Goal: Task Accomplishment & Management: Complete application form

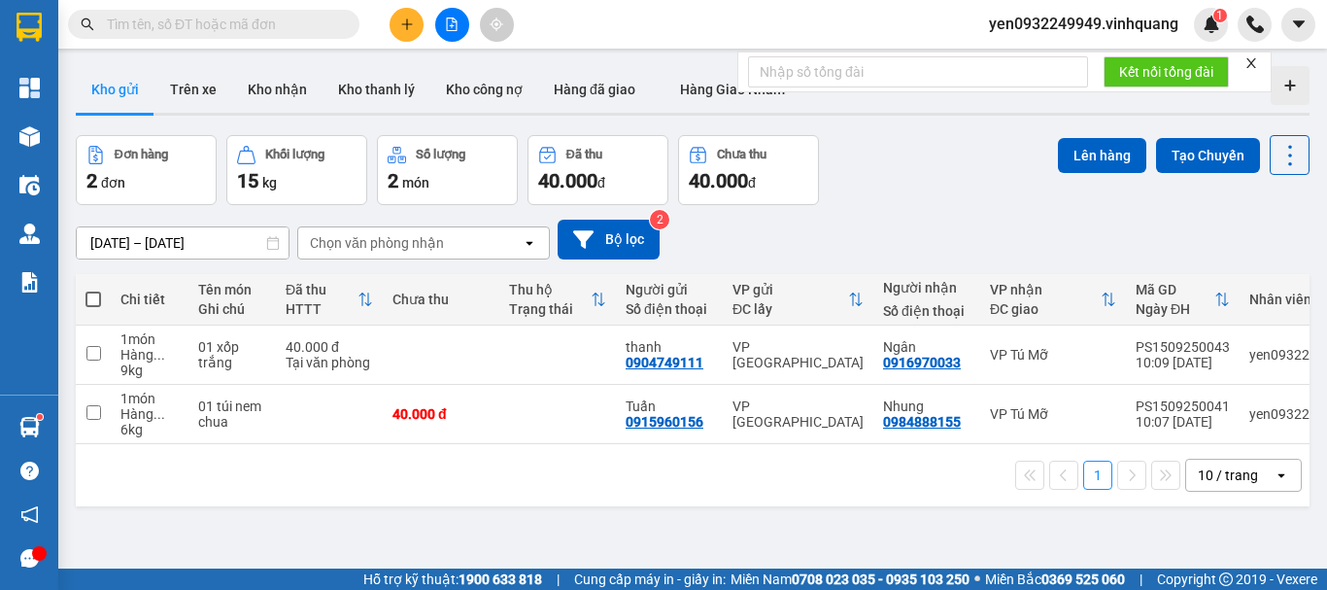
click at [413, 31] on button at bounding box center [406, 25] width 34 height 34
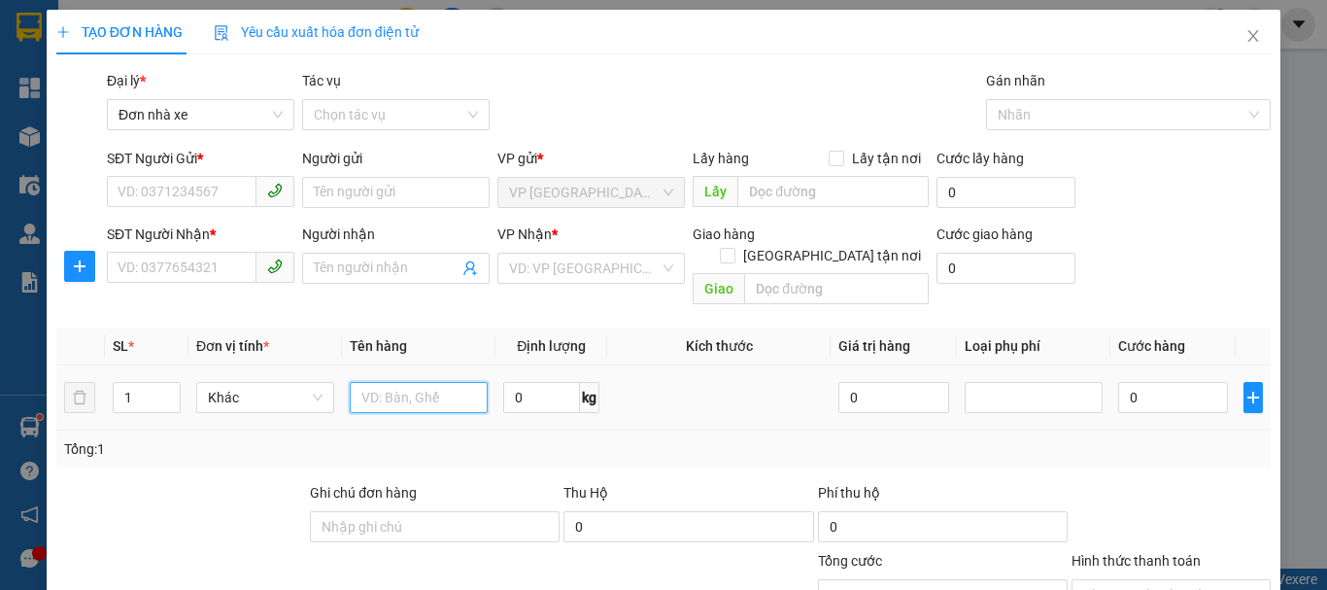
click at [367, 382] on input "text" at bounding box center [419, 397] width 138 height 31
type input "01 hộp nhỏ"
drag, startPoint x: 517, startPoint y: 379, endPoint x: 529, endPoint y: 377, distance: 12.8
click at [518, 382] on input "0" at bounding box center [541, 397] width 77 height 31
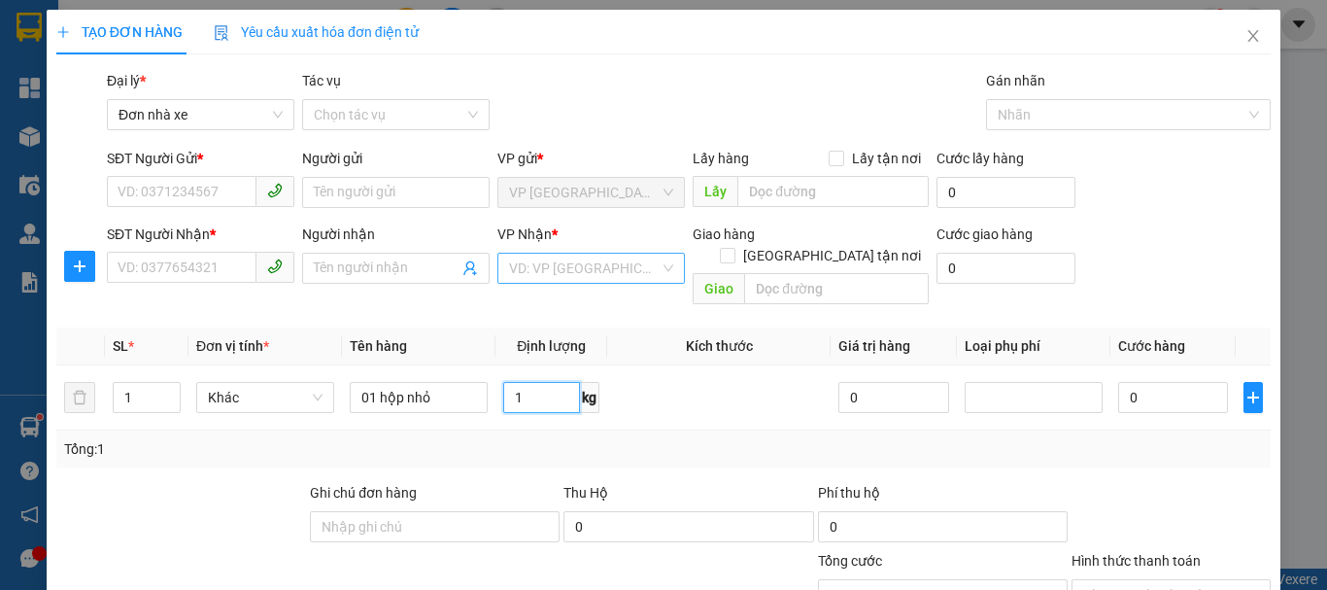
type input "1"
click at [618, 275] on input "search" at bounding box center [584, 267] width 151 height 29
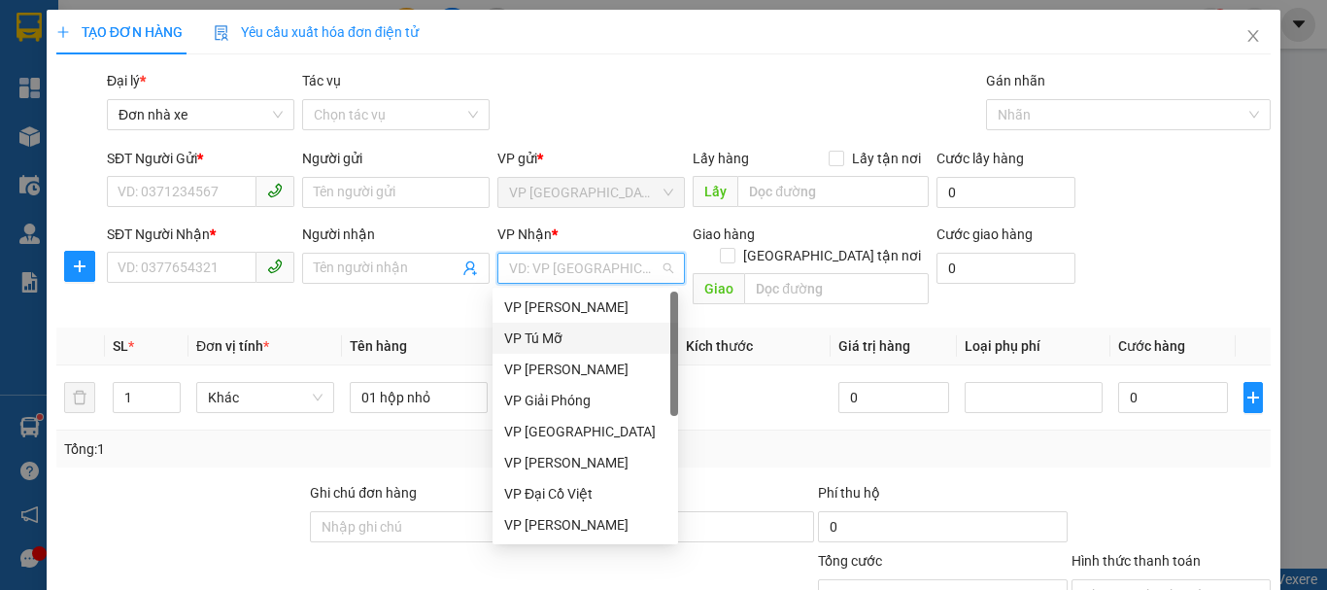
click at [591, 346] on div "VP Tú Mỡ" at bounding box center [585, 337] width 162 height 21
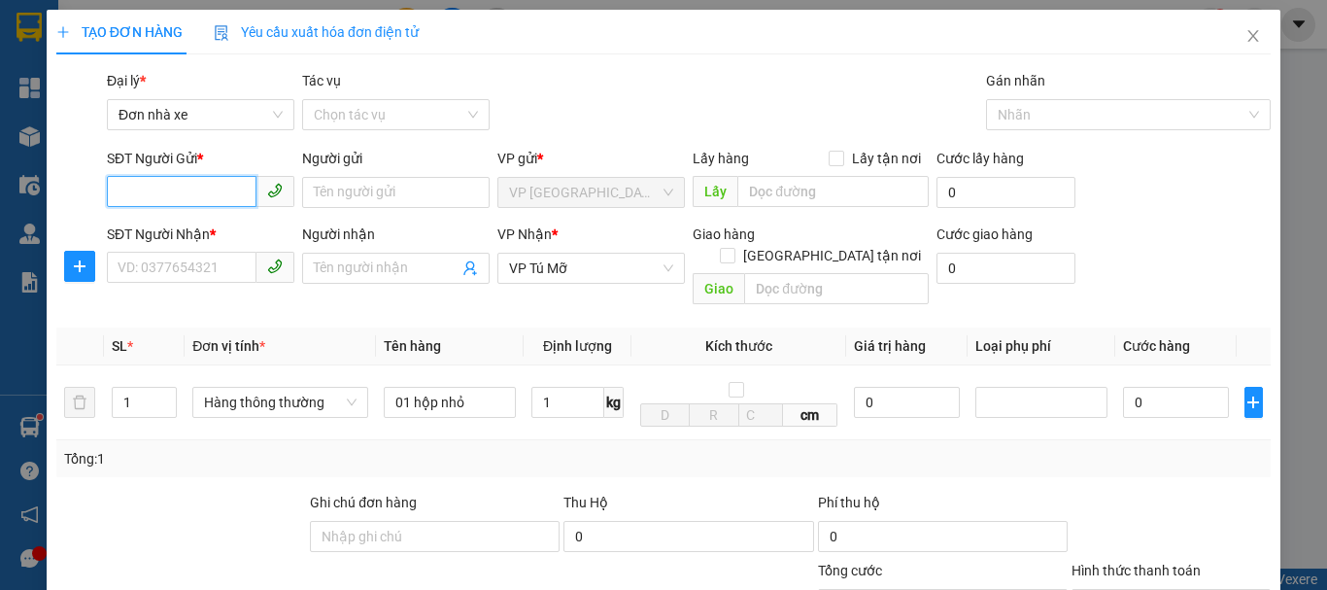
click at [199, 195] on input "SĐT Người Gửi *" at bounding box center [182, 191] width 150 height 31
type input "0988609091"
click at [196, 225] on div "0988609091 - đại tín" at bounding box center [199, 230] width 162 height 21
type input "đại tín"
type input "0988609091"
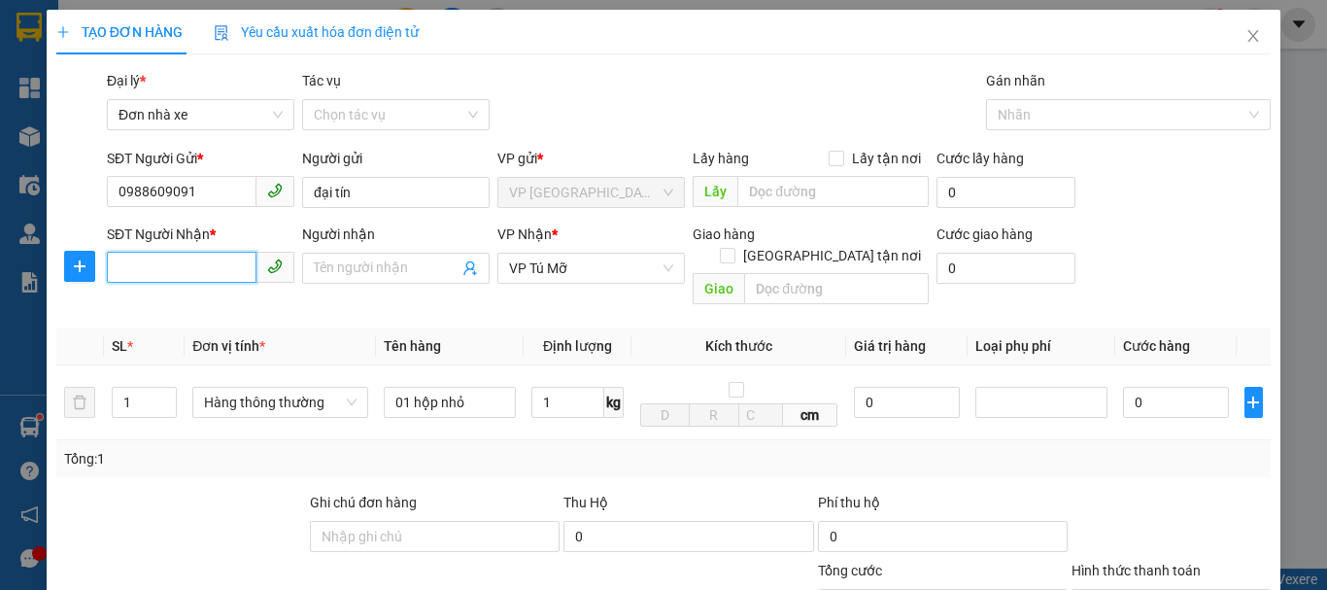
click at [214, 274] on input "SĐT Người Nhận *" at bounding box center [182, 267] width 150 height 31
click at [210, 308] on div "0964809696 - đại tín" at bounding box center [199, 306] width 162 height 21
type input "0964809696"
type input "đại tín"
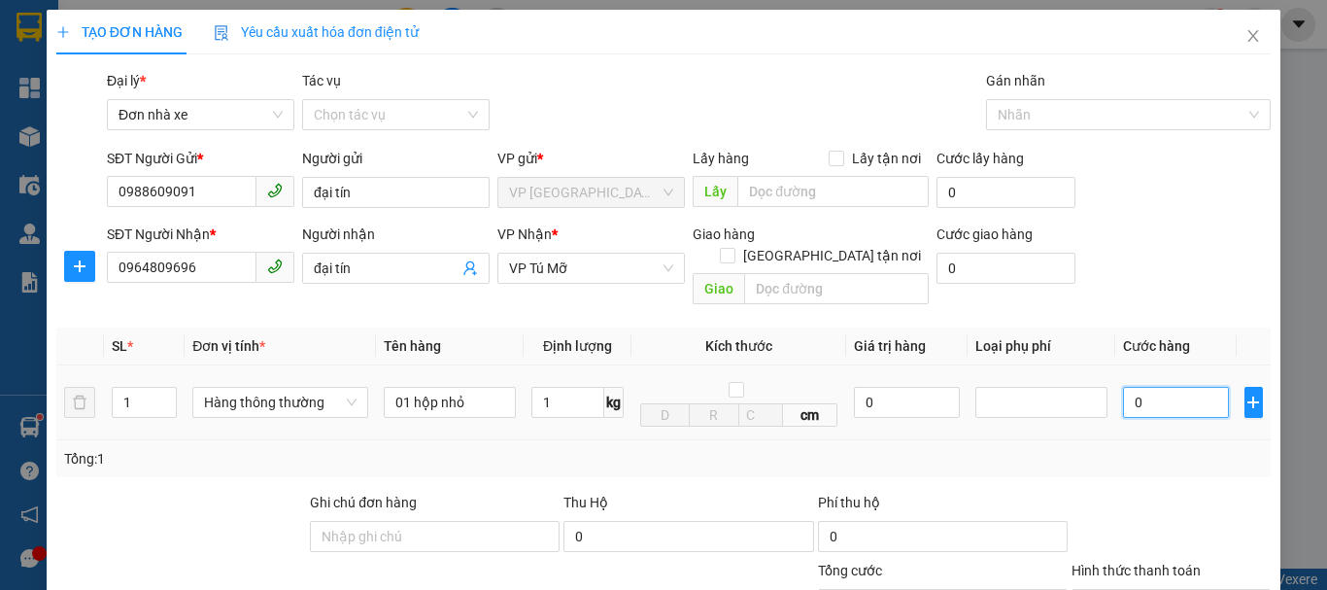
click at [1157, 387] on input "0" at bounding box center [1176, 402] width 106 height 31
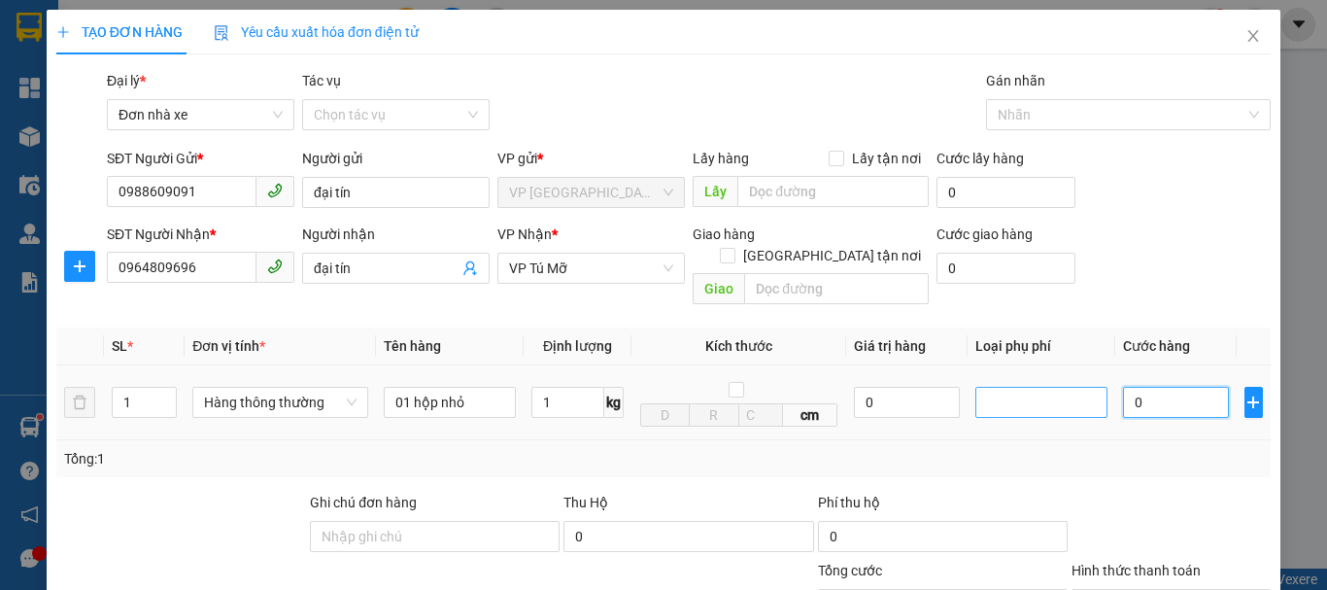
click at [1008, 390] on div at bounding box center [1041, 401] width 122 height 23
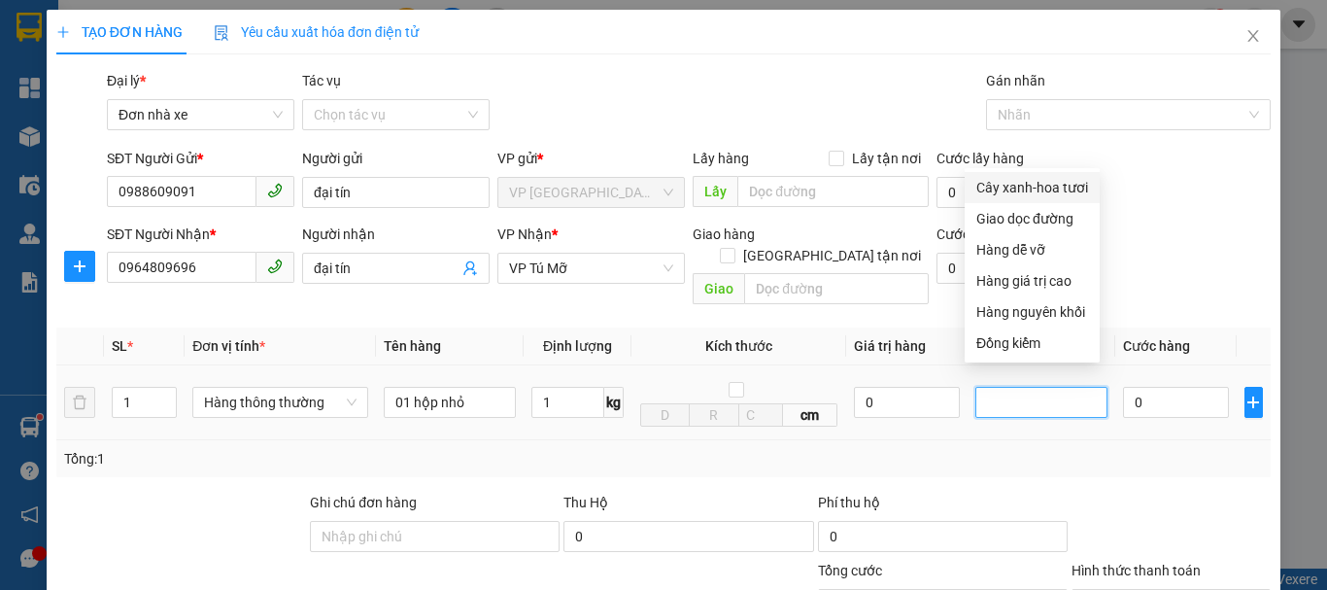
click at [1007, 390] on div at bounding box center [1041, 401] width 122 height 23
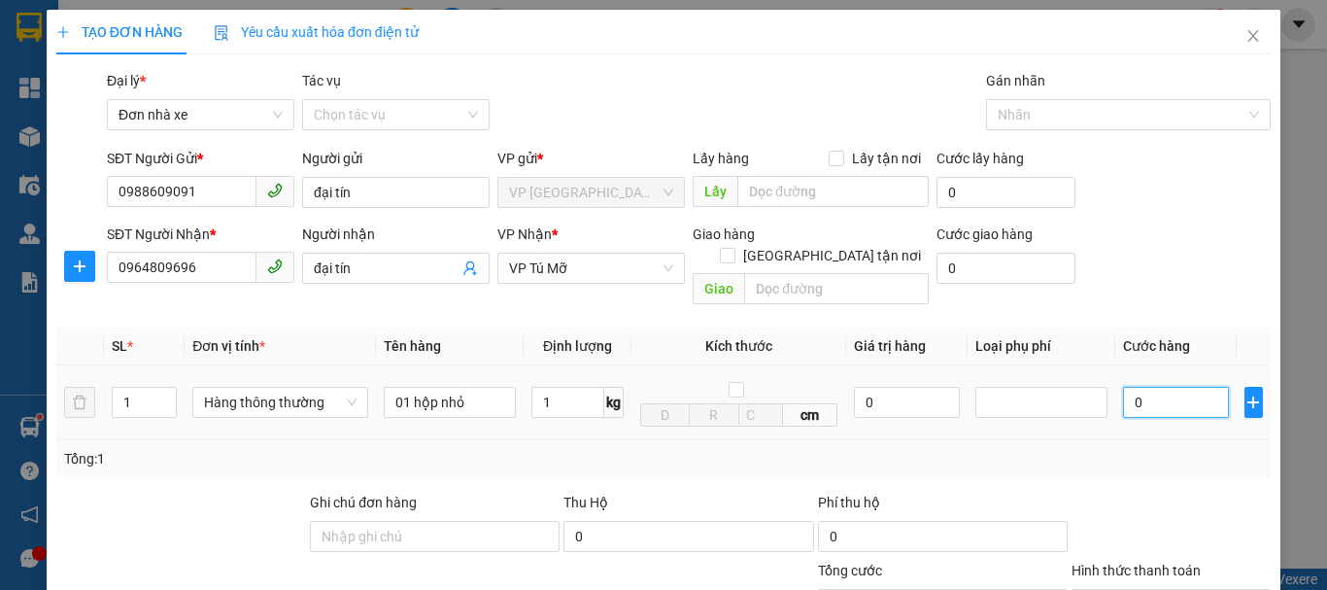
type input "3"
type input "30"
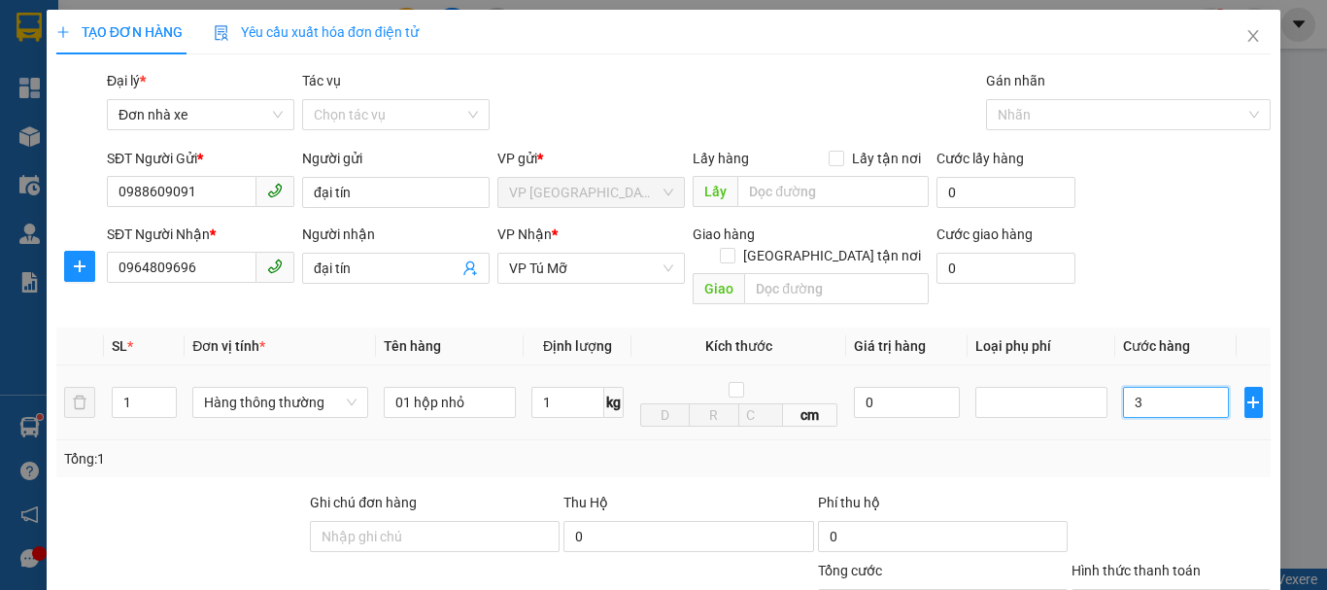
type input "30"
type input "300"
type input "3.000"
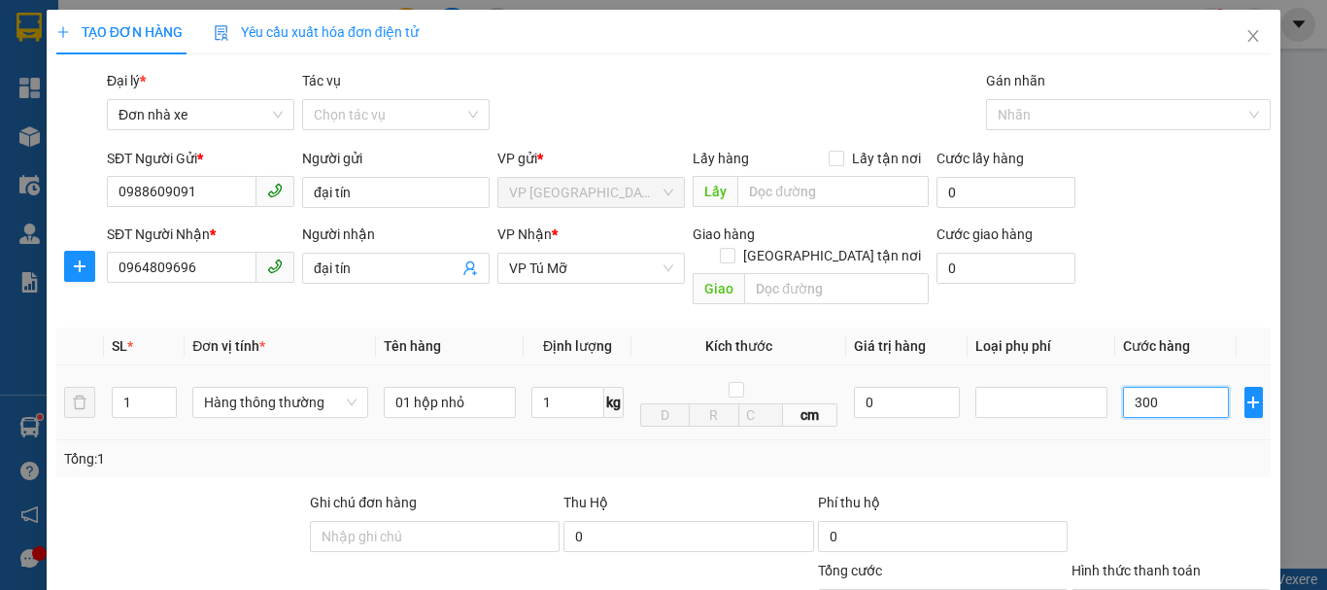
type input "3.000"
type input "30.000"
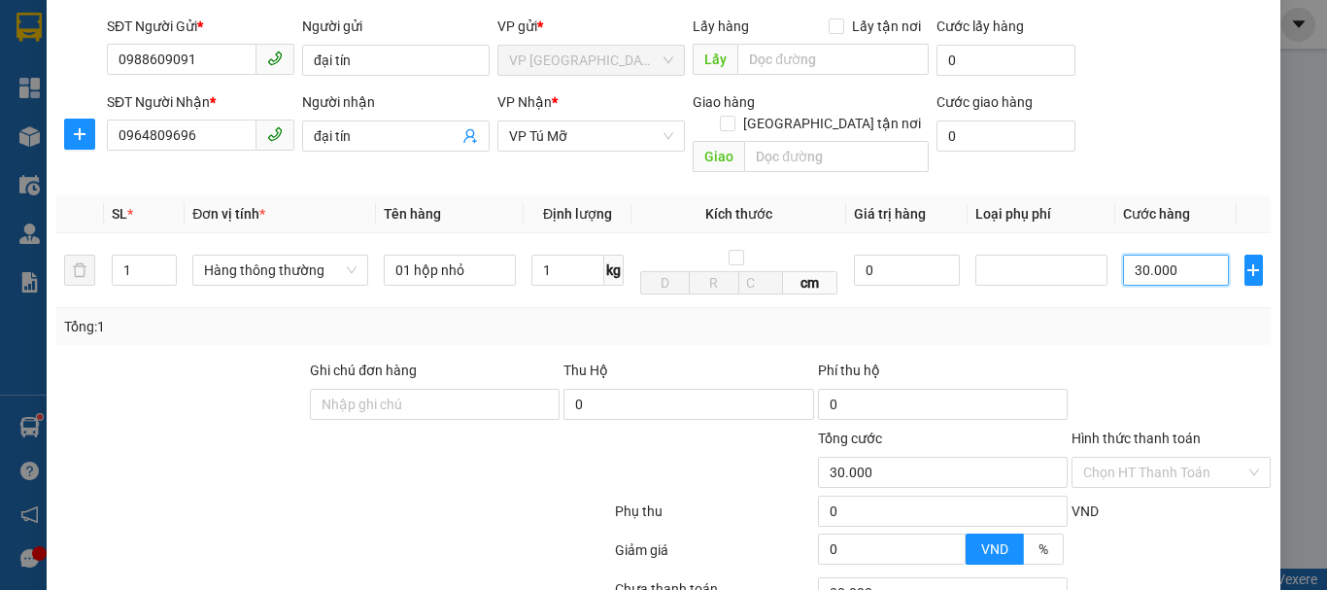
scroll to position [278, 0]
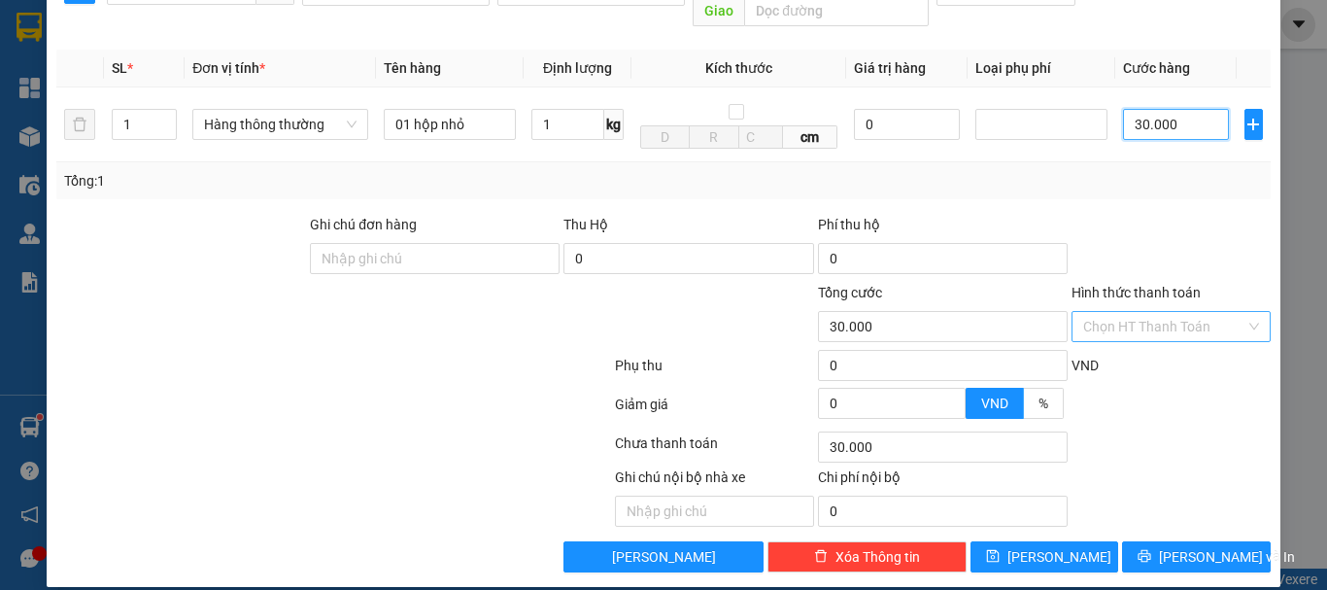
type input "30.000"
click at [1146, 312] on input "Hình thức thanh toán" at bounding box center [1164, 326] width 162 height 29
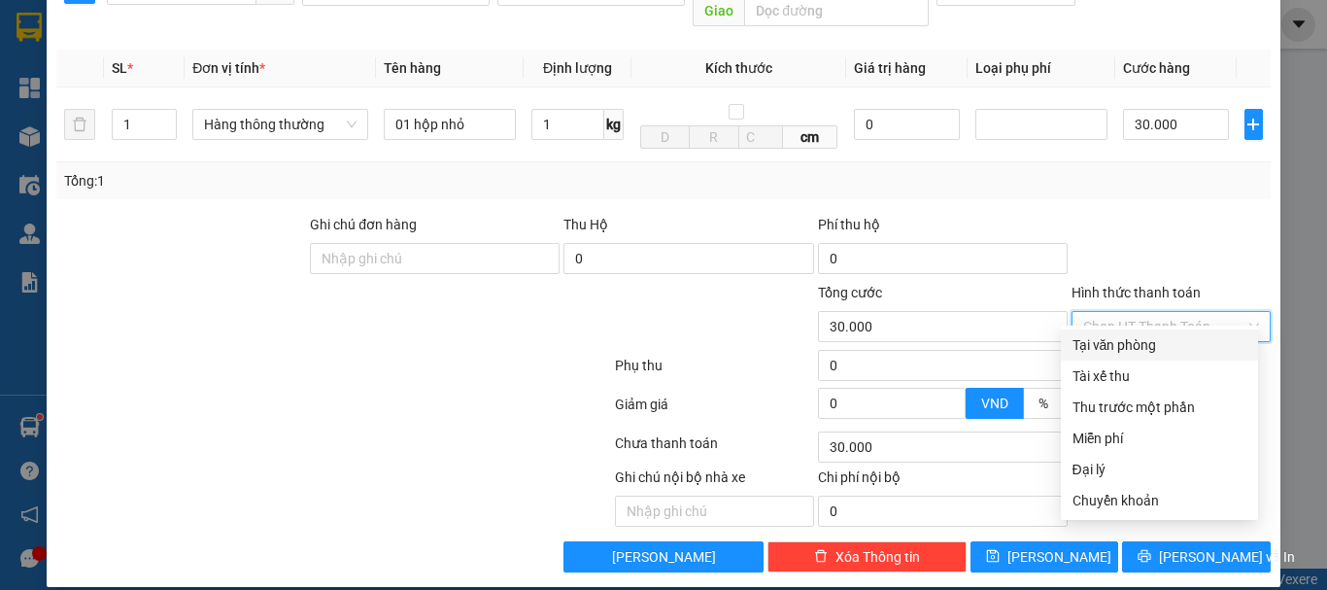
click at [1133, 344] on div "Tại văn phòng" at bounding box center [1159, 344] width 174 height 21
type input "0"
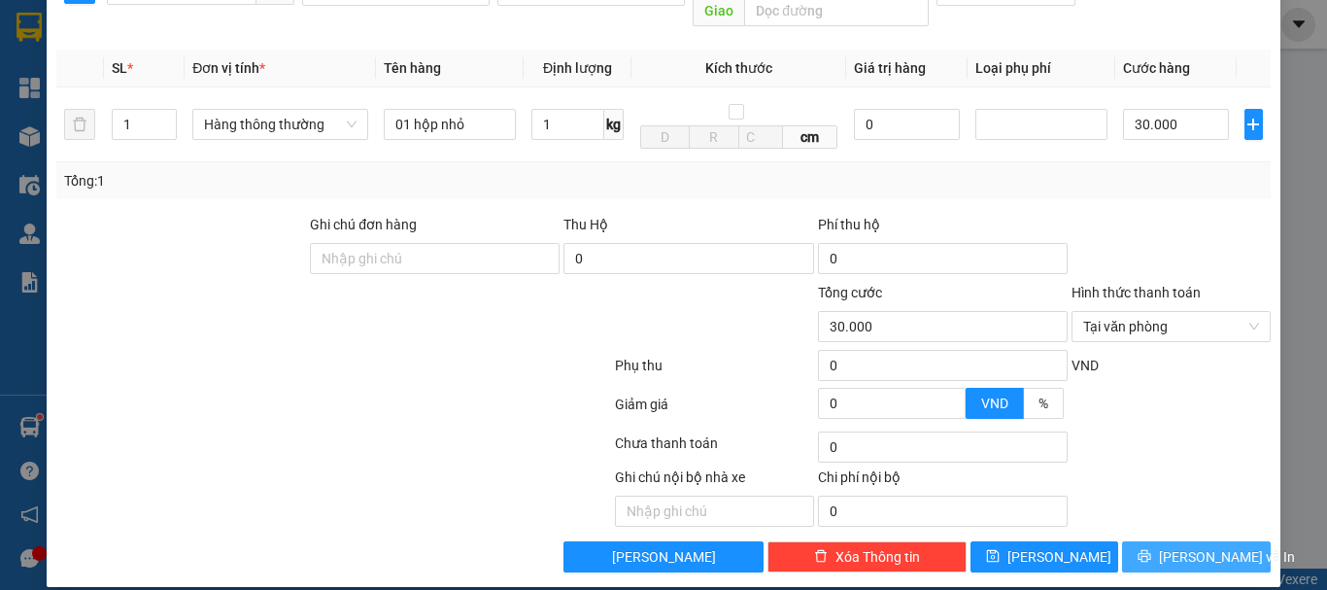
click at [1202, 546] on span "[PERSON_NAME] và In" at bounding box center [1227, 556] width 136 height 21
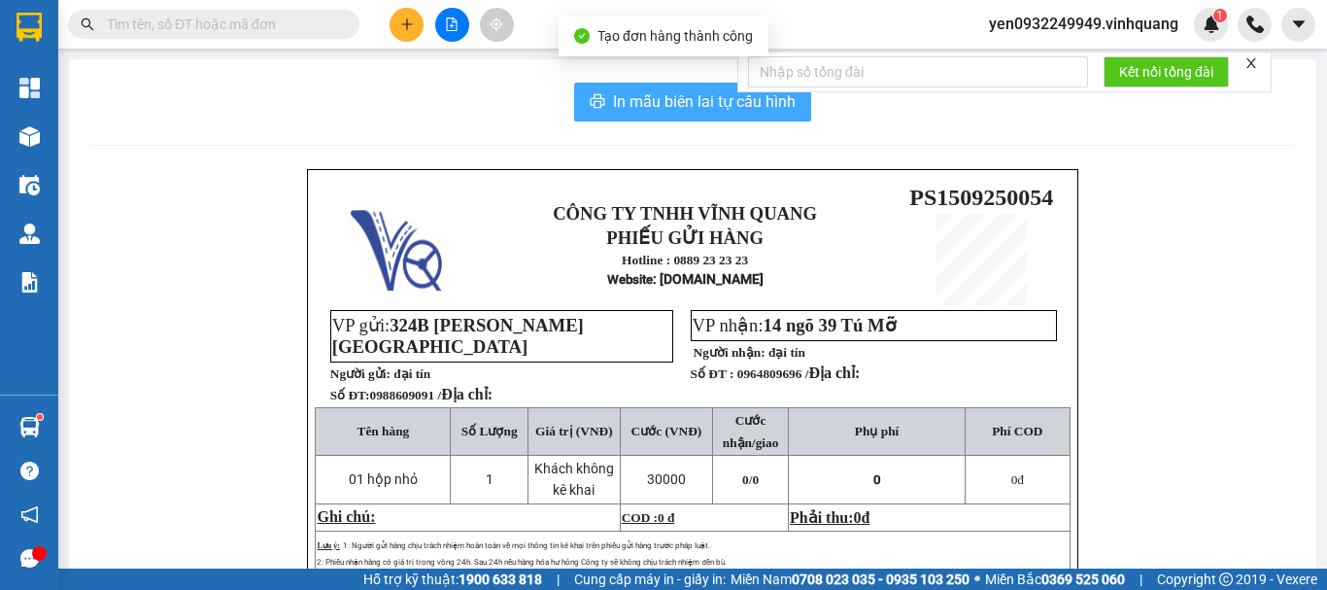
drag, startPoint x: 652, startPoint y: 101, endPoint x: 934, endPoint y: 1, distance: 299.8
click at [652, 102] on span "In mẫu biên lai tự cấu hình" at bounding box center [704, 101] width 183 height 24
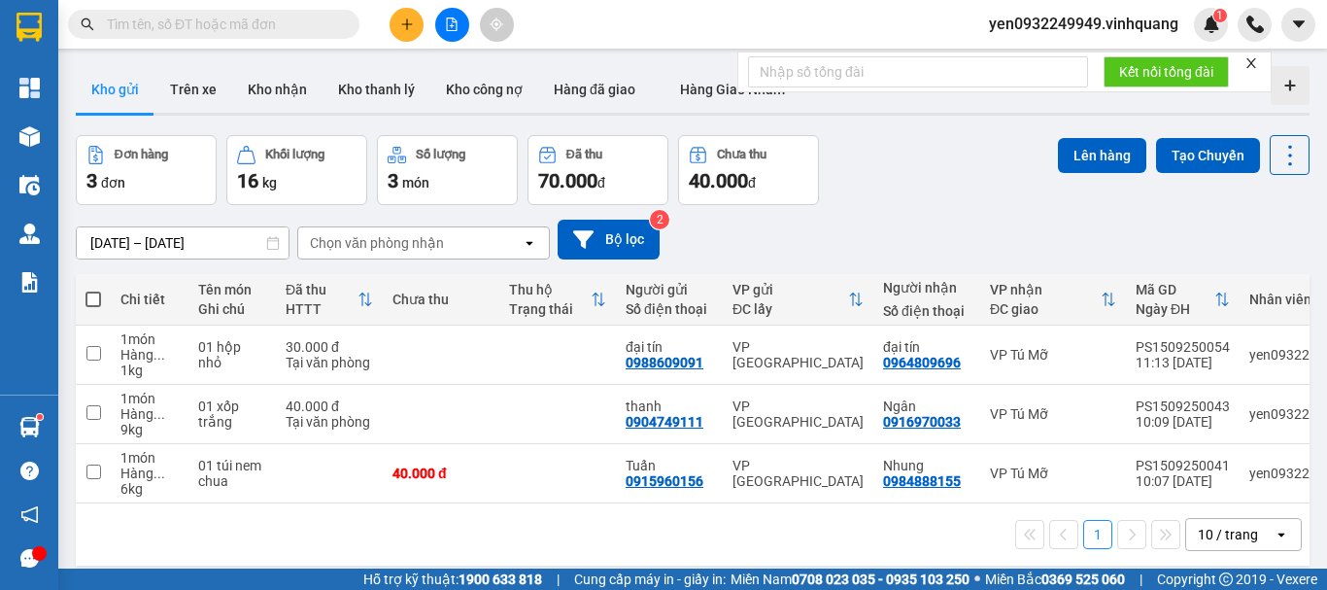
click at [94, 297] on span at bounding box center [93, 299] width 16 height 16
click at [93, 289] on input "checkbox" at bounding box center [93, 289] width 0 height 0
checkbox input "true"
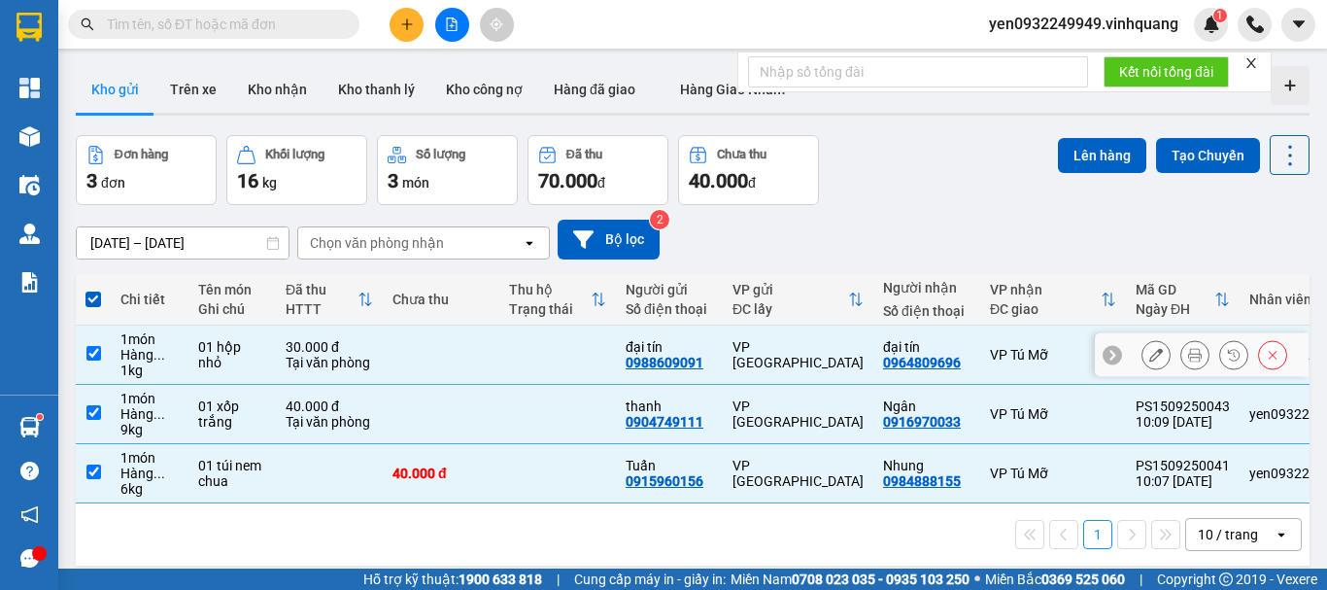
click at [91, 358] on input "checkbox" at bounding box center [93, 353] width 15 height 15
checkbox input "false"
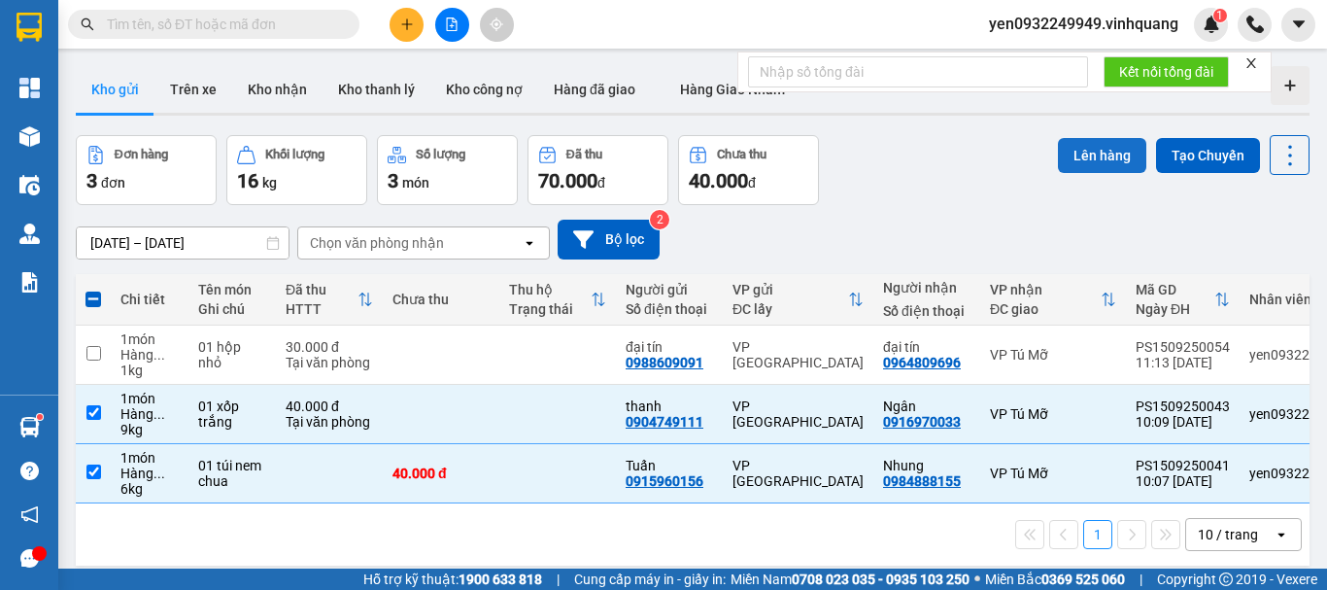
click at [1086, 160] on button "Lên hàng" at bounding box center [1102, 155] width 88 height 35
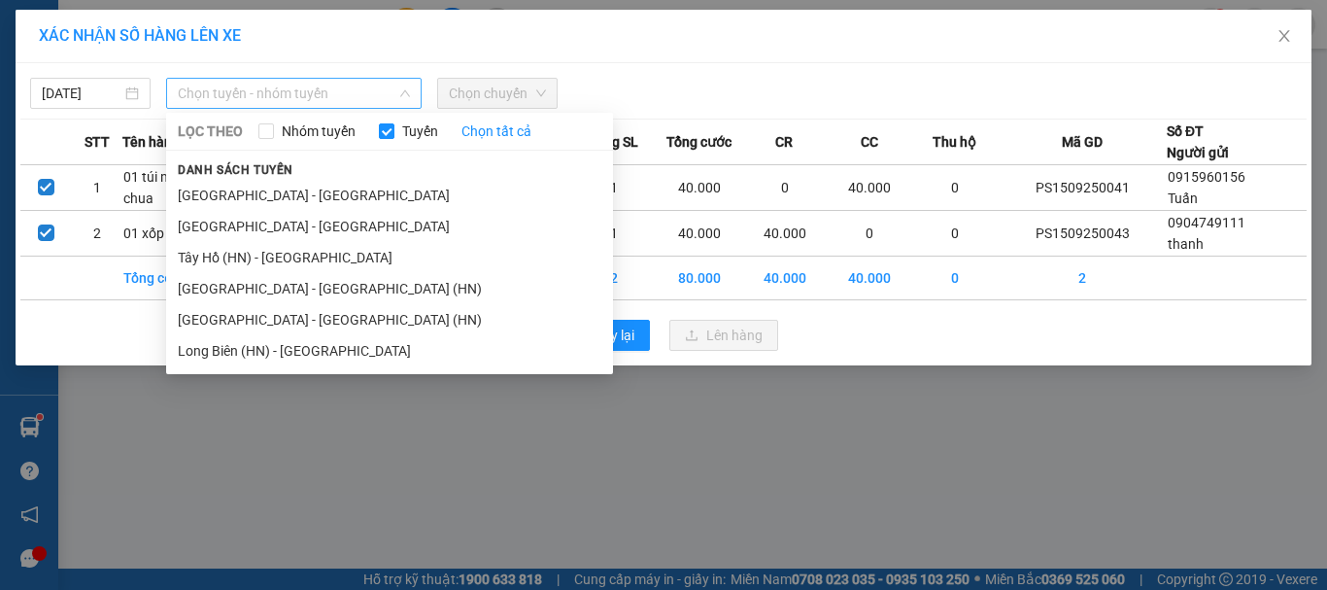
click at [229, 99] on span "Chọn tuyến - nhóm tuyến" at bounding box center [294, 93] width 232 height 29
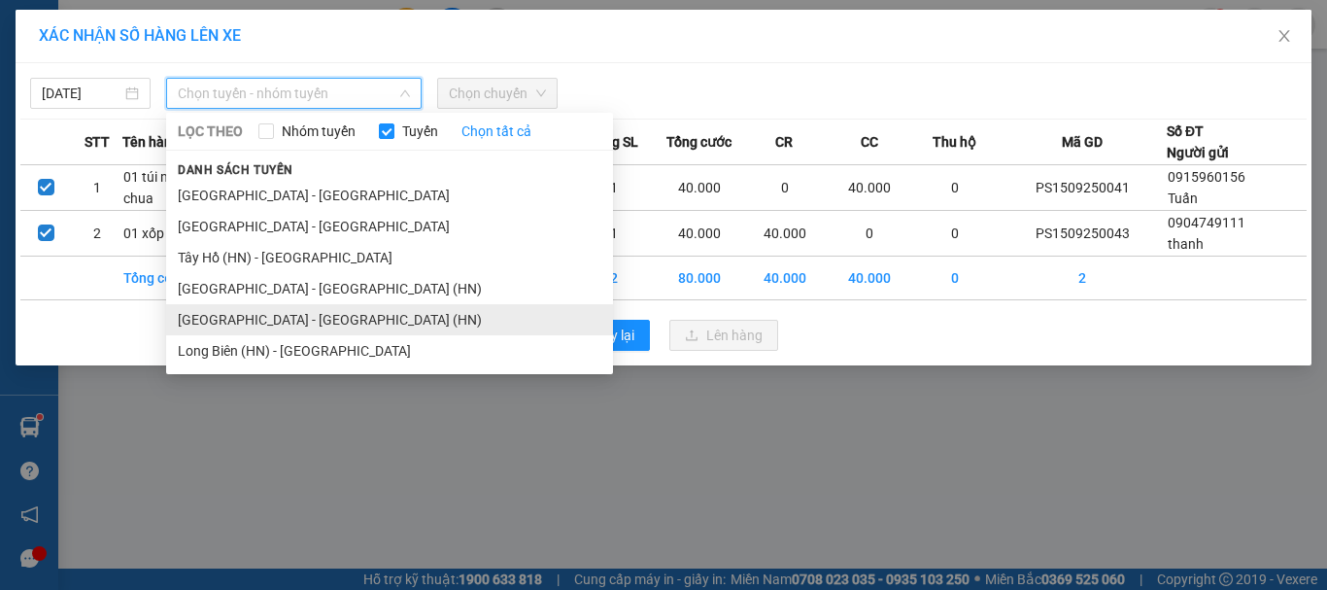
click at [274, 326] on li "[GEOGRAPHIC_DATA] - [GEOGRAPHIC_DATA] (HN)" at bounding box center [389, 319] width 447 height 31
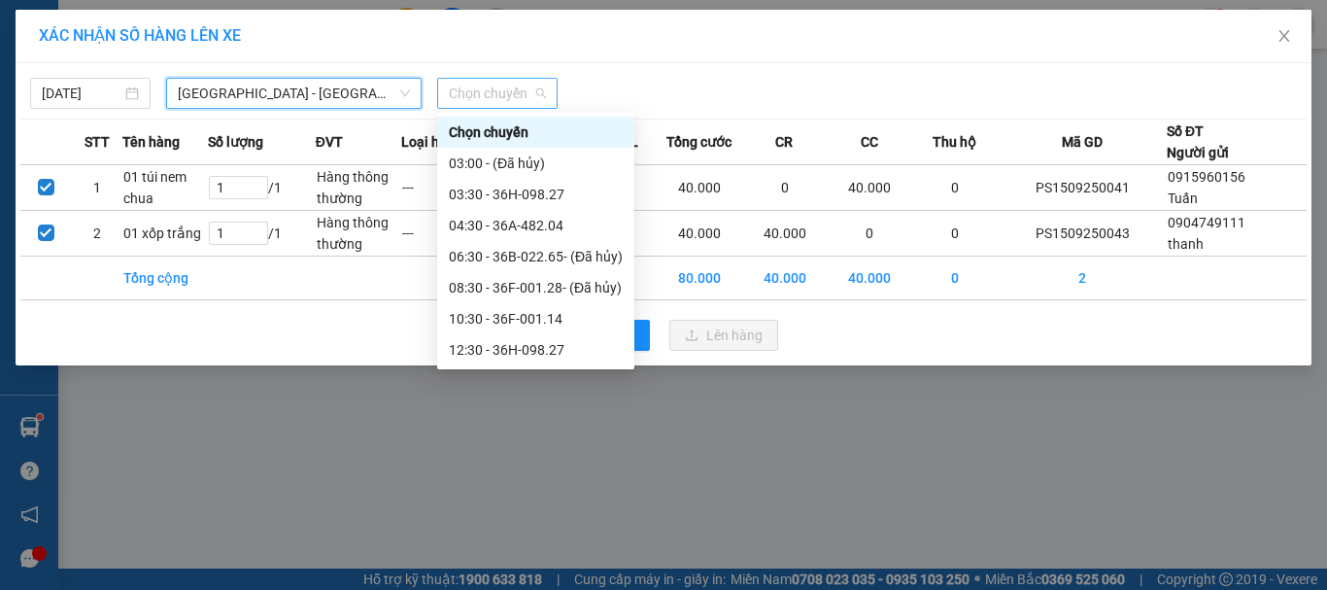
click at [493, 90] on span "Chọn chuyến" at bounding box center [497, 93] width 97 height 29
click at [565, 318] on div "10:30 - 36F-001.14" at bounding box center [536, 318] width 174 height 21
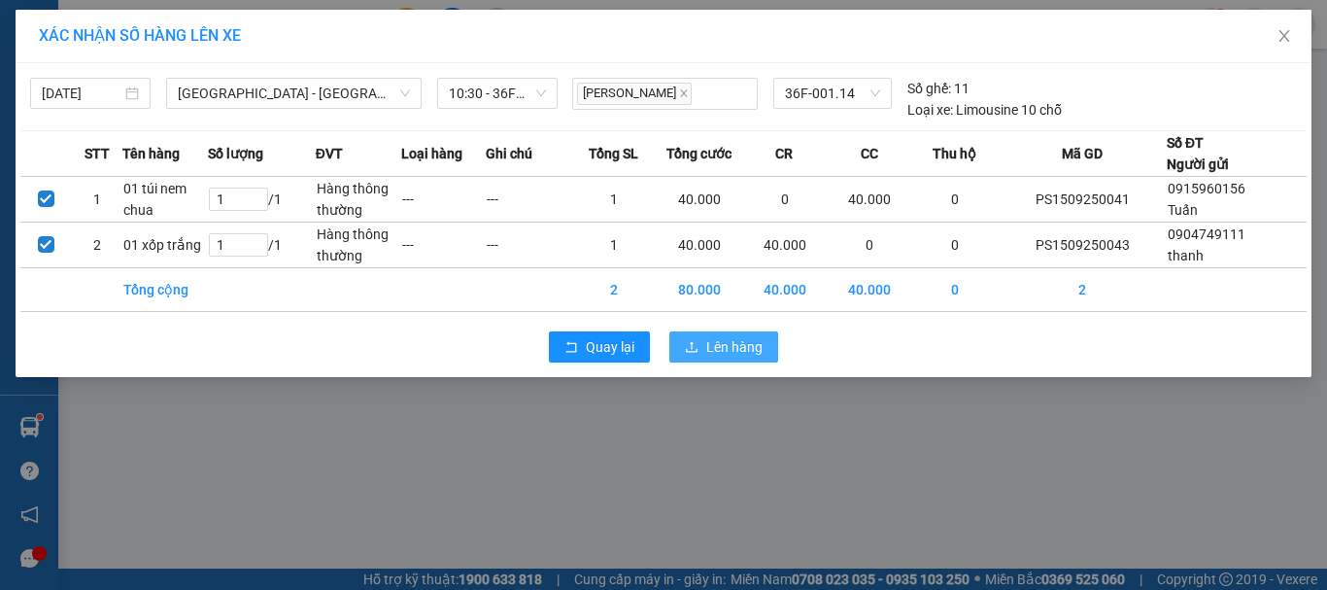
click at [728, 351] on span "Lên hàng" at bounding box center [734, 346] width 56 height 21
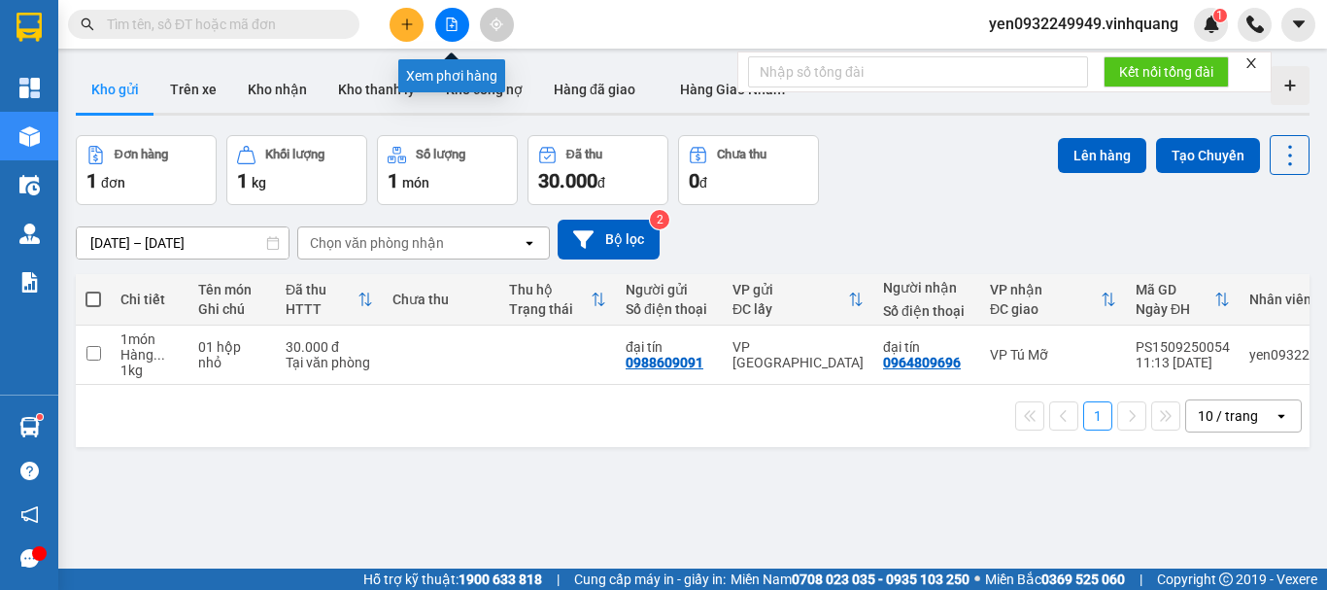
click at [443, 24] on button at bounding box center [452, 25] width 34 height 34
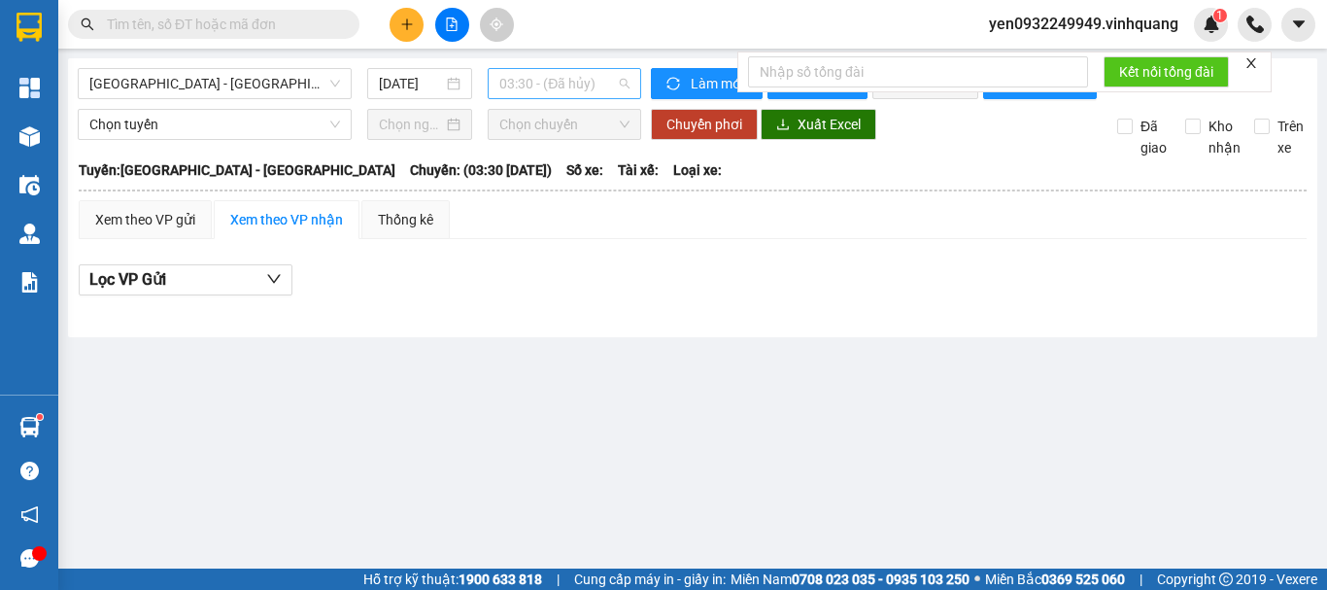
click at [570, 86] on span "03:30 - (Đã hủy)" at bounding box center [564, 83] width 130 height 29
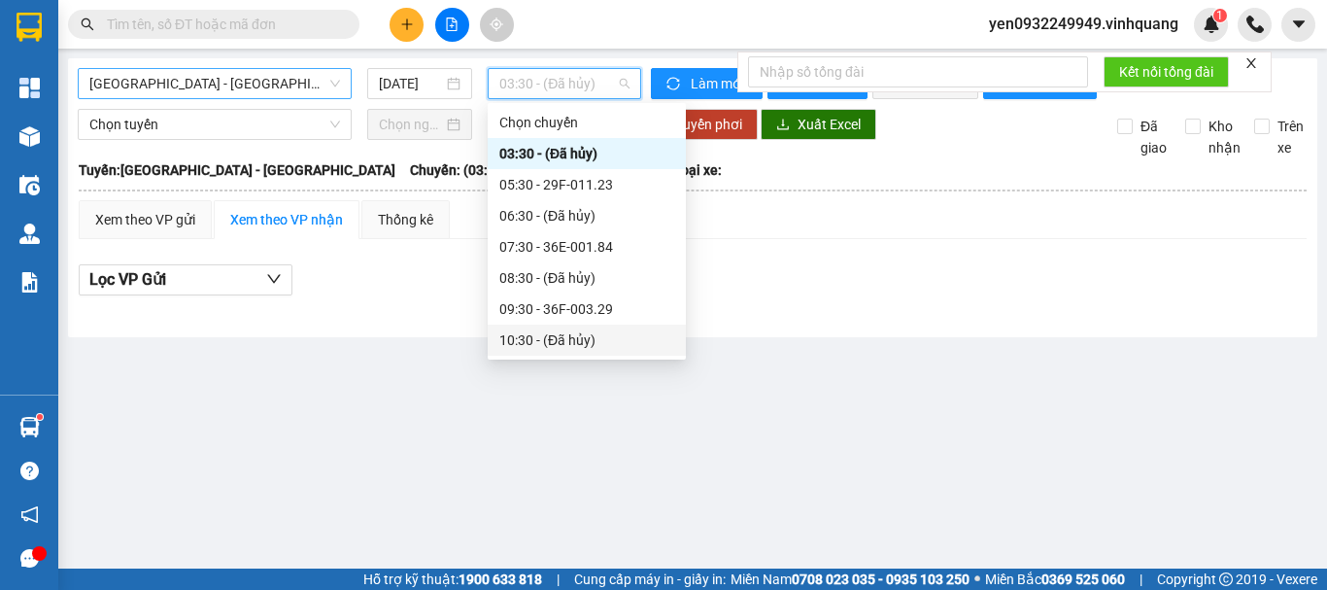
click at [136, 79] on span "[GEOGRAPHIC_DATA] - [GEOGRAPHIC_DATA]" at bounding box center [214, 83] width 251 height 29
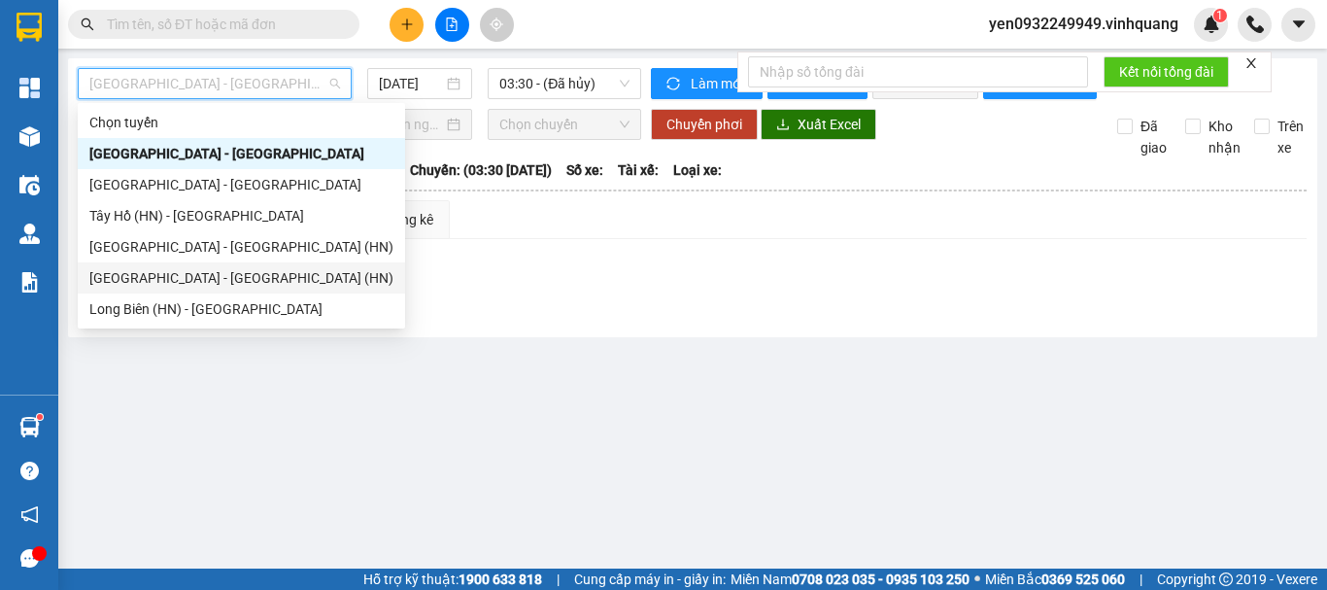
click at [210, 285] on div "[GEOGRAPHIC_DATA] - [GEOGRAPHIC_DATA] (HN)" at bounding box center [241, 277] width 304 height 21
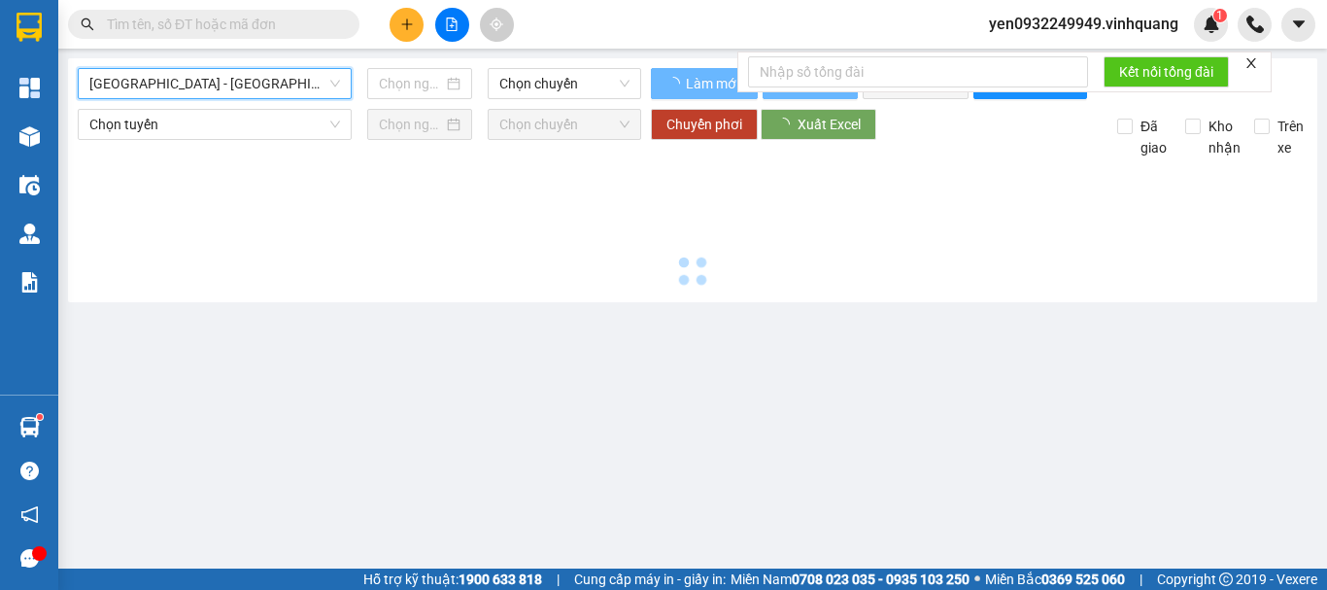
type input "[DATE]"
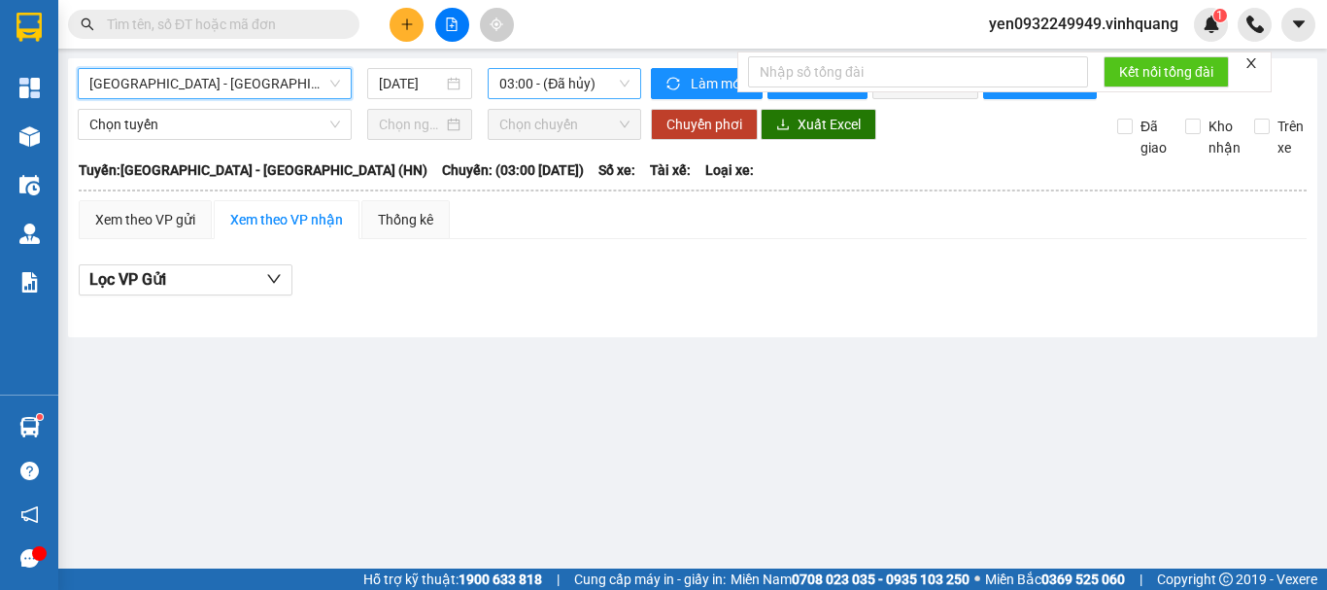
click at [591, 85] on span "03:00 - (Đã hủy)" at bounding box center [564, 83] width 130 height 29
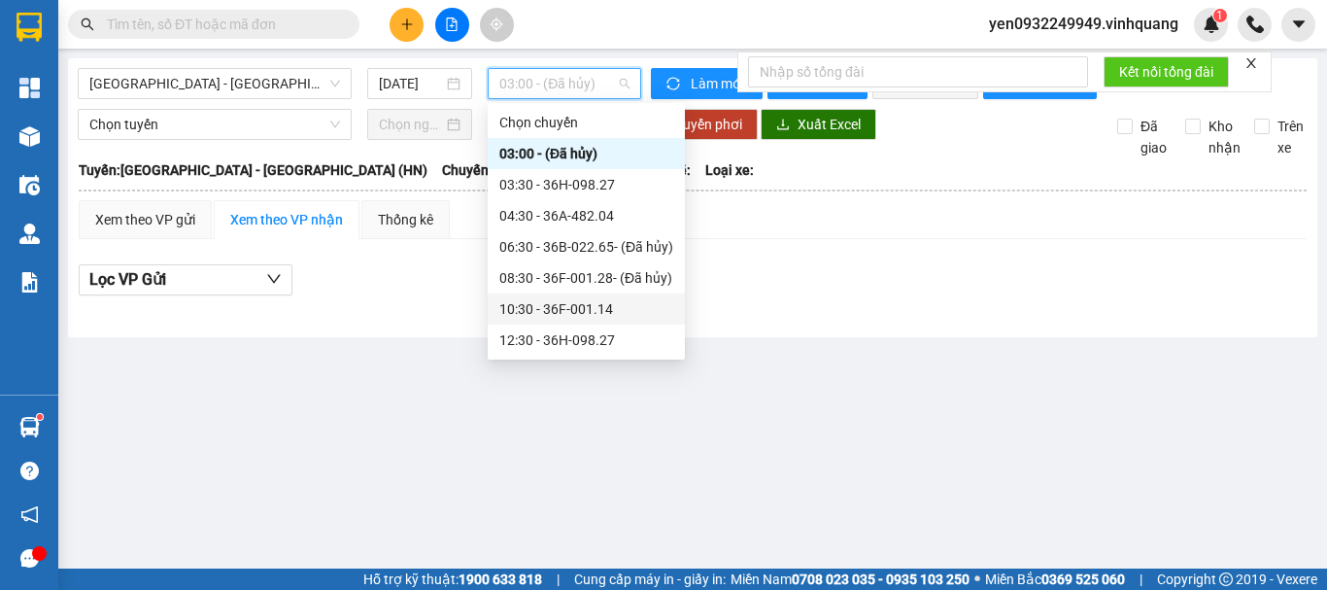
click at [601, 315] on div "10:30 - 36F-001.14" at bounding box center [586, 308] width 174 height 21
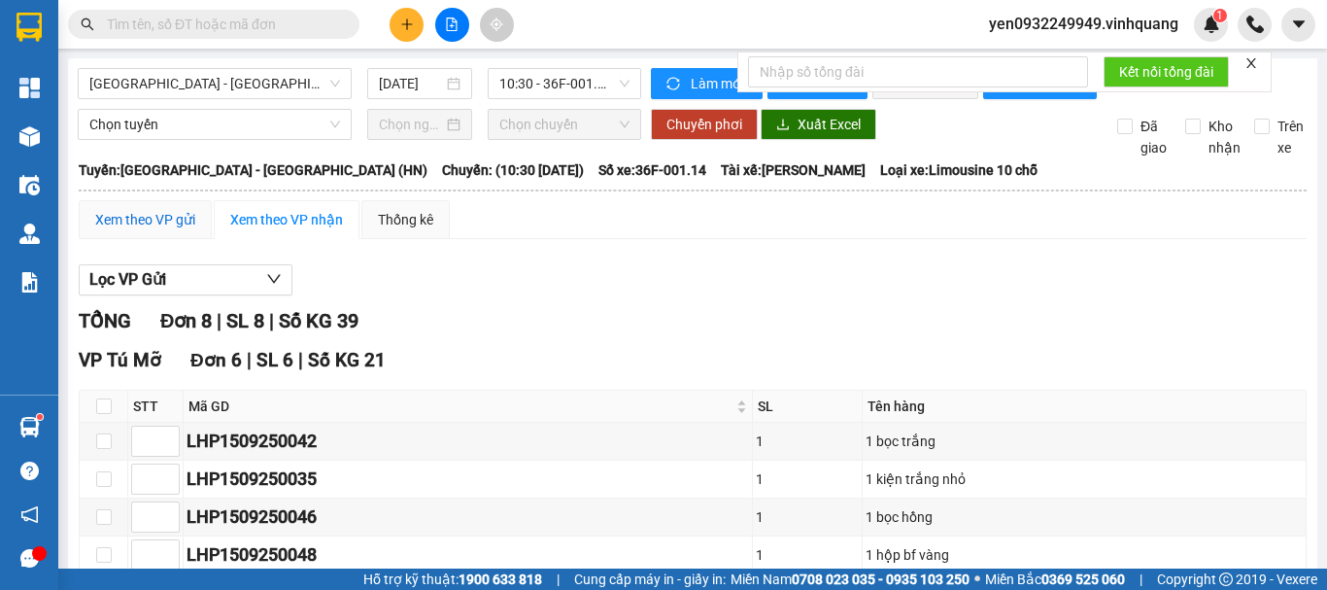
click at [148, 230] on div "Xem theo VP gửi" at bounding box center [145, 219] width 100 height 21
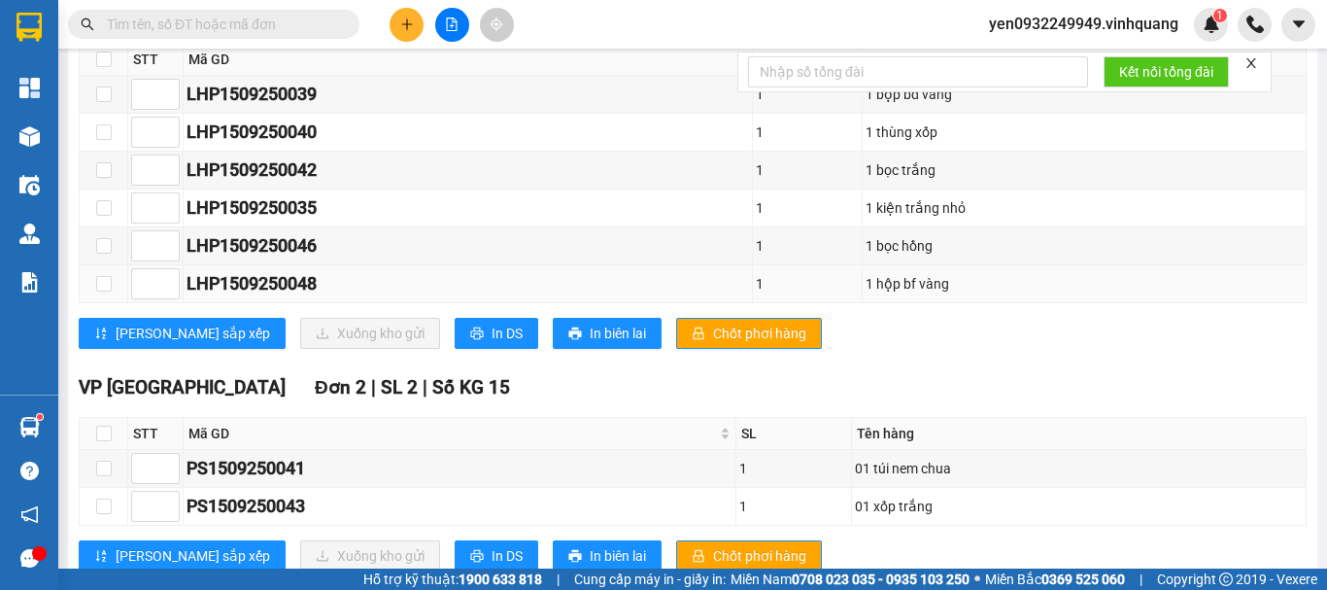
scroll to position [388, 0]
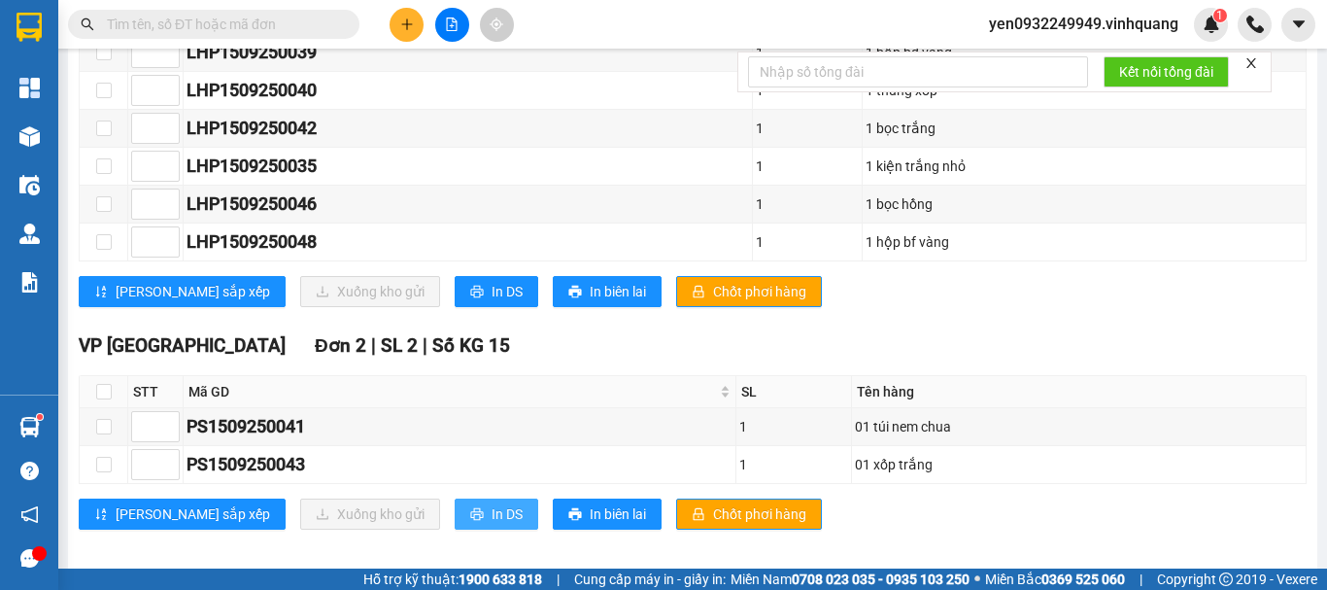
click at [491, 524] on span "In DS" at bounding box center [506, 513] width 31 height 21
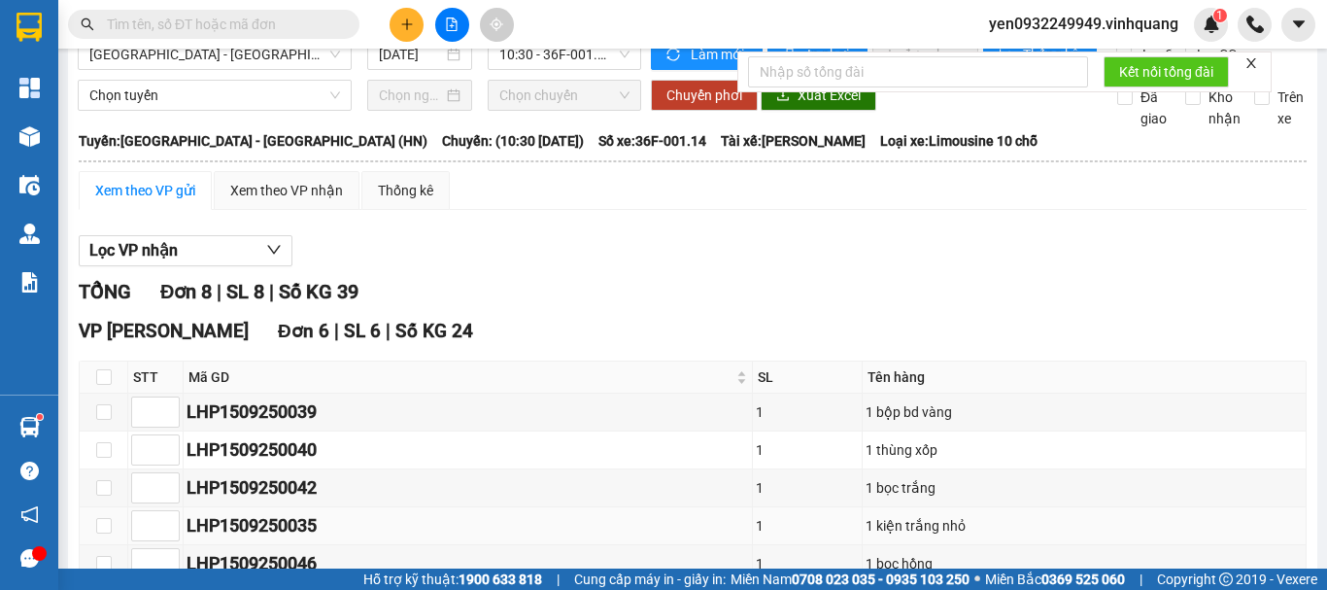
scroll to position [0, 0]
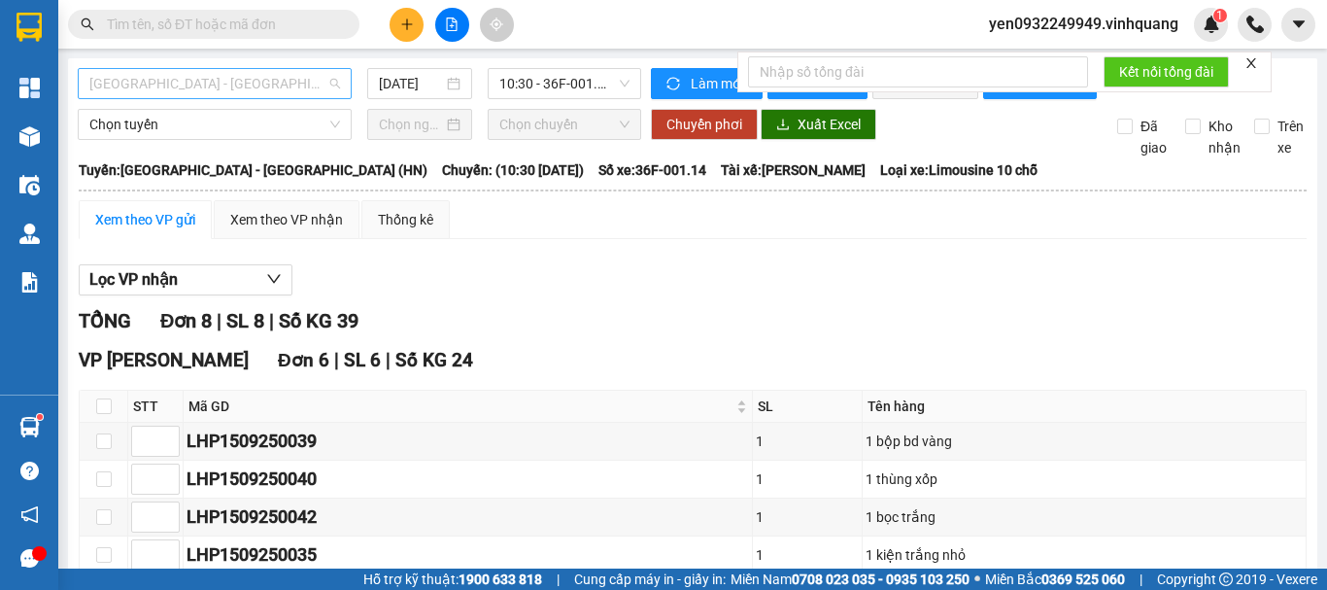
click at [118, 83] on span "[GEOGRAPHIC_DATA] - [GEOGRAPHIC_DATA] (HN)" at bounding box center [214, 83] width 251 height 29
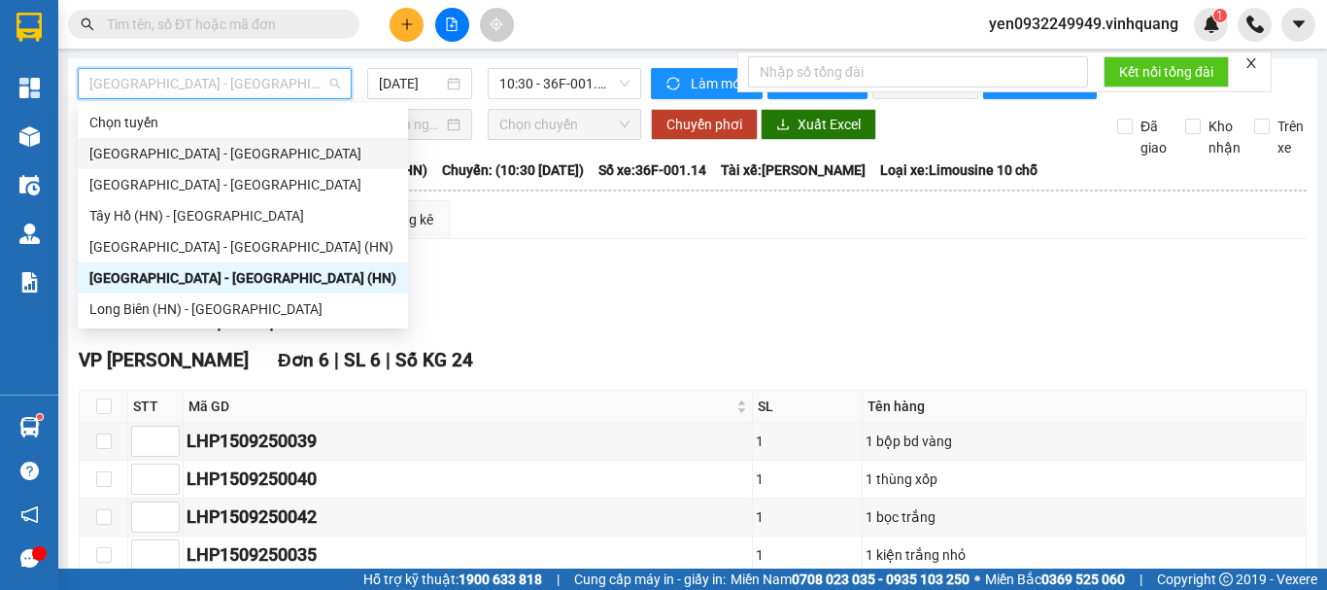
click at [146, 152] on div "[GEOGRAPHIC_DATA] - [GEOGRAPHIC_DATA]" at bounding box center [242, 153] width 307 height 21
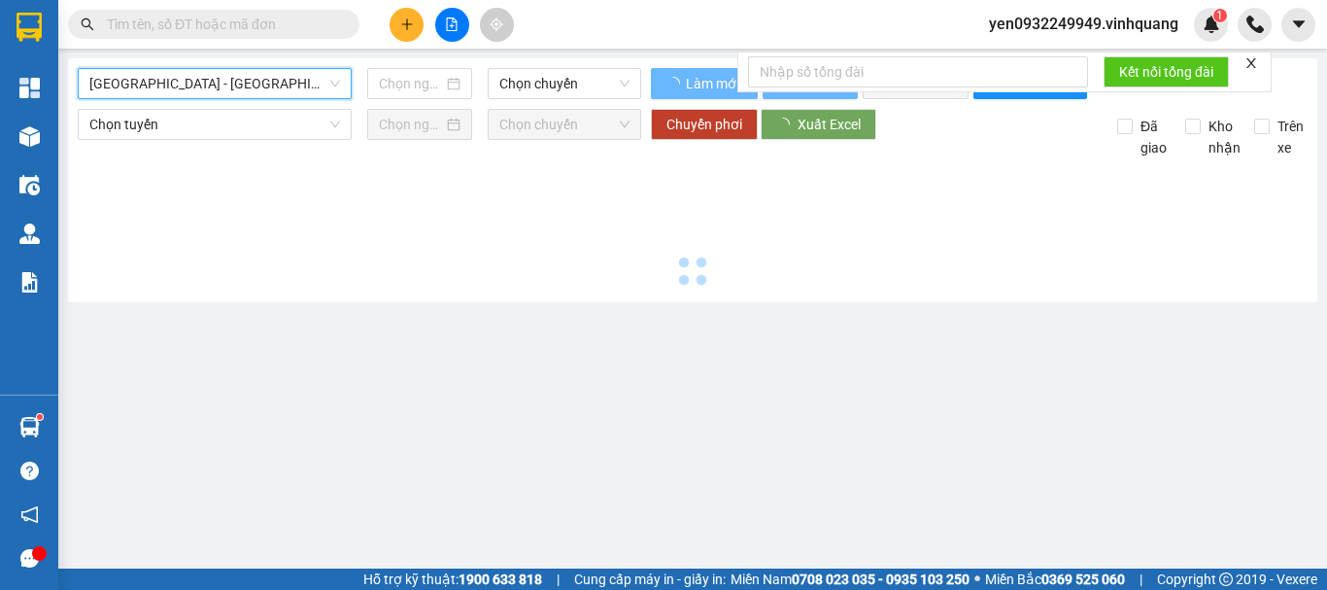
type input "[DATE]"
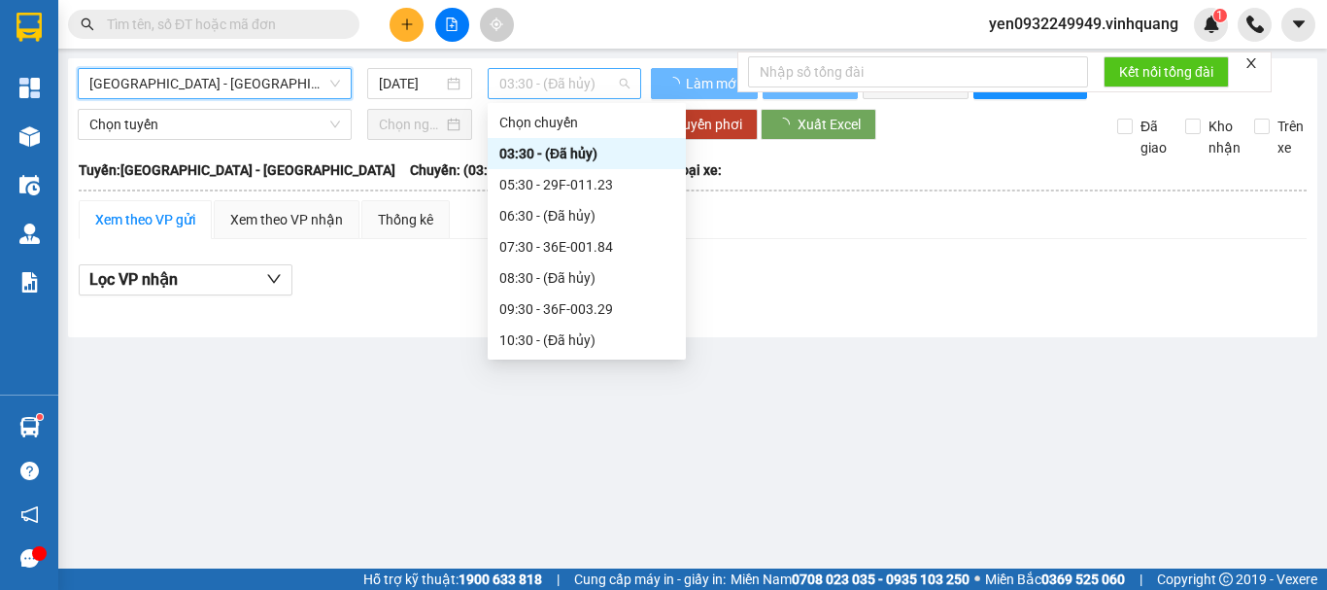
click at [547, 93] on span "03:30 - (Đã hủy)" at bounding box center [564, 83] width 130 height 29
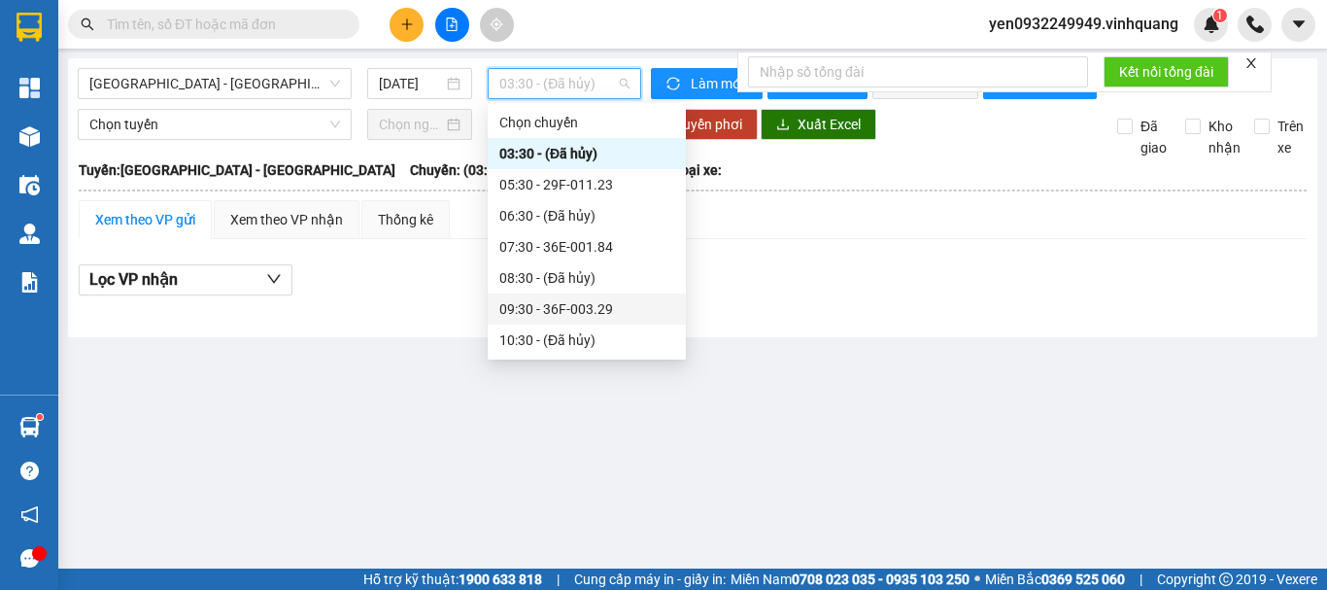
click at [589, 315] on div "09:30 - 36F-003.29" at bounding box center [586, 308] width 175 height 21
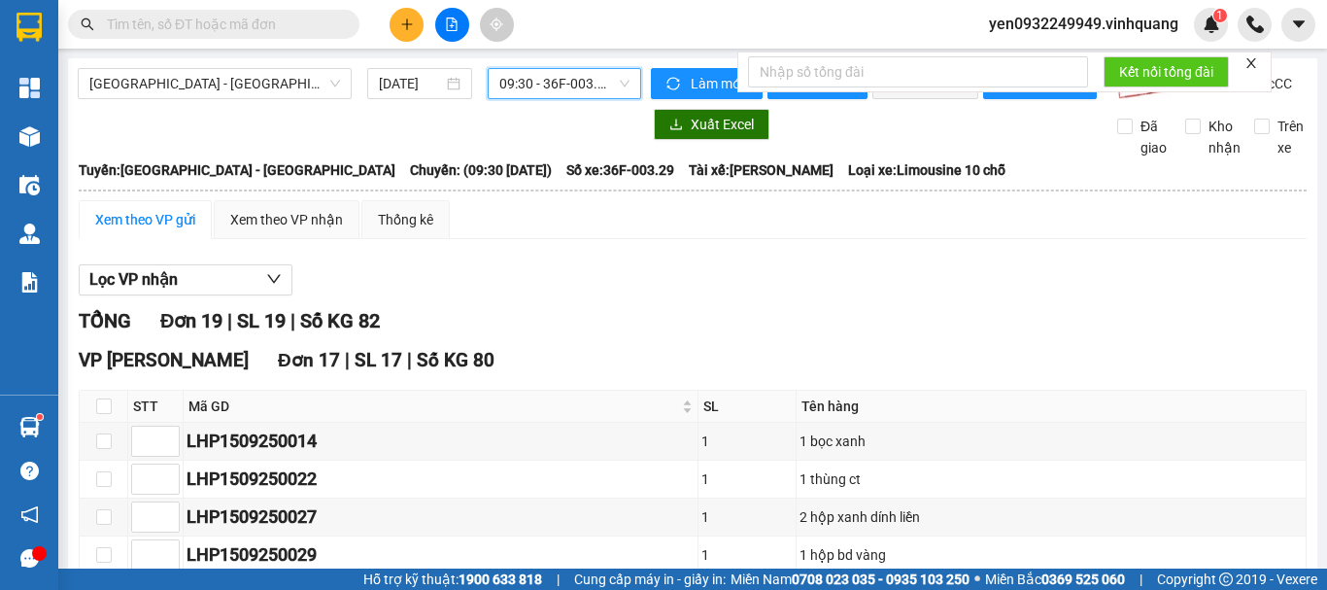
click at [132, 230] on div "Xem theo VP gửi" at bounding box center [145, 219] width 100 height 21
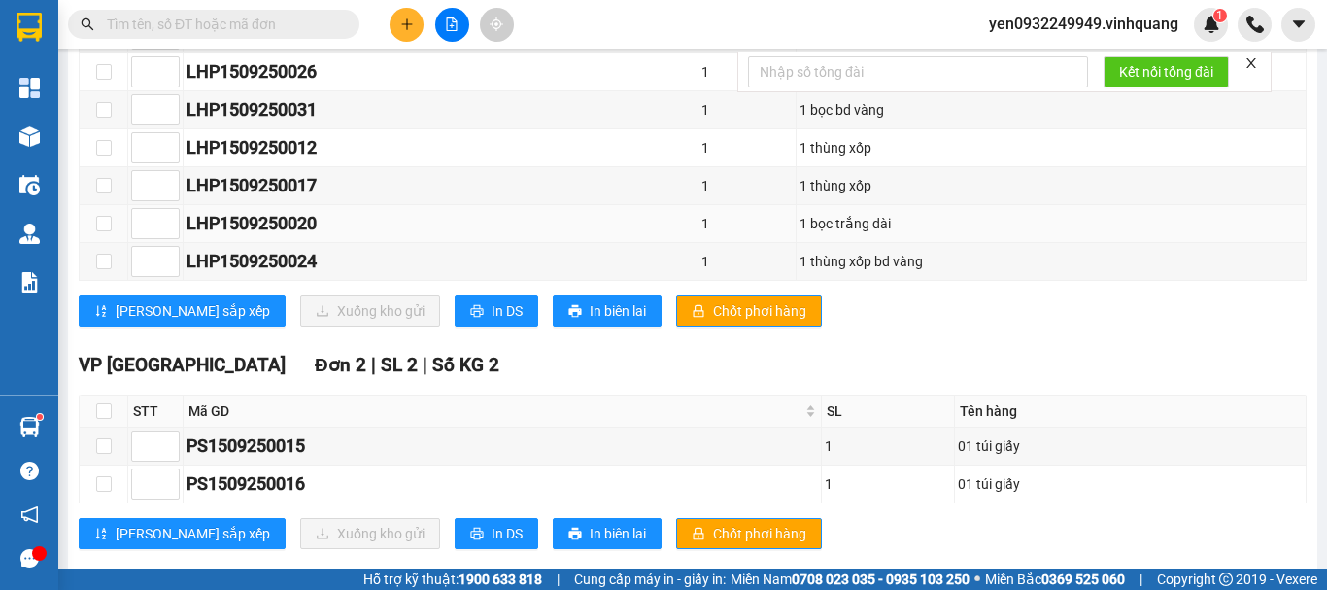
scroll to position [837, 0]
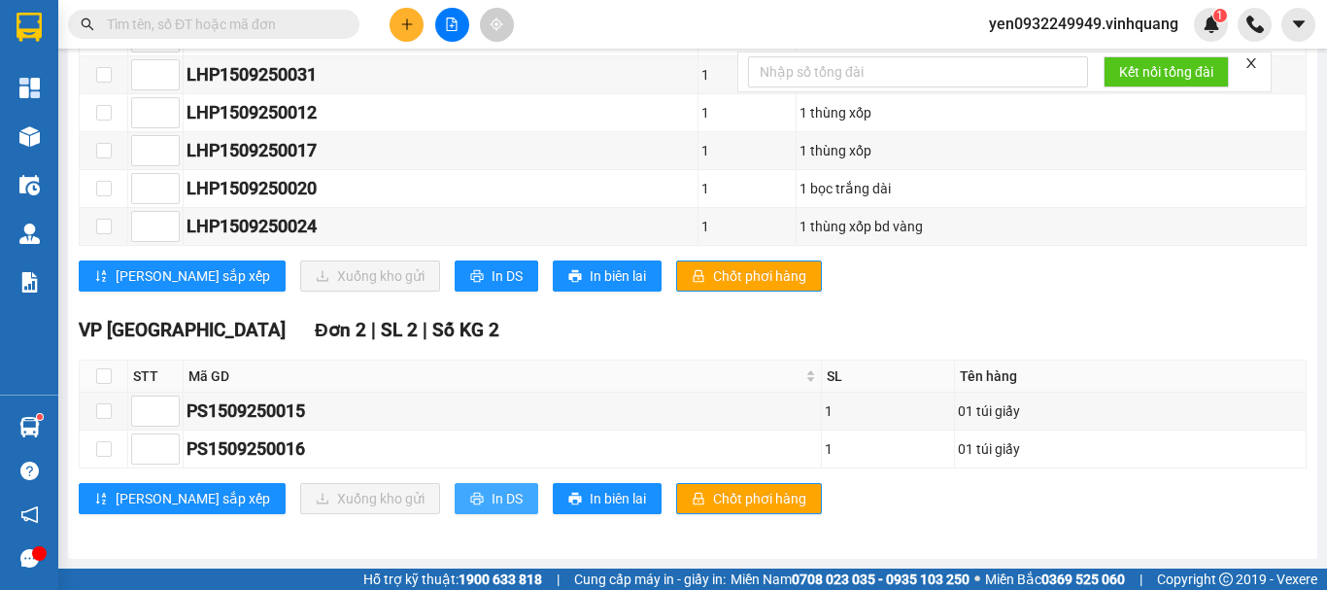
click at [470, 495] on icon "printer" at bounding box center [477, 498] width 14 height 14
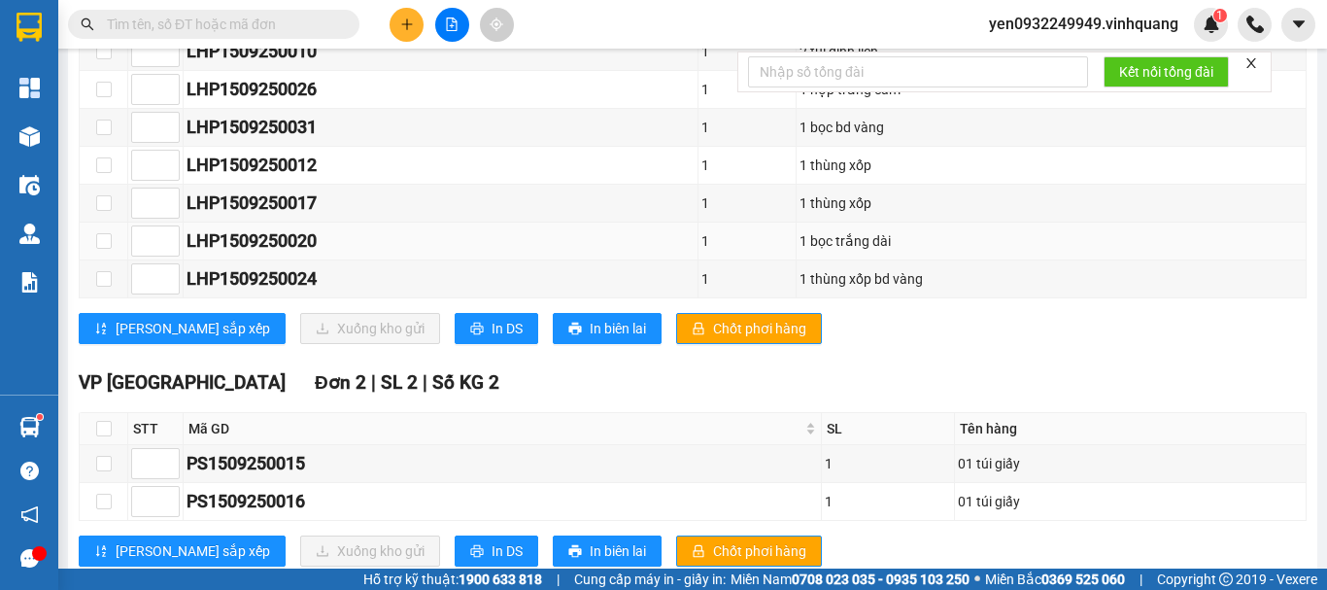
scroll to position [643, 0]
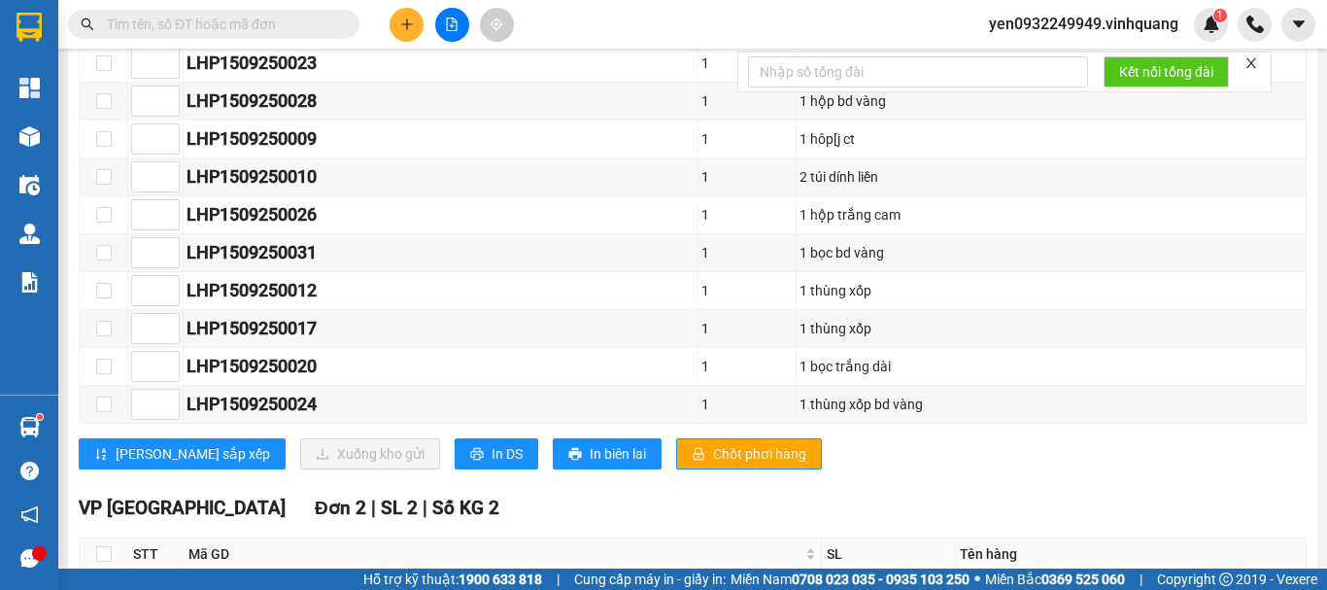
click at [152, 18] on input "text" at bounding box center [221, 24] width 229 height 21
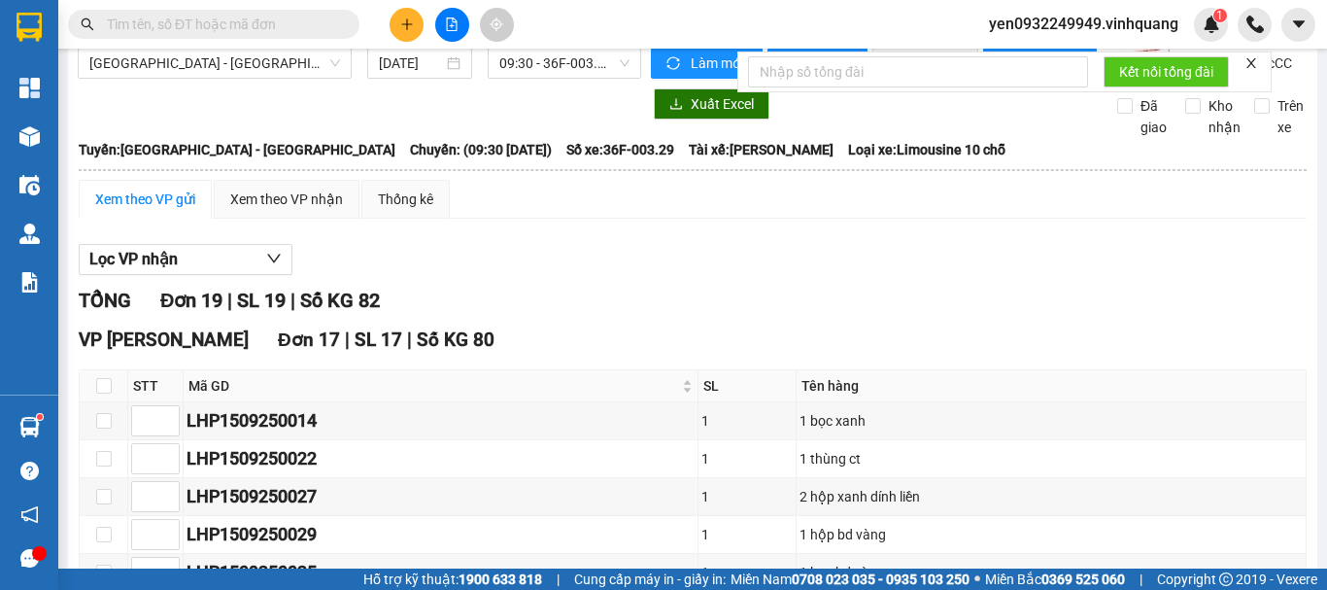
scroll to position [0, 0]
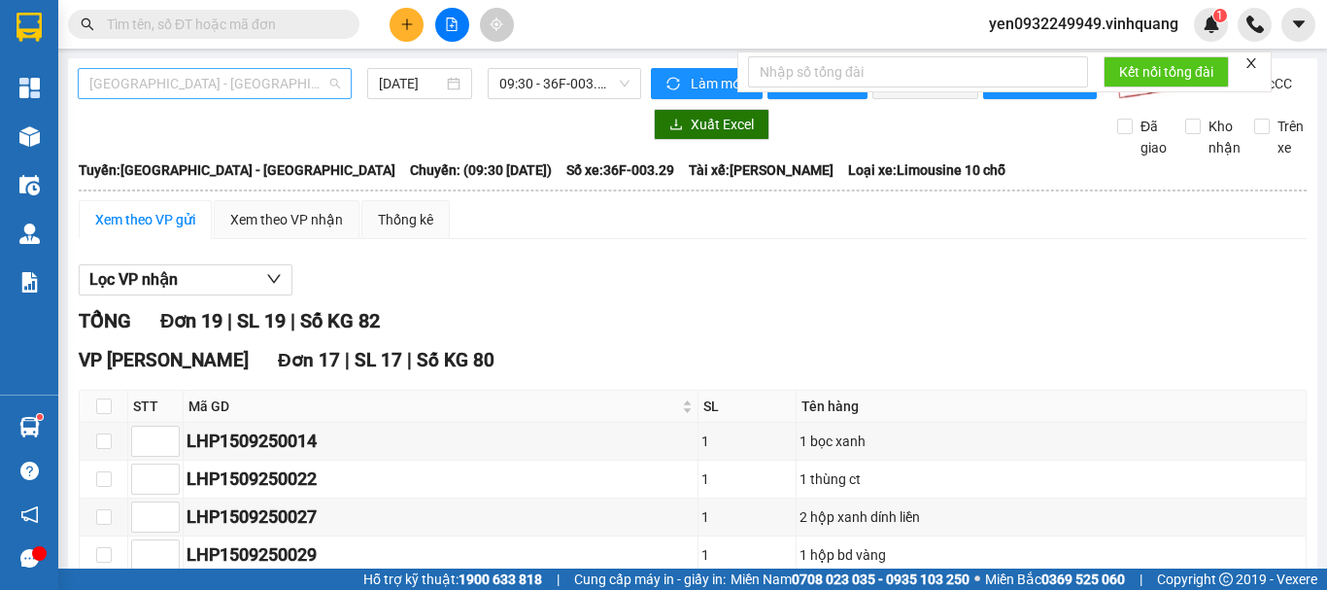
click at [112, 89] on span "[GEOGRAPHIC_DATA] - [GEOGRAPHIC_DATA]" at bounding box center [214, 83] width 251 height 29
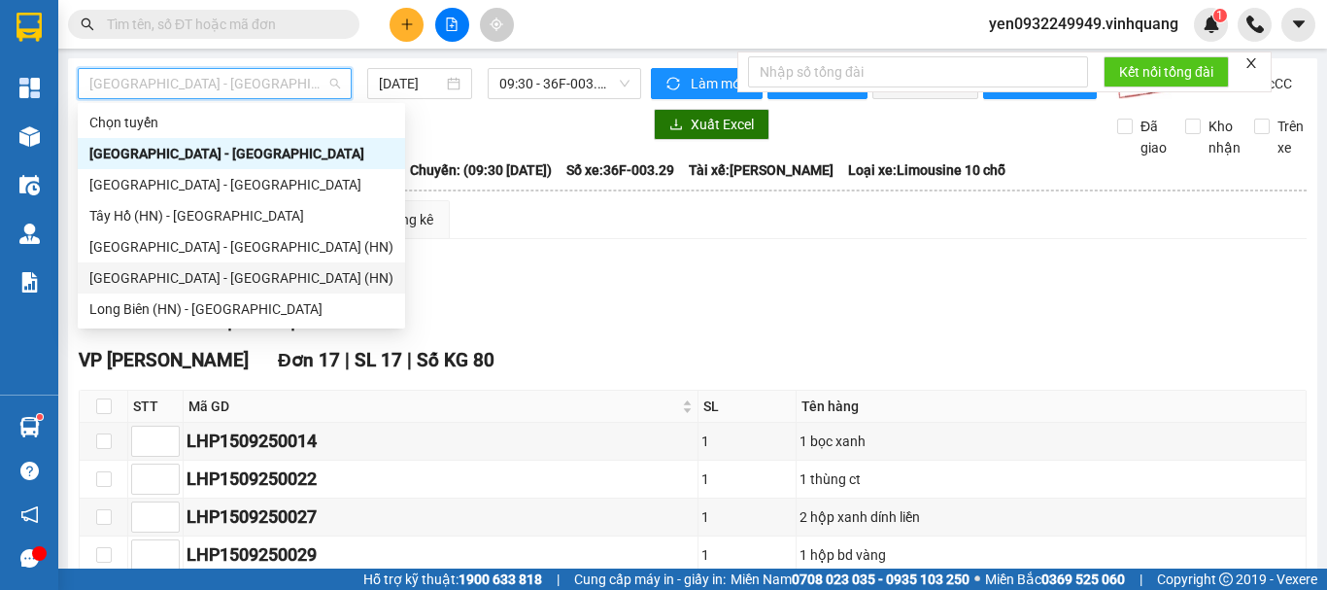
click at [198, 284] on div "[GEOGRAPHIC_DATA] - [GEOGRAPHIC_DATA] (HN)" at bounding box center [241, 277] width 304 height 21
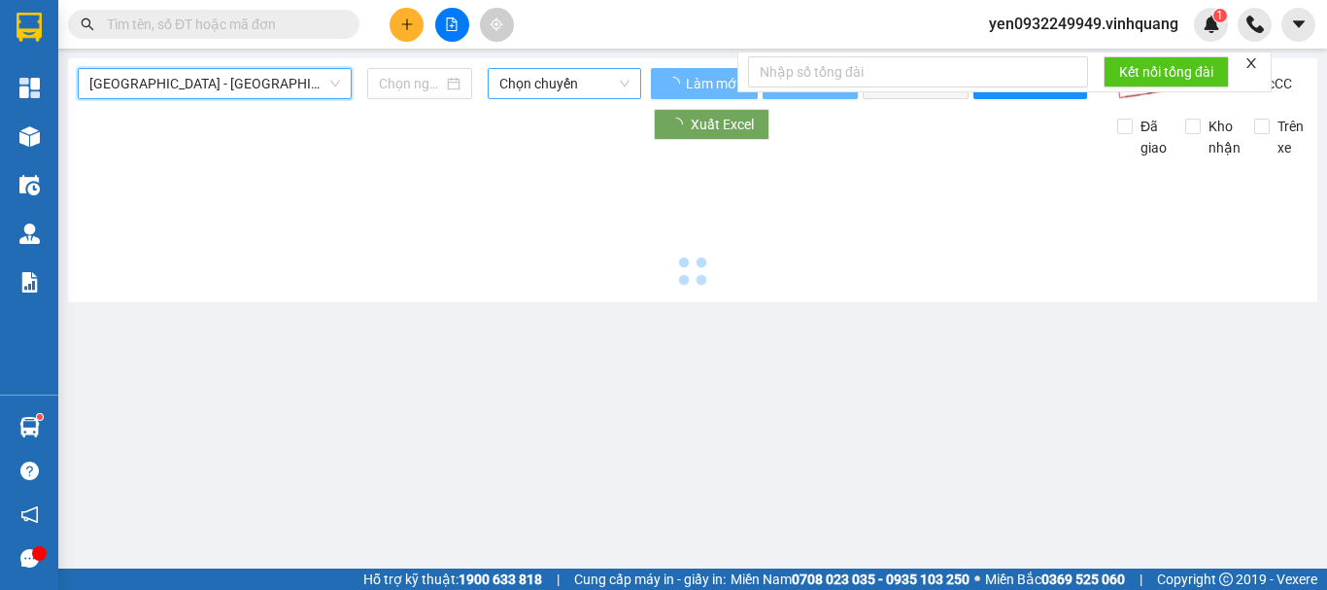
type input "[DATE]"
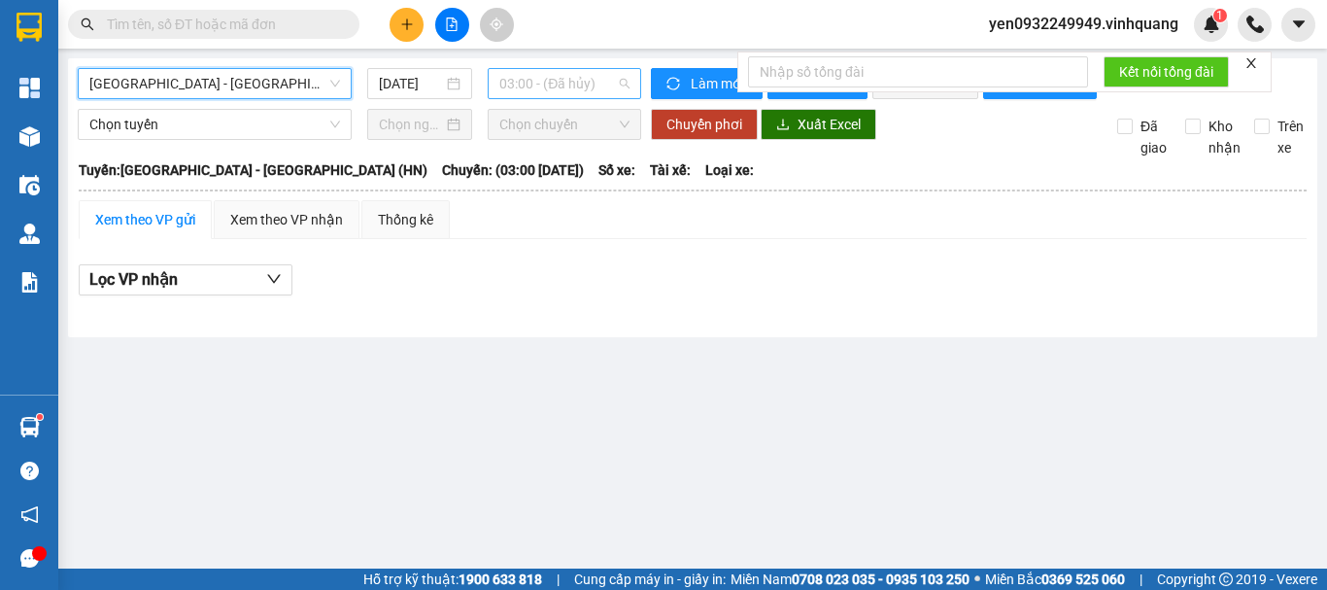
click at [608, 81] on span "03:00 - (Đã hủy)" at bounding box center [564, 83] width 130 height 29
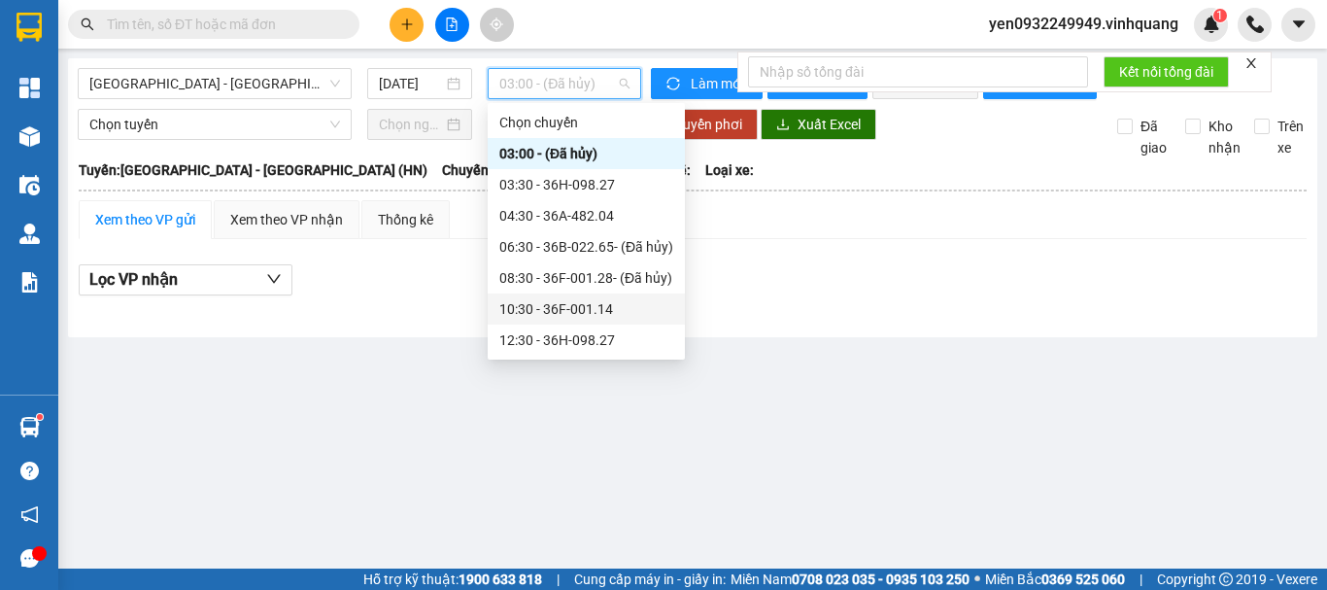
click at [611, 312] on div "10:30 - 36F-001.14" at bounding box center [586, 308] width 174 height 21
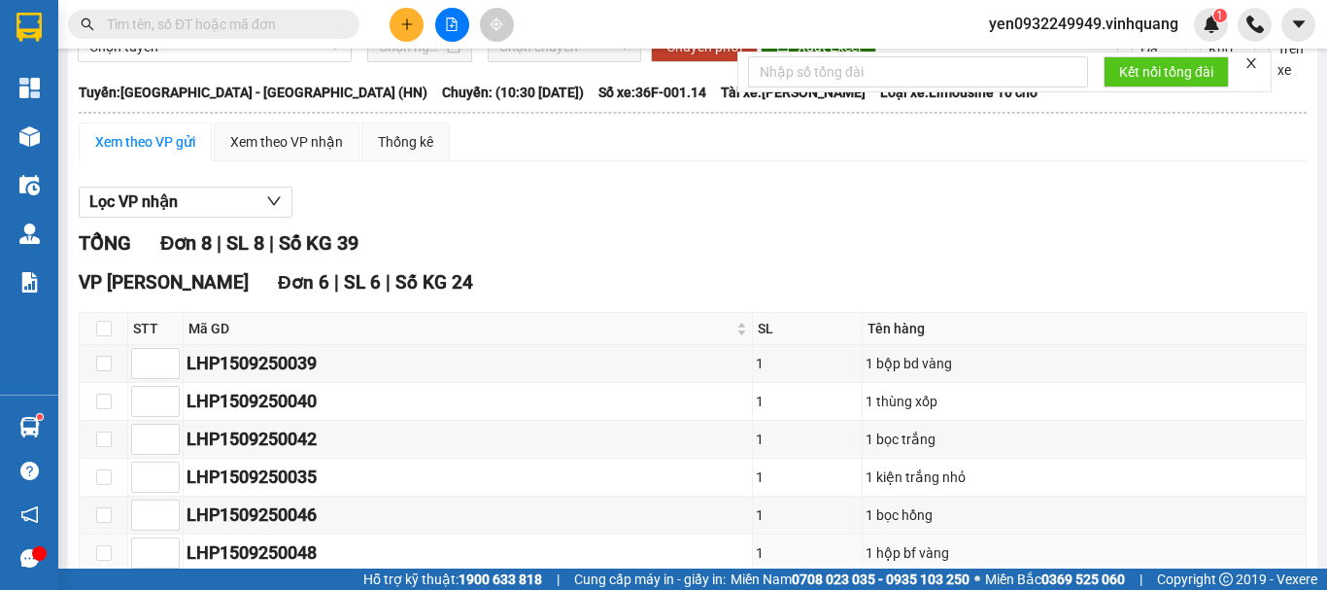
scroll to position [421, 0]
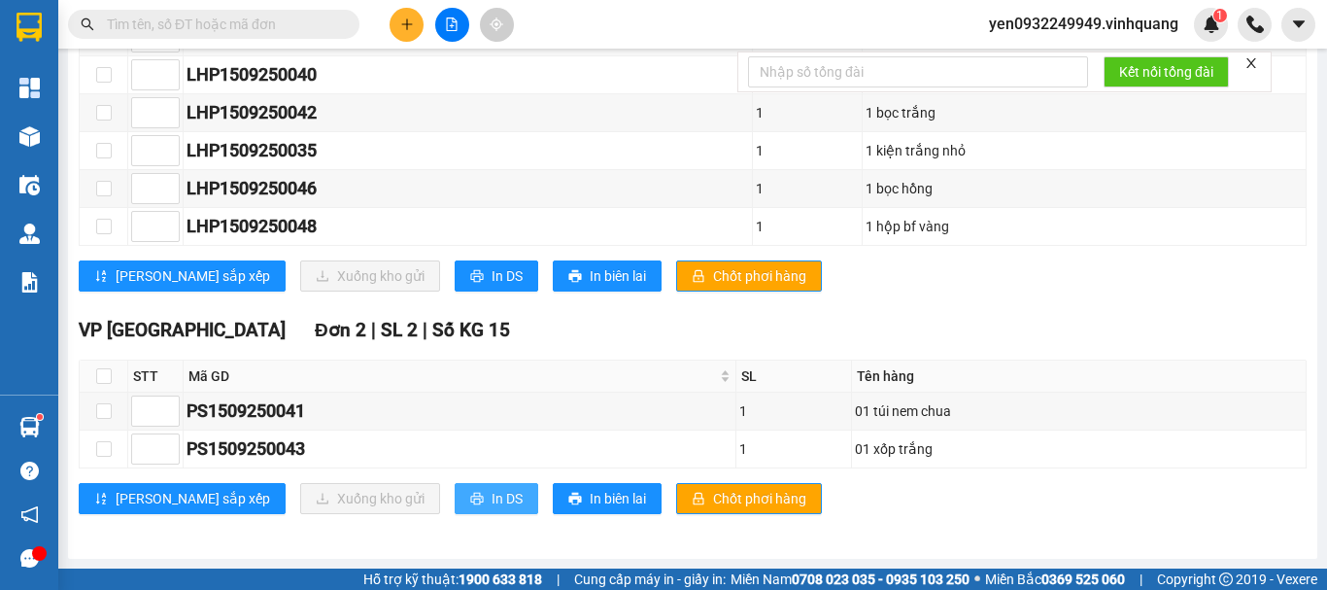
click at [455, 510] on button "In DS" at bounding box center [497, 498] width 84 height 31
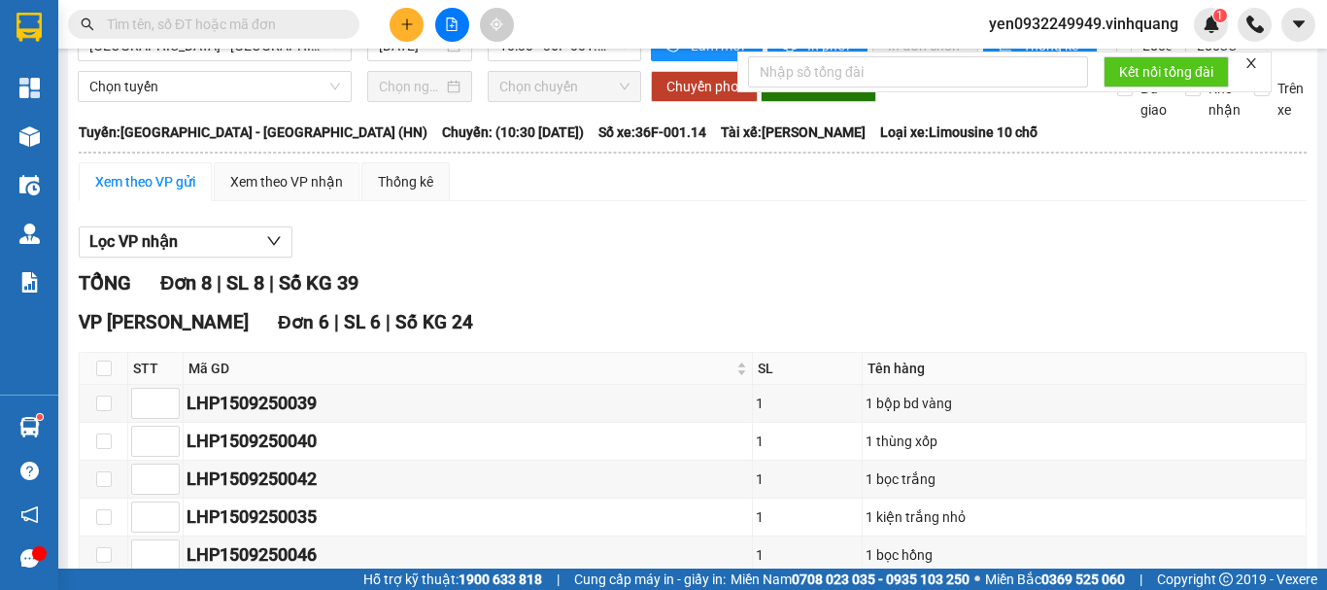
scroll to position [0, 0]
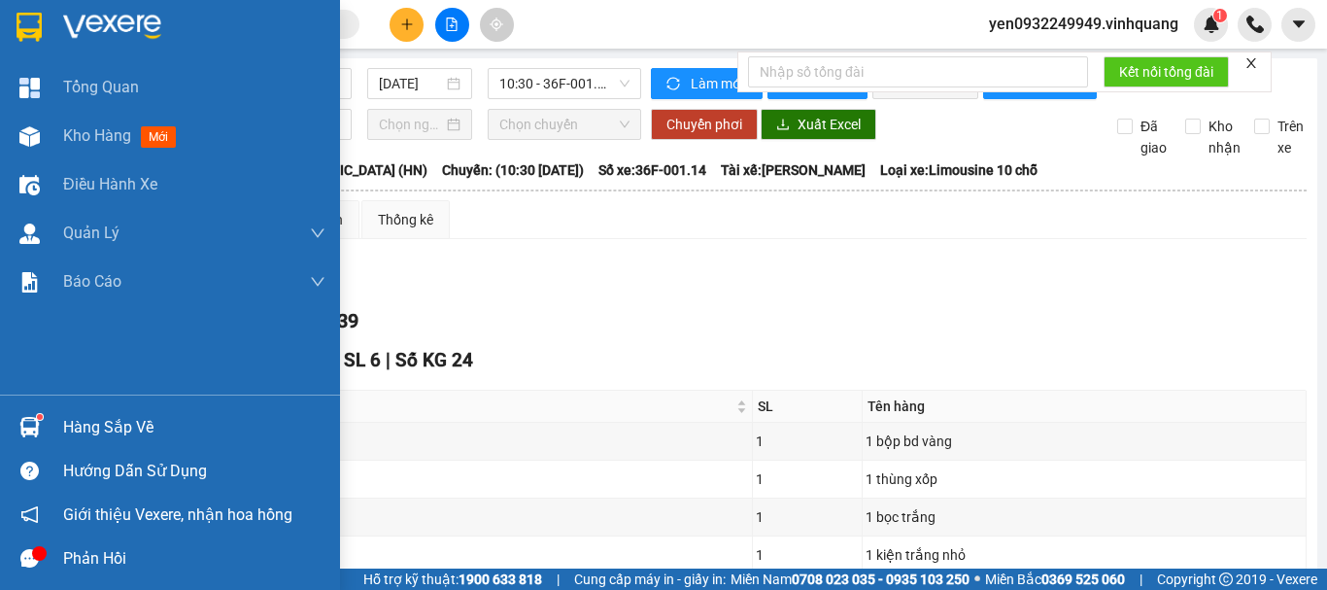
click at [85, 28] on img at bounding box center [112, 27] width 98 height 29
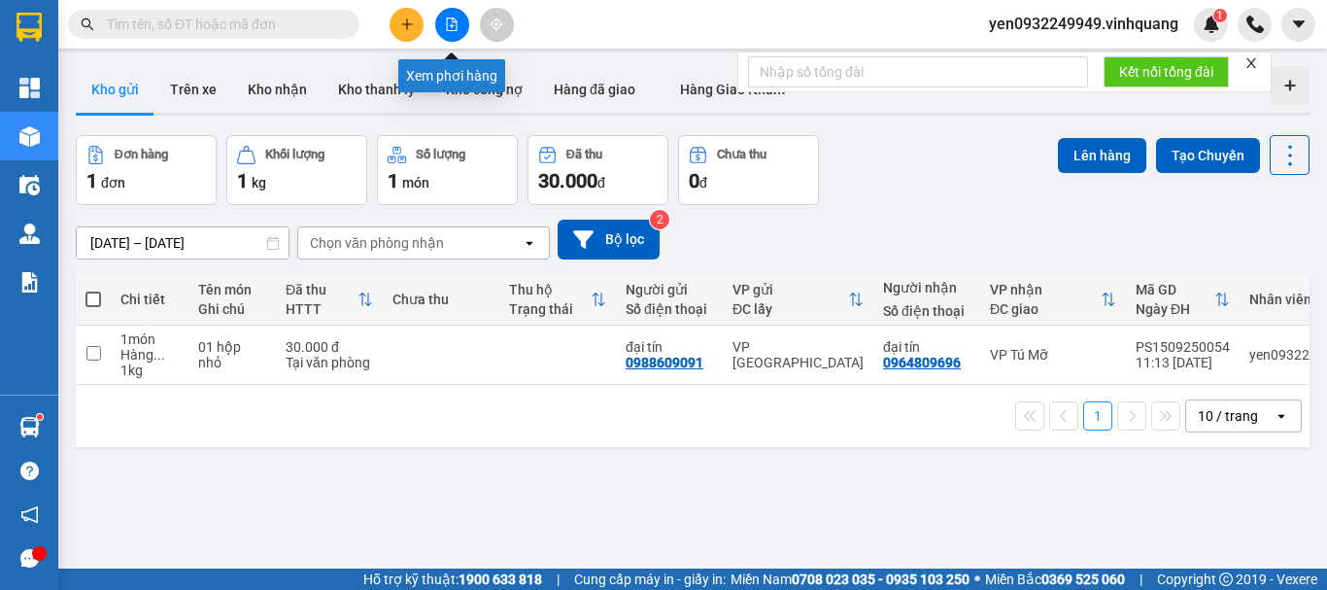
click at [456, 27] on icon "file-add" at bounding box center [452, 24] width 14 height 14
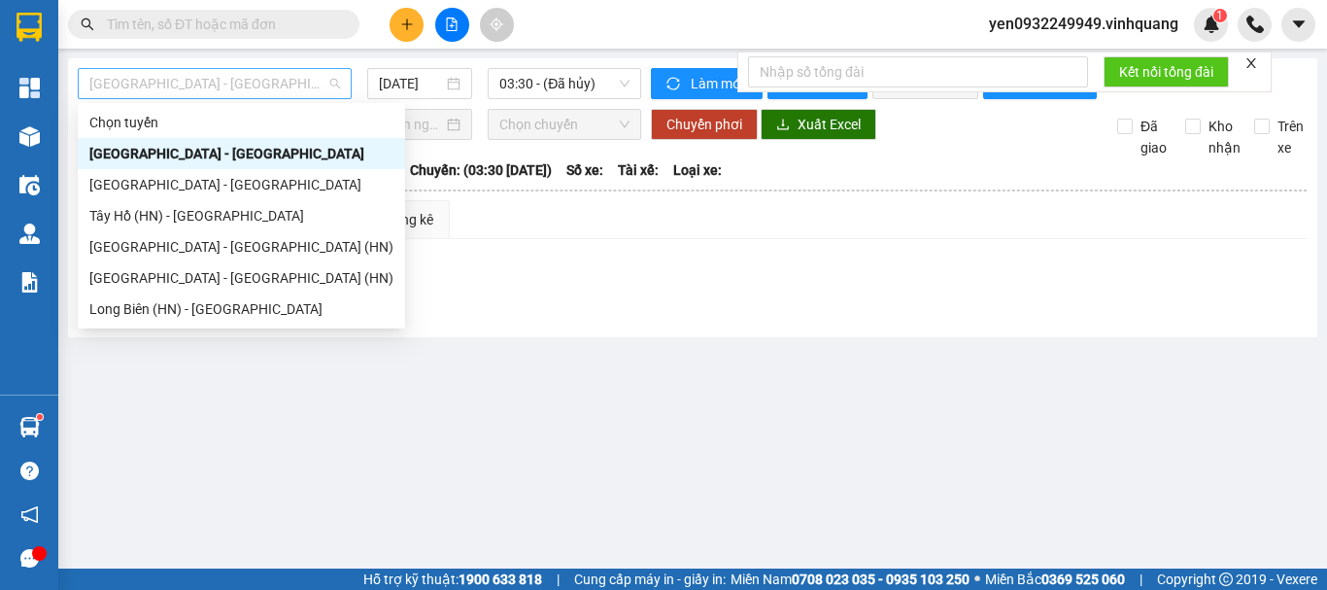
click at [128, 78] on span "[GEOGRAPHIC_DATA] - [GEOGRAPHIC_DATA]" at bounding box center [214, 83] width 251 height 29
click at [133, 220] on div "Tây Hồ (HN) - [GEOGRAPHIC_DATA]" at bounding box center [241, 215] width 304 height 21
type input "[DATE]"
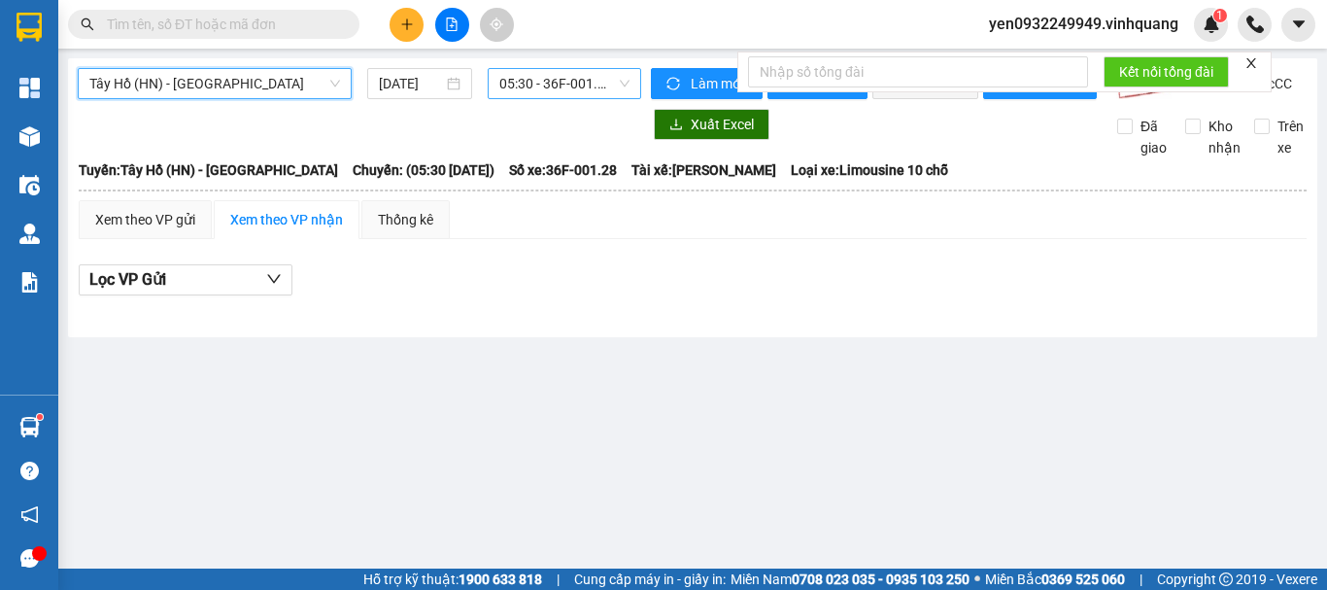
click at [563, 79] on span "05:30 - 36F-001.28" at bounding box center [564, 83] width 130 height 29
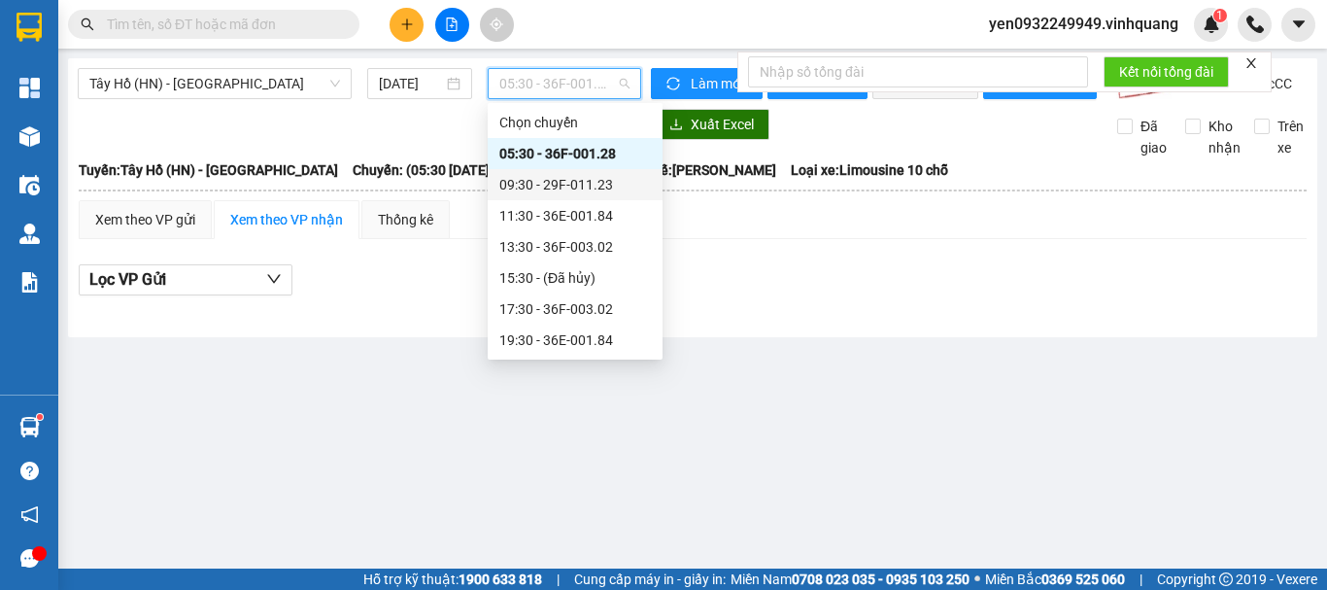
click at [593, 189] on div "09:30 - 29F-011.23" at bounding box center [575, 184] width 152 height 21
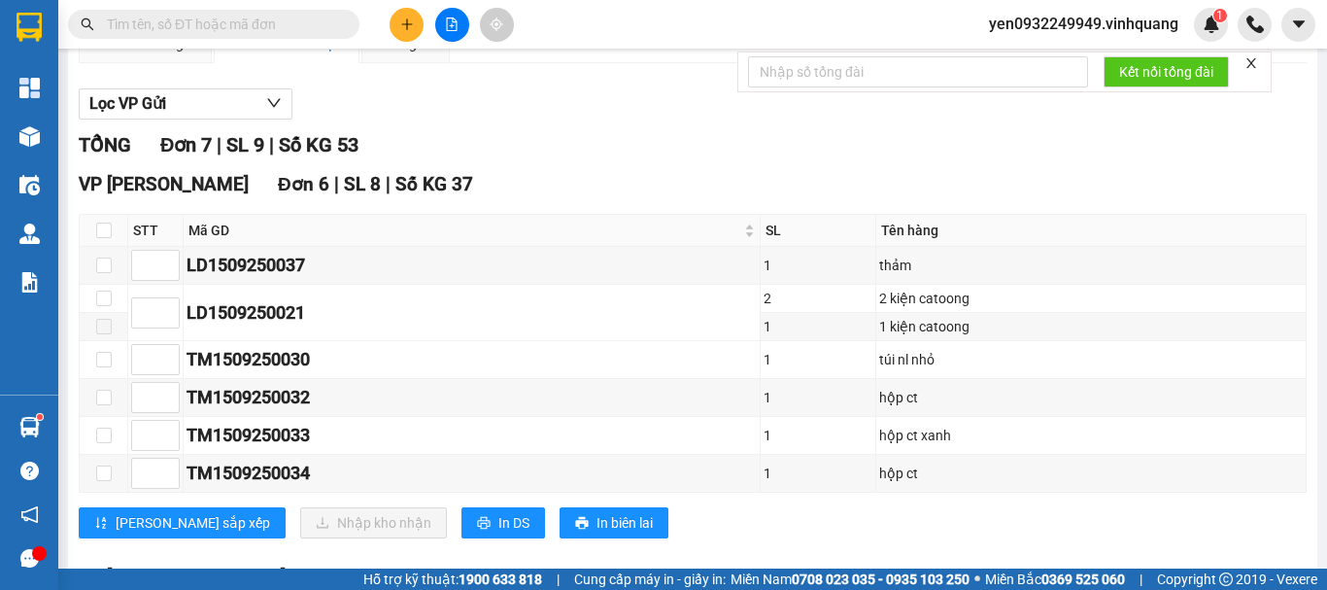
scroll to position [110, 0]
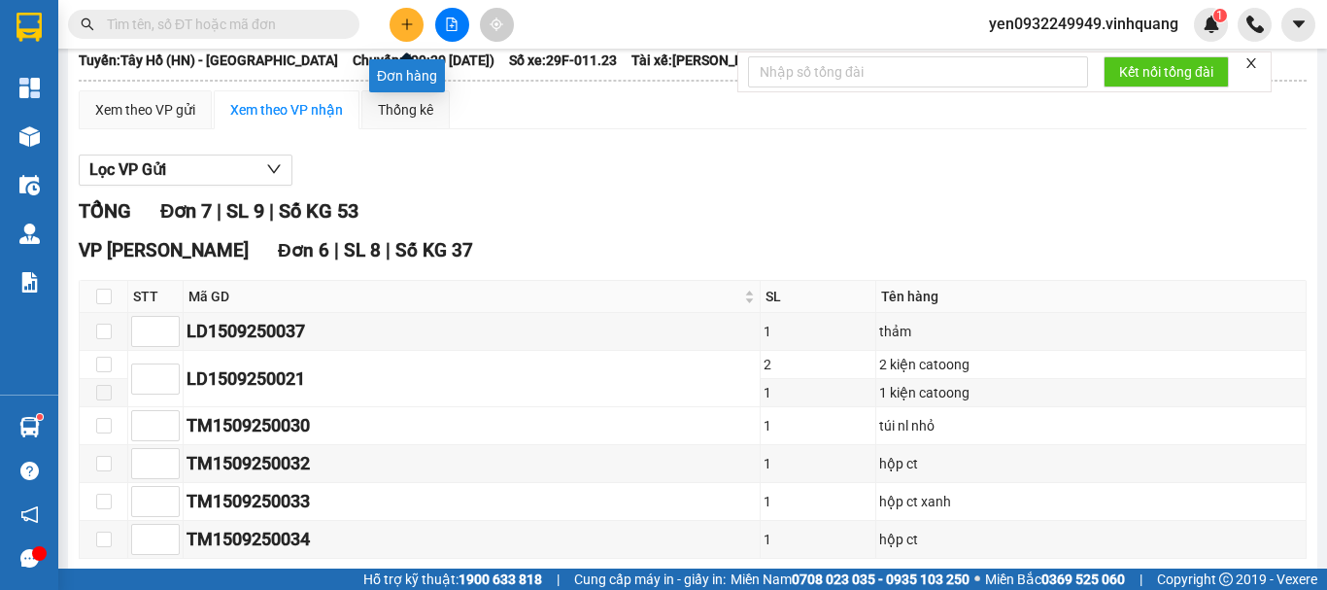
click at [402, 32] on button at bounding box center [406, 25] width 34 height 34
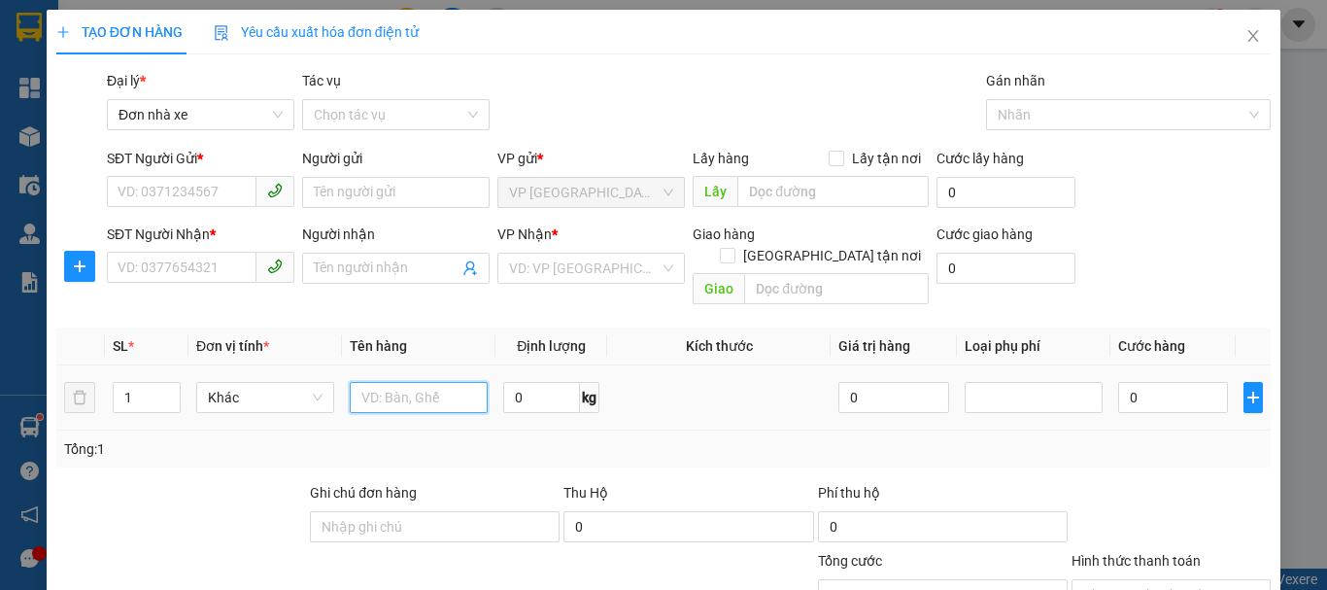
click at [432, 382] on input "text" at bounding box center [419, 397] width 138 height 31
type input "01 xốp trắng đính kèm 01 túi rau"
click at [504, 382] on input "0" at bounding box center [541, 397] width 77 height 31
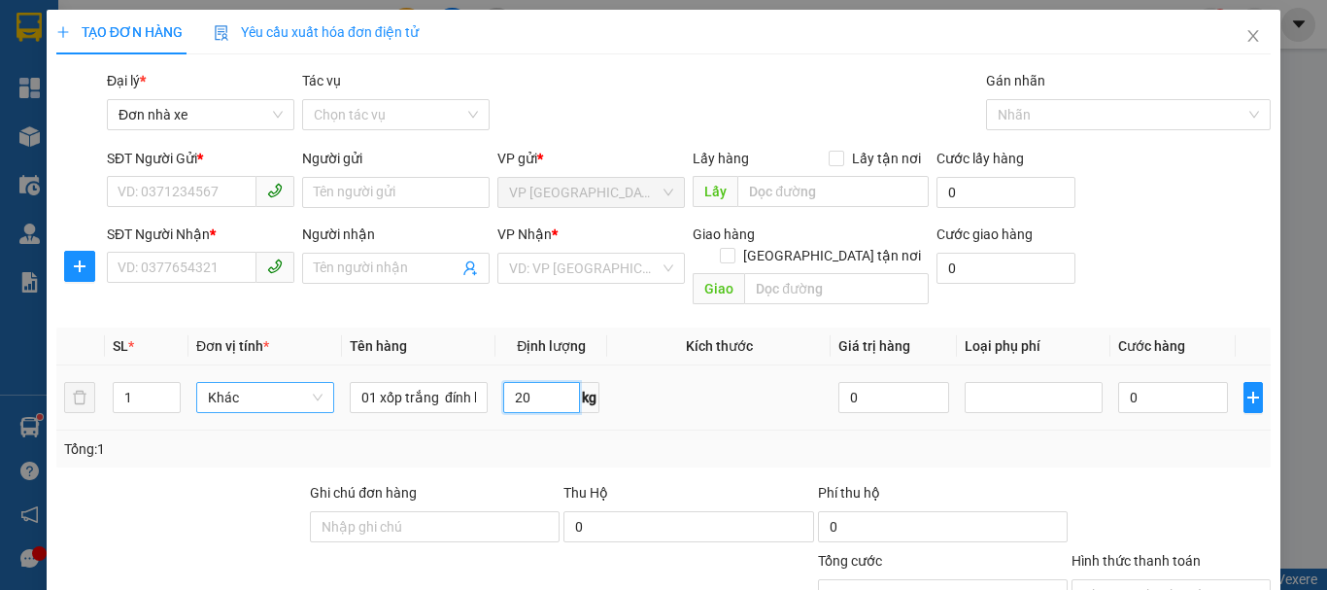
click at [259, 388] on span "Khác" at bounding box center [265, 397] width 115 height 29
type input "20"
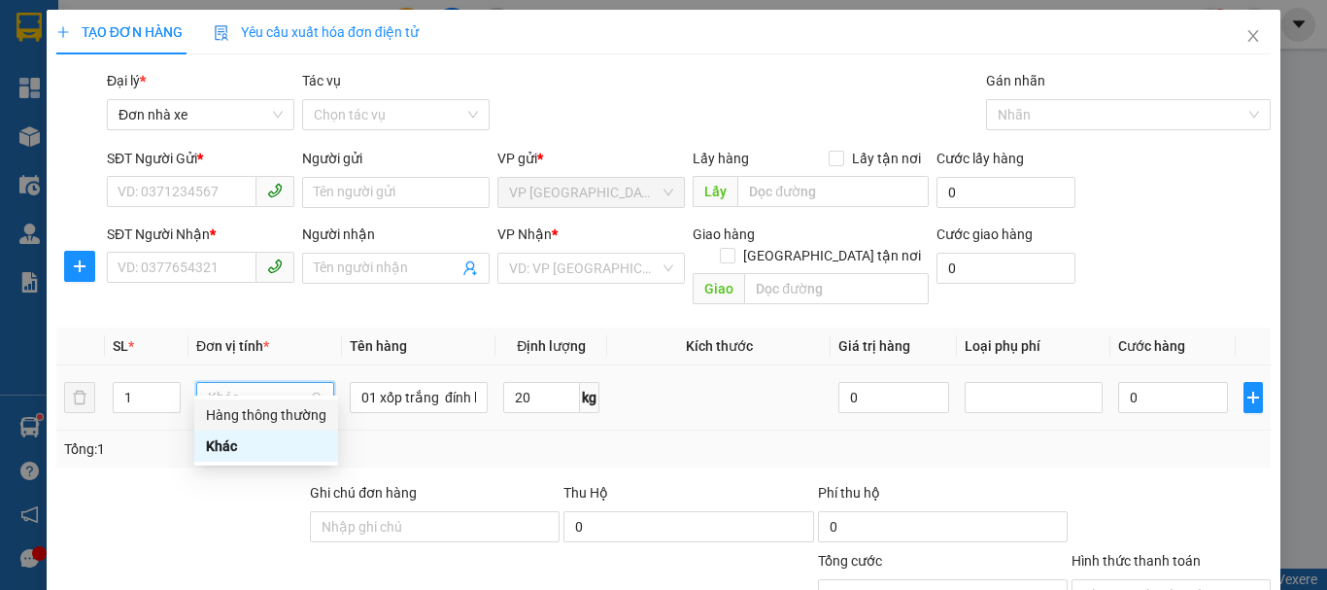
click at [304, 423] on div "Hàng thông thường" at bounding box center [266, 414] width 120 height 21
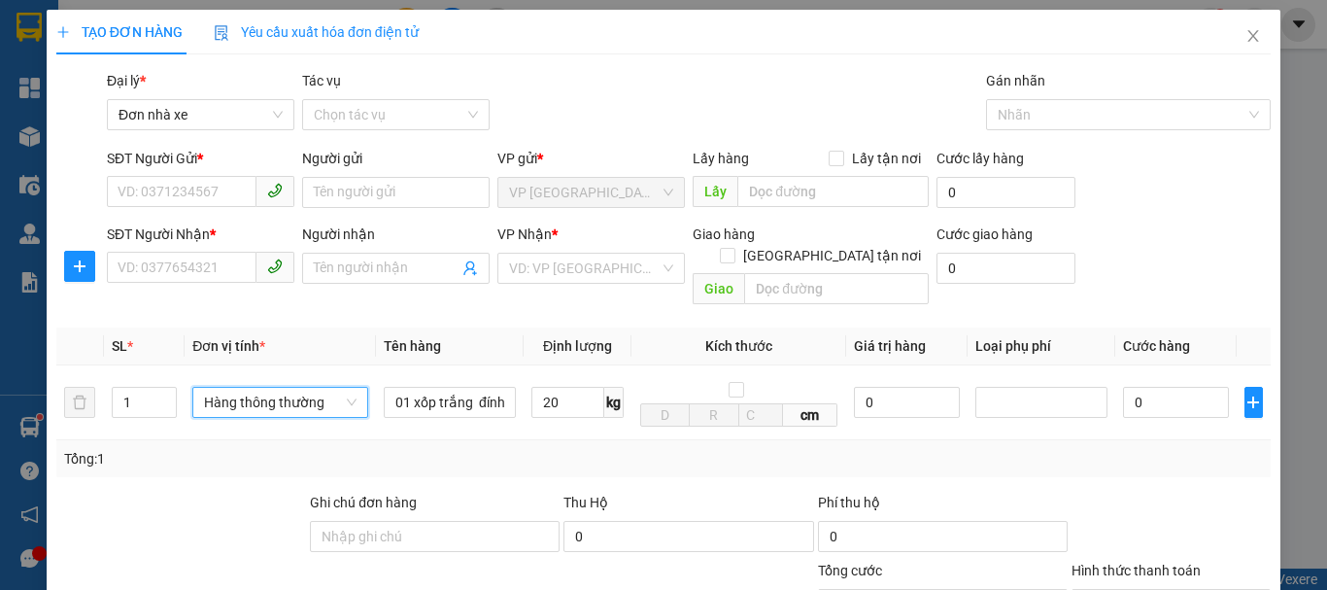
click at [597, 247] on div "VP Nhận *" at bounding box center [590, 237] width 187 height 29
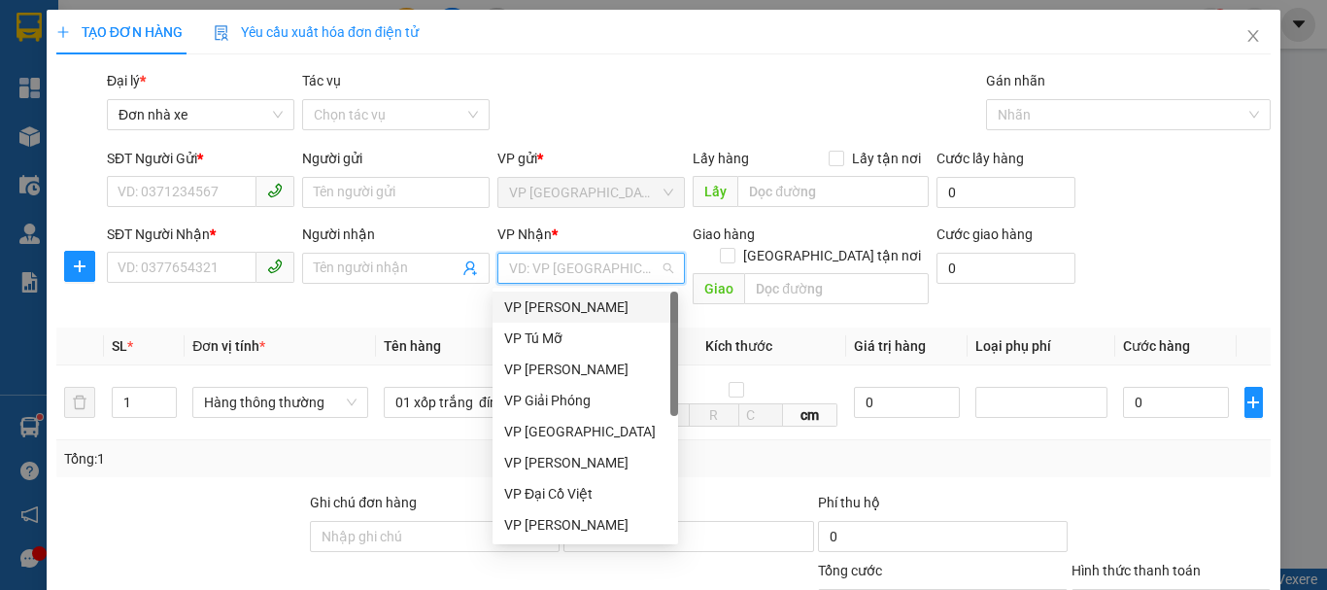
click at [604, 270] on input "search" at bounding box center [584, 267] width 151 height 29
click at [566, 346] on div "VP Tú Mỡ" at bounding box center [585, 337] width 162 height 21
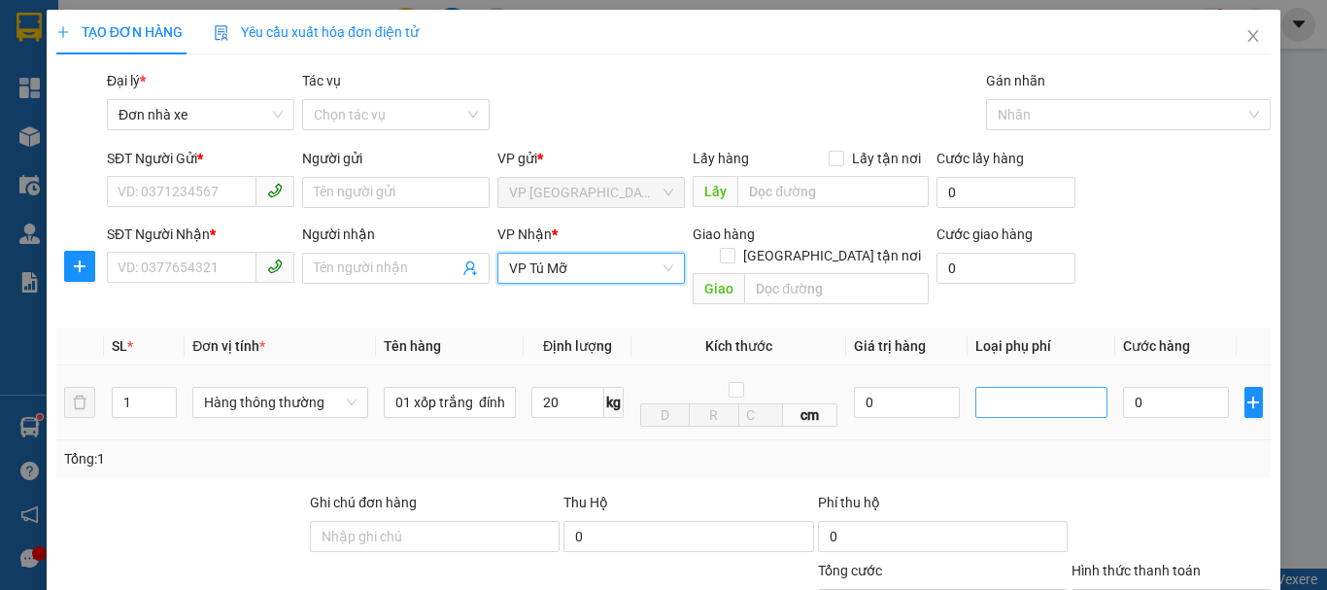
click at [1064, 390] on div at bounding box center [1041, 401] width 122 height 23
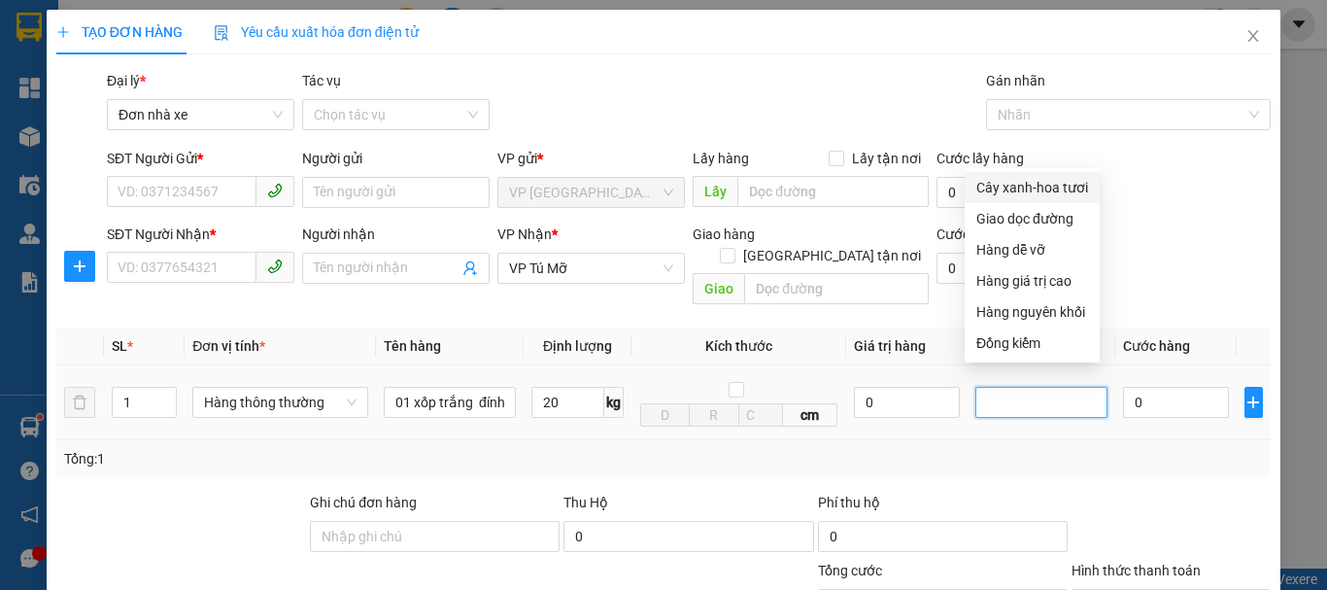
click at [1064, 390] on div at bounding box center [1041, 401] width 122 height 23
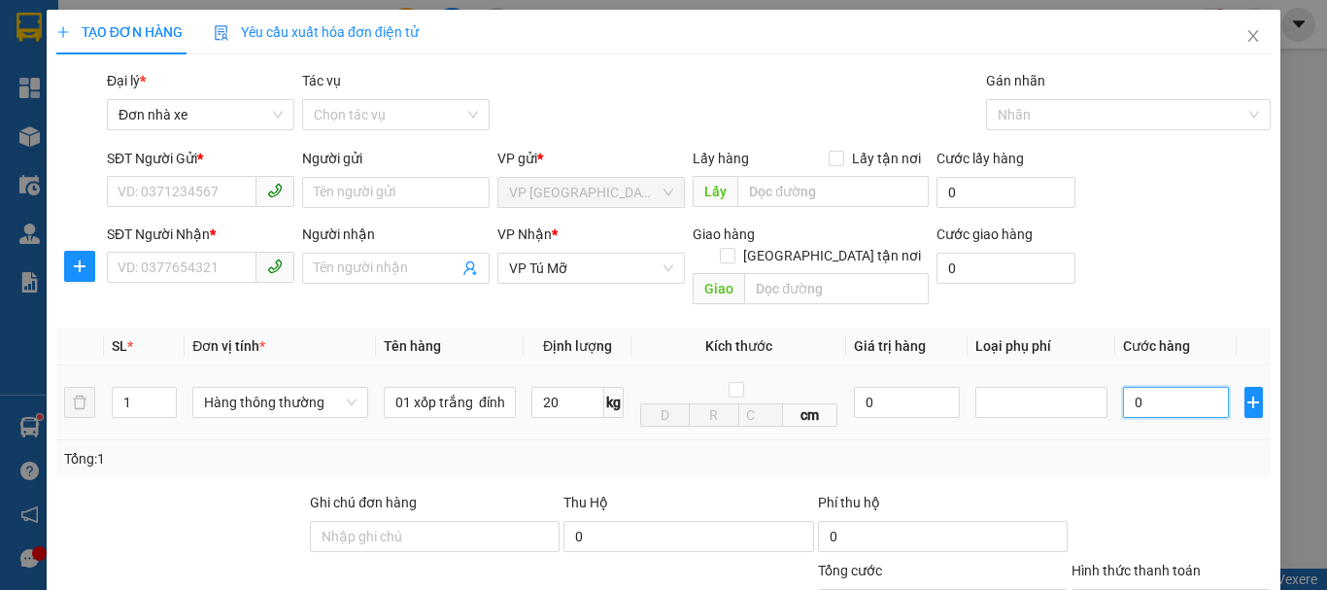
click at [1141, 387] on input "0" at bounding box center [1176, 402] width 106 height 31
click at [1007, 393] on div at bounding box center [1041, 402] width 132 height 31
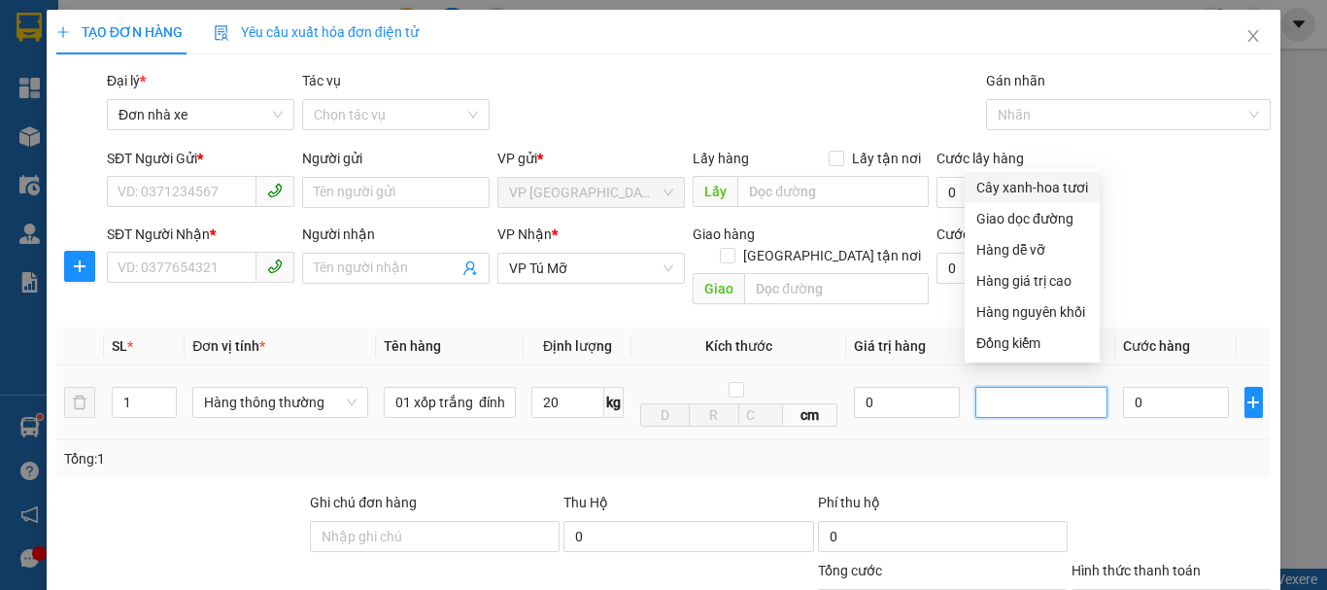
click at [1004, 393] on div at bounding box center [1041, 402] width 132 height 31
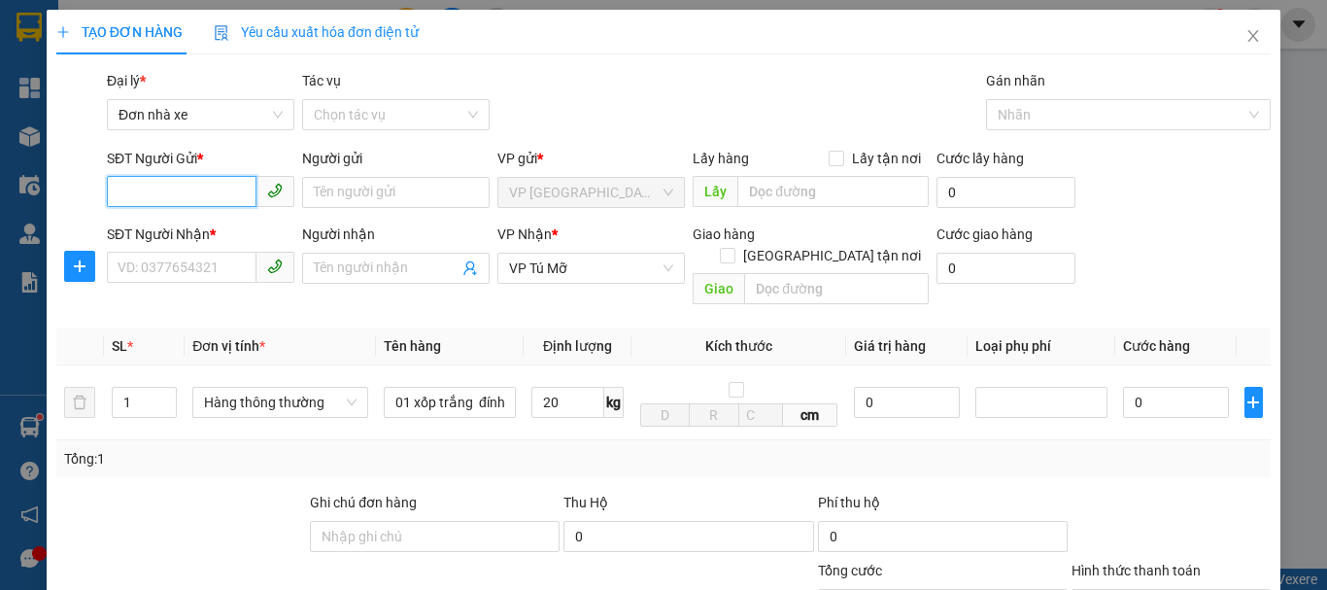
click at [155, 194] on input "SĐT Người Gửi *" at bounding box center [182, 191] width 150 height 31
type input "0395567950"
click at [195, 230] on div "0395567950 - Chị Viên" at bounding box center [199, 230] width 162 height 21
type input "Chị Viên"
type input "0395567950"
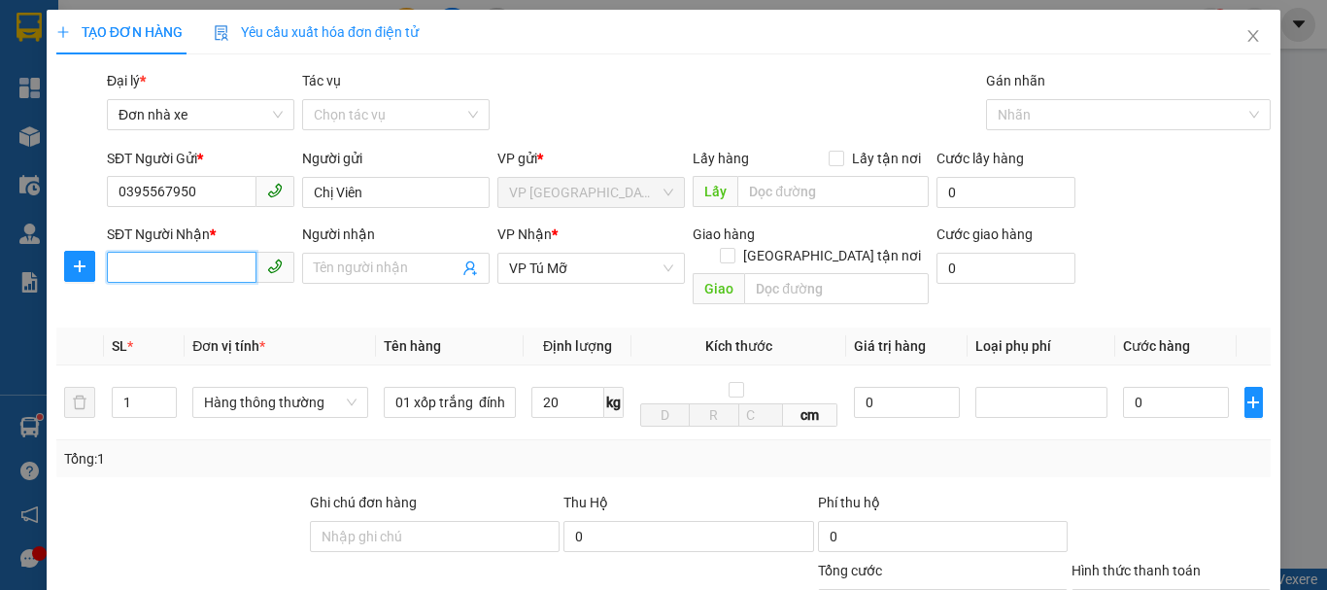
click at [210, 270] on input "SĐT Người Nhận *" at bounding box center [182, 267] width 150 height 31
type input "0947383036"
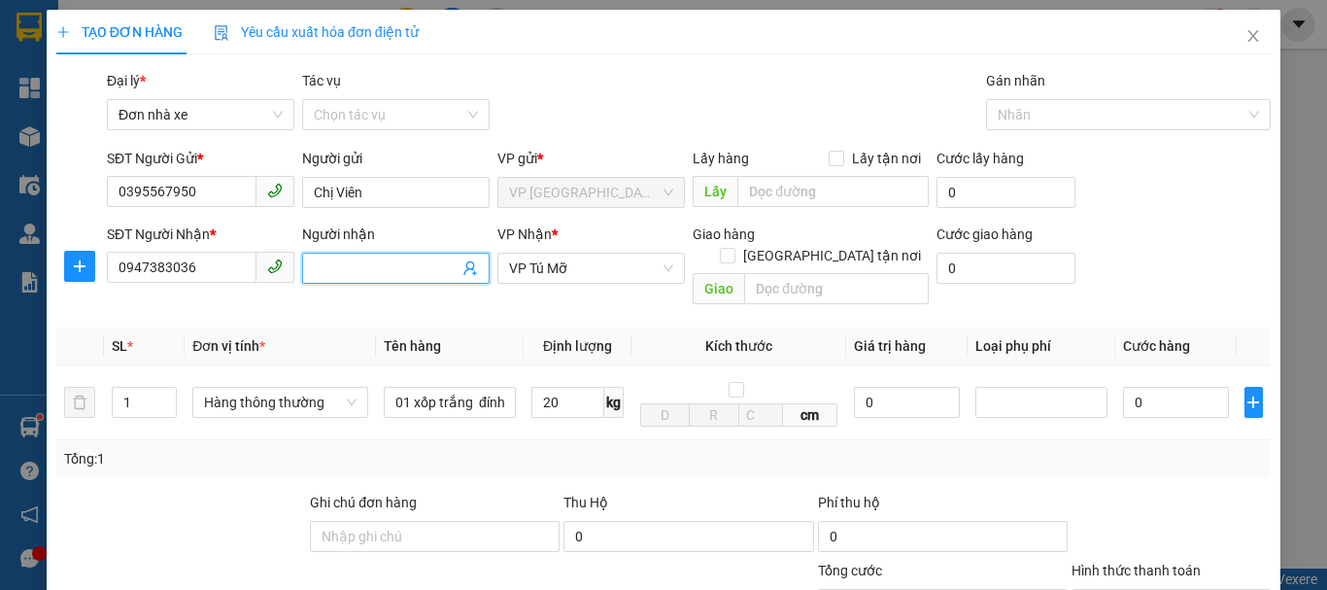
click at [368, 267] on input "Người nhận" at bounding box center [386, 267] width 145 height 21
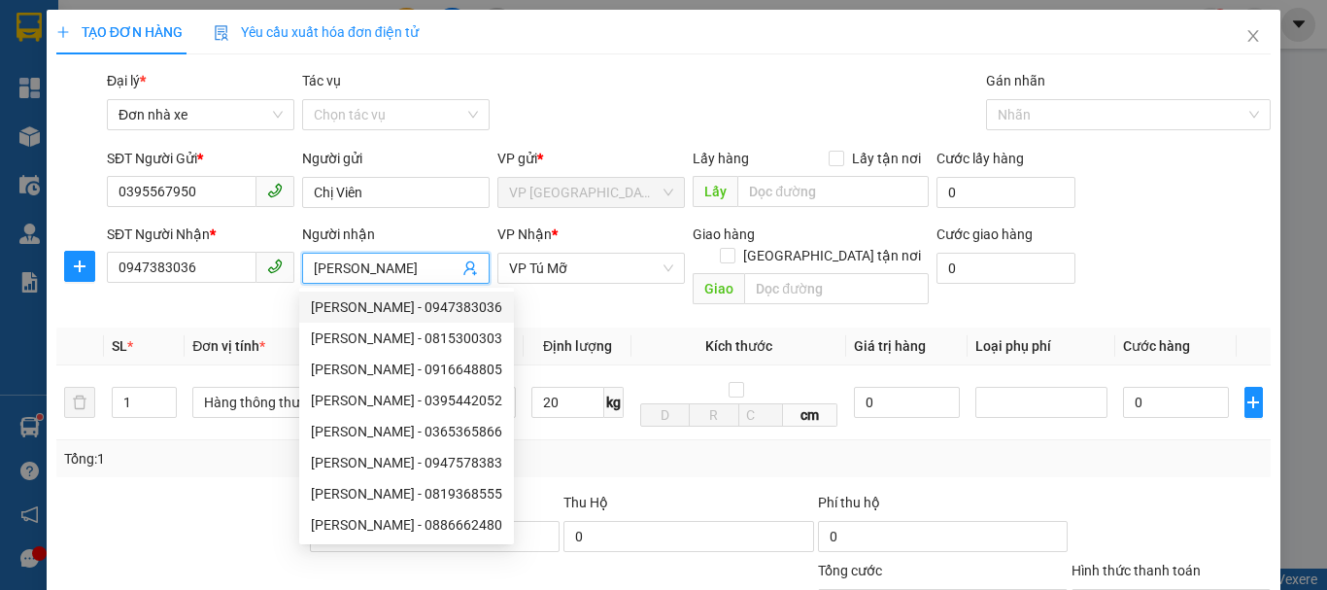
click at [414, 309] on div "[PERSON_NAME] - 0947383036" at bounding box center [406, 306] width 191 height 21
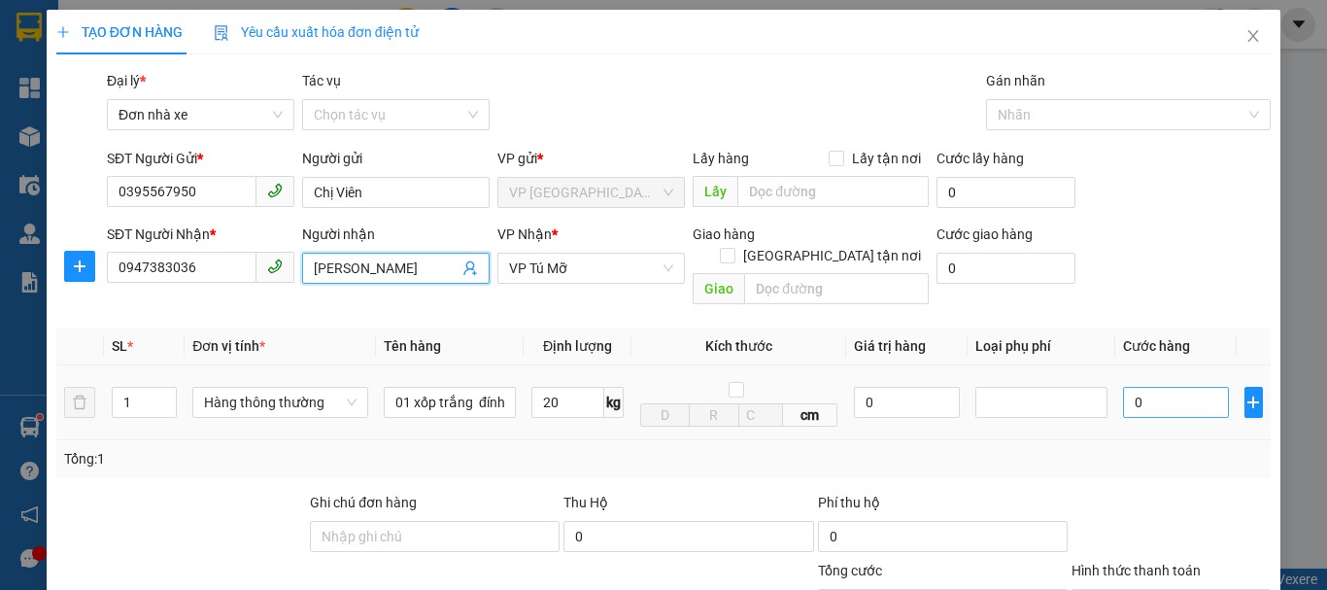
type input "[PERSON_NAME]"
click at [1153, 387] on input "0" at bounding box center [1176, 402] width 106 height 31
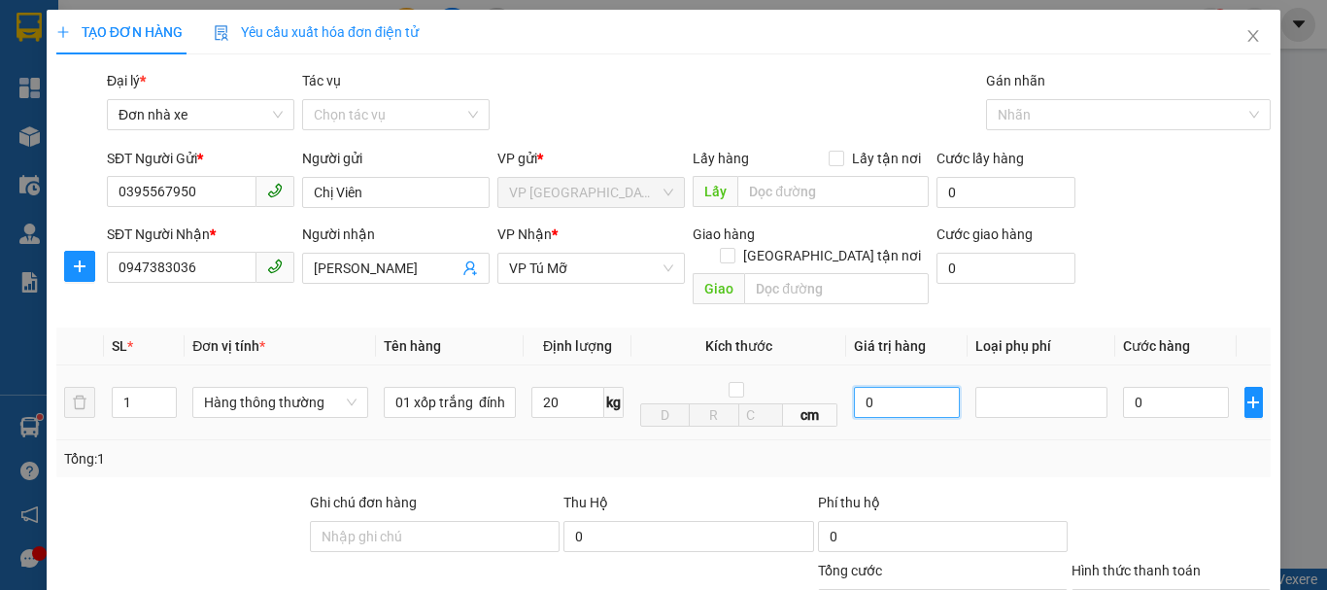
click at [914, 387] on input "0" at bounding box center [907, 402] width 106 height 31
click at [910, 387] on input "0" at bounding box center [907, 402] width 106 height 31
click at [909, 387] on input "0" at bounding box center [907, 402] width 106 height 31
type input "50.000"
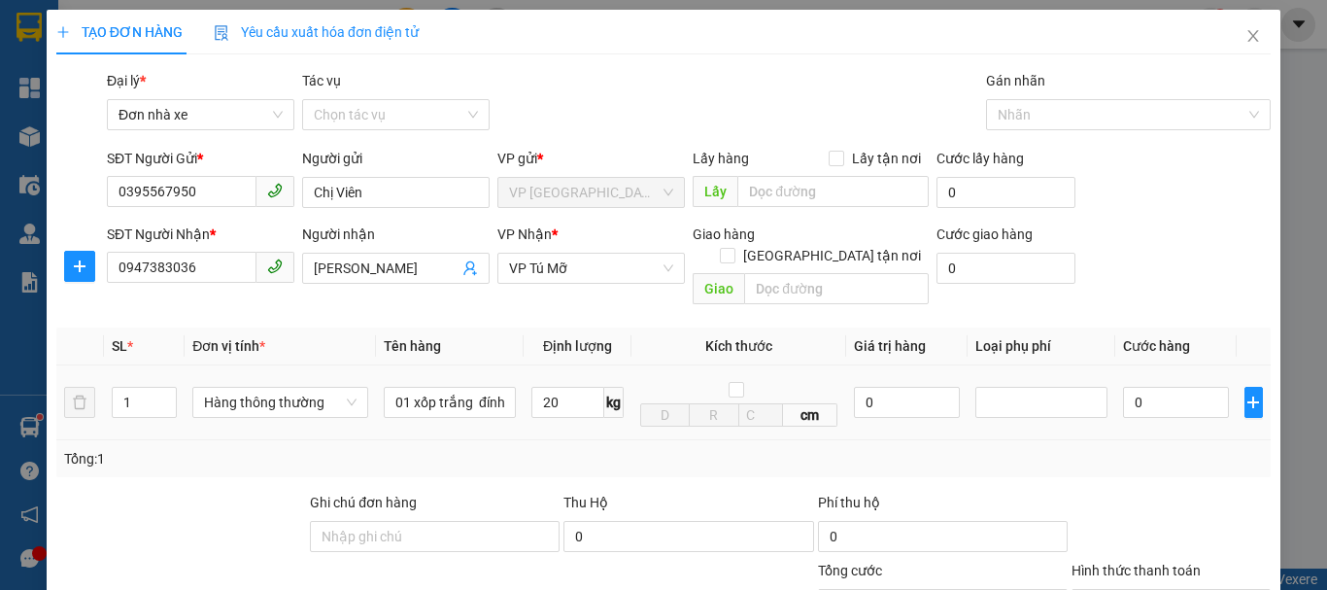
type input "50.000"
click at [545, 387] on input "20" at bounding box center [567, 402] width 73 height 31
type input "20"
click at [1178, 387] on input "50.000" at bounding box center [1176, 402] width 106 height 31
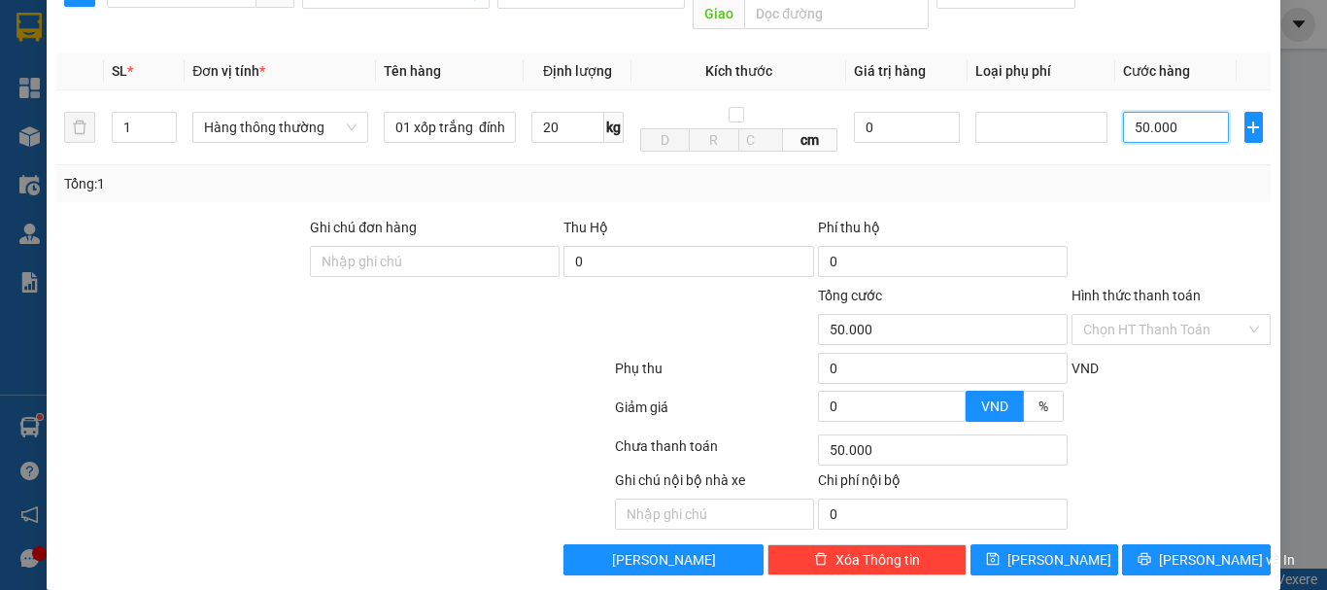
scroll to position [278, 0]
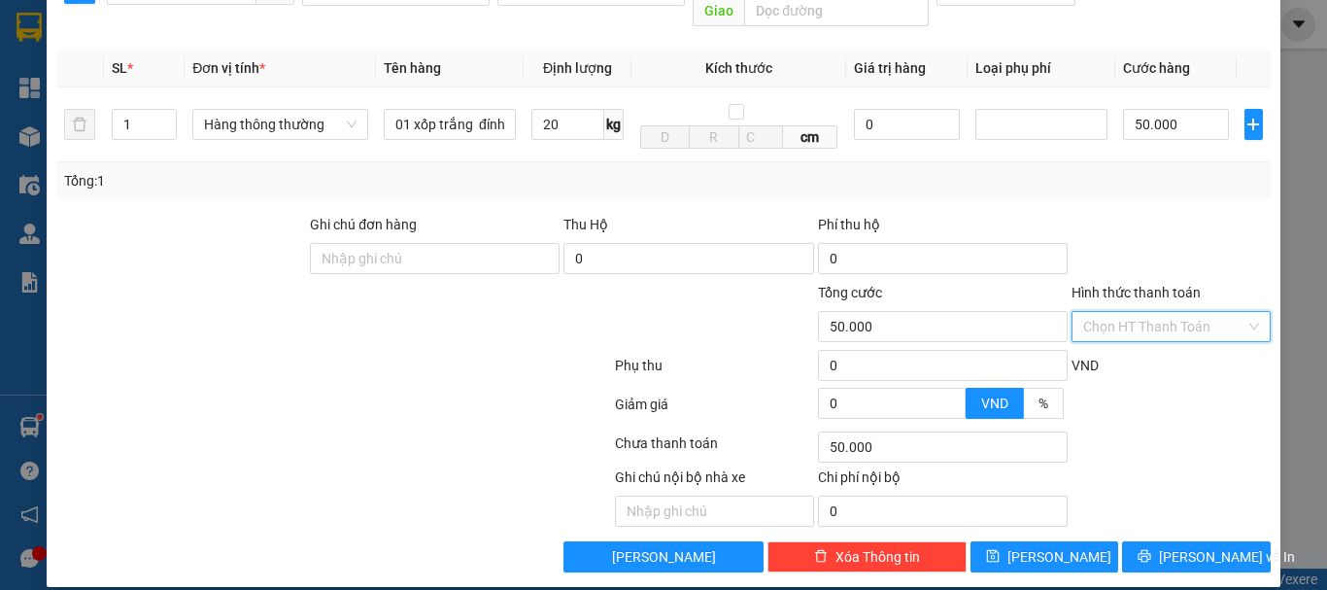
click at [1141, 312] on input "Hình thức thanh toán" at bounding box center [1164, 326] width 162 height 29
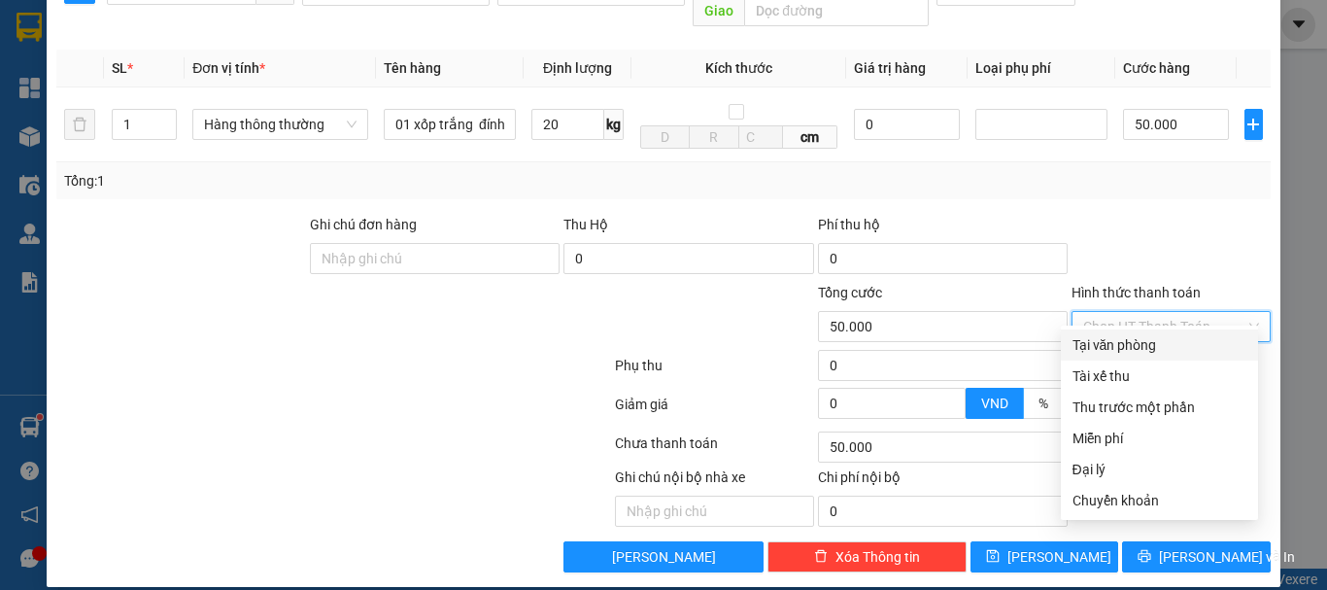
click at [1131, 341] on div "Tại văn phòng" at bounding box center [1159, 344] width 174 height 21
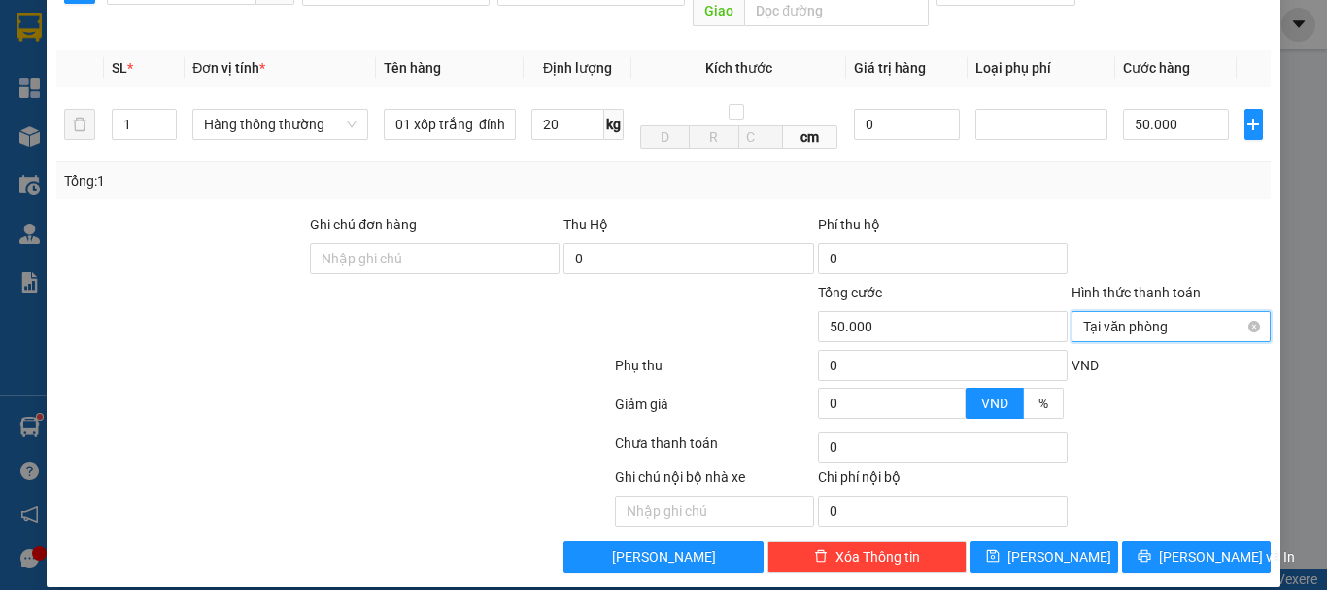
click at [1156, 312] on span "Tại văn phòng" at bounding box center [1171, 326] width 176 height 29
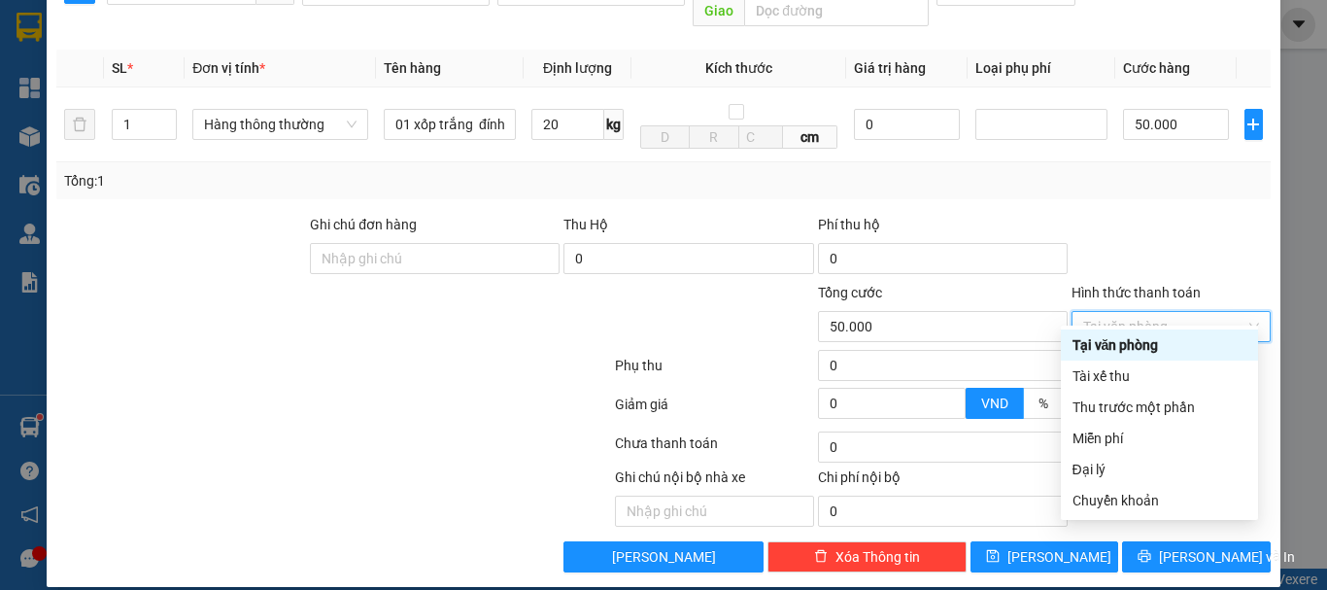
click at [1155, 285] on label "Hình thức thanh toán" at bounding box center [1135, 293] width 129 height 16
click at [1155, 312] on input "Hình thức thanh toán" at bounding box center [1164, 326] width 162 height 29
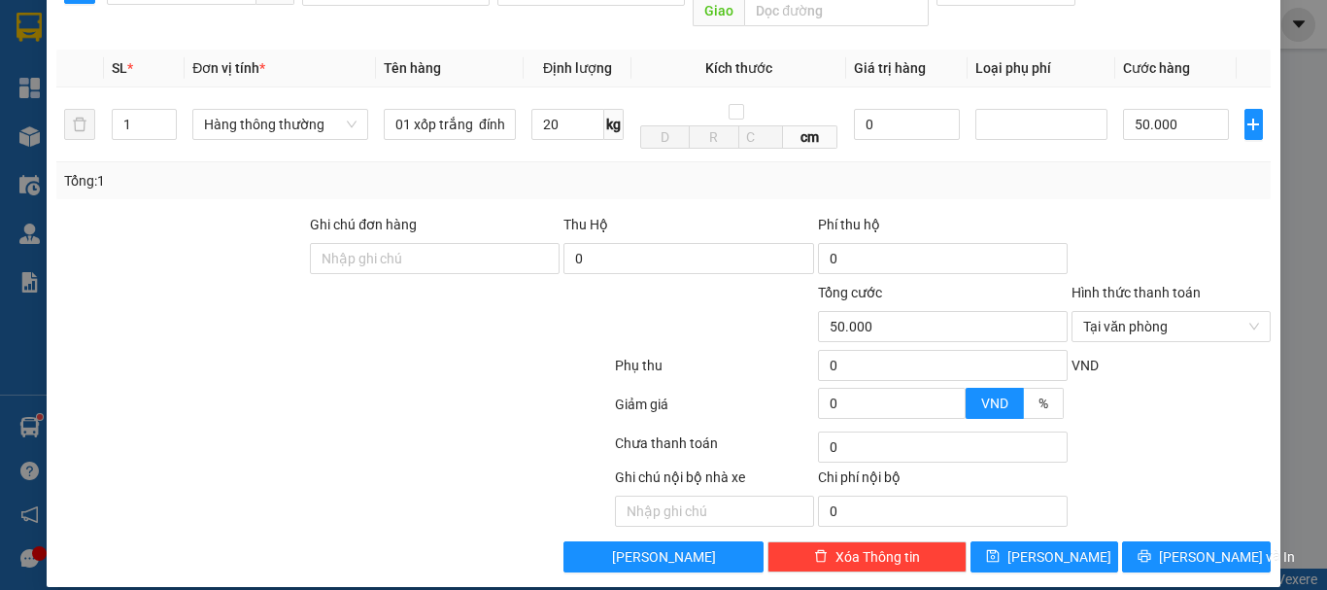
click at [1145, 285] on label "Hình thức thanh toán" at bounding box center [1135, 293] width 129 height 16
click at [1145, 312] on input "Hình thức thanh toán" at bounding box center [1164, 326] width 162 height 29
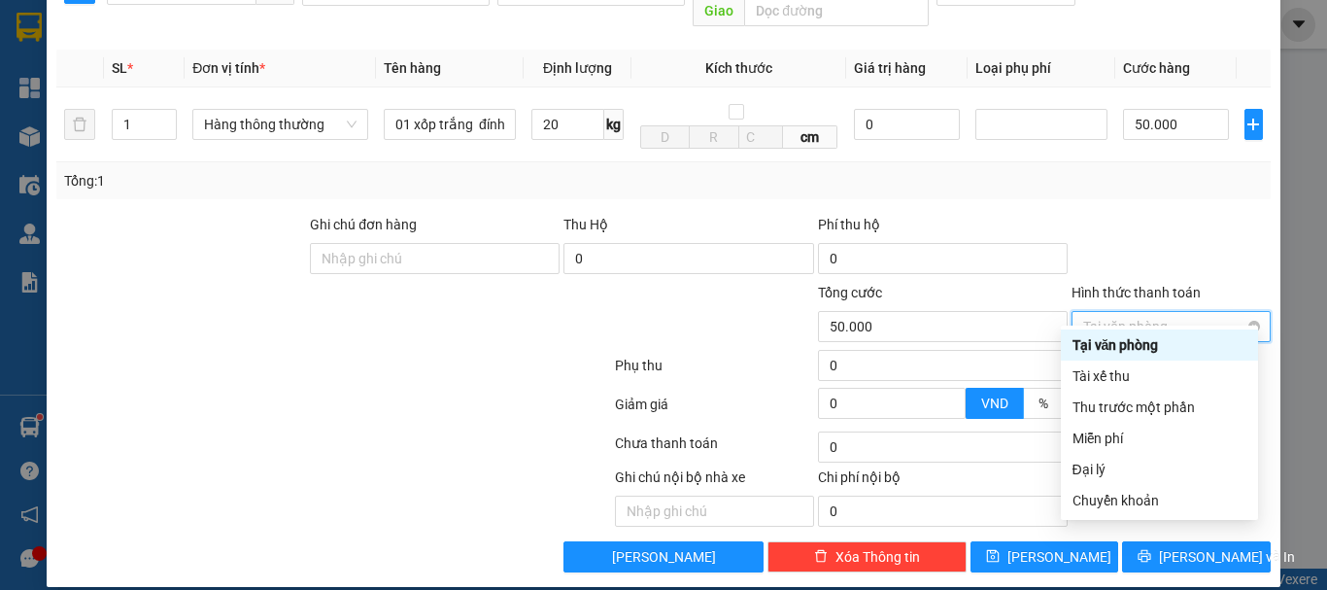
click at [1168, 312] on span "Tại văn phòng" at bounding box center [1171, 326] width 176 height 29
type input "50.000"
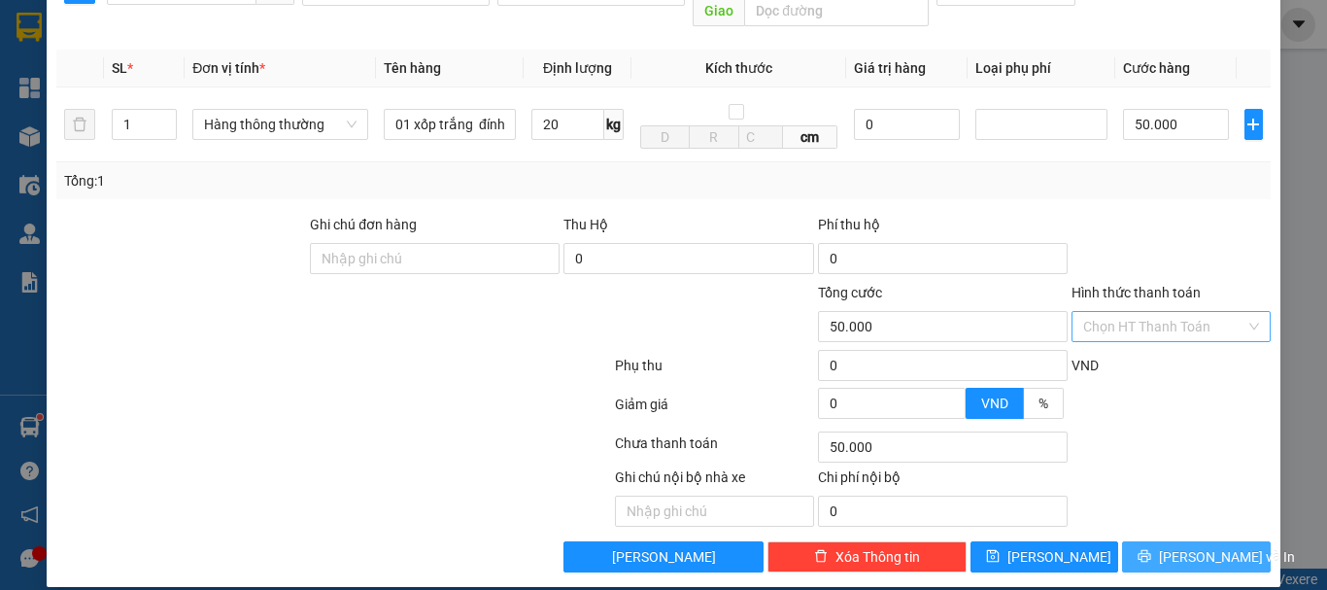
click at [1195, 546] on span "[PERSON_NAME] và In" at bounding box center [1227, 556] width 136 height 21
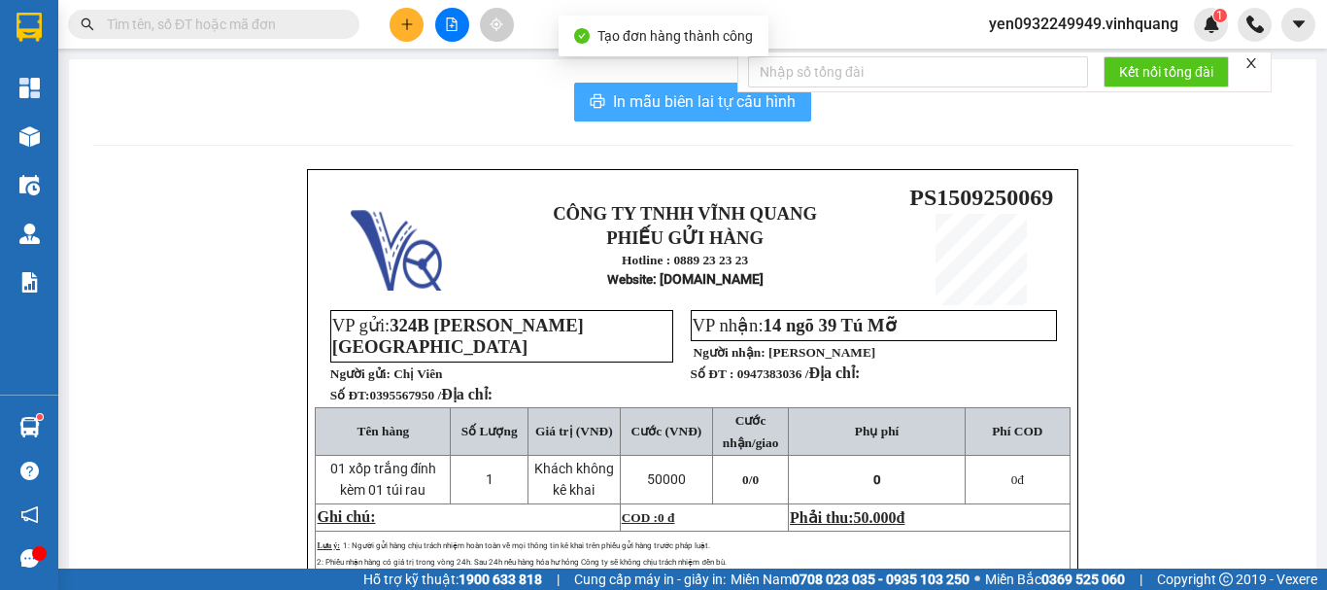
click at [685, 109] on span "In mẫu biên lai tự cấu hình" at bounding box center [704, 101] width 183 height 24
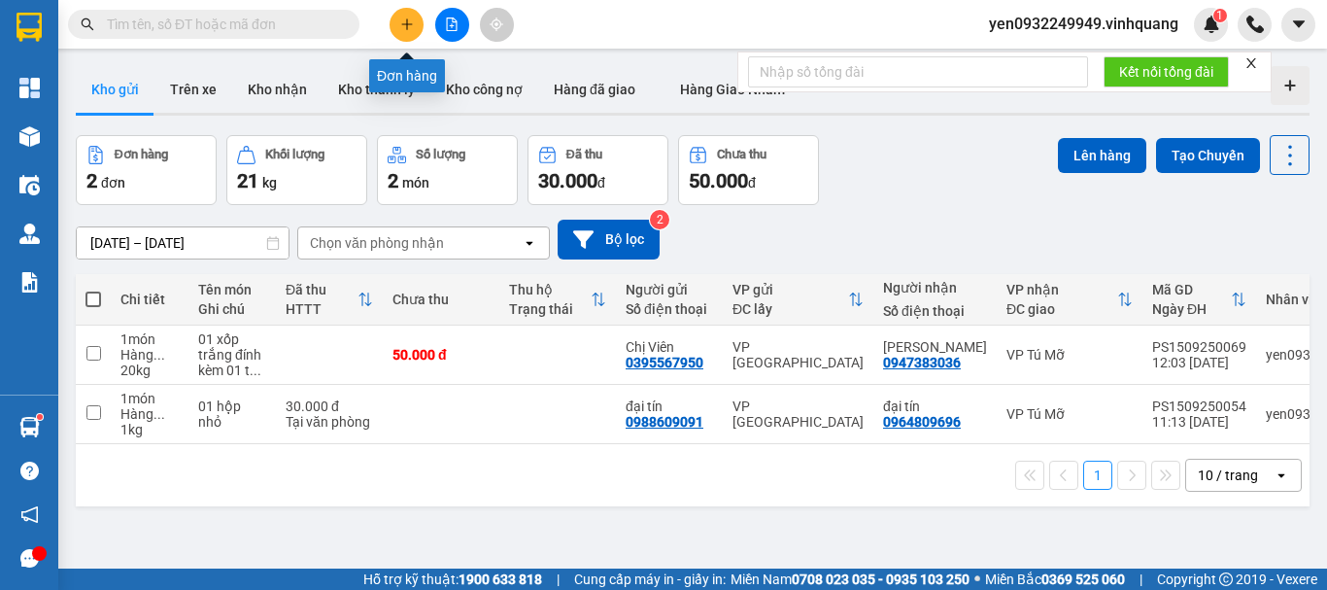
click at [400, 28] on icon "plus" at bounding box center [407, 24] width 14 height 14
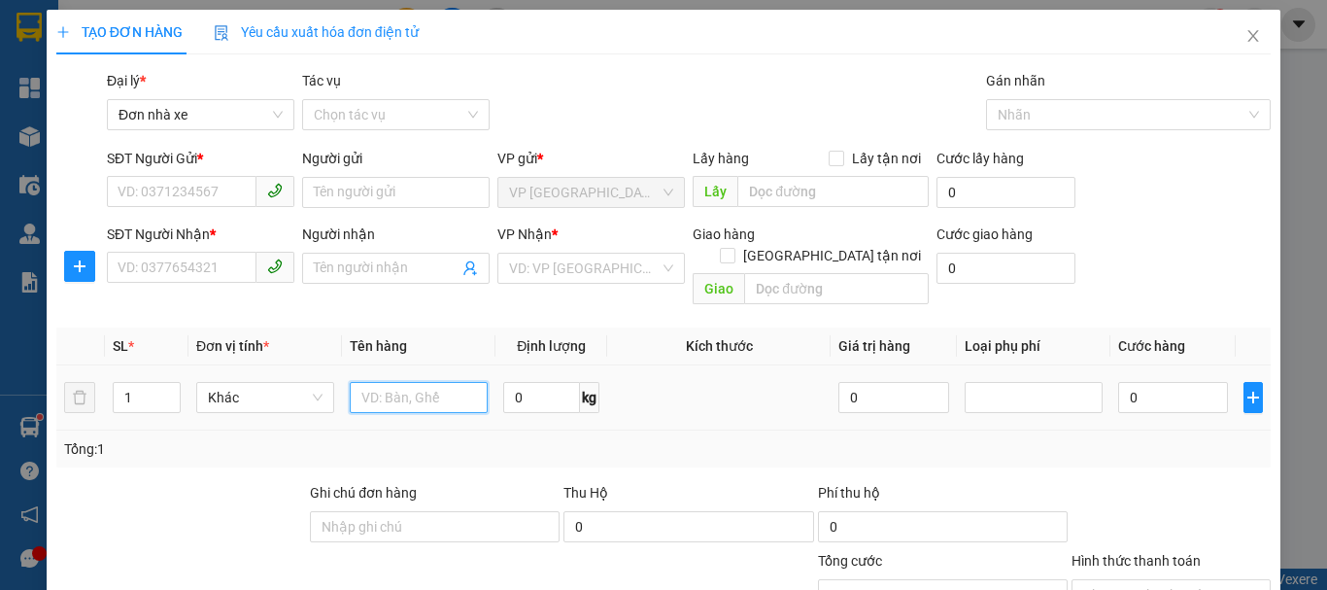
click at [443, 382] on input "text" at bounding box center [419, 397] width 138 height 31
type input "01 [PERSON_NAME]"
click at [544, 382] on input "0" at bounding box center [541, 397] width 77 height 31
click at [264, 383] on span "Khác" at bounding box center [265, 397] width 115 height 29
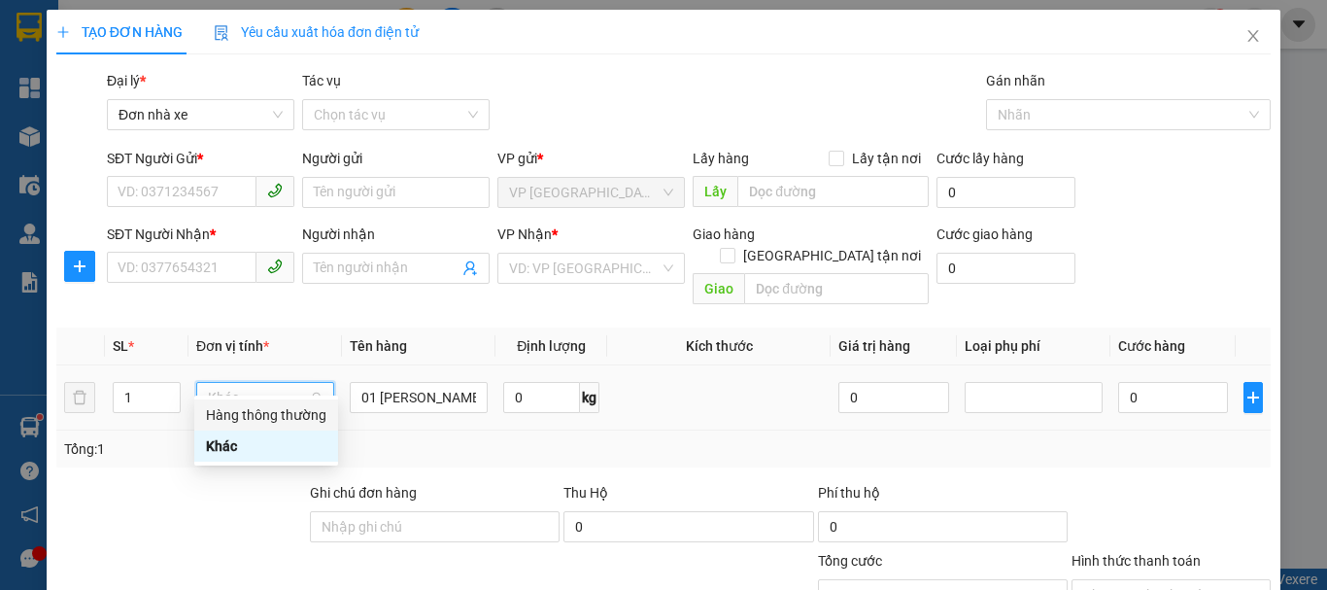
click at [309, 414] on div "Hàng thông thường" at bounding box center [266, 414] width 120 height 21
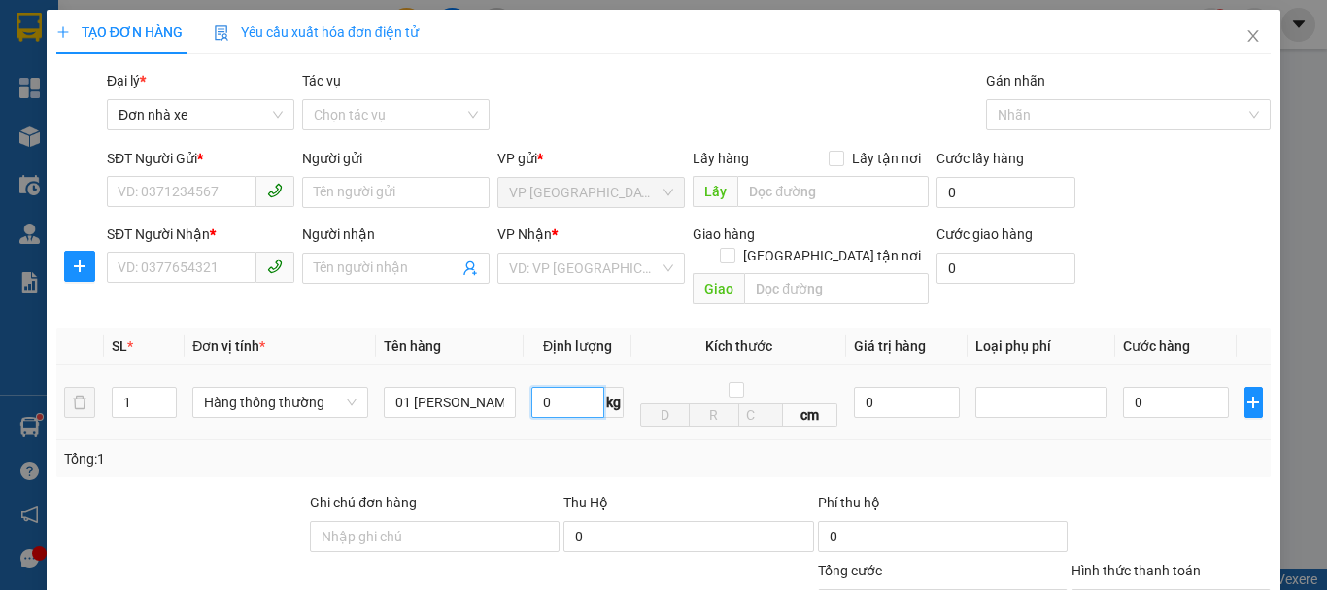
click at [547, 387] on input "0" at bounding box center [567, 402] width 73 height 31
type input "16"
click at [969, 448] on div "Tổng: 1" at bounding box center [663, 458] width 1198 height 21
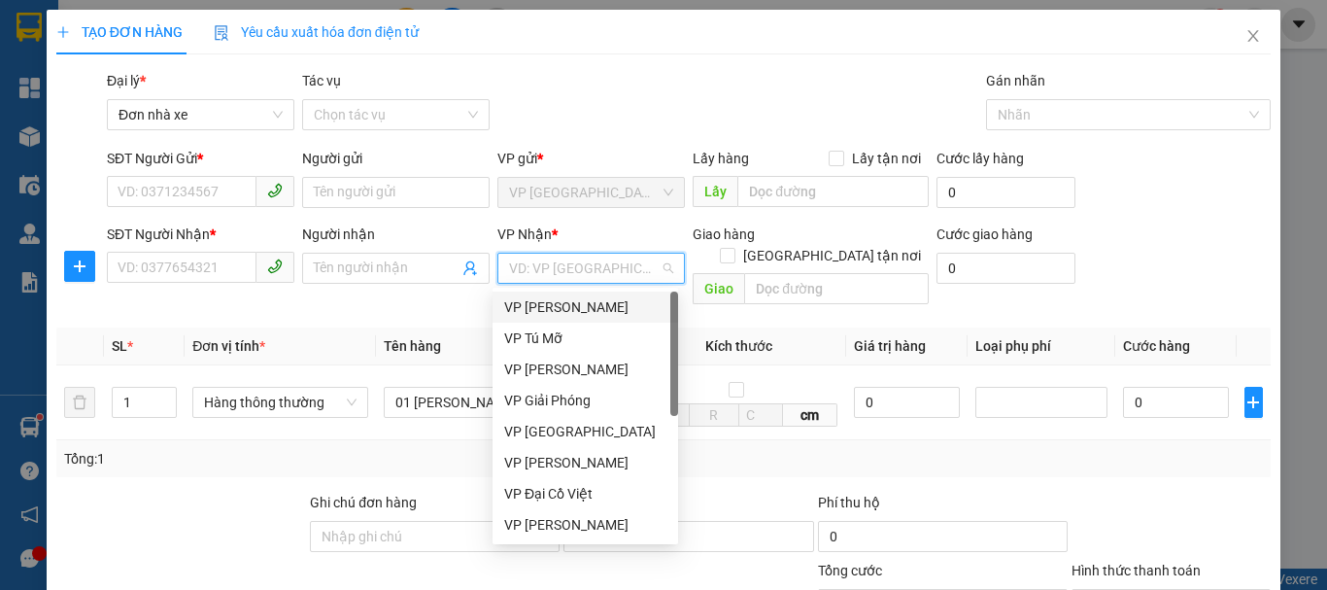
click at [607, 268] on input "search" at bounding box center [584, 267] width 151 height 29
click at [581, 404] on div "VP Giải Phóng" at bounding box center [585, 399] width 162 height 21
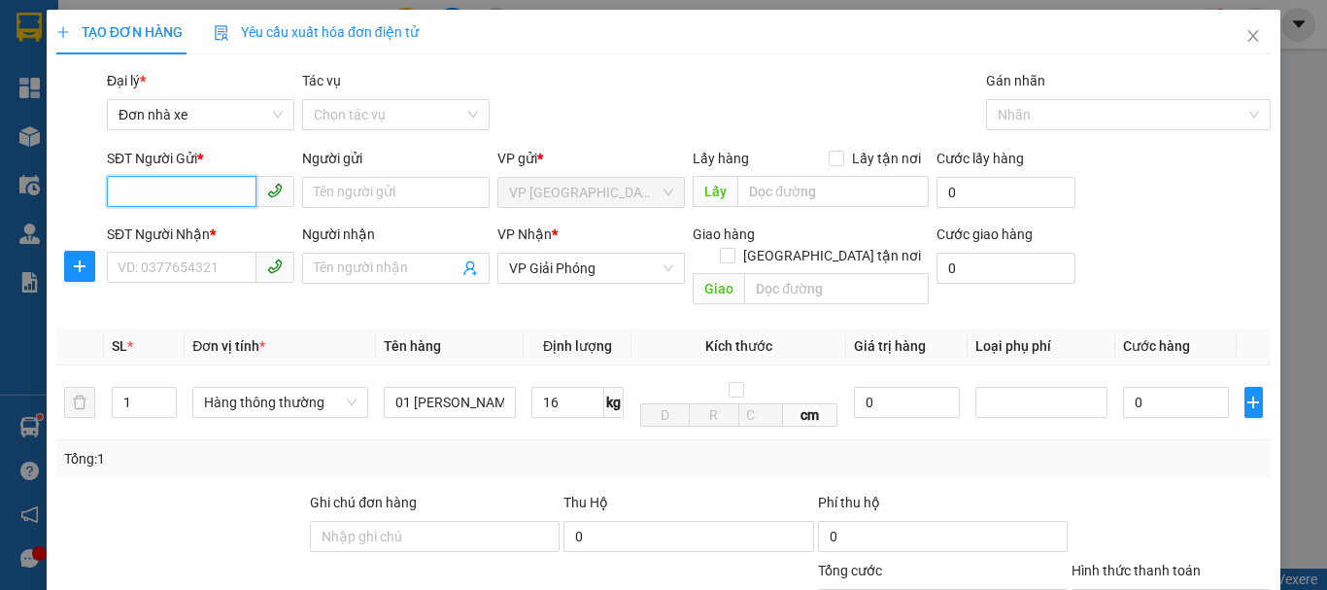
click at [167, 187] on input "SĐT Người Gửi *" at bounding box center [182, 191] width 150 height 31
type input "0979917556"
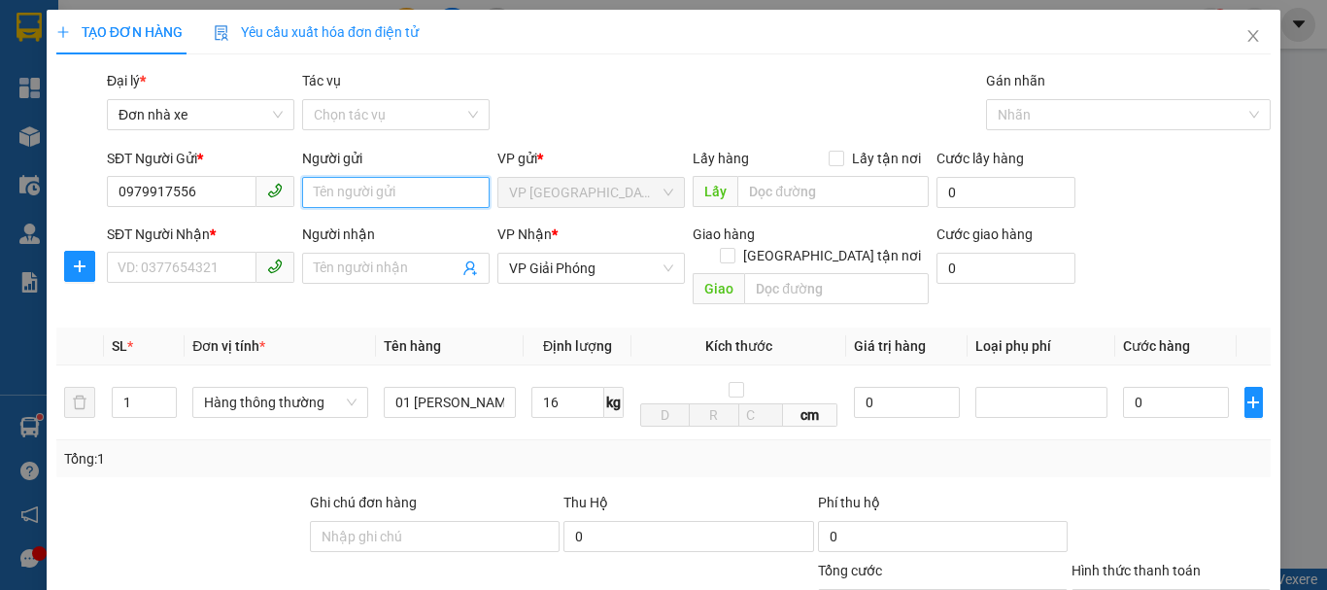
click at [350, 193] on input "Người gửi" at bounding box center [395, 192] width 187 height 31
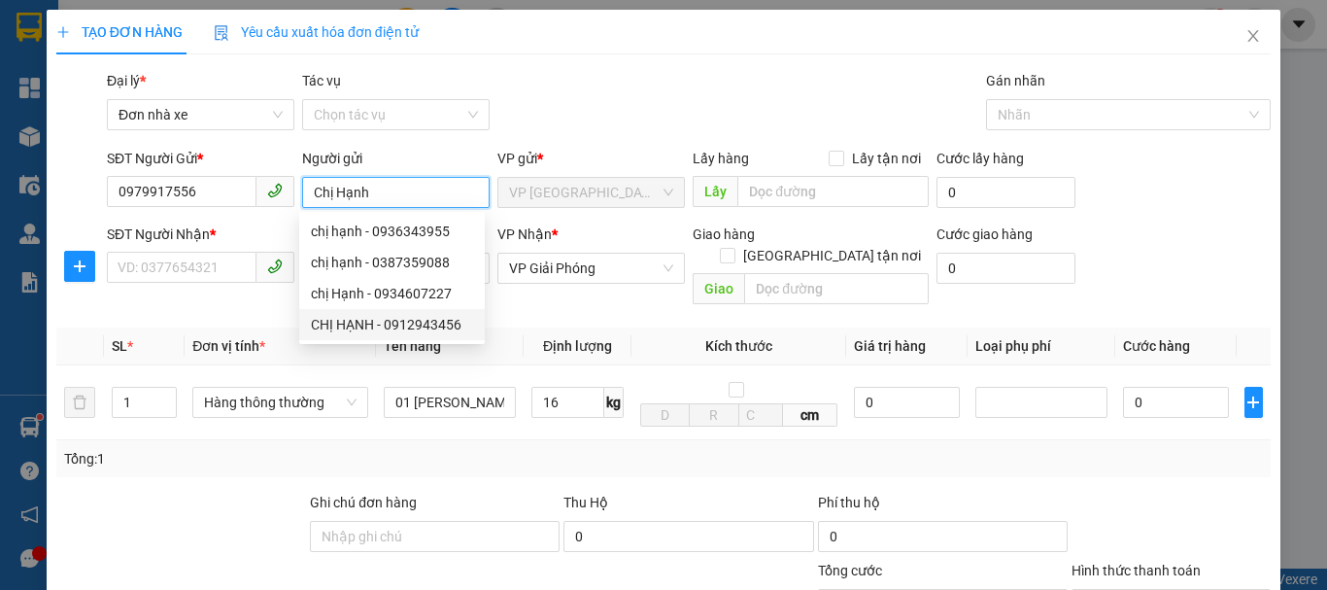
type input "Chị Hạnh"
click at [477, 491] on div "Ghi chú đơn hàng" at bounding box center [435, 505] width 250 height 29
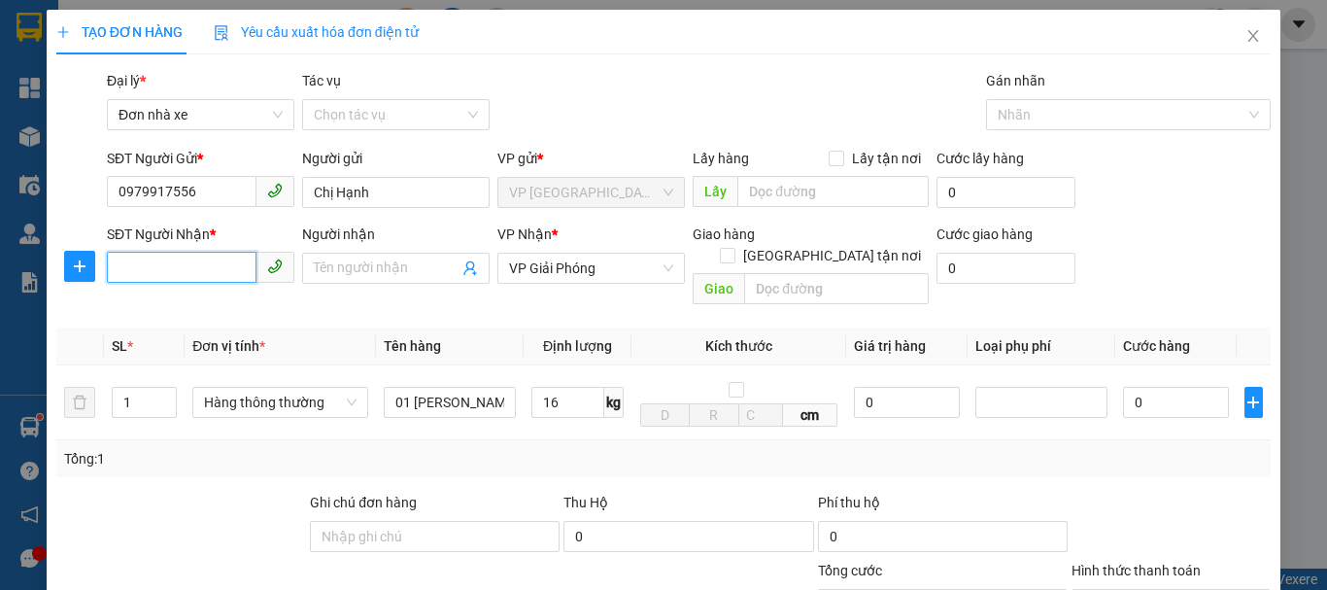
click at [189, 275] on input "SĐT Người Nhận *" at bounding box center [182, 267] width 150 height 31
type input "0915354931"
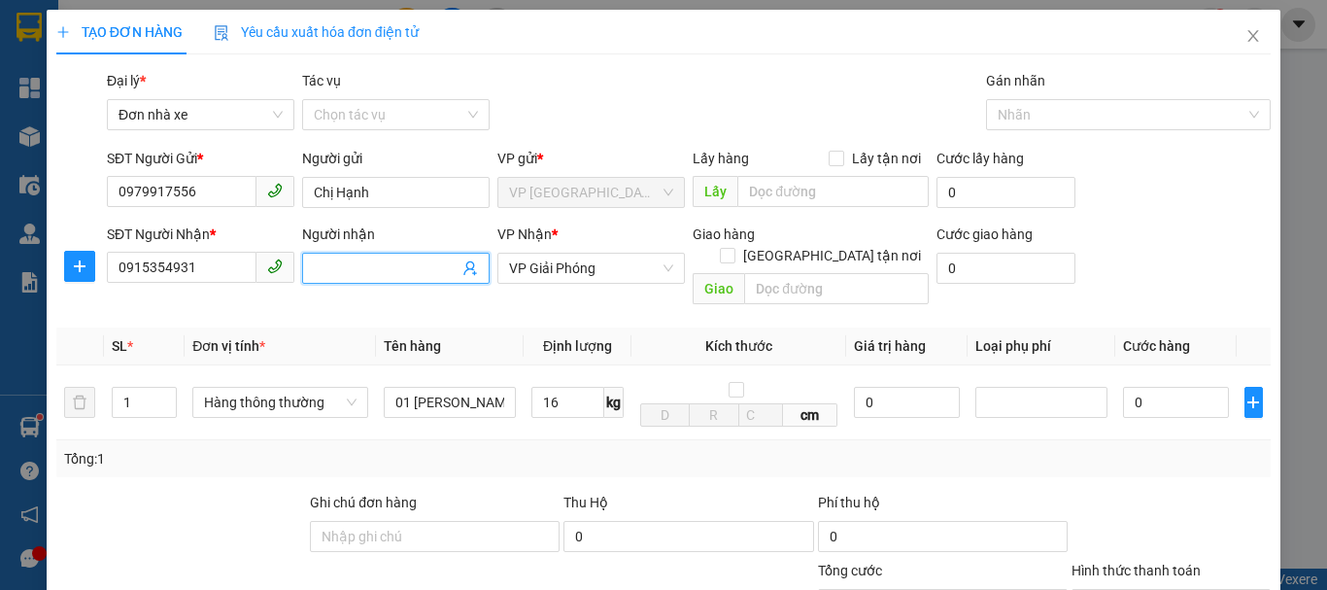
click at [371, 267] on input "Người nhận" at bounding box center [386, 267] width 145 height 21
type input "[PERSON_NAME]"
click at [1185, 387] on input "0" at bounding box center [1176, 402] width 106 height 31
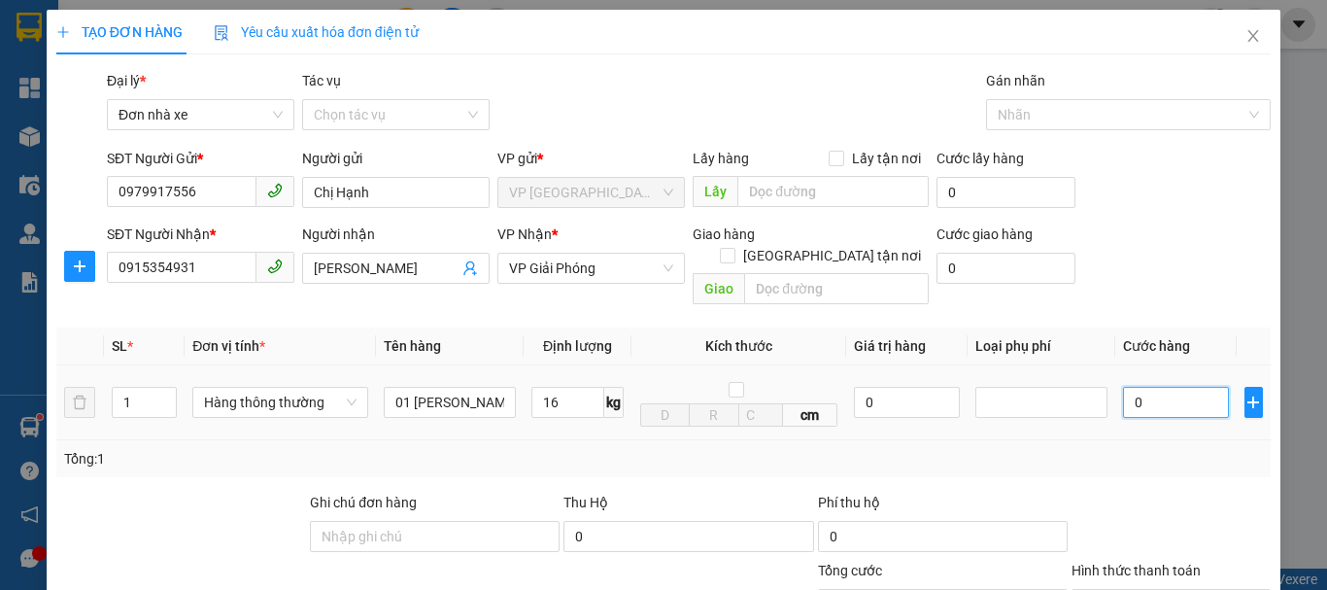
click at [1185, 387] on input "0" at bounding box center [1176, 402] width 106 height 31
click at [1184, 387] on input "0" at bounding box center [1176, 402] width 106 height 31
click at [1143, 387] on input "0" at bounding box center [1176, 402] width 106 height 31
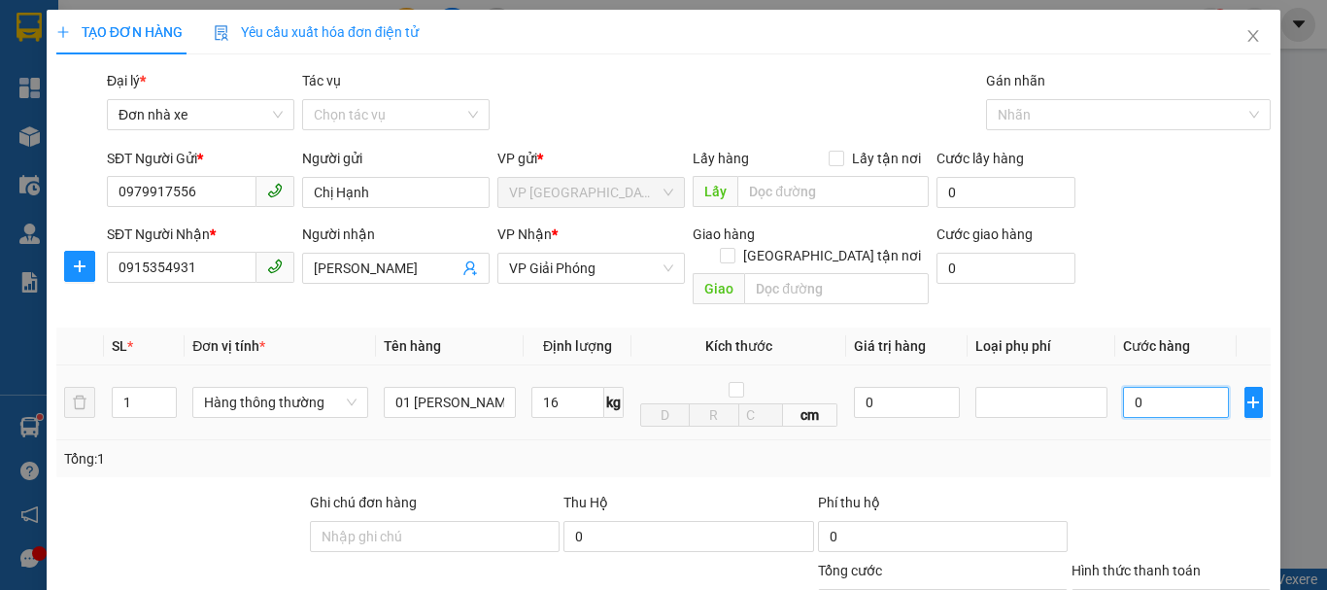
click at [1143, 387] on input "0" at bounding box center [1176, 402] width 106 height 31
click at [919, 387] on input "0" at bounding box center [907, 402] width 106 height 31
click at [915, 387] on input "0" at bounding box center [907, 402] width 106 height 31
click at [911, 387] on input "0" at bounding box center [907, 402] width 106 height 31
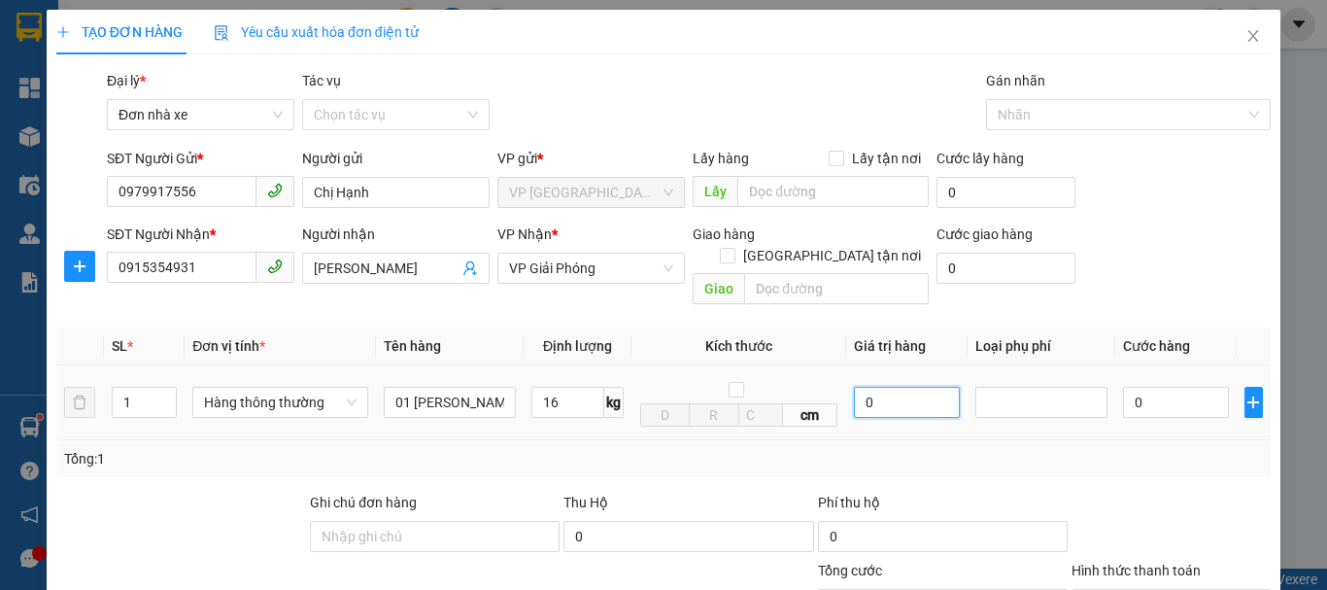
click at [911, 387] on input "0" at bounding box center [907, 402] width 106 height 31
click at [1131, 387] on input "0" at bounding box center [1176, 402] width 106 height 31
click at [1123, 387] on input "0" at bounding box center [1176, 402] width 106 height 31
type input "50.000"
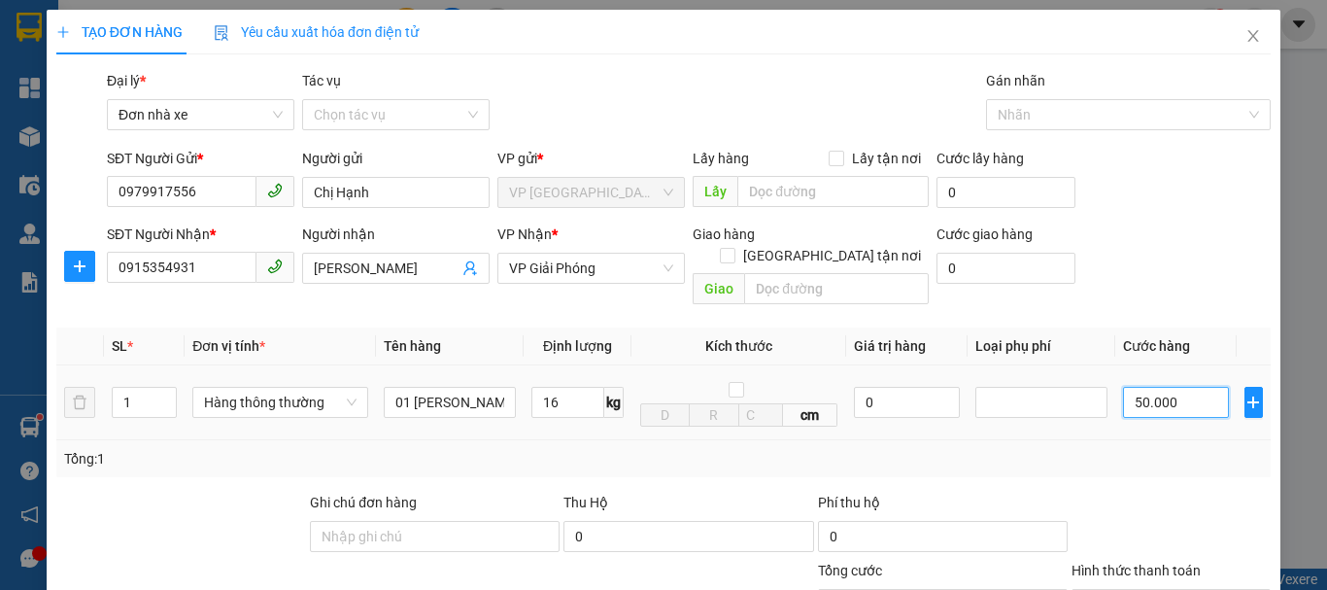
type input "50.000"
click at [1123, 387] on input "50.000" at bounding box center [1176, 402] width 106 height 31
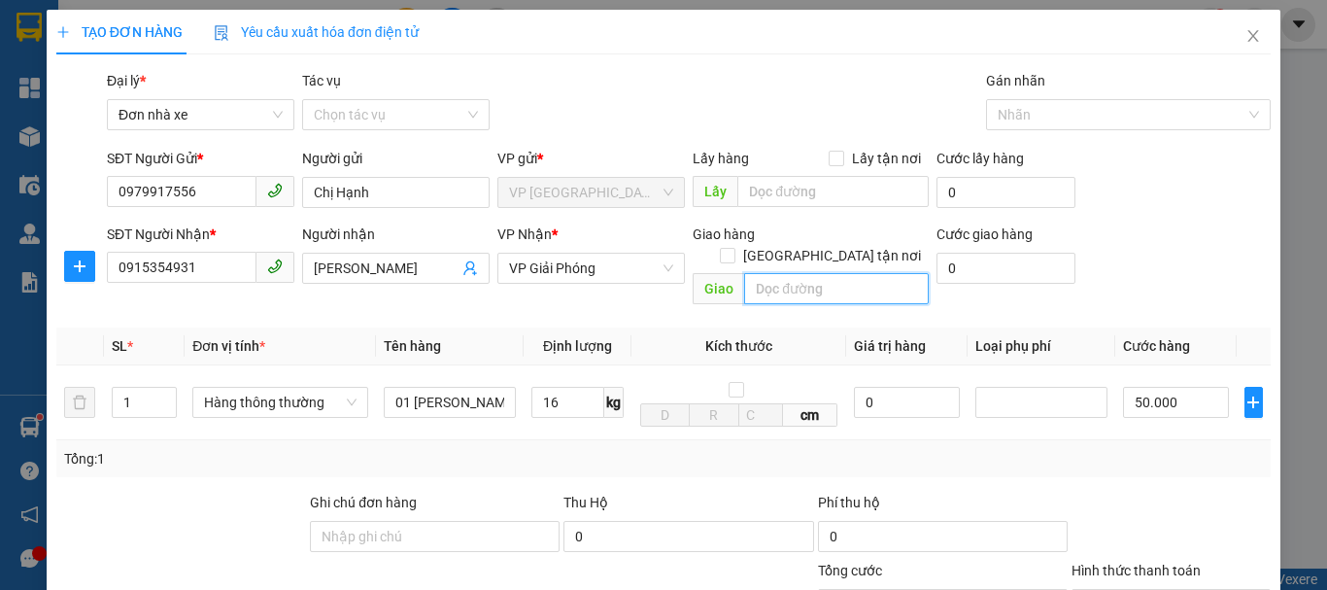
click at [770, 273] on input "text" at bounding box center [836, 288] width 185 height 31
type input "D"
type input "[GEOGRAPHIC_DATA] 01 [PERSON_NAME], hn"
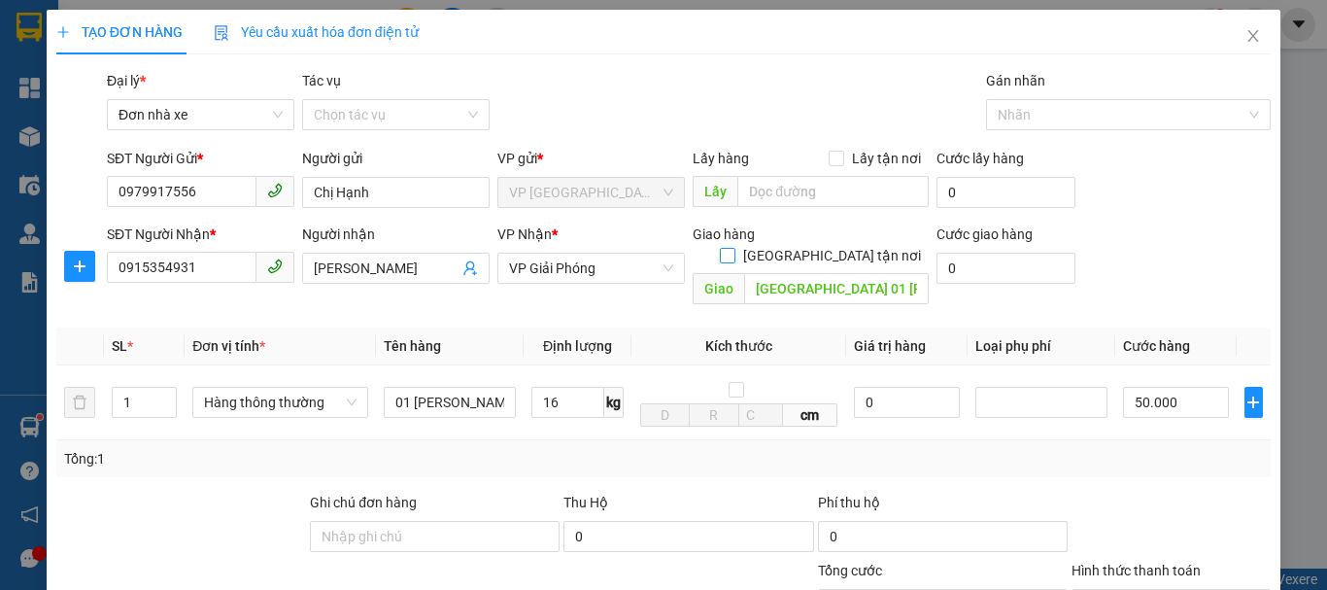
click at [733, 248] on input "[GEOGRAPHIC_DATA] tận nơi" at bounding box center [727, 255] width 14 height 14
checkbox input "true"
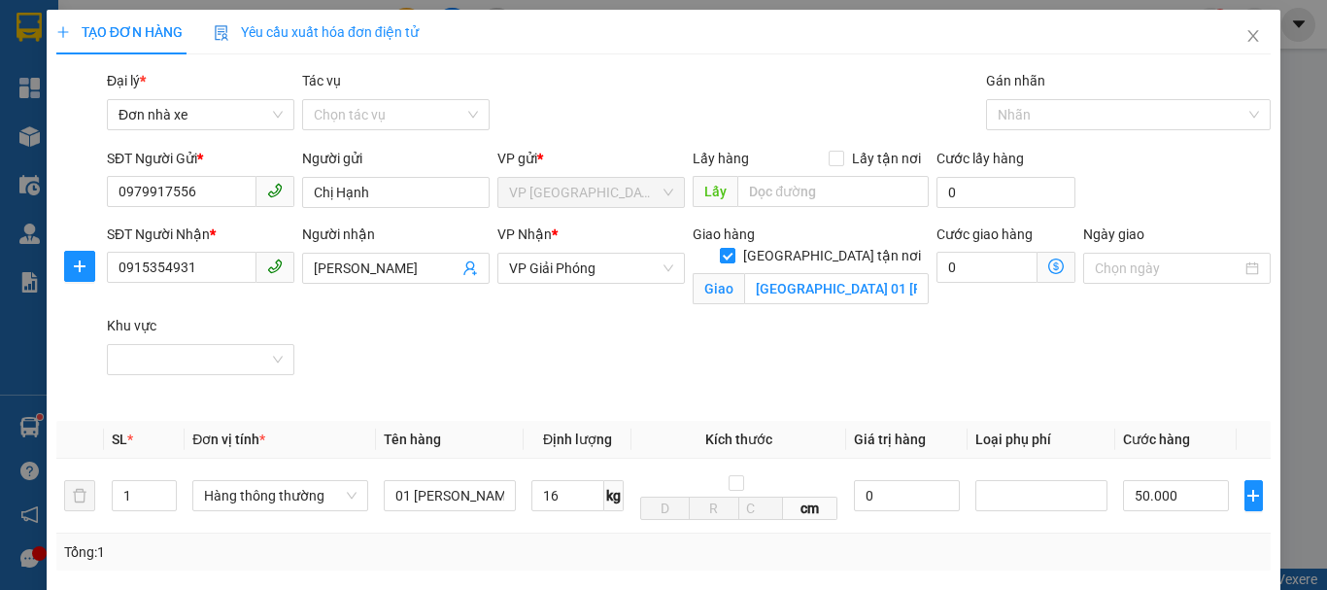
click at [1048, 267] on icon "dollar-circle" at bounding box center [1056, 266] width 16 height 16
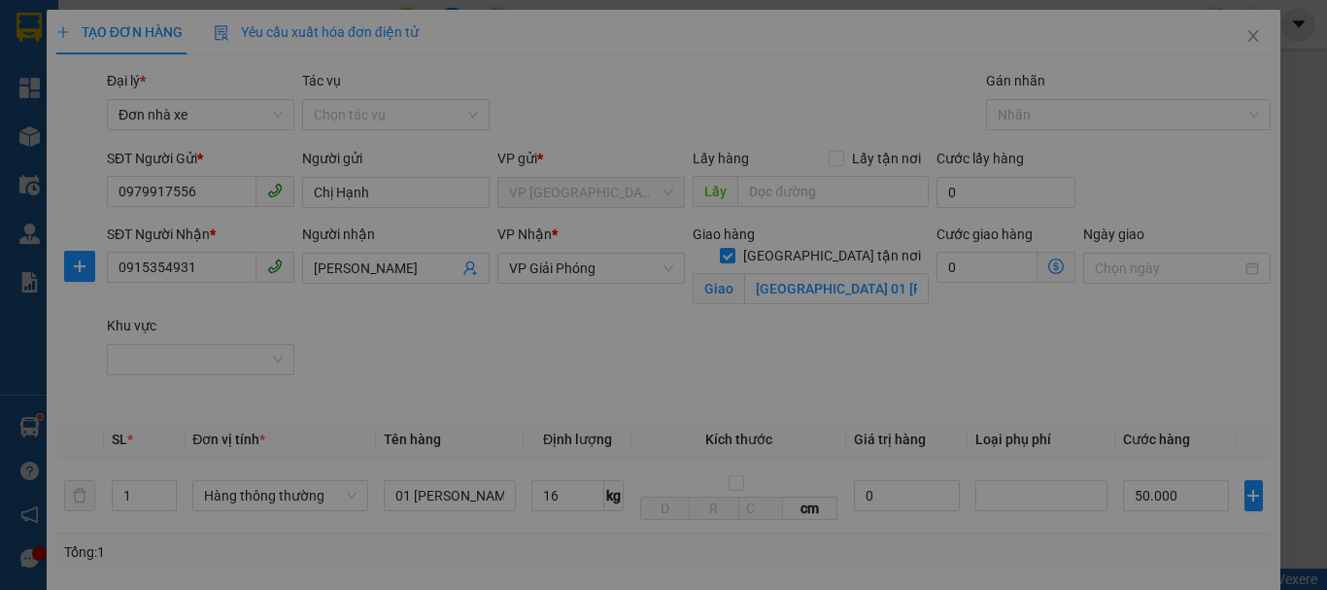
click at [1043, 267] on div "Đang tìm đối tác và tính phí vận chuyển..." at bounding box center [664, 259] width 976 height 21
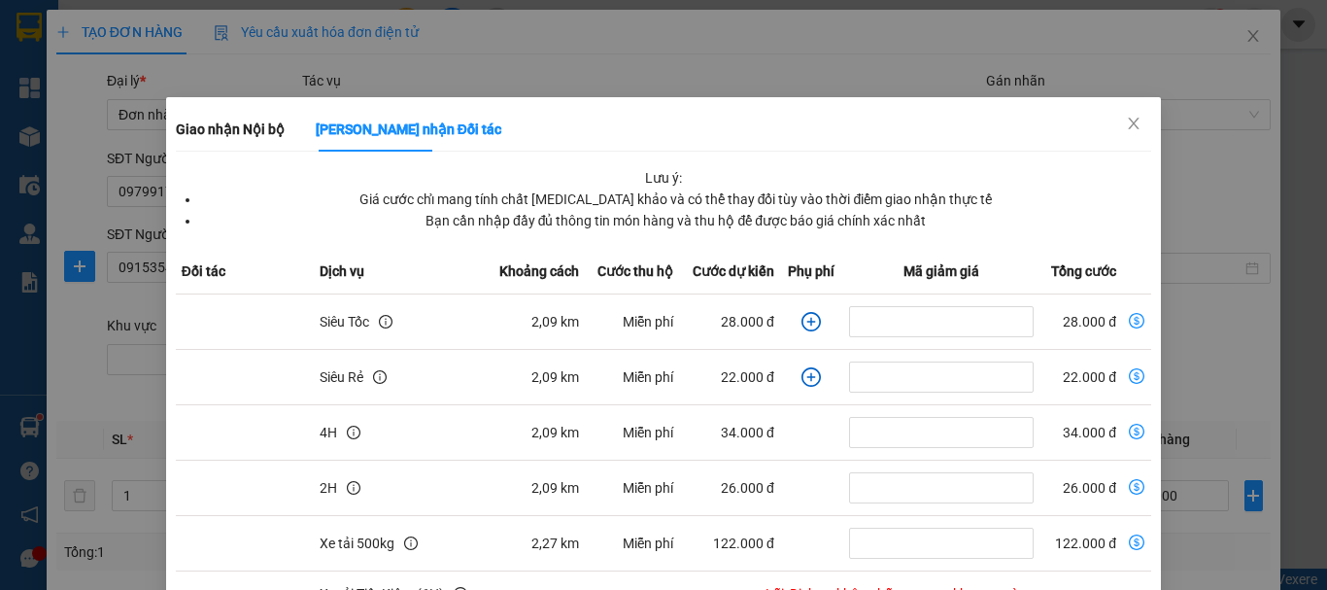
click at [679, 308] on td "28.000 đ" at bounding box center [729, 321] width 101 height 55
click at [864, 338] on td "dollar-circle" at bounding box center [941, 321] width 196 height 55
click at [1129, 127] on icon "close" at bounding box center [1134, 124] width 11 height 12
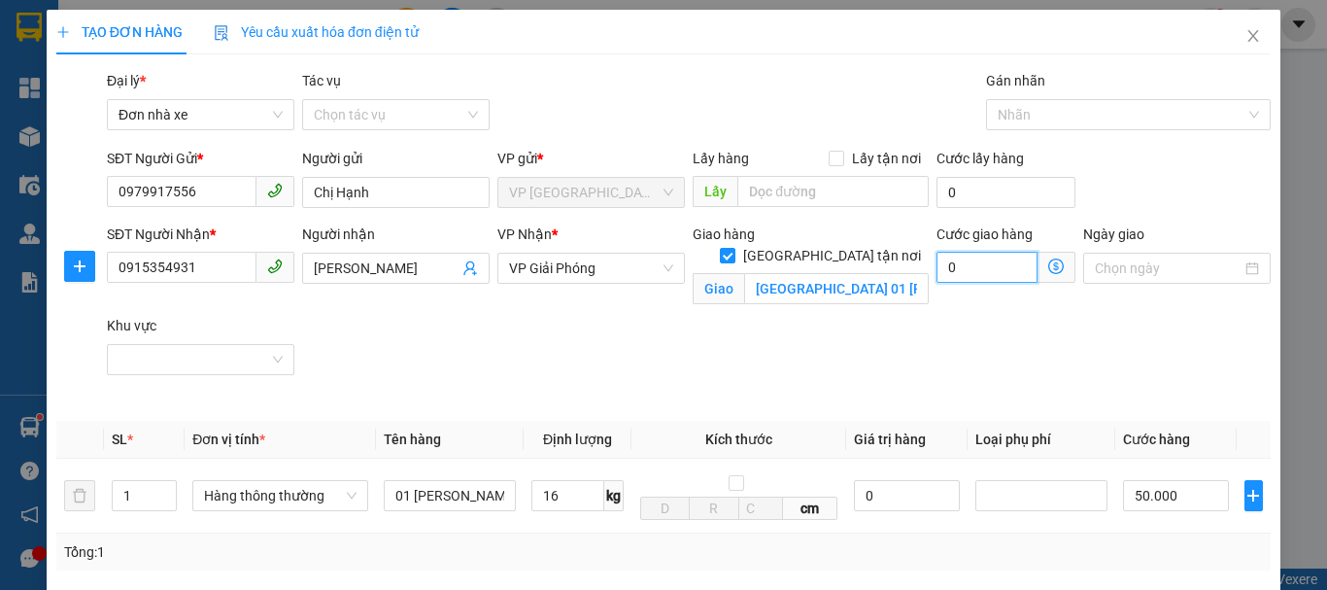
click at [960, 266] on input "0" at bounding box center [986, 267] width 101 height 31
type input "50.006"
type input "6"
type input "50.060"
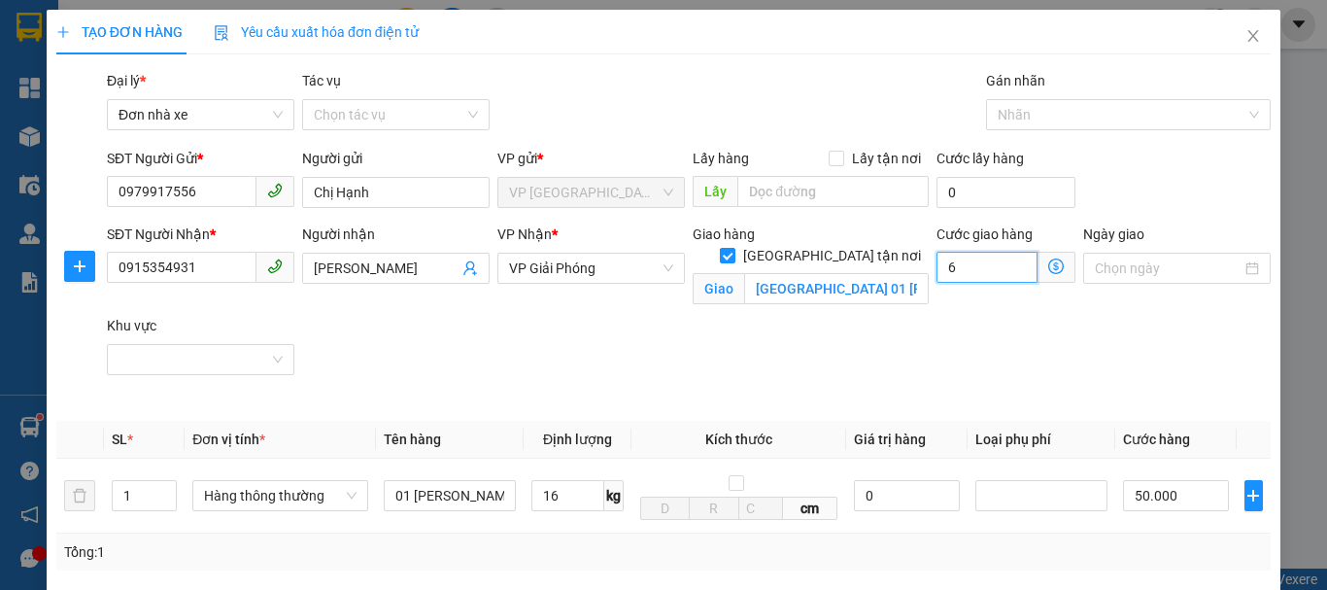
type input "50.060"
type input "600"
type input "50.600"
type input "6.000"
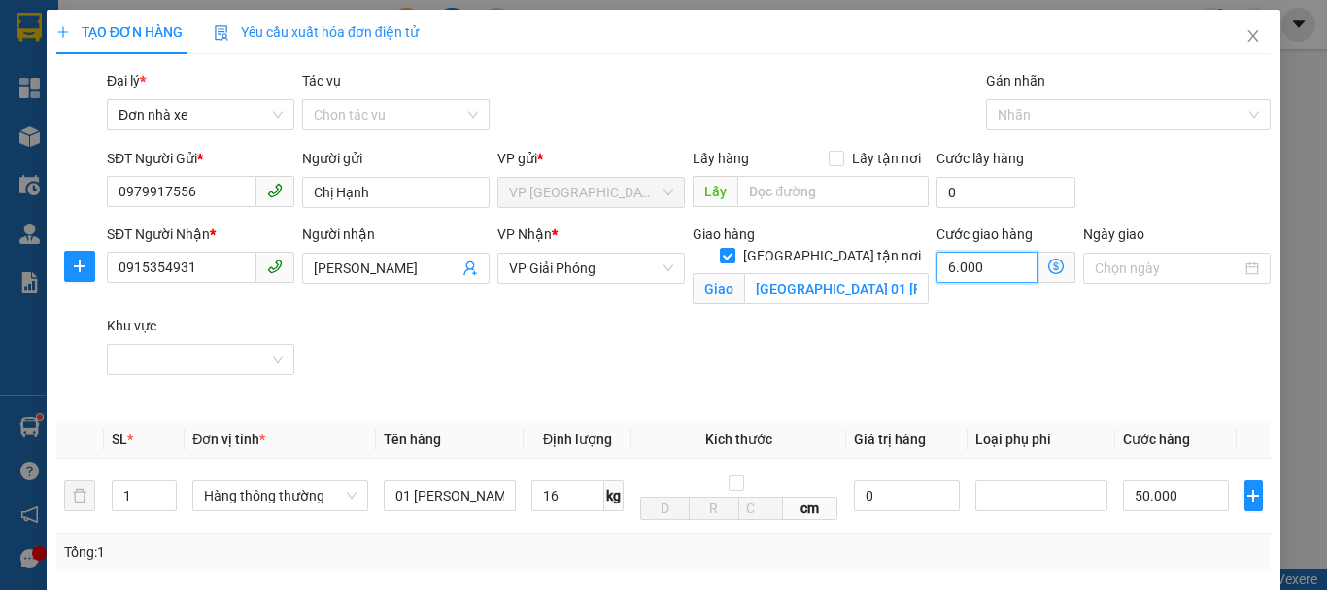
type input "56.000"
type input "60.000"
type input "110.000"
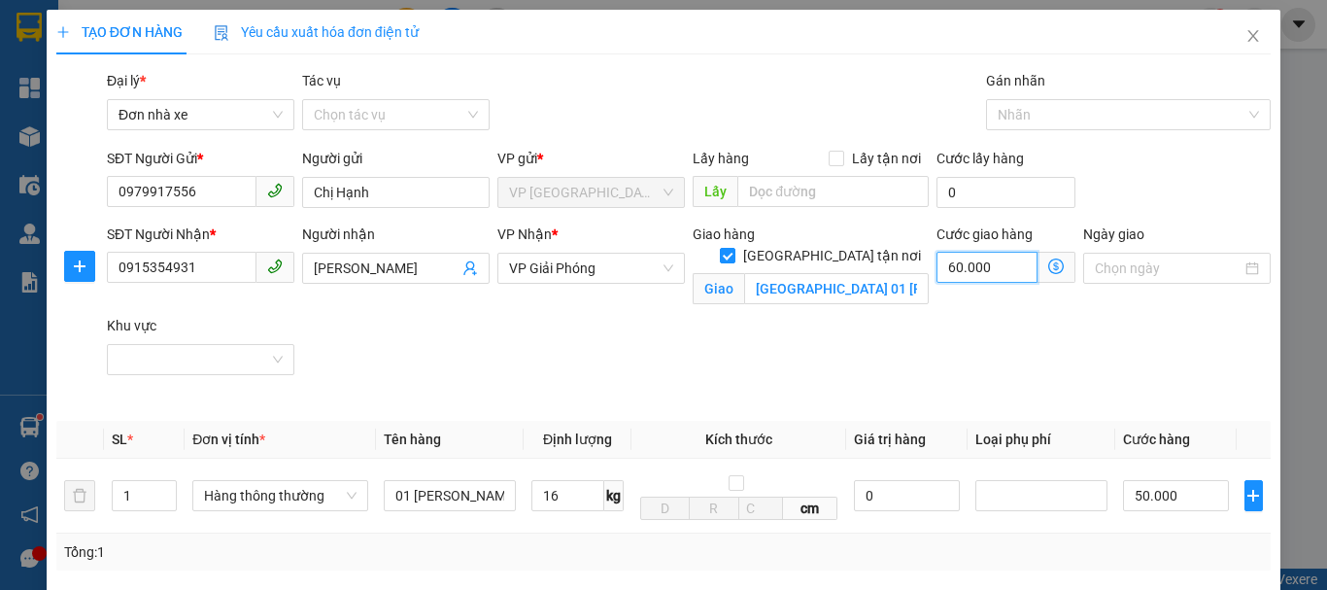
type input "60.000"
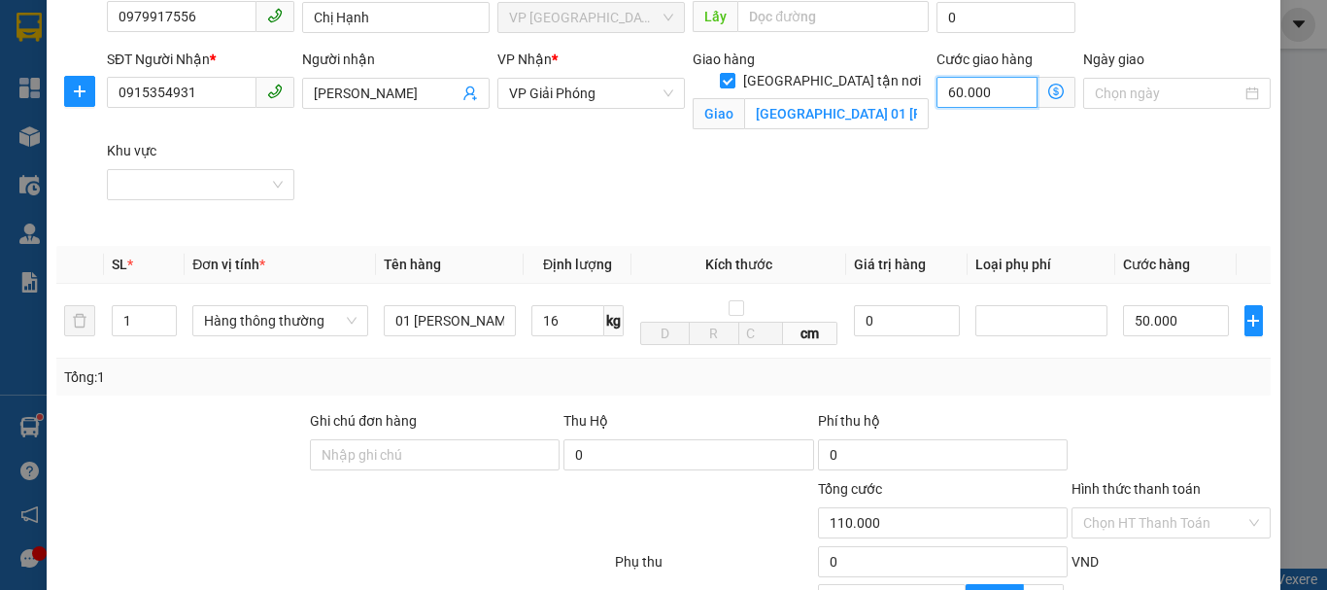
scroll to position [194, 0]
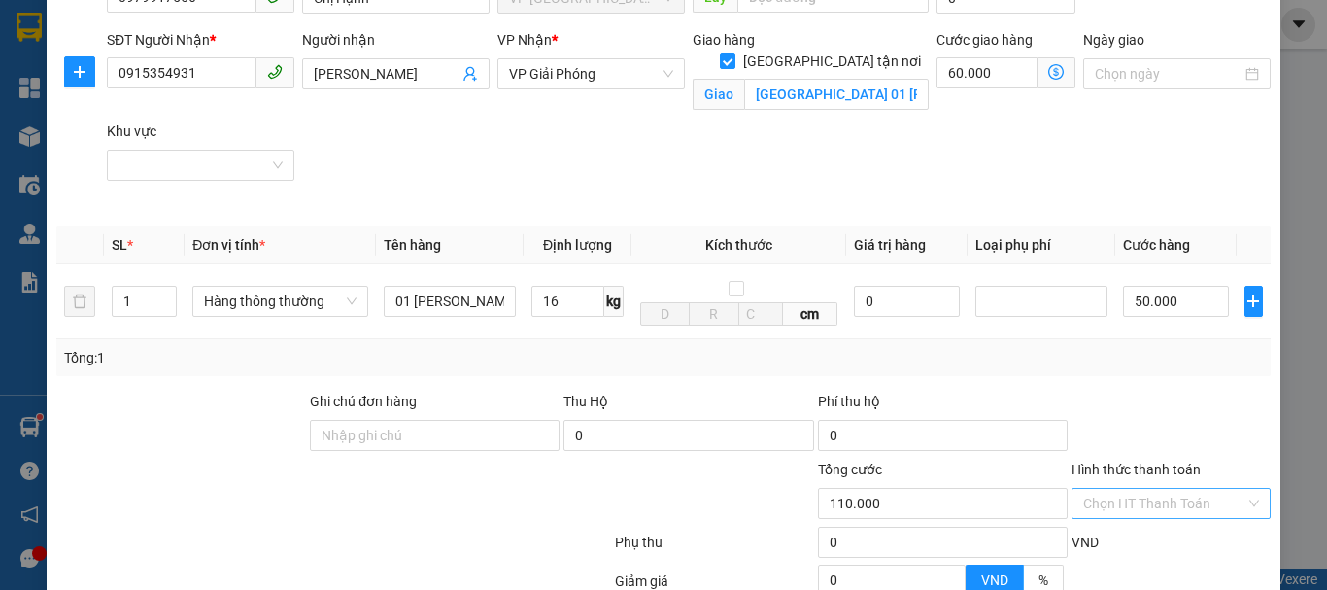
click at [1145, 507] on input "Hình thức thanh toán" at bounding box center [1164, 503] width 162 height 29
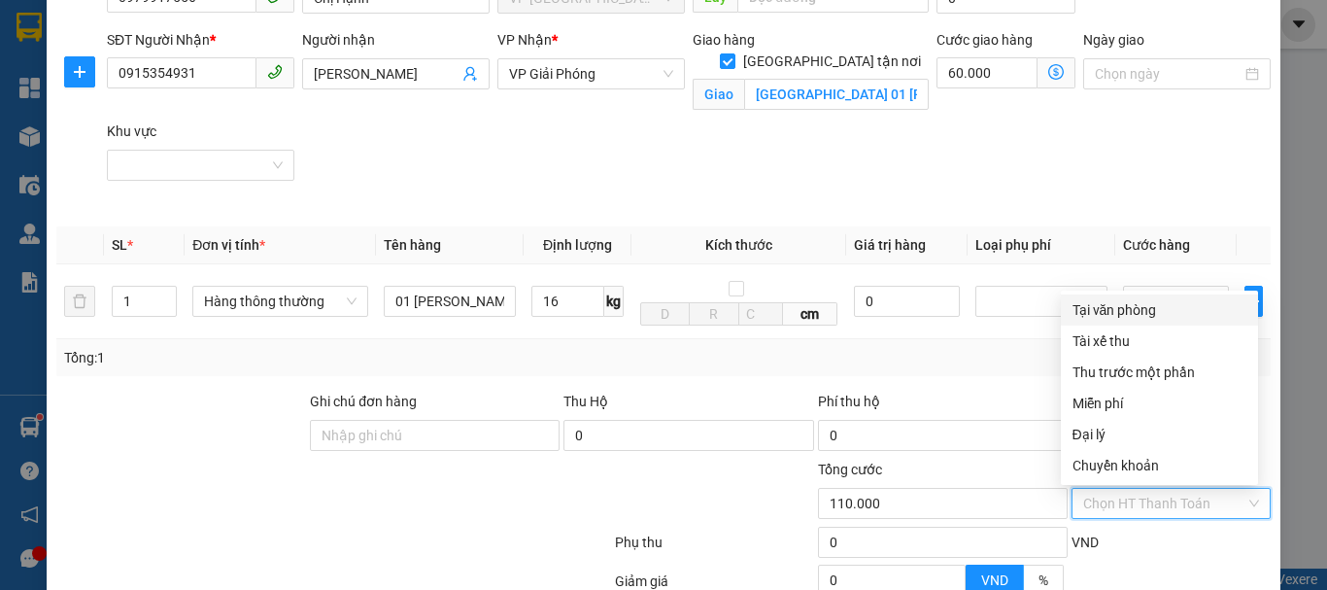
click at [1136, 309] on div "Tại văn phòng" at bounding box center [1159, 309] width 174 height 21
type input "0"
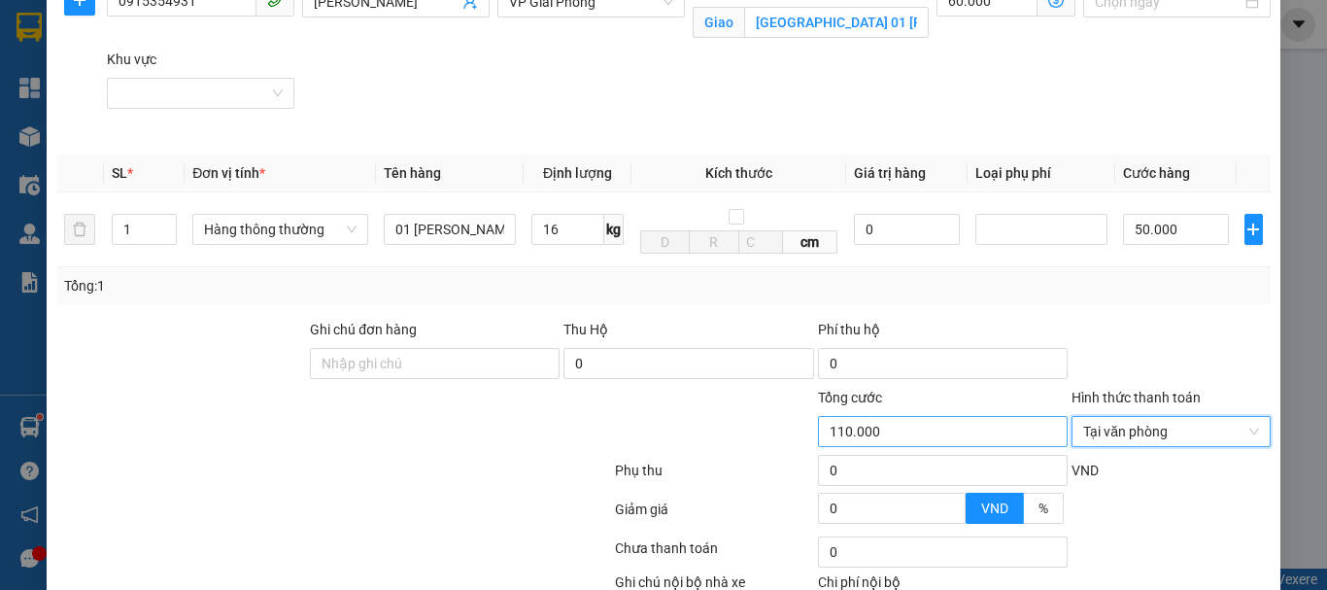
scroll to position [392, 0]
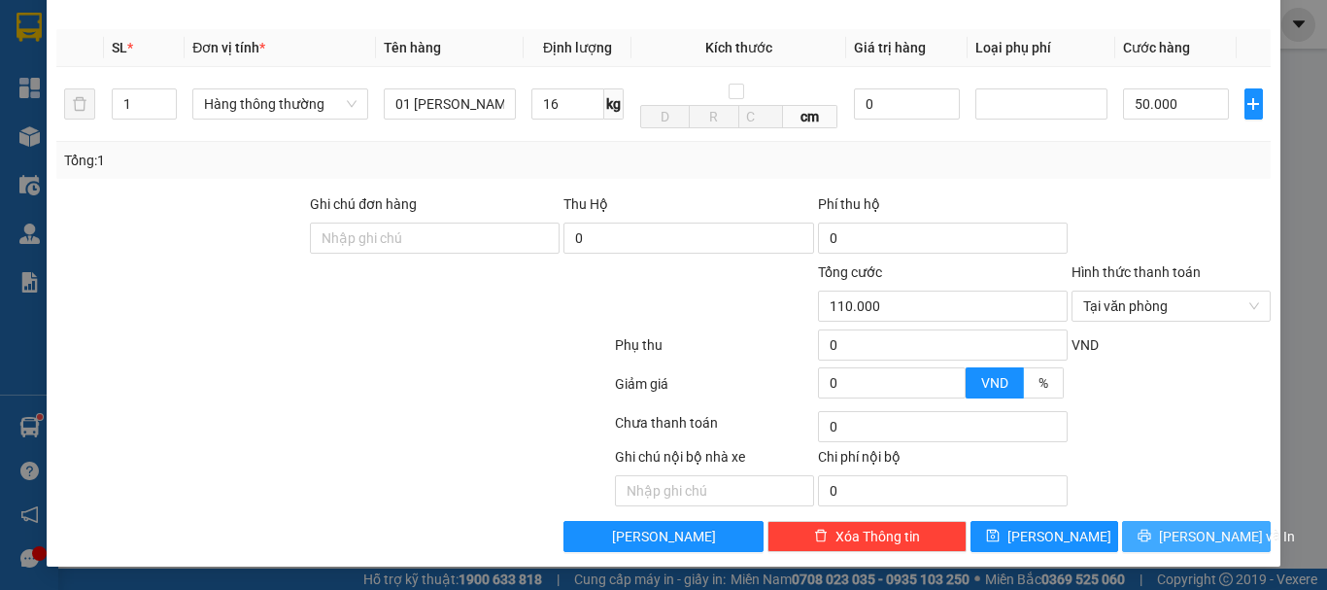
click at [1190, 537] on span "[PERSON_NAME] và In" at bounding box center [1227, 535] width 136 height 21
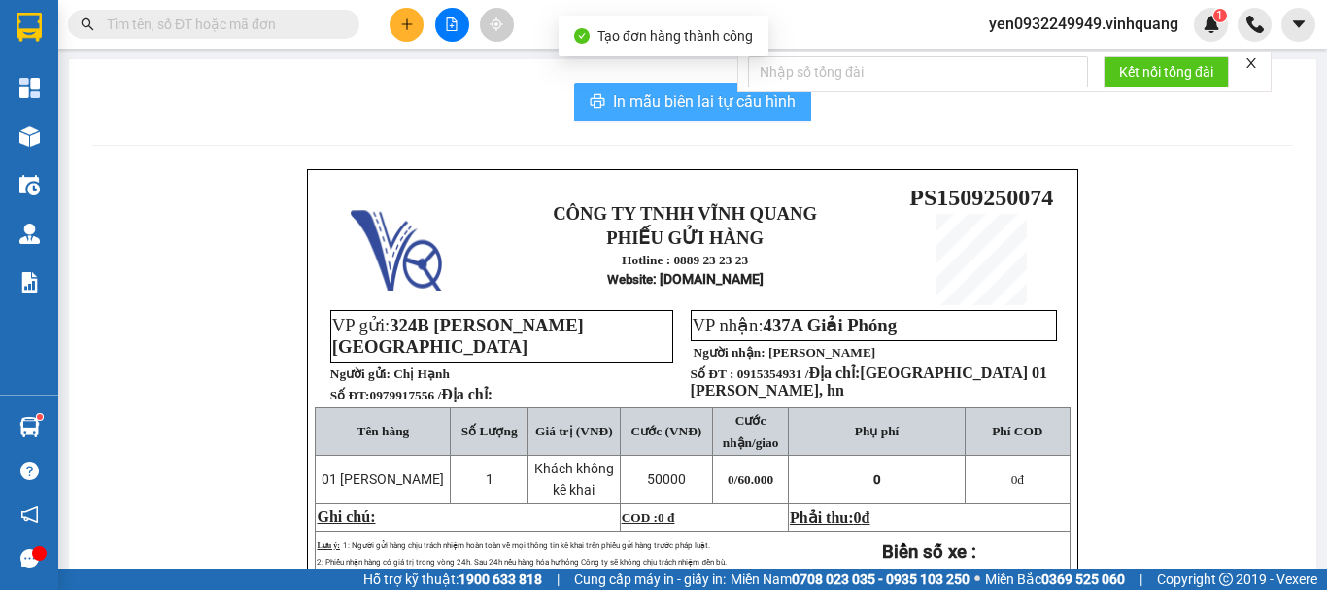
click at [672, 103] on span "In mẫu biên lai tự cấu hình" at bounding box center [704, 101] width 183 height 24
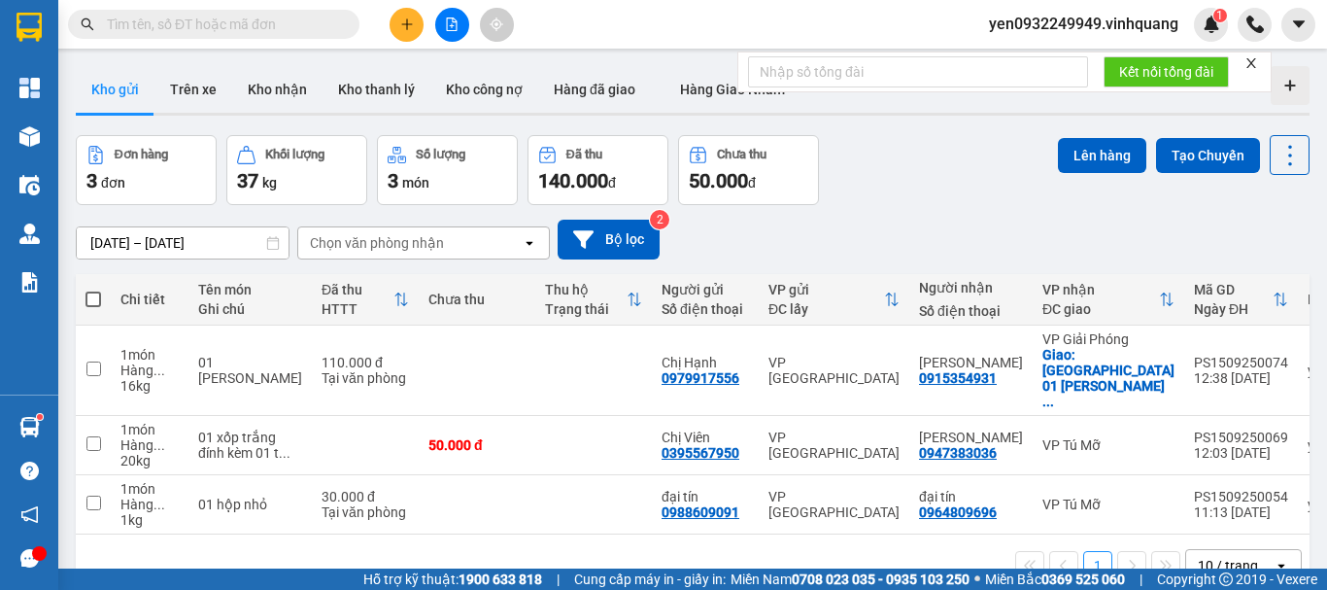
click at [94, 302] on span at bounding box center [93, 299] width 16 height 16
click at [93, 289] on input "checkbox" at bounding box center [93, 289] width 0 height 0
checkbox input "true"
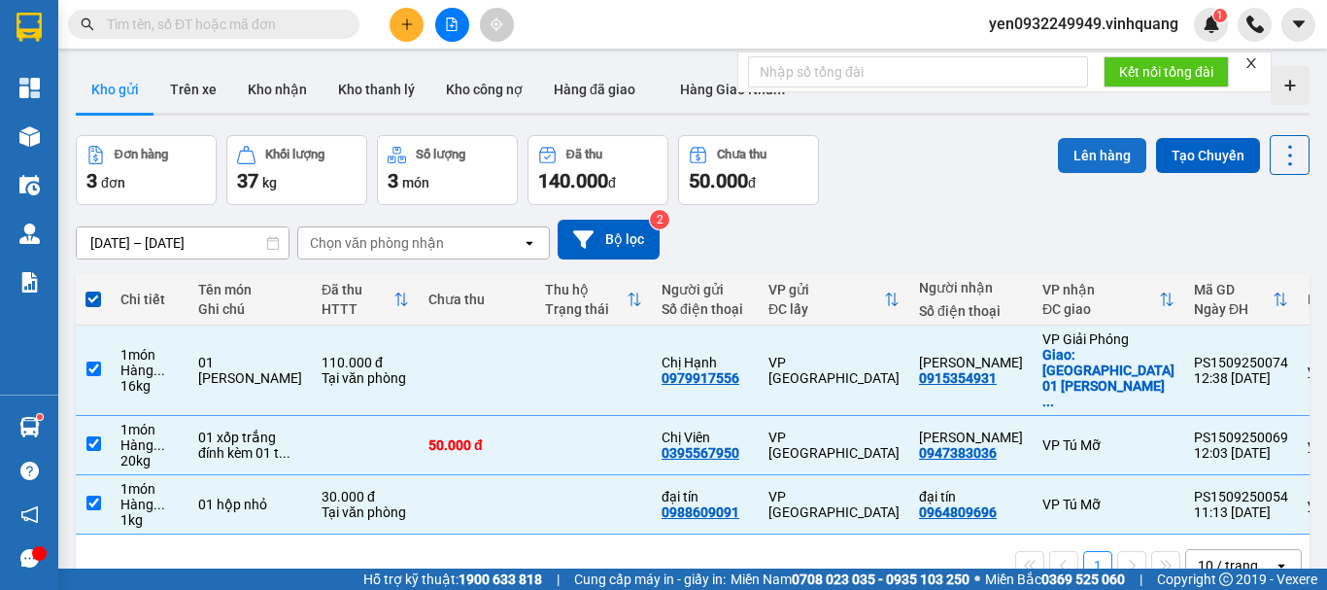
click at [1080, 152] on button "Lên hàng" at bounding box center [1102, 155] width 88 height 35
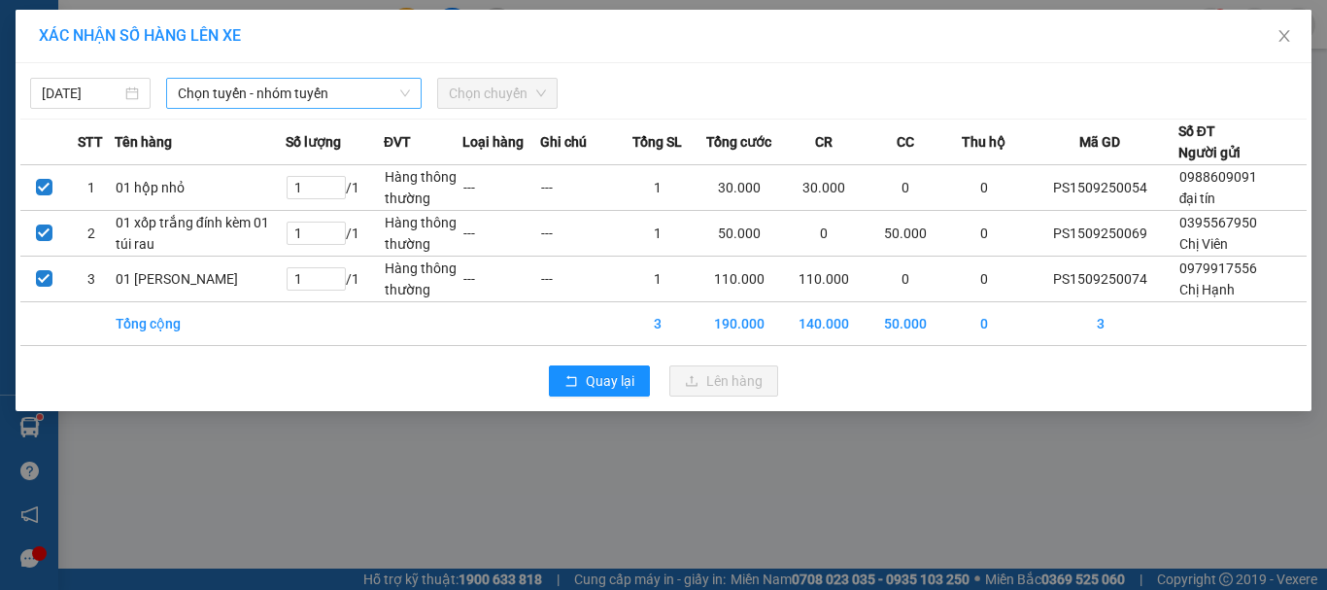
click at [213, 95] on span "Chọn tuyến - nhóm tuyến" at bounding box center [294, 93] width 232 height 29
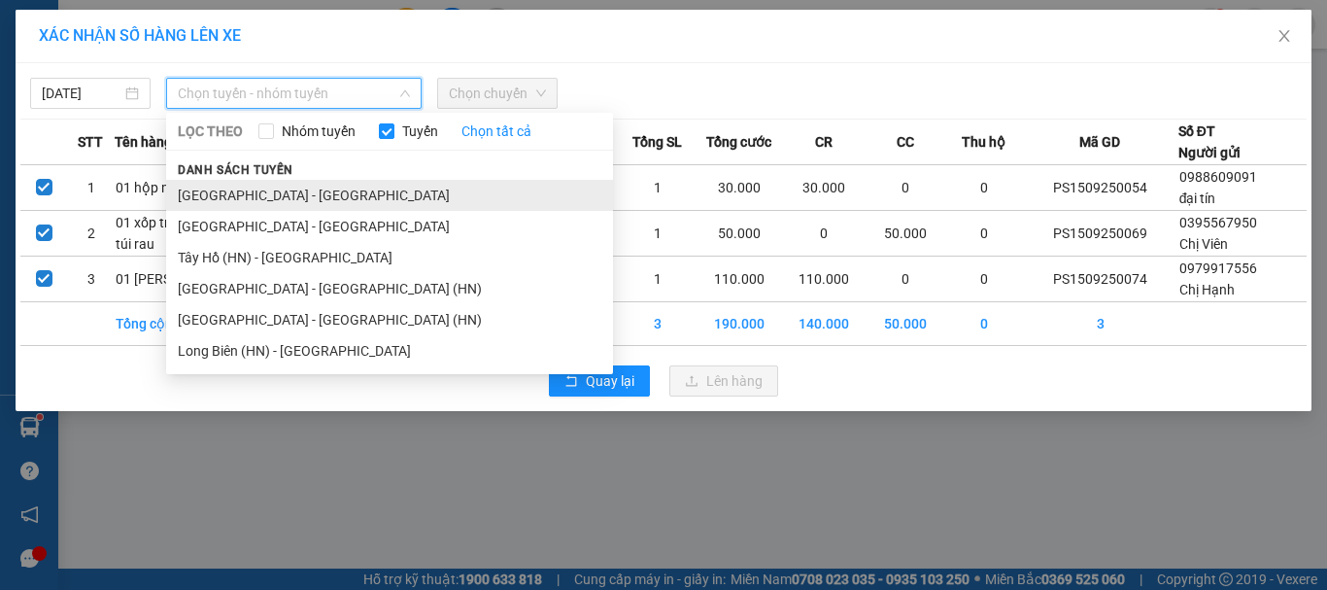
click at [203, 194] on li "[GEOGRAPHIC_DATA] - [GEOGRAPHIC_DATA]" at bounding box center [389, 195] width 447 height 31
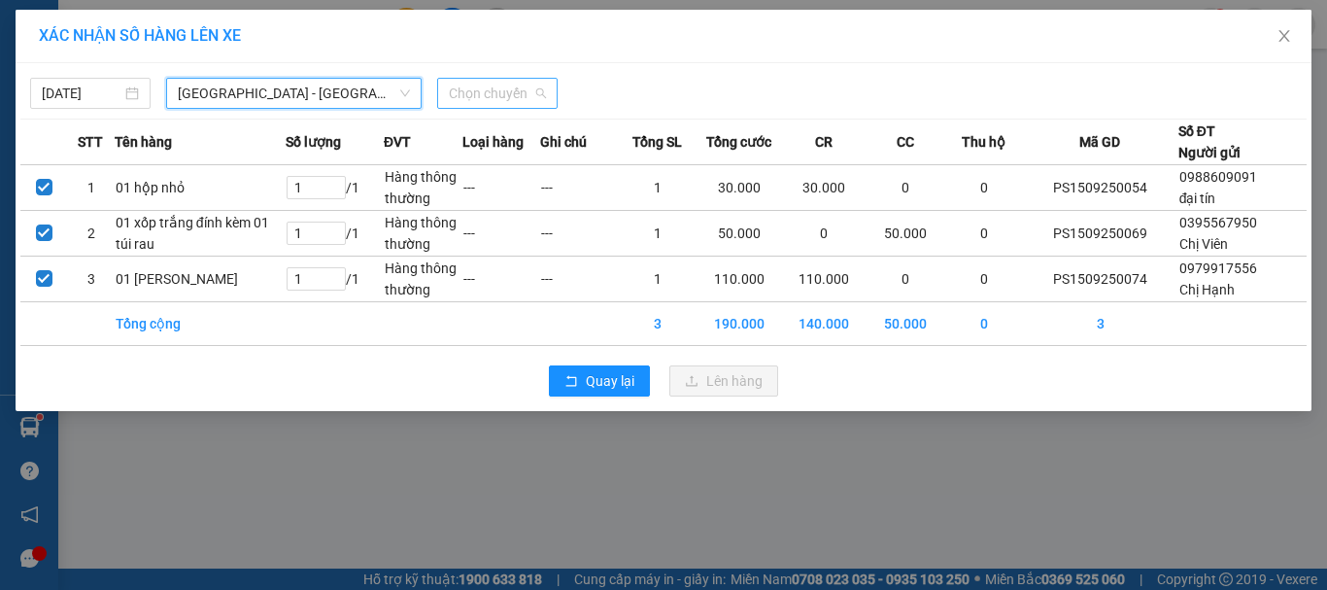
click at [496, 94] on span "Chọn chuyến" at bounding box center [497, 93] width 97 height 29
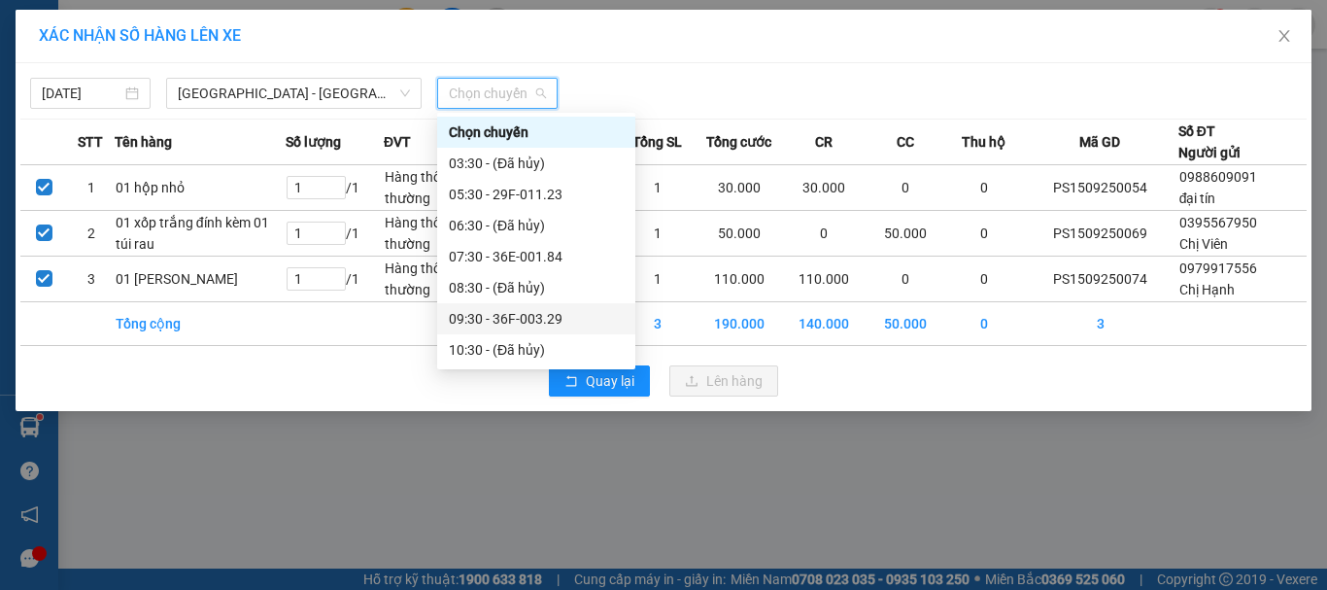
scroll to position [97, 0]
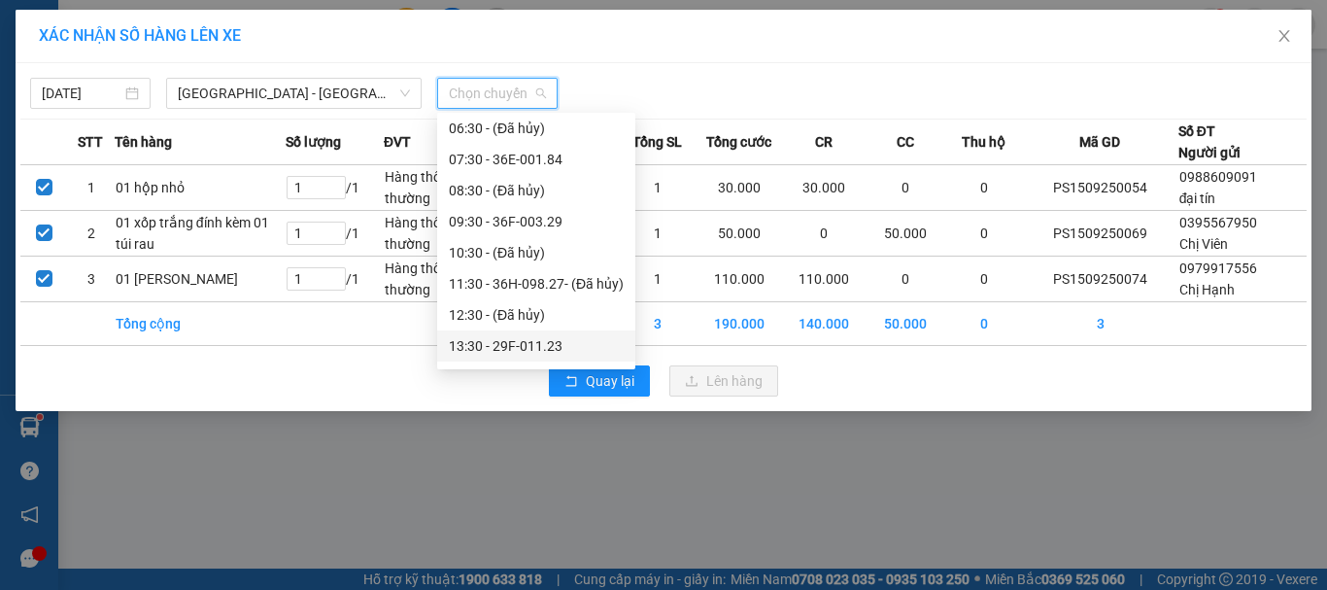
click at [532, 347] on div "13:30 - 29F-011.23" at bounding box center [536, 345] width 175 height 21
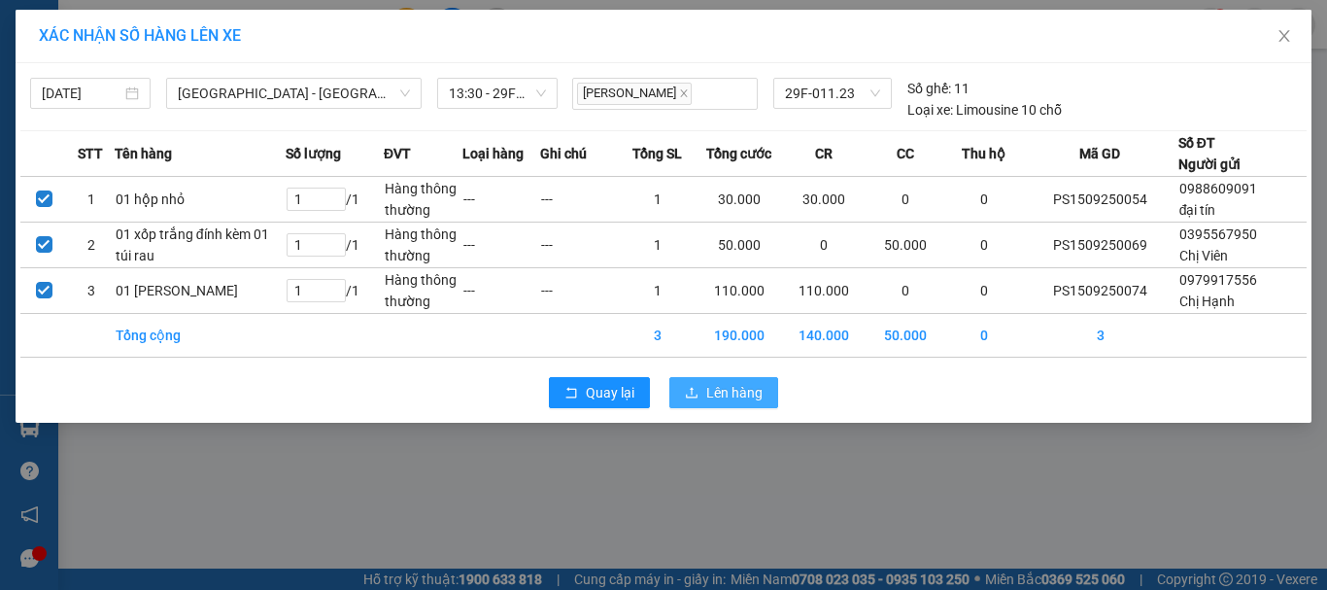
click at [732, 403] on span "Lên hàng" at bounding box center [734, 392] width 56 height 21
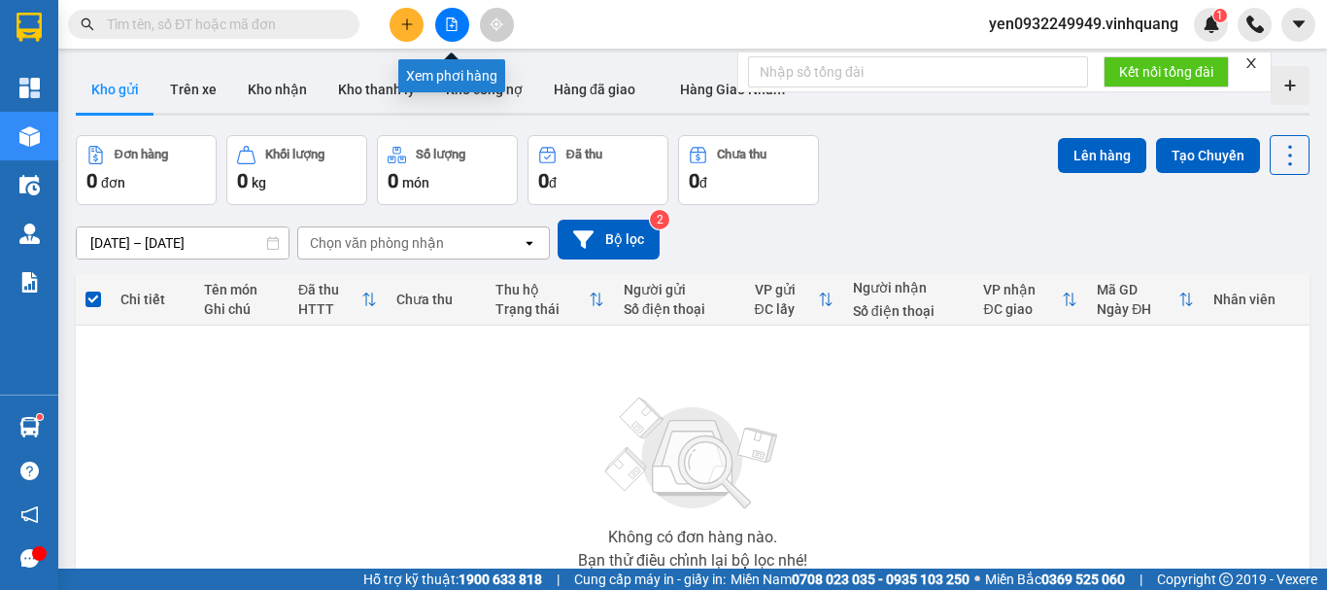
click at [451, 15] on button at bounding box center [452, 25] width 34 height 34
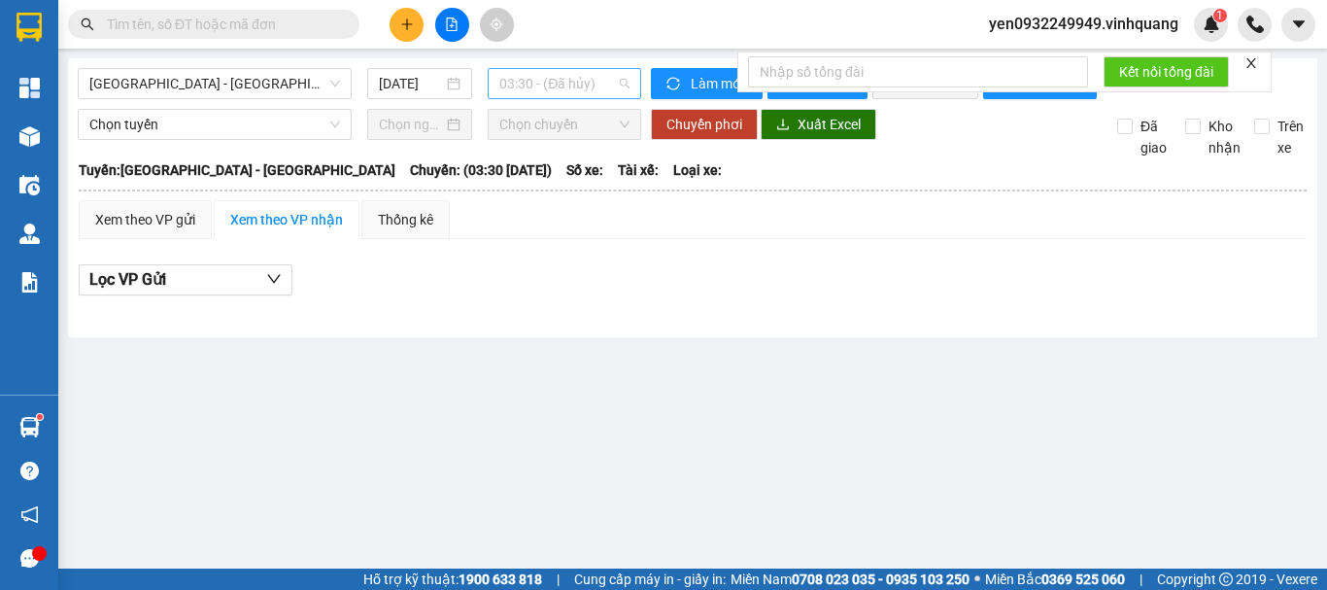
click at [594, 90] on span "03:30 - (Đã hủy)" at bounding box center [564, 83] width 130 height 29
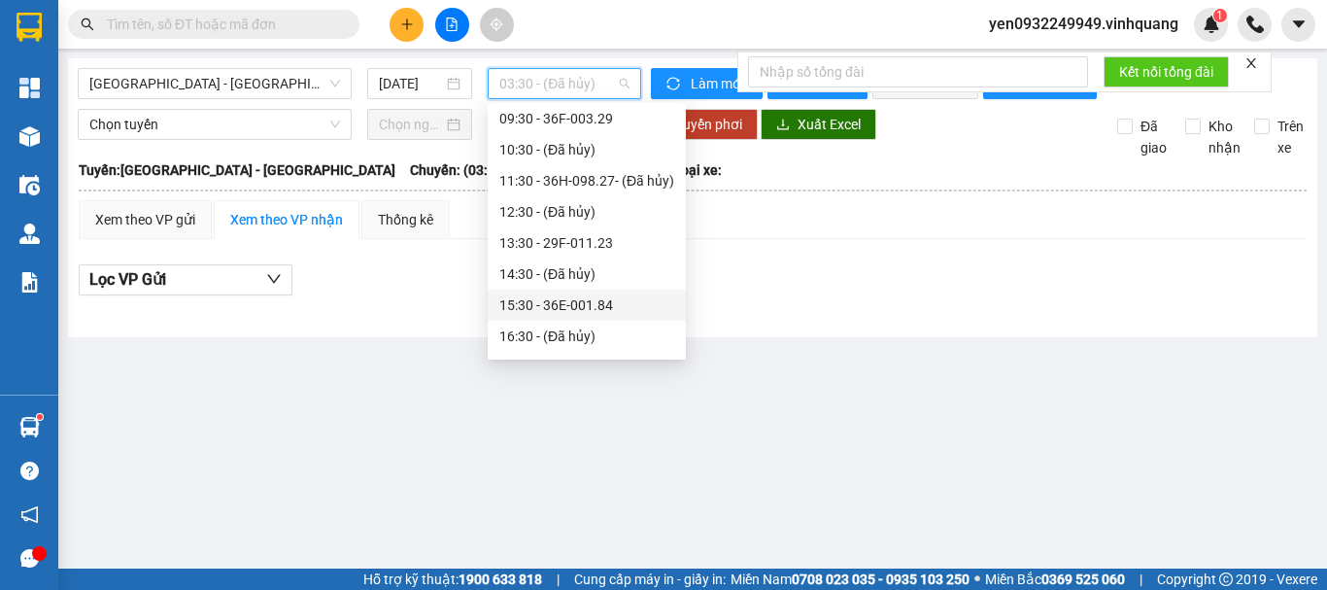
scroll to position [194, 0]
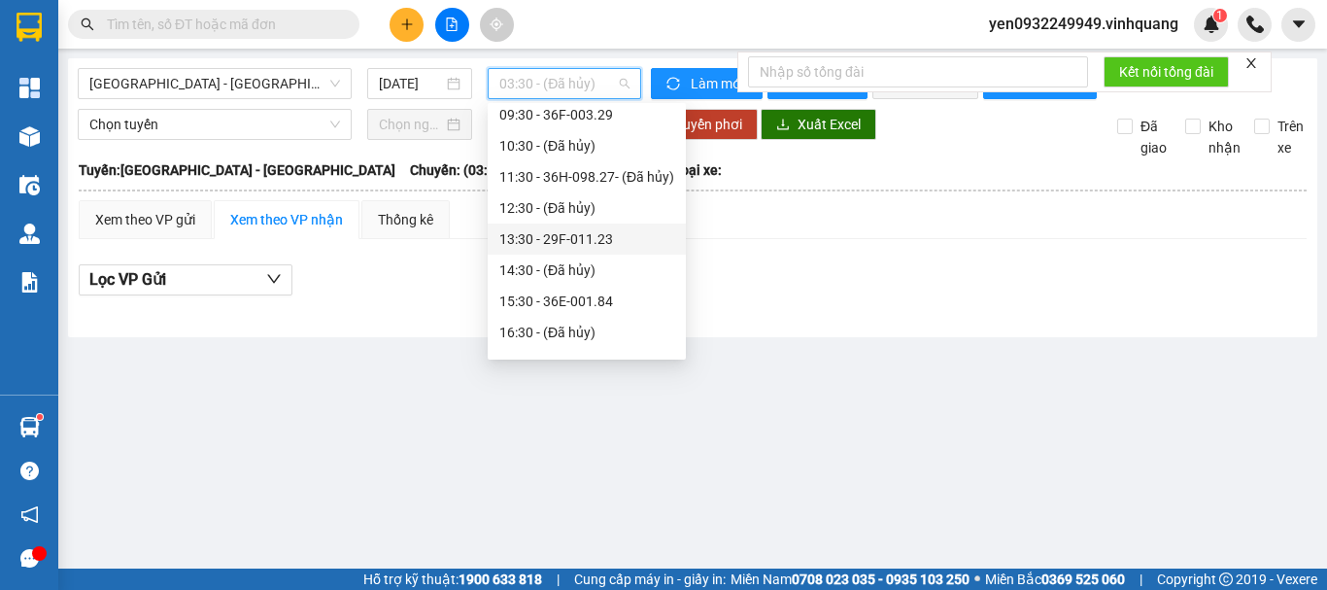
click at [570, 241] on div "13:30 - 29F-011.23" at bounding box center [586, 238] width 175 height 21
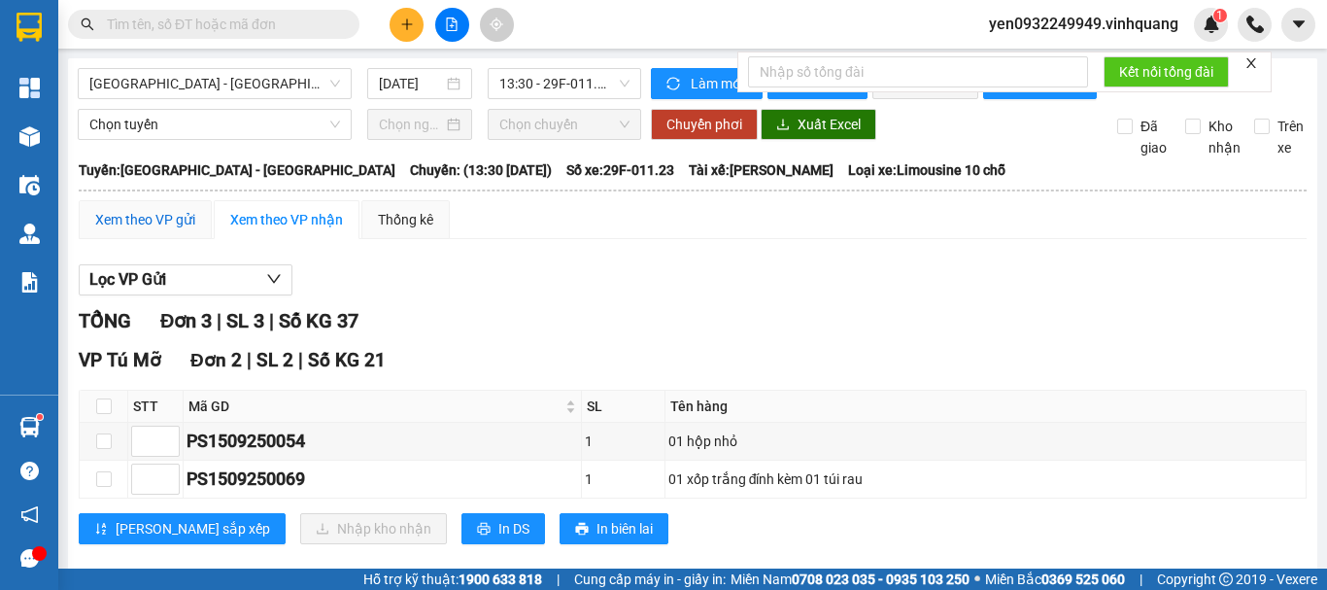
click at [137, 230] on div "Xem theo VP gửi" at bounding box center [145, 219] width 100 height 21
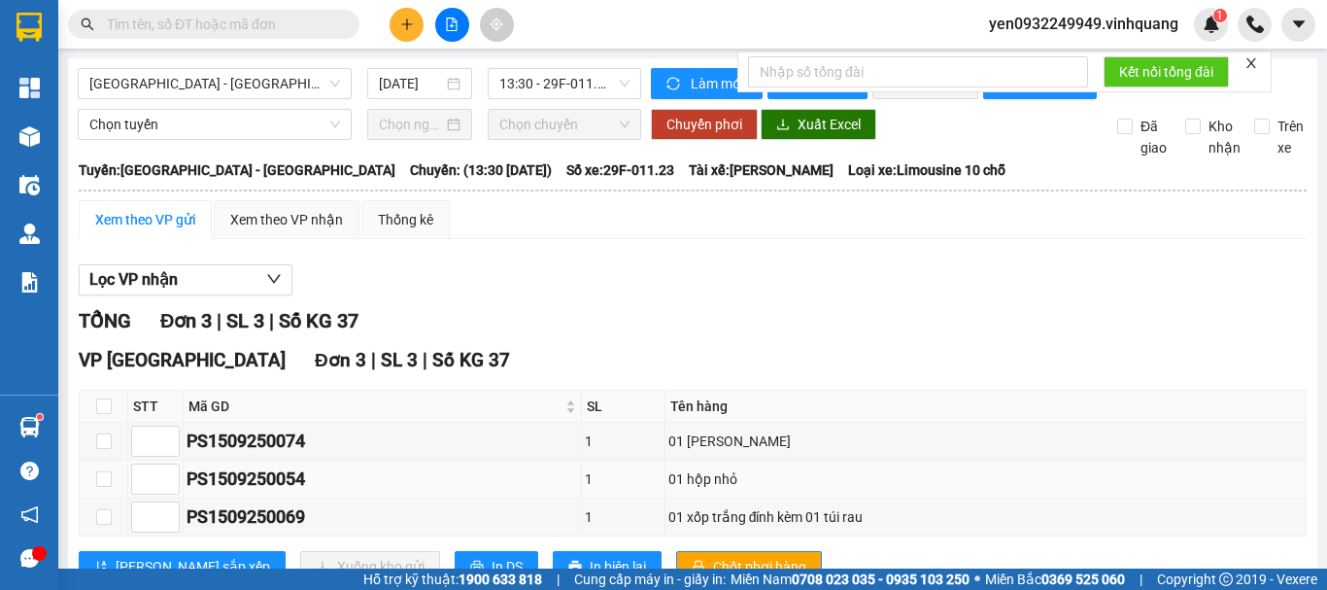
scroll to position [84, 0]
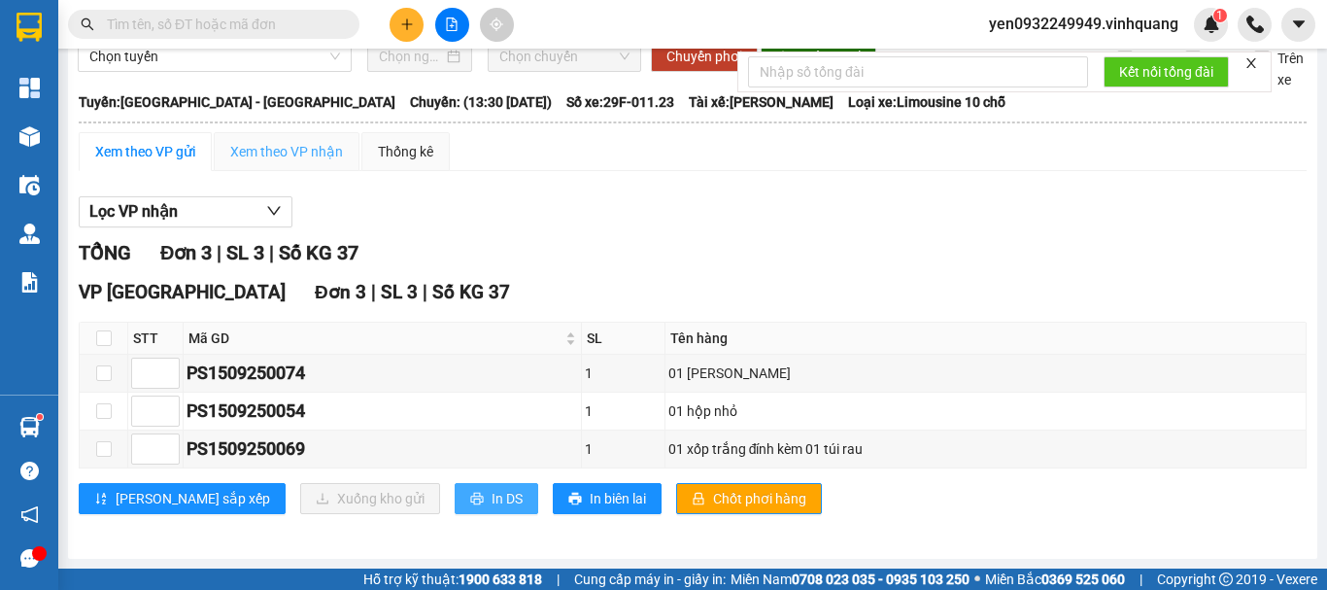
drag, startPoint x: 413, startPoint y: 505, endPoint x: 318, endPoint y: 153, distance: 364.2
click at [321, 158] on div "Xem theo VP gửi Xem theo VP nhận Thống kê Lọc VP nhận TỔNG Đơn 3 | SL 3 | Số KG…" at bounding box center [693, 335] width 1228 height 406
click at [317, 152] on div "Xem theo VP nhận" at bounding box center [286, 151] width 113 height 21
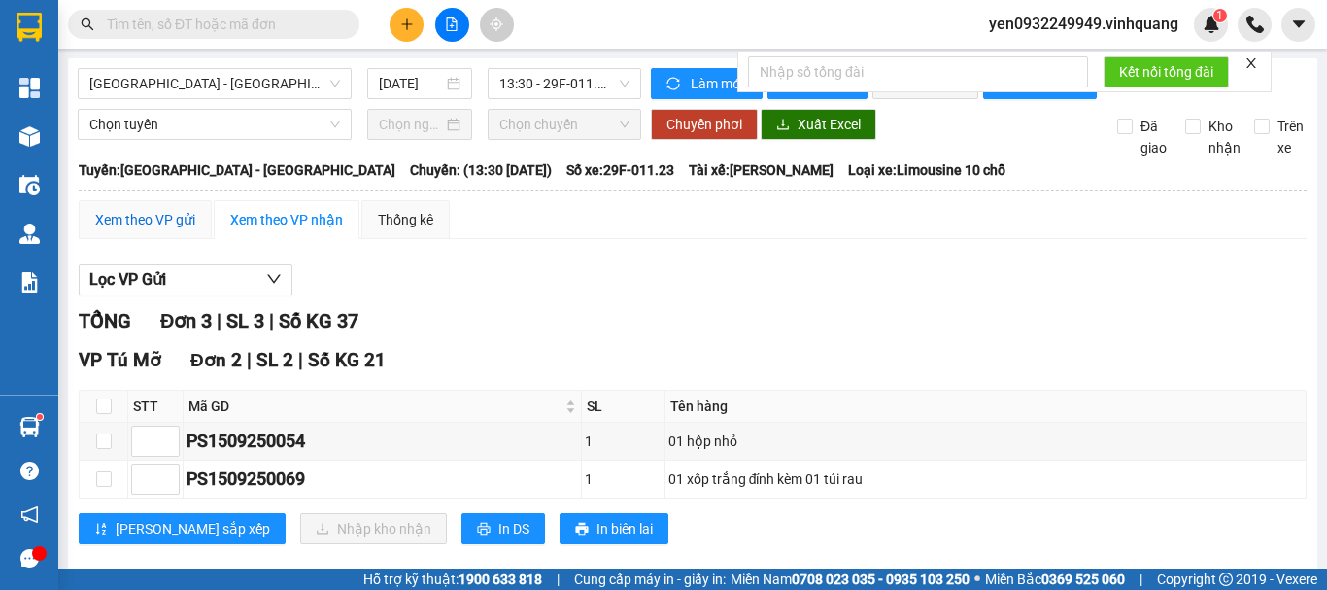
click at [118, 230] on div "Xem theo VP gửi" at bounding box center [145, 219] width 100 height 21
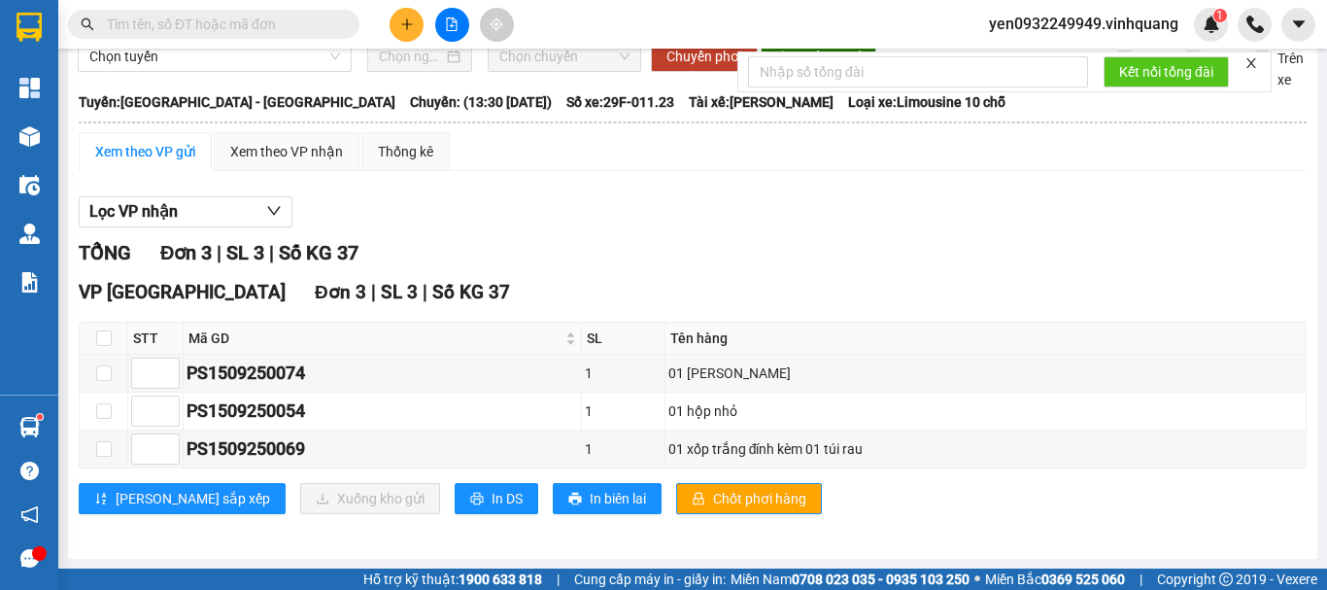
scroll to position [84, 0]
click at [491, 499] on span "In DS" at bounding box center [506, 498] width 31 height 21
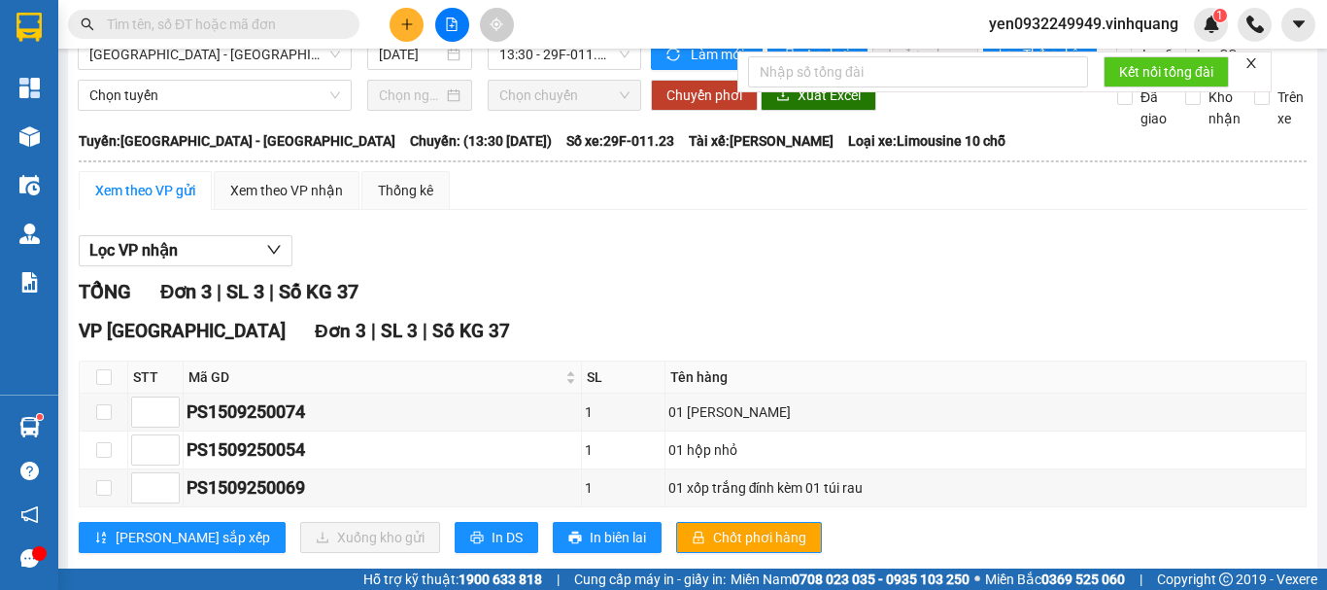
scroll to position [0, 0]
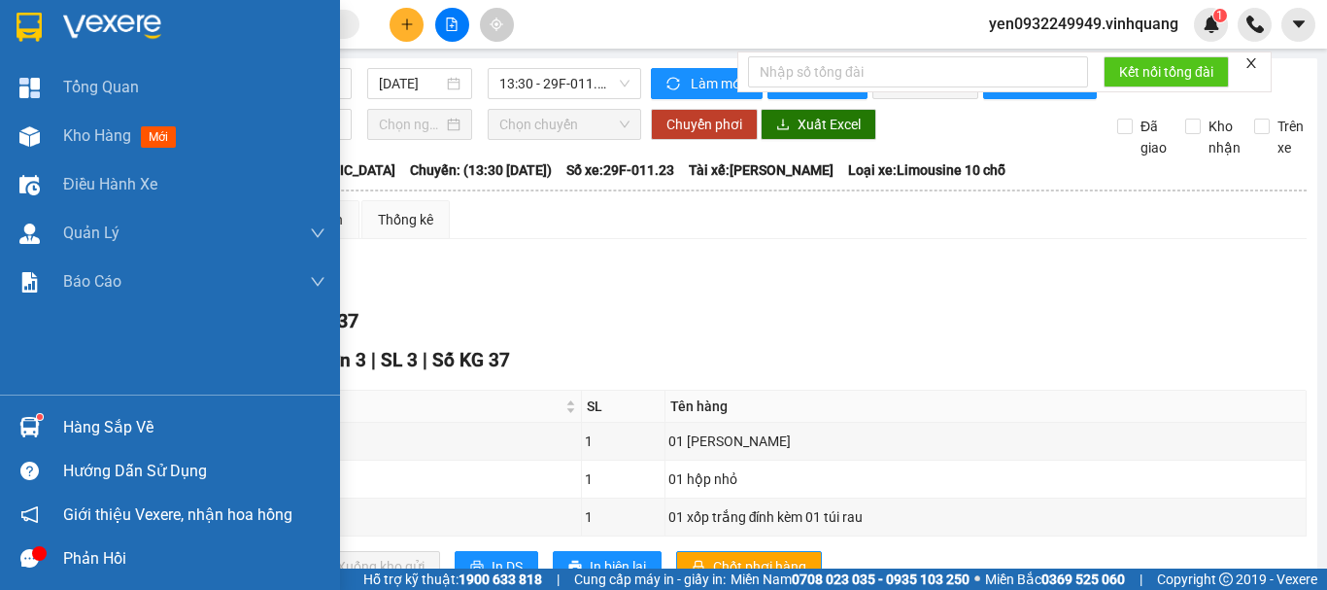
click at [86, 17] on img at bounding box center [112, 27] width 98 height 29
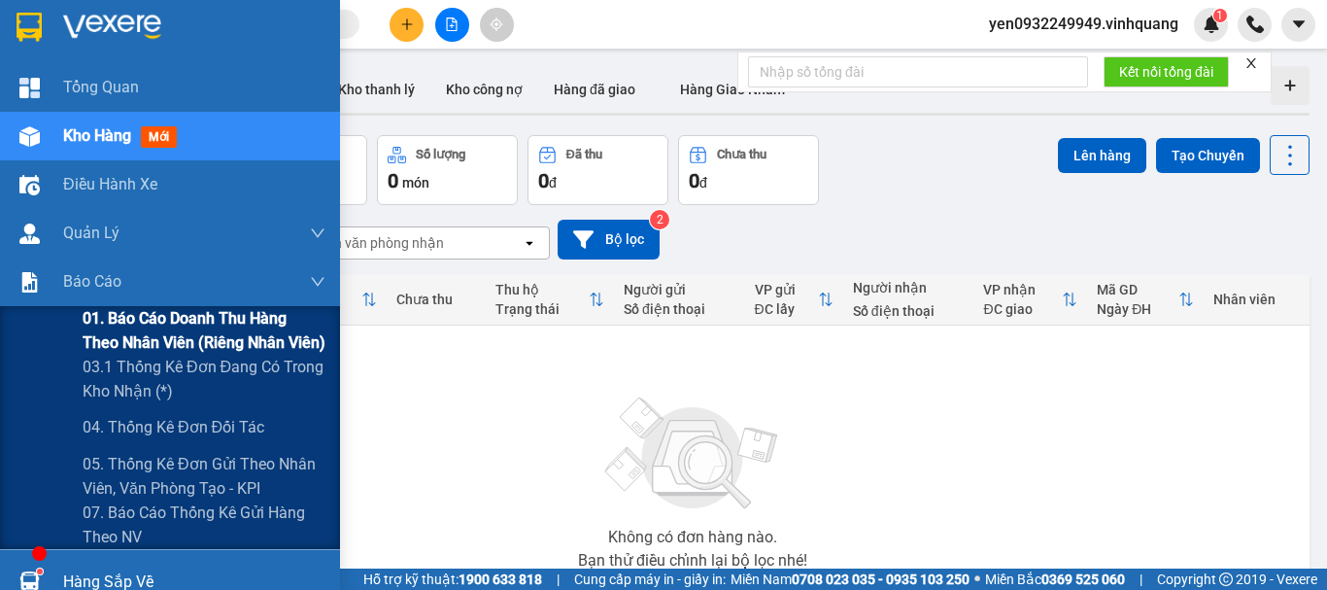
click at [143, 317] on span "01. Báo cáo doanh thu hàng theo nhân viên (riêng nhân viên)" at bounding box center [204, 330] width 243 height 49
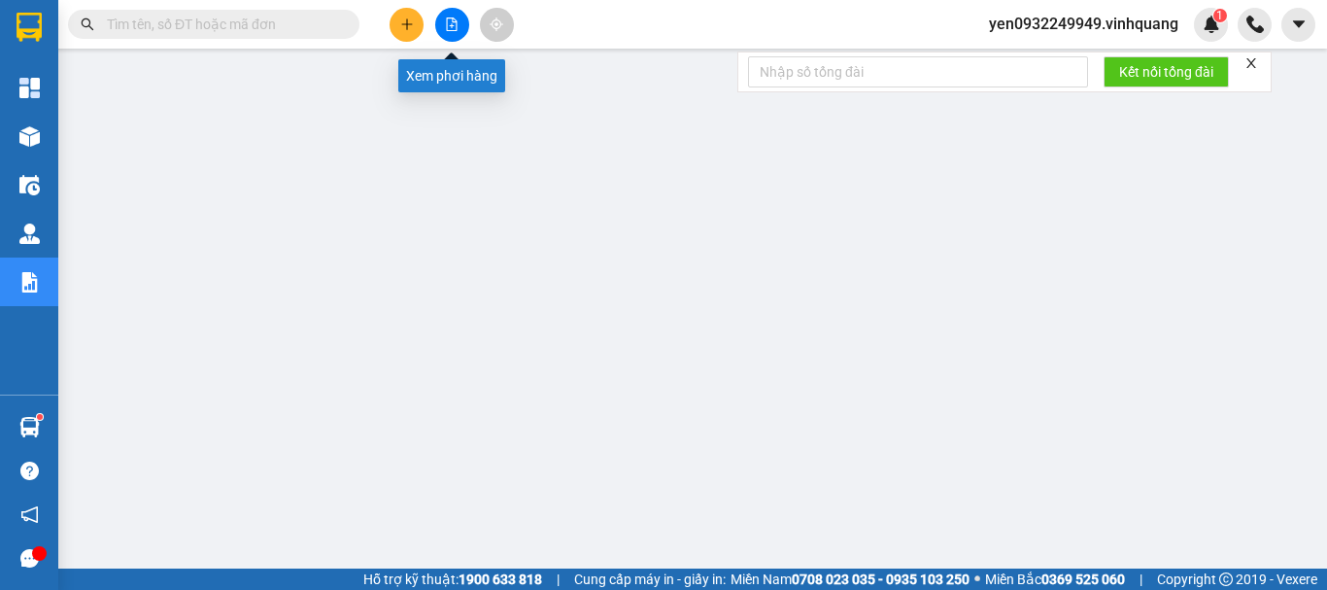
click at [457, 25] on icon "file-add" at bounding box center [452, 24] width 14 height 14
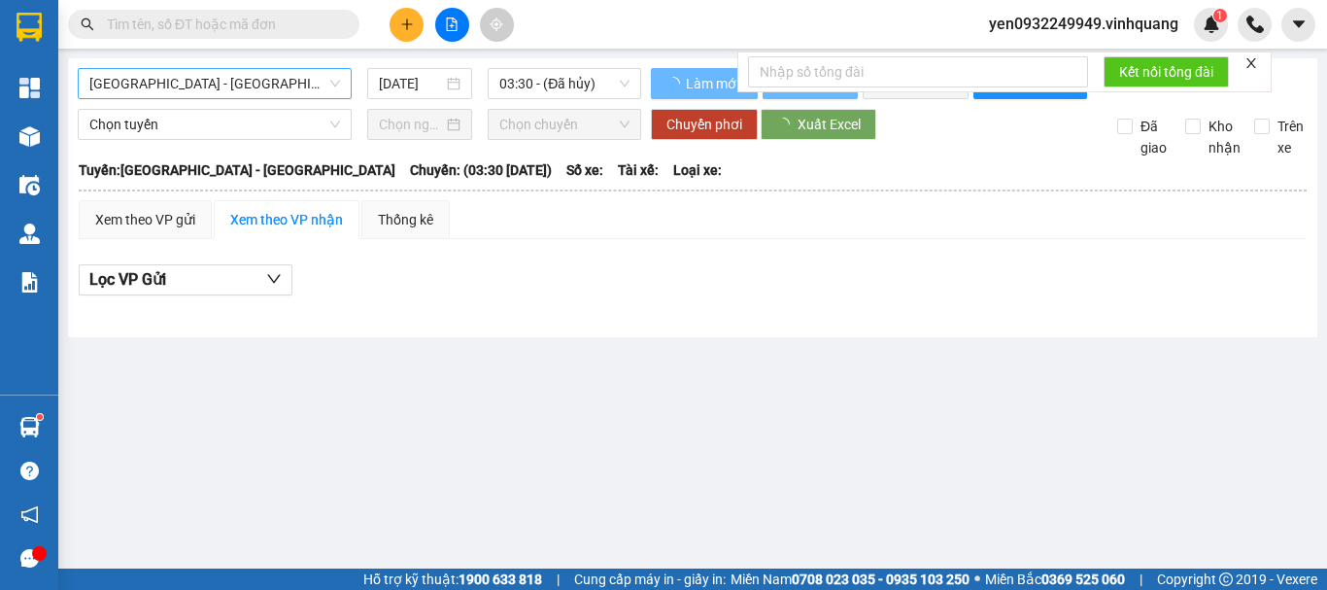
click at [137, 89] on span "[GEOGRAPHIC_DATA] - [GEOGRAPHIC_DATA]" at bounding box center [214, 83] width 251 height 29
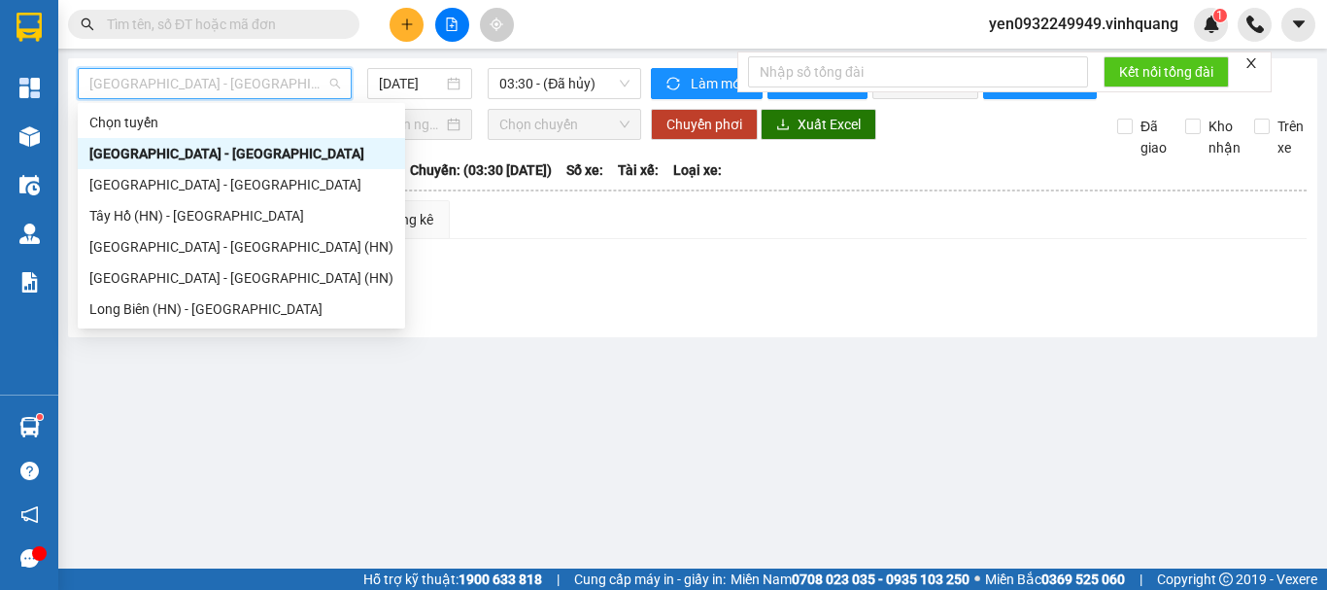
click at [146, 154] on div "[GEOGRAPHIC_DATA] - [GEOGRAPHIC_DATA]" at bounding box center [241, 153] width 304 height 21
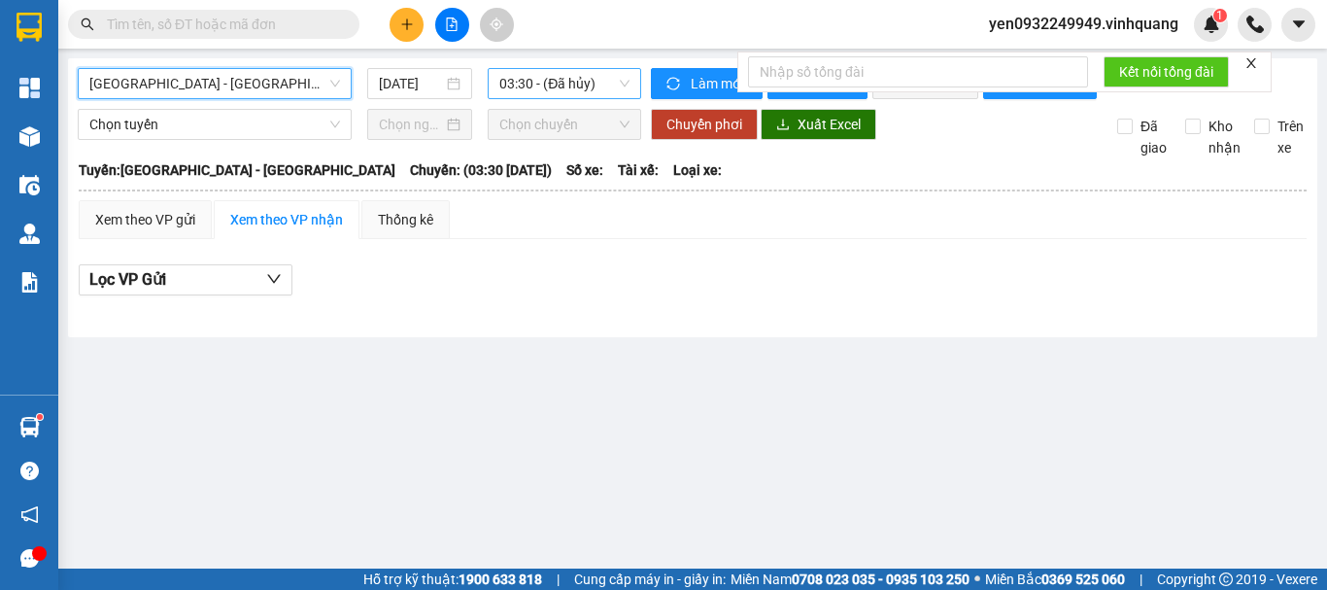
click at [570, 86] on span "03:30 - (Đã hủy)" at bounding box center [564, 83] width 130 height 29
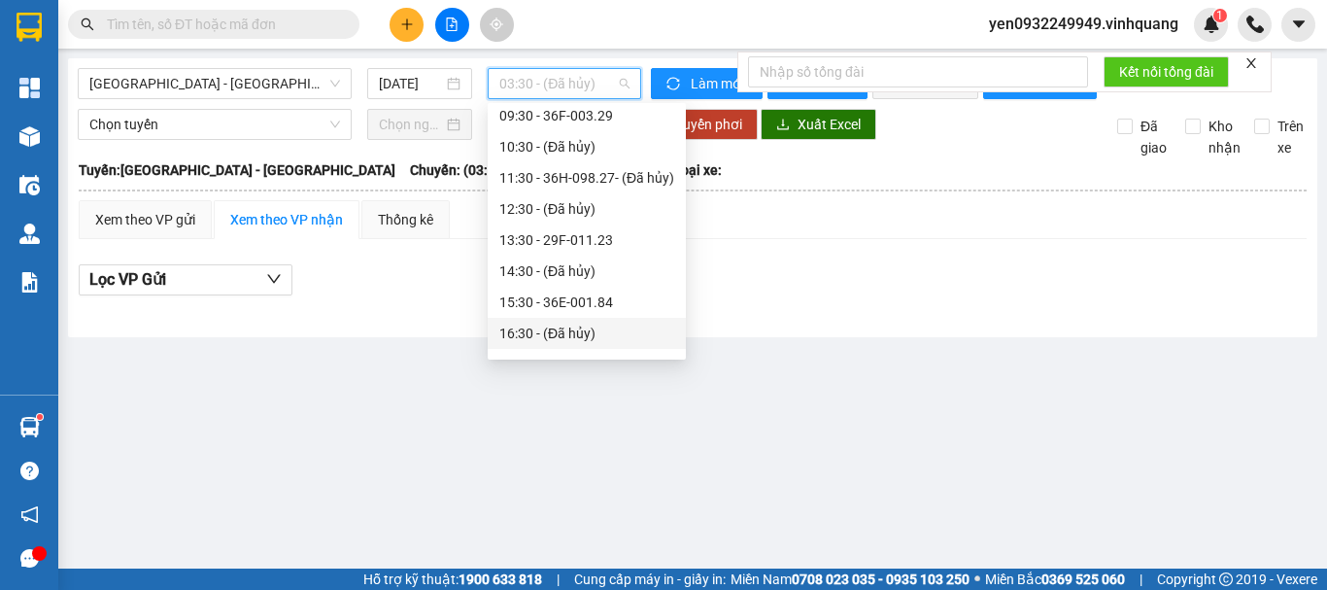
scroll to position [194, 0]
click at [581, 240] on div "13:30 - 29F-011.23" at bounding box center [586, 238] width 175 height 21
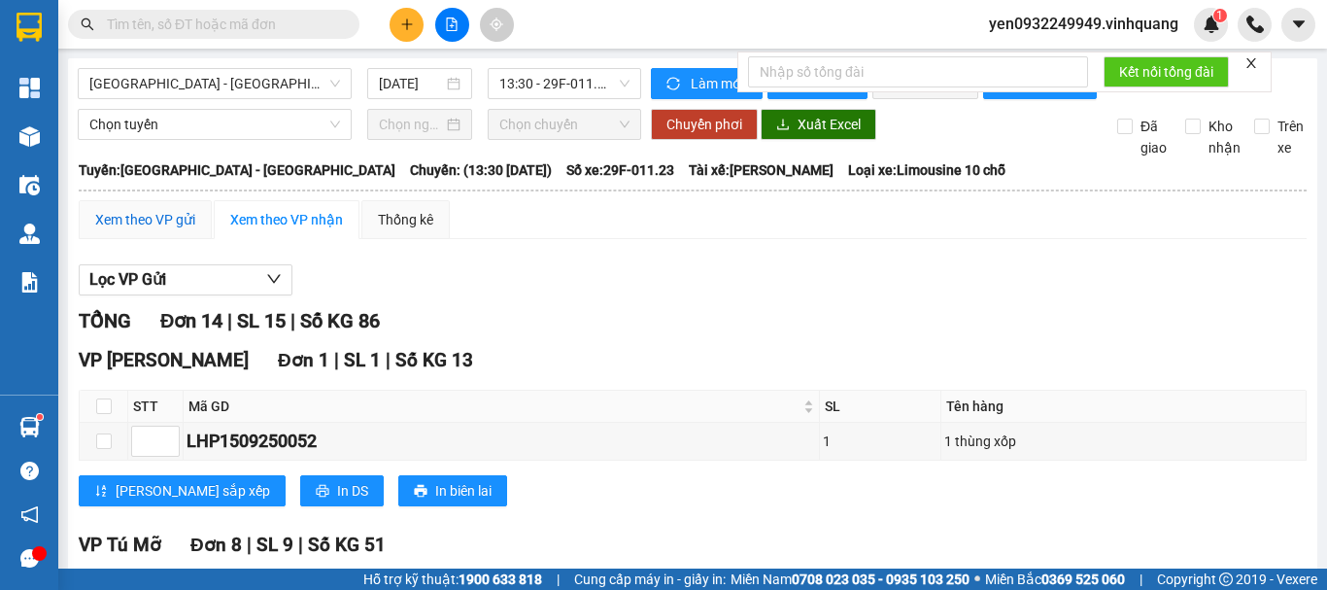
click at [126, 230] on div "Xem theo VP gửi" at bounding box center [145, 219] width 100 height 21
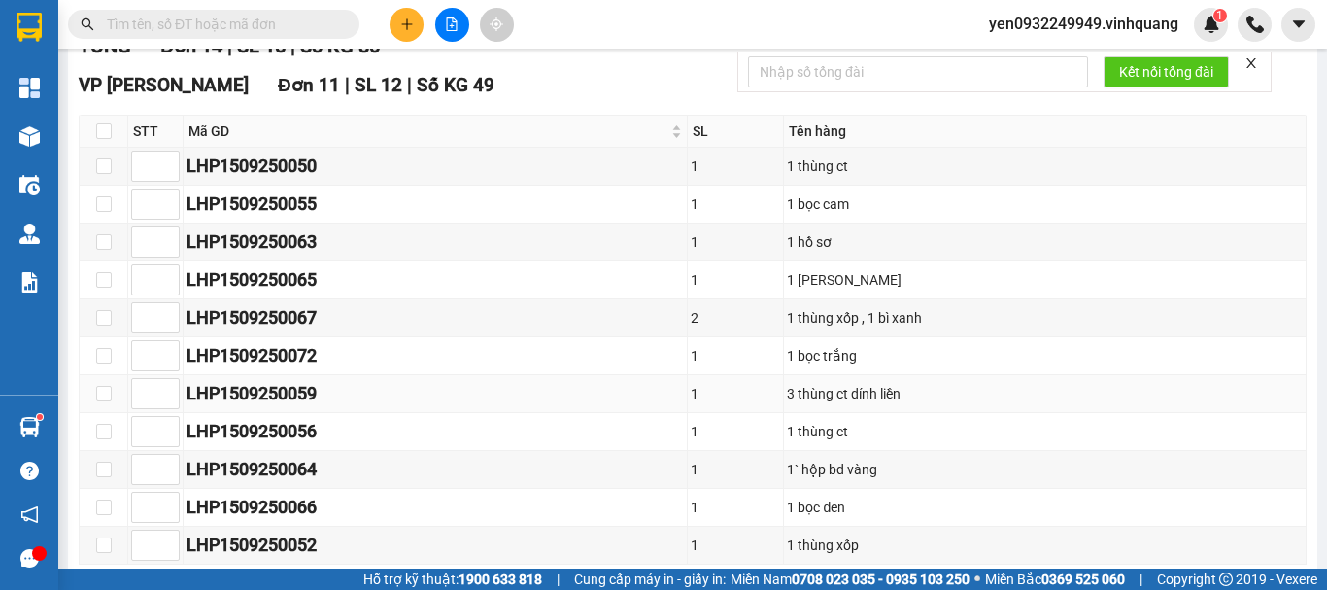
scroll to position [162, 0]
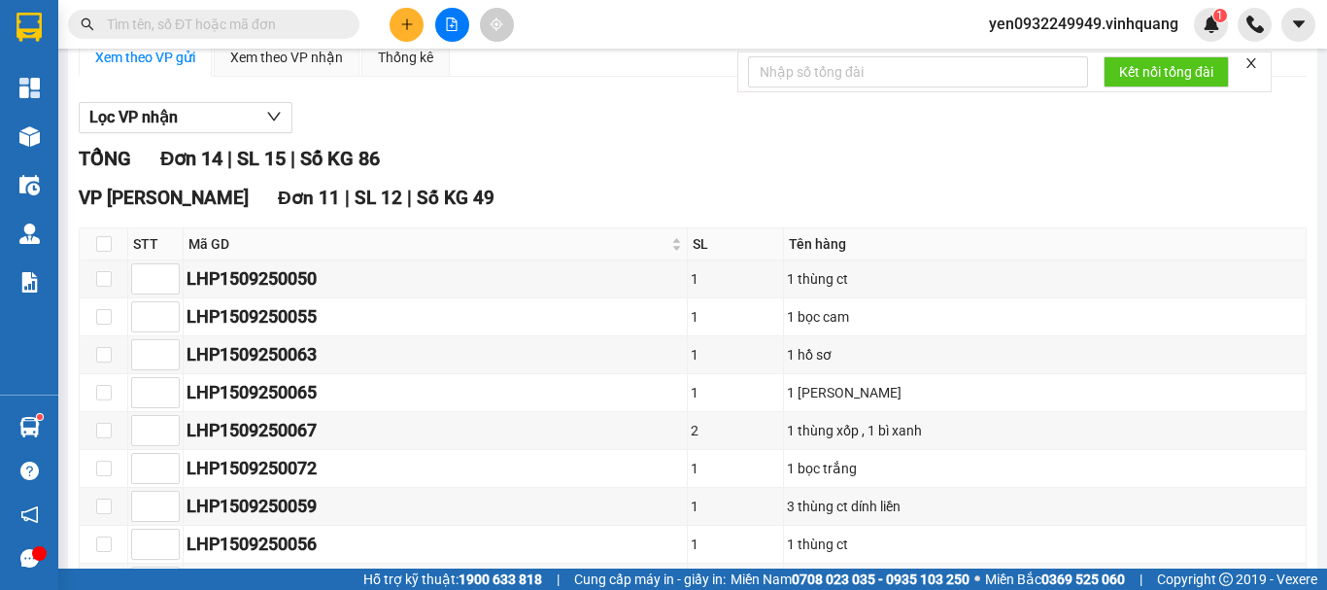
click at [1100, 25] on span "yen0932249949.vinhquang" at bounding box center [1083, 24] width 220 height 24
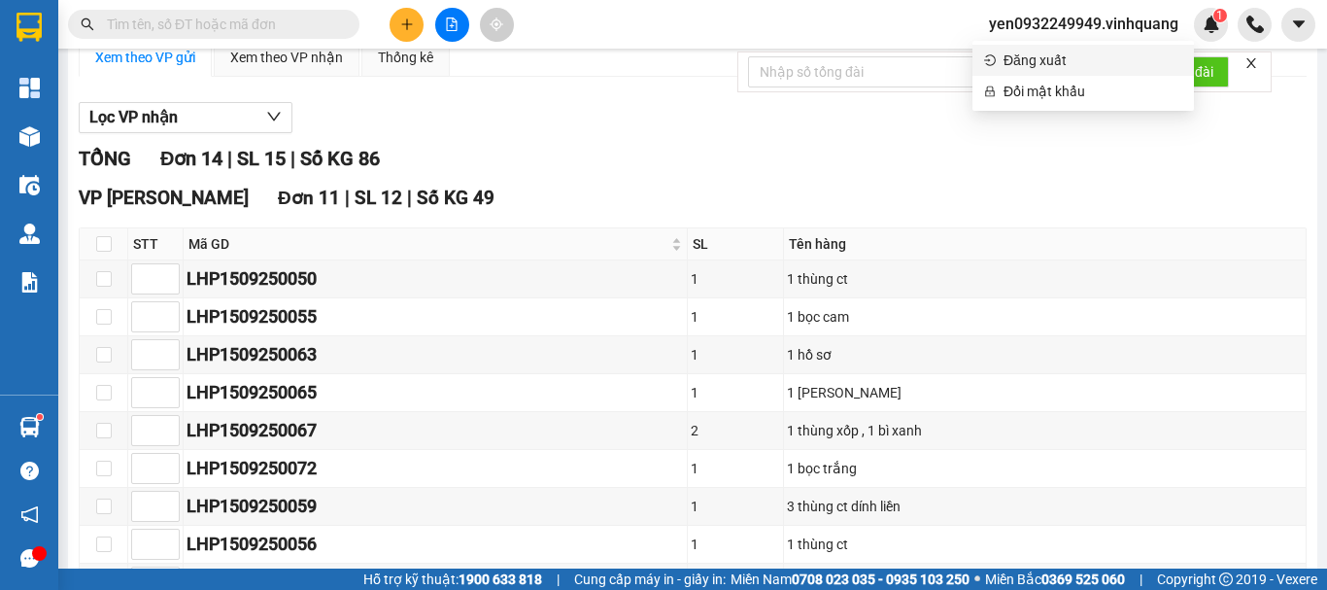
click at [1032, 62] on span "Đăng xuất" at bounding box center [1092, 60] width 179 height 21
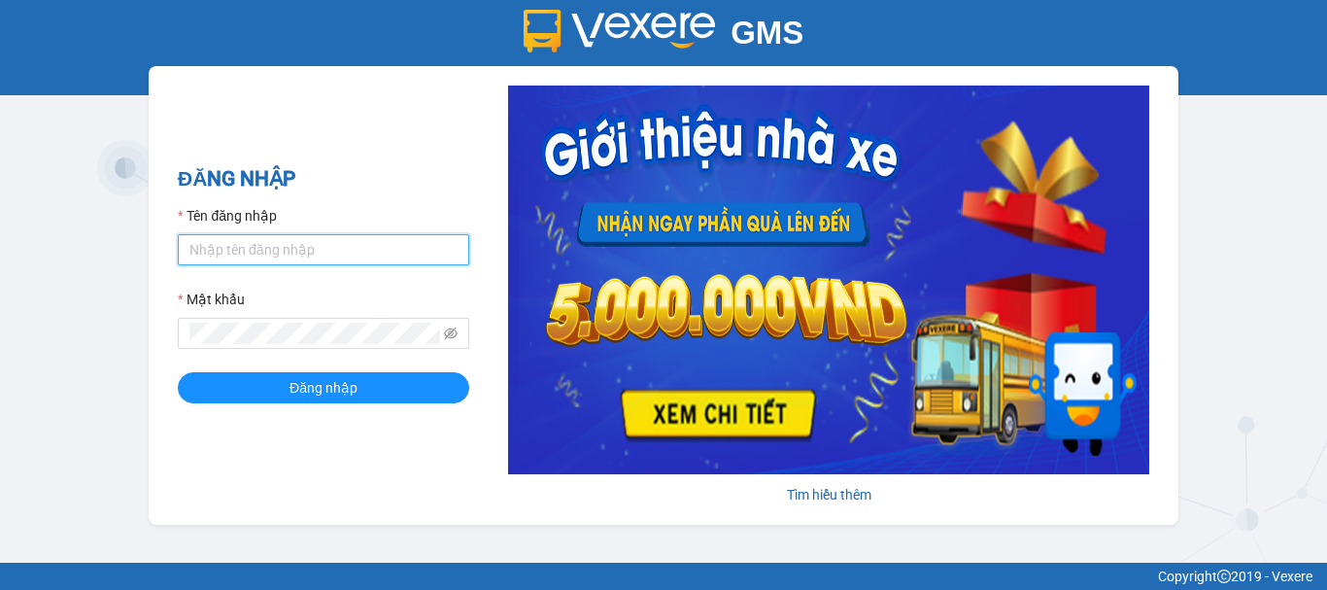
click at [236, 253] on input "Tên đăng nhập" at bounding box center [323, 249] width 291 height 31
type input "chi0346058058.vinhquang"
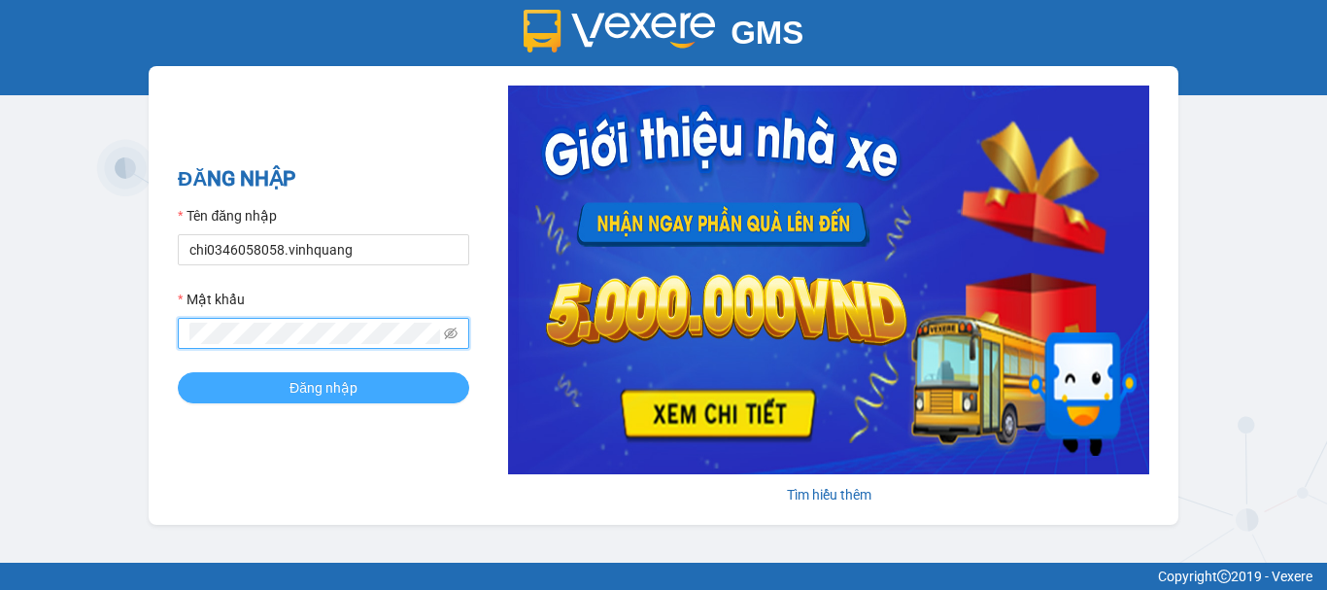
click at [326, 388] on span "Đăng nhập" at bounding box center [323, 387] width 68 height 21
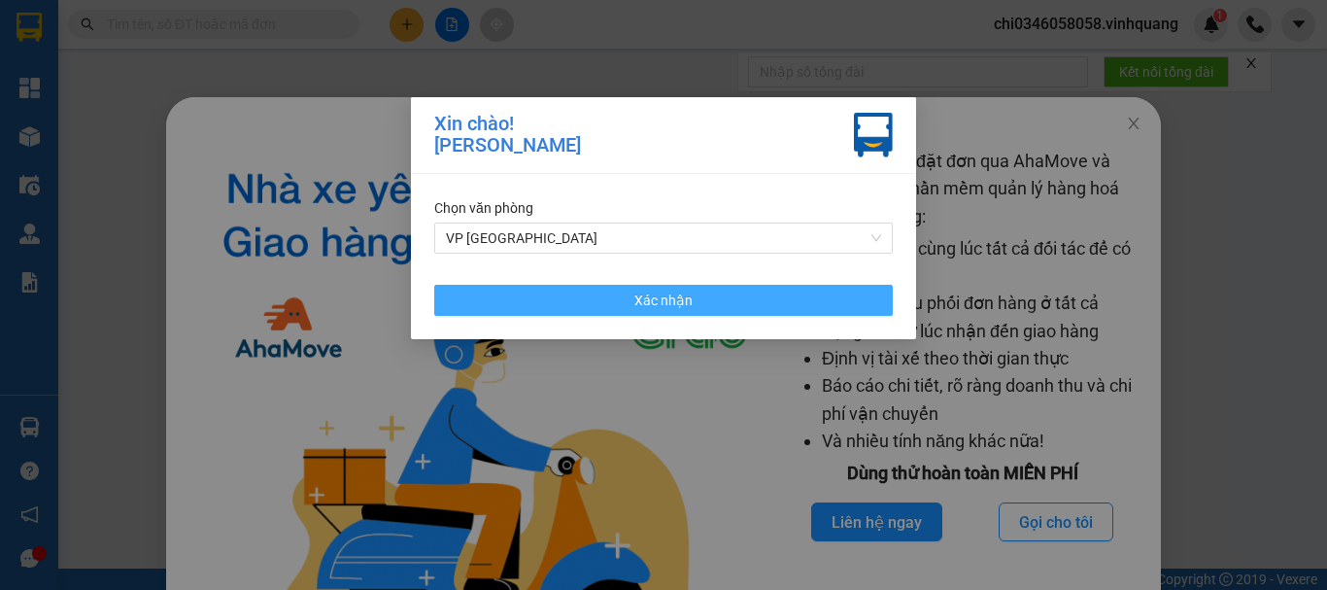
click at [702, 300] on button "Xác nhận" at bounding box center [663, 300] width 458 height 31
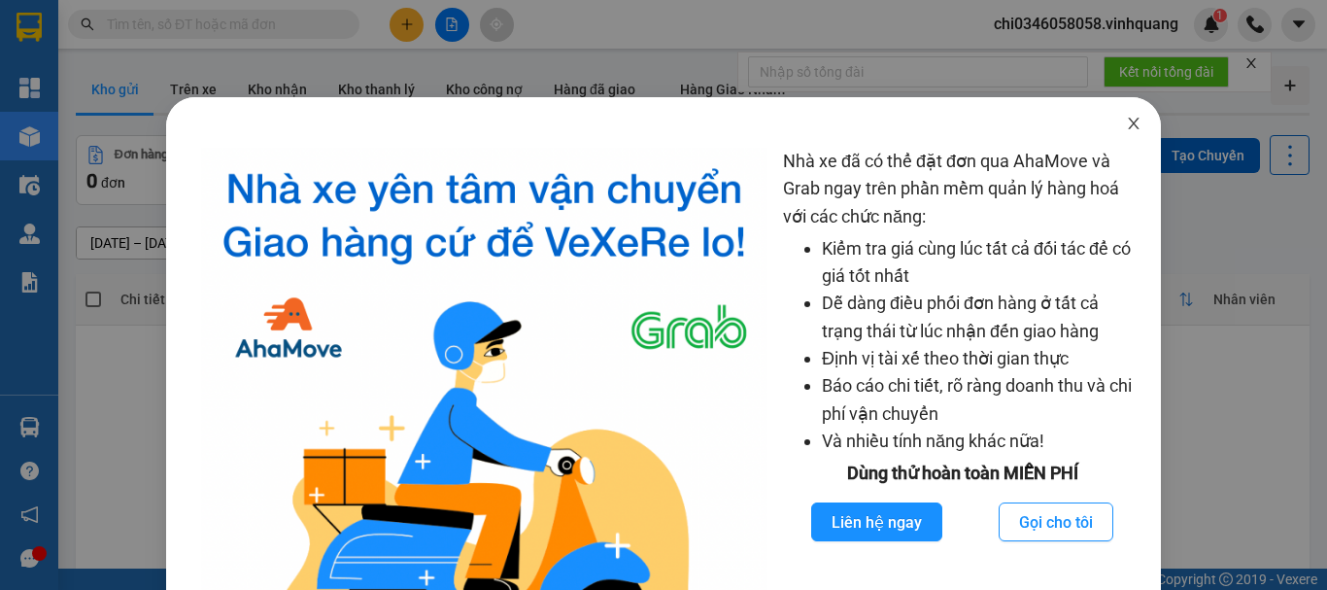
click at [1129, 121] on icon "close" at bounding box center [1134, 124] width 11 height 12
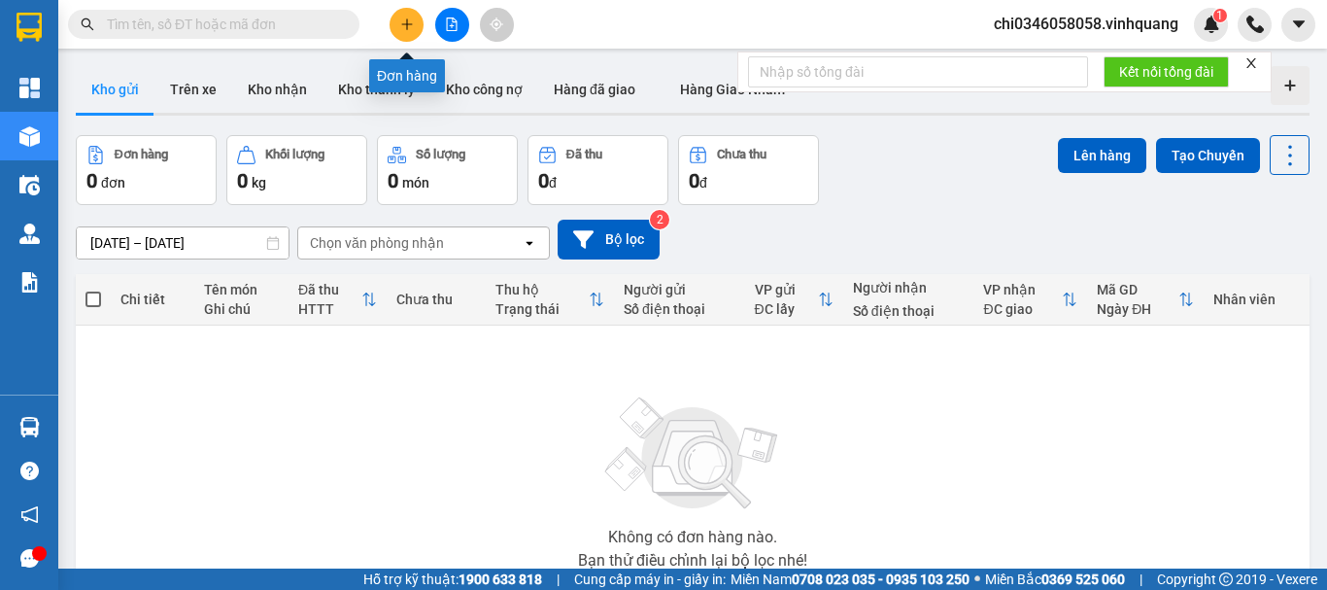
click at [407, 20] on icon "plus" at bounding box center [406, 23] width 1 height 11
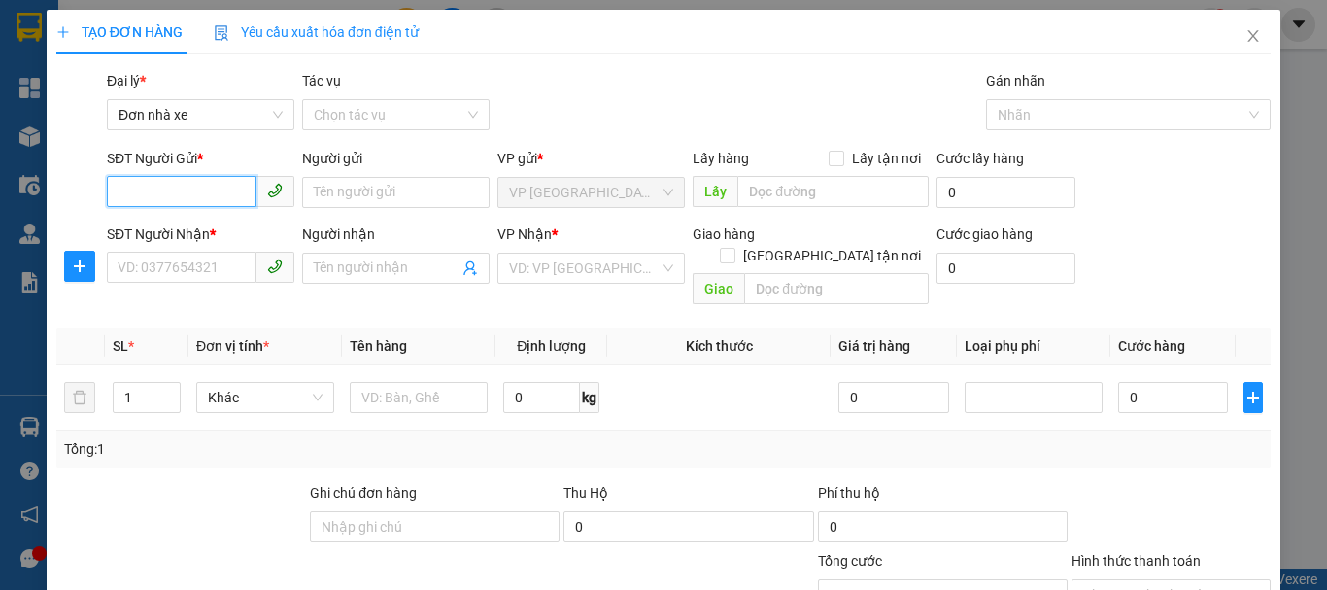
click at [140, 189] on input "SĐT Người Gửi *" at bounding box center [182, 191] width 150 height 31
click at [119, 193] on input "SĐT Người Gửi *" at bounding box center [182, 191] width 150 height 31
type input "0913293744"
click at [171, 230] on div "0913293744 - thanh" at bounding box center [199, 230] width 162 height 21
type input "thanh"
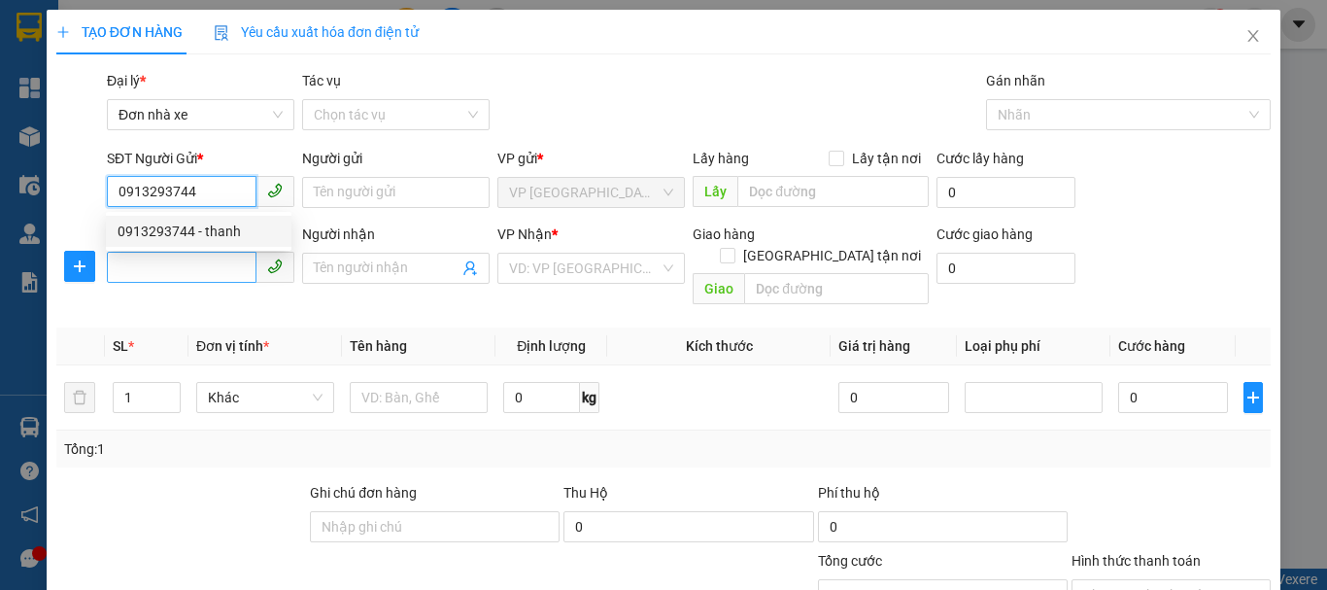
type input "0833338962"
type input "thành"
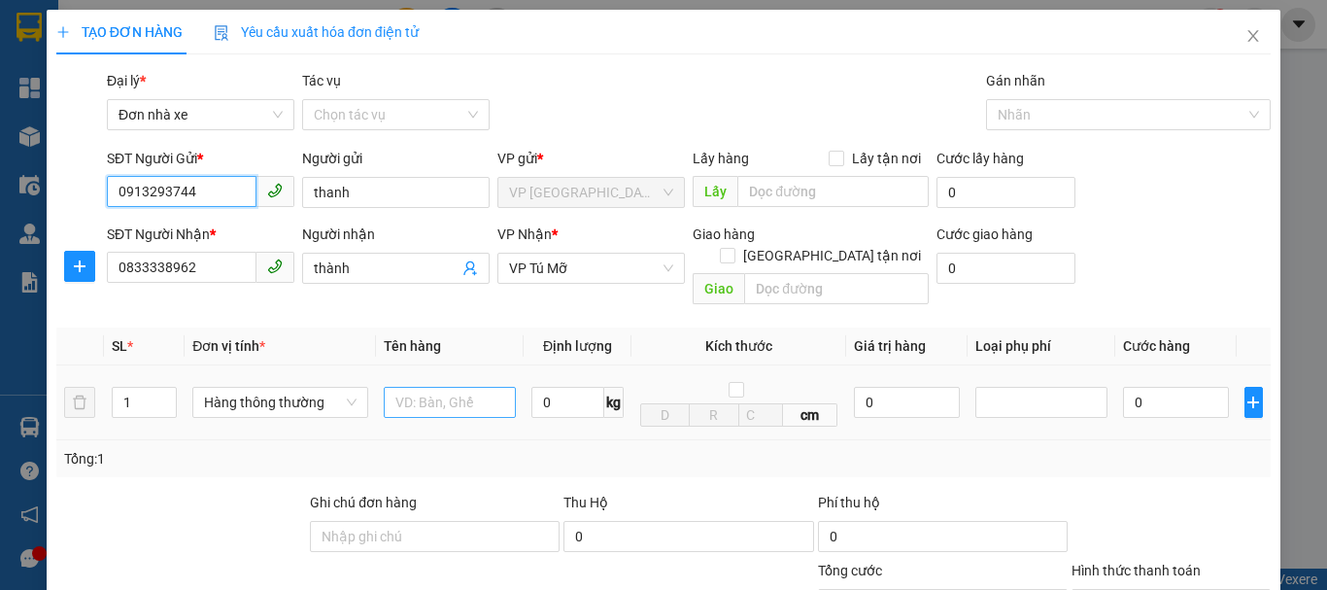
type input "0913293744"
click at [415, 387] on input "text" at bounding box center [450, 402] width 132 height 31
type input "1 thùng cactong xanh"
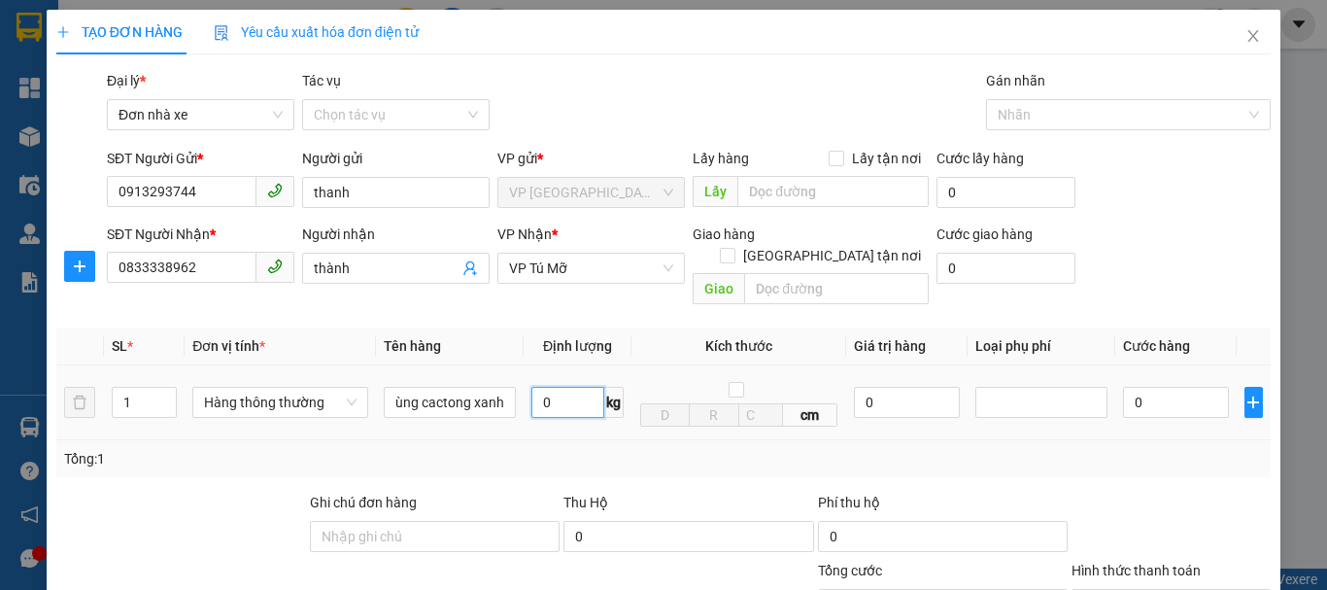
scroll to position [0, 0]
click at [545, 387] on input "0" at bounding box center [567, 402] width 73 height 31
type input "7"
click at [1094, 466] on div "Transit Pickup Surcharge Ids Transit Deliver Surcharge Ids Transit Deliver Surc…" at bounding box center [663, 460] width 1214 height 780
type input "40.000"
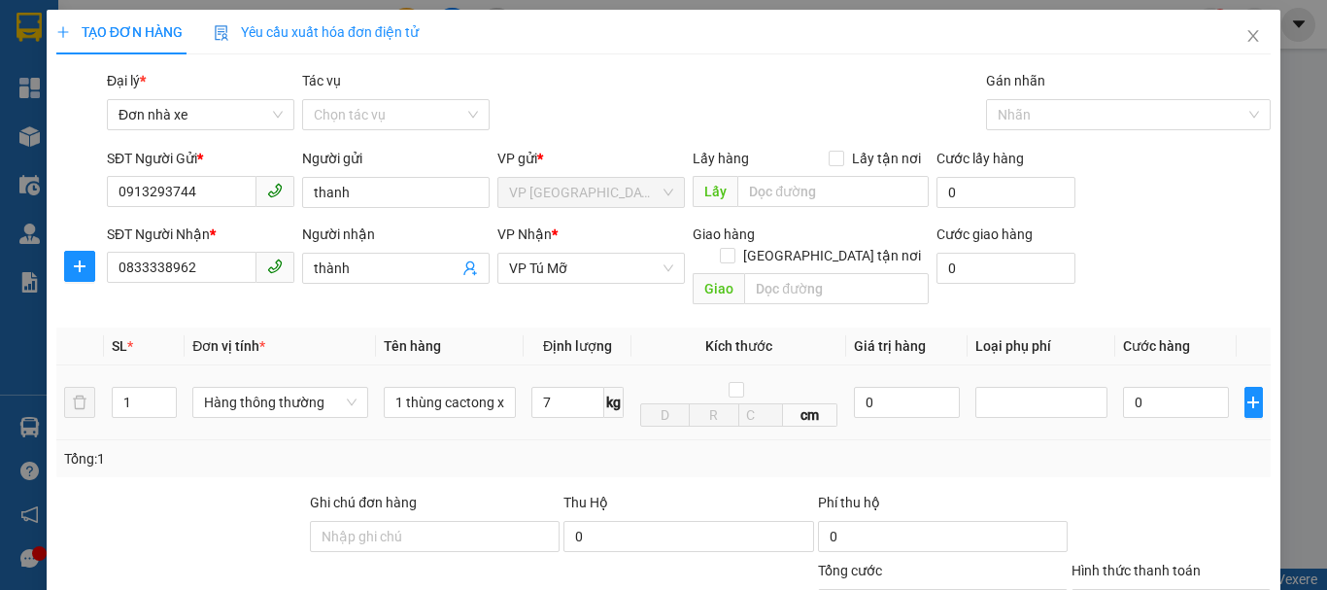
type input "40.000"
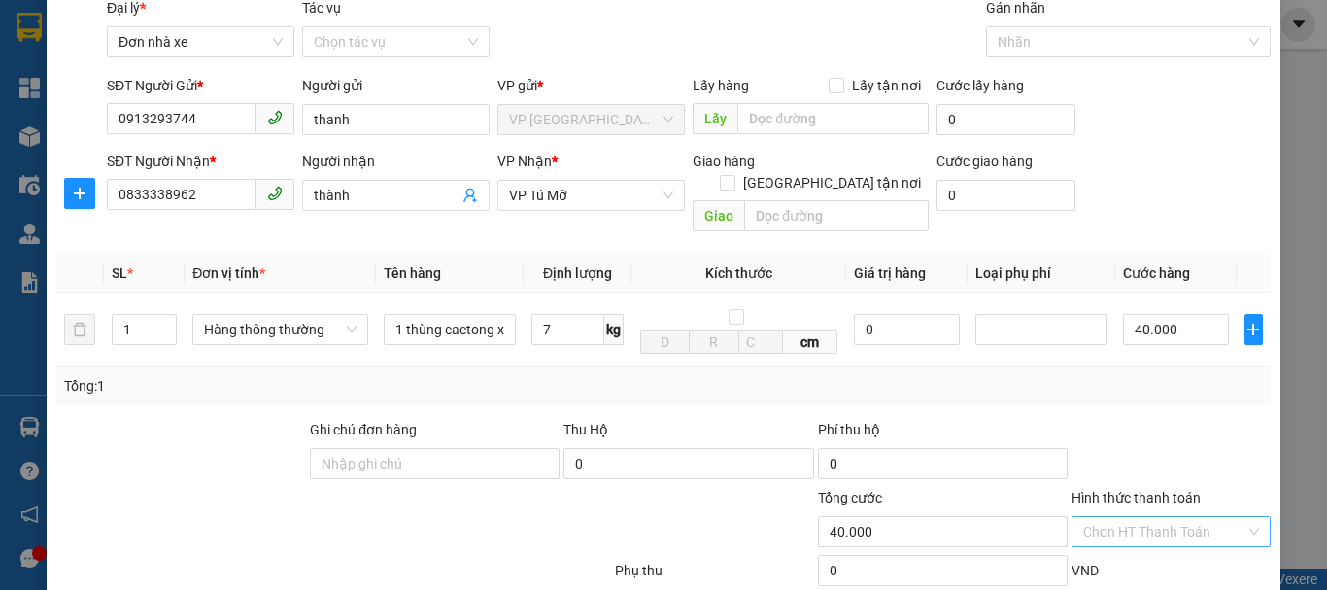
scroll to position [194, 0]
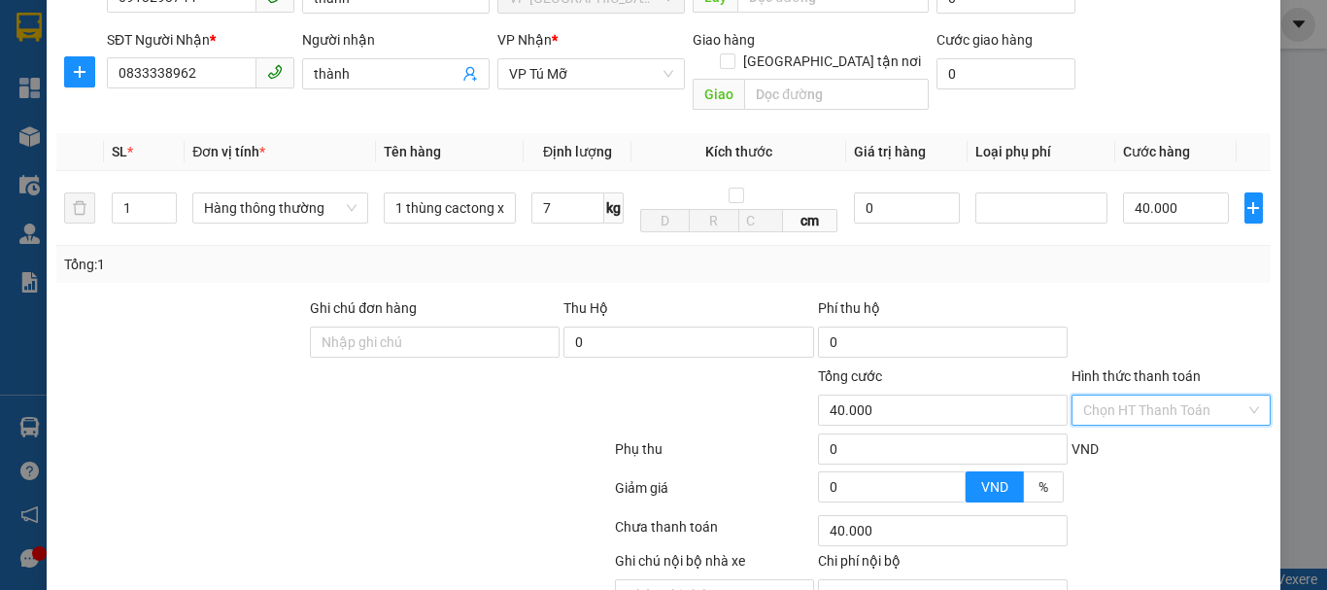
click at [1142, 395] on input "Hình thức thanh toán" at bounding box center [1164, 409] width 162 height 29
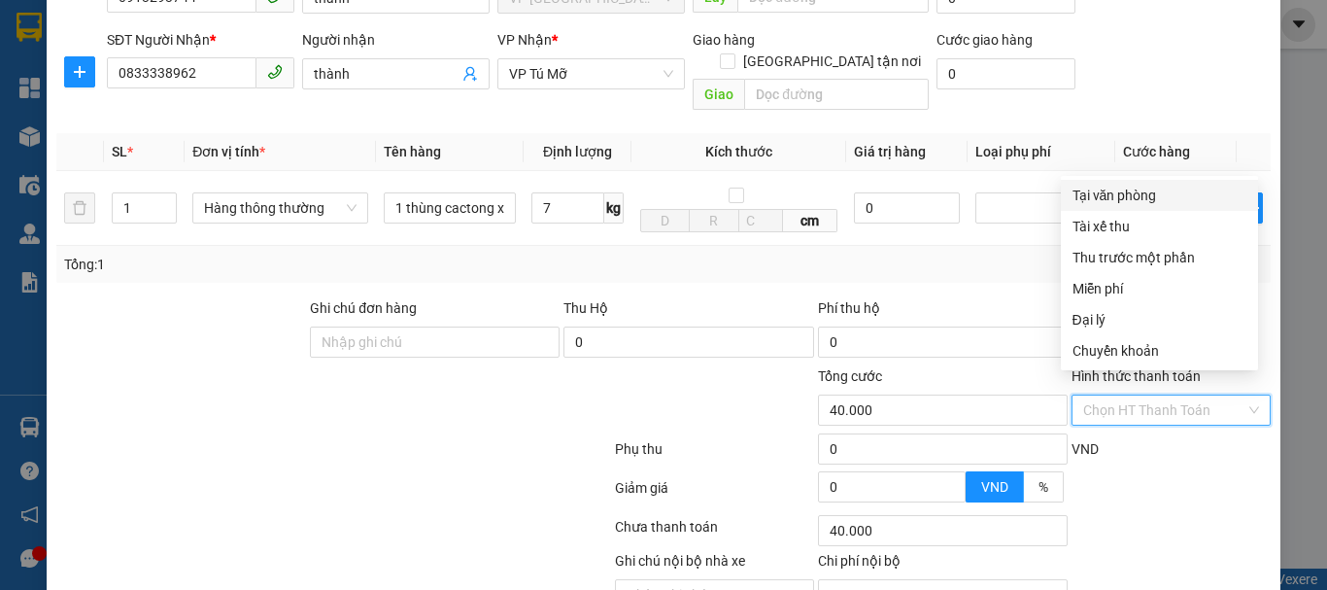
click at [1123, 192] on div "Tại văn phòng" at bounding box center [1159, 195] width 174 height 21
type input "0"
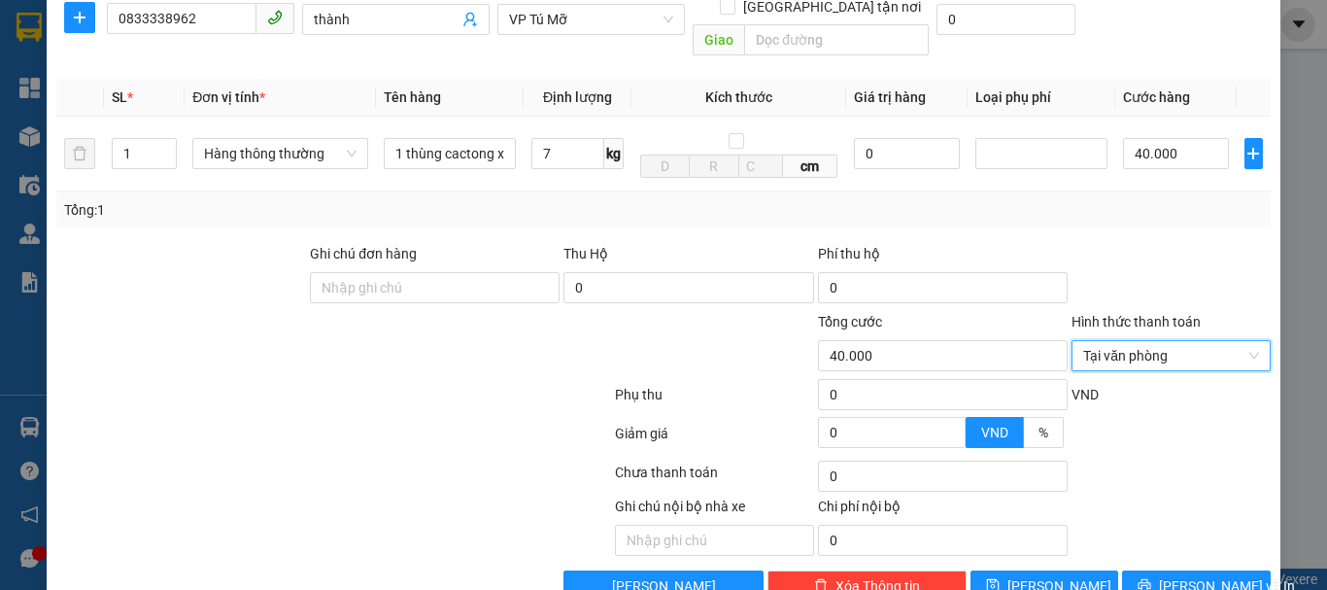
scroll to position [278, 0]
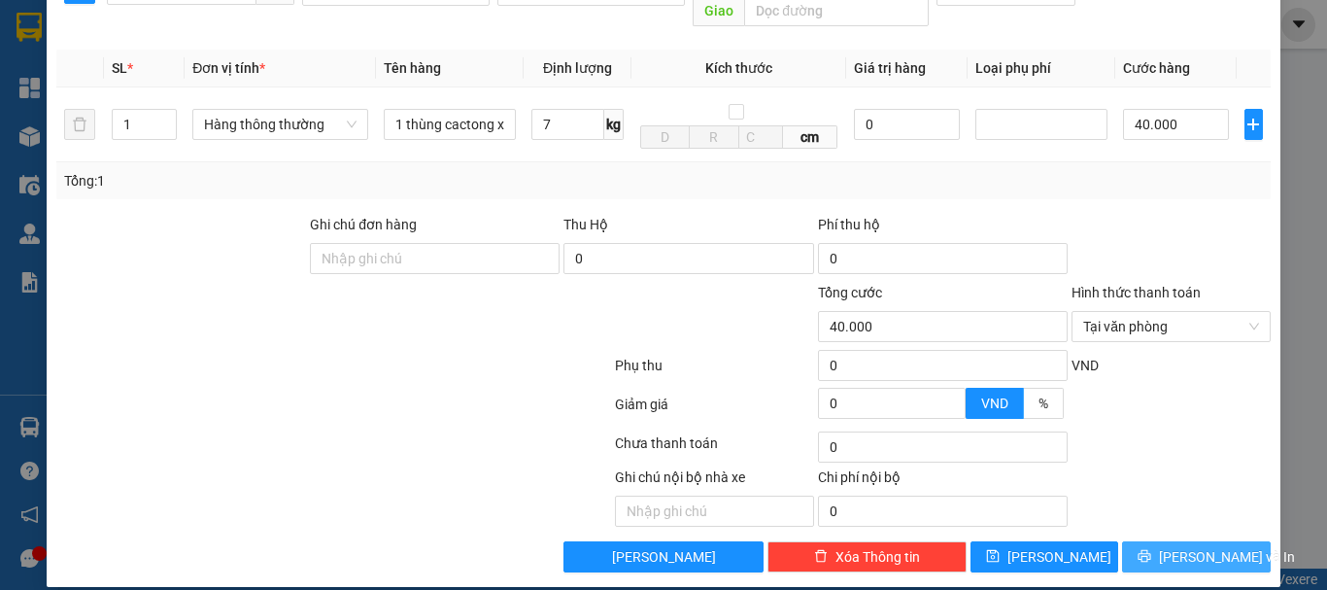
click at [1187, 546] on span "[PERSON_NAME] và In" at bounding box center [1227, 556] width 136 height 21
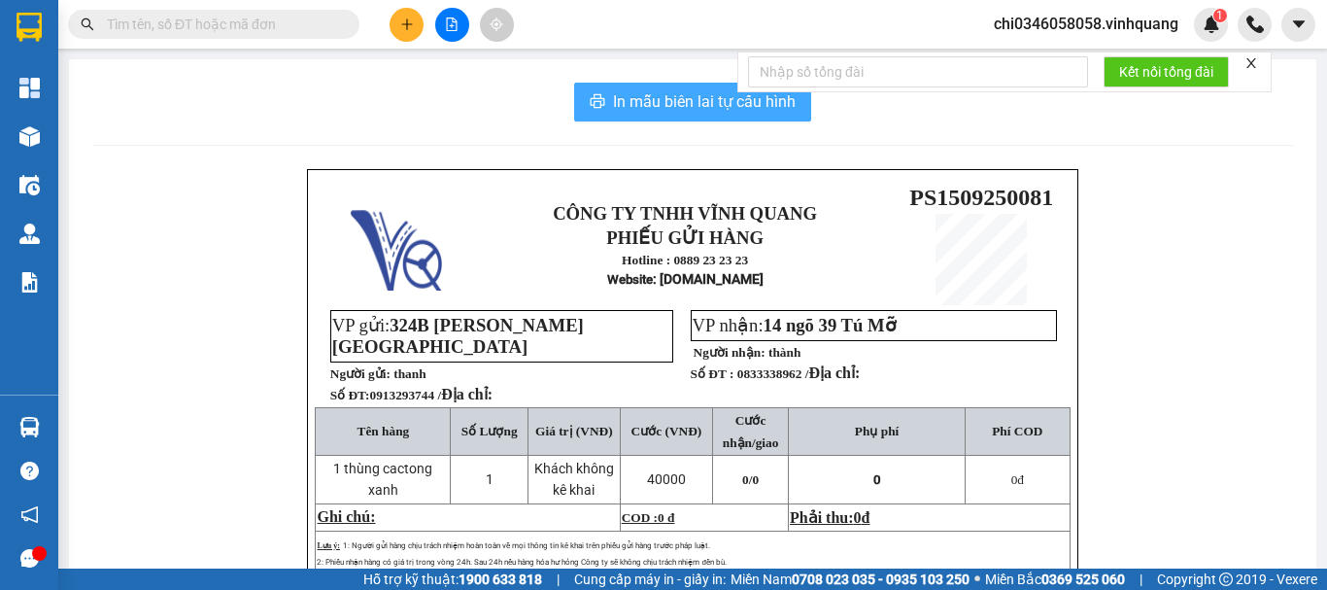
click at [686, 112] on span "In mẫu biên lai tự cấu hình" at bounding box center [704, 101] width 183 height 24
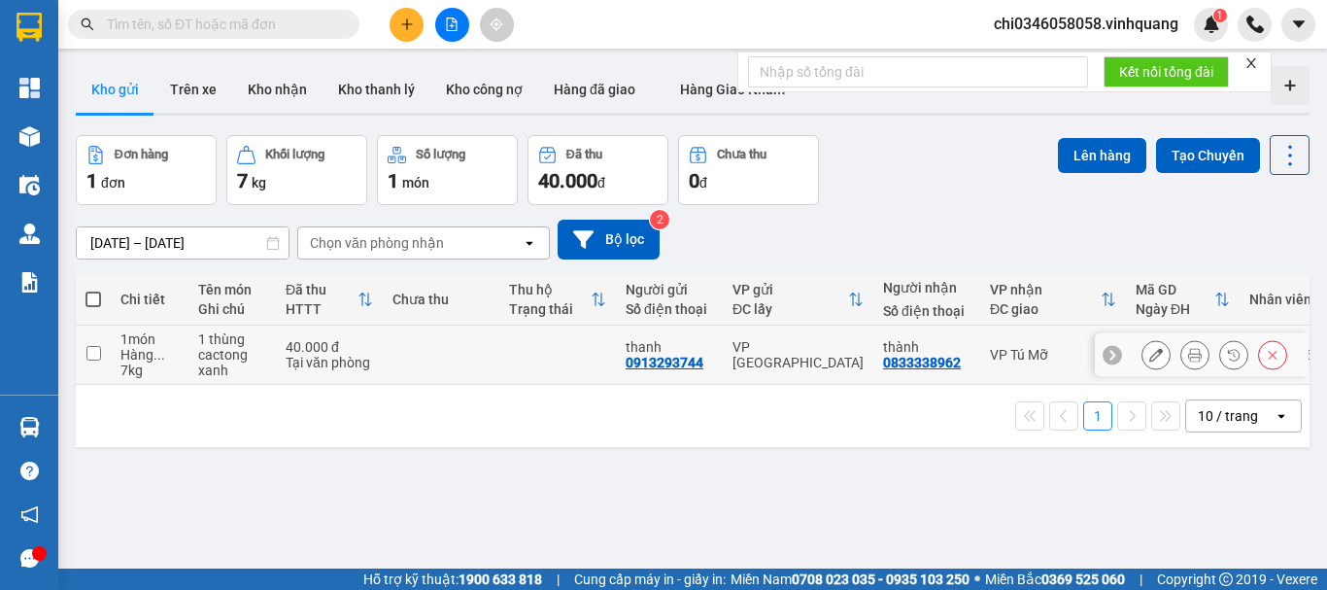
click at [91, 351] on input "checkbox" at bounding box center [93, 353] width 15 height 15
checkbox input "true"
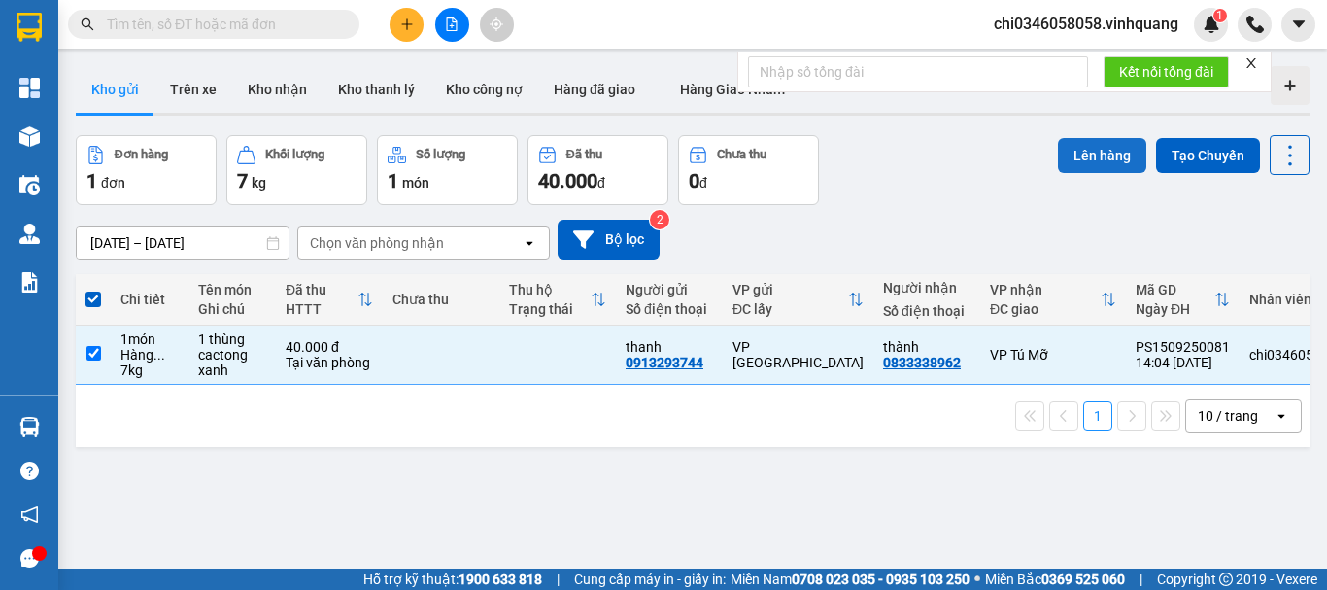
click at [1064, 153] on button "Lên hàng" at bounding box center [1102, 155] width 88 height 35
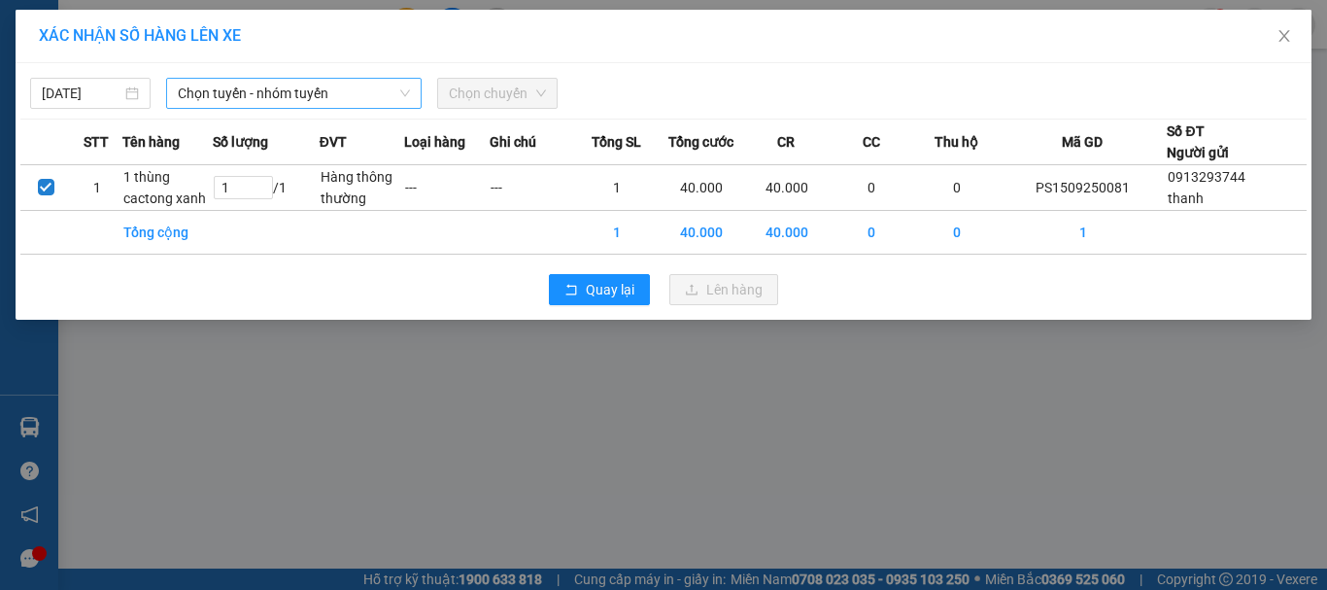
click at [301, 102] on span "Chọn tuyến - nhóm tuyến" at bounding box center [294, 93] width 232 height 29
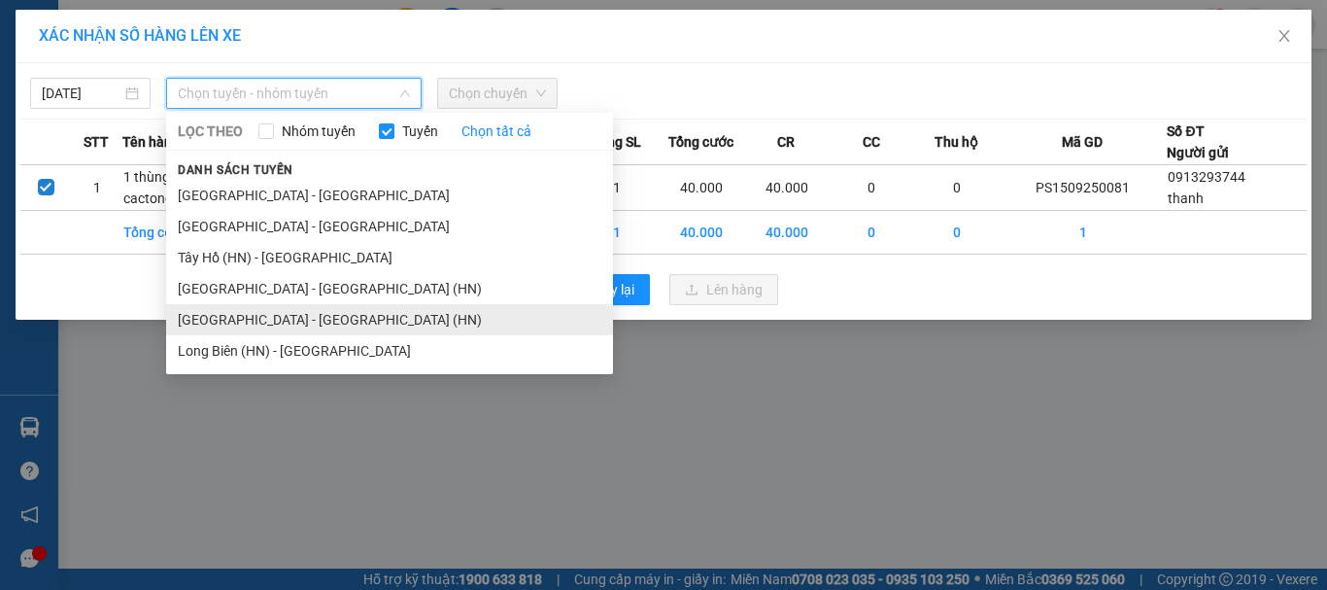
click at [272, 315] on li "[GEOGRAPHIC_DATA] - [GEOGRAPHIC_DATA] (HN)" at bounding box center [389, 319] width 447 height 31
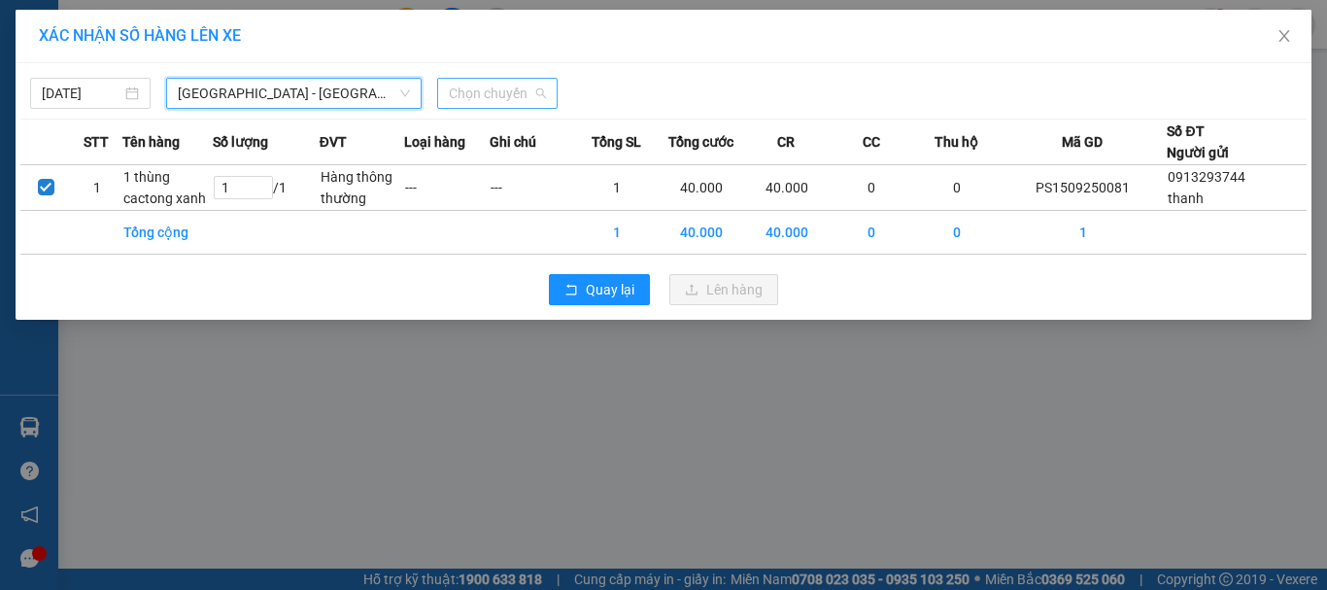
click at [486, 95] on span "Chọn chuyến" at bounding box center [497, 93] width 97 height 29
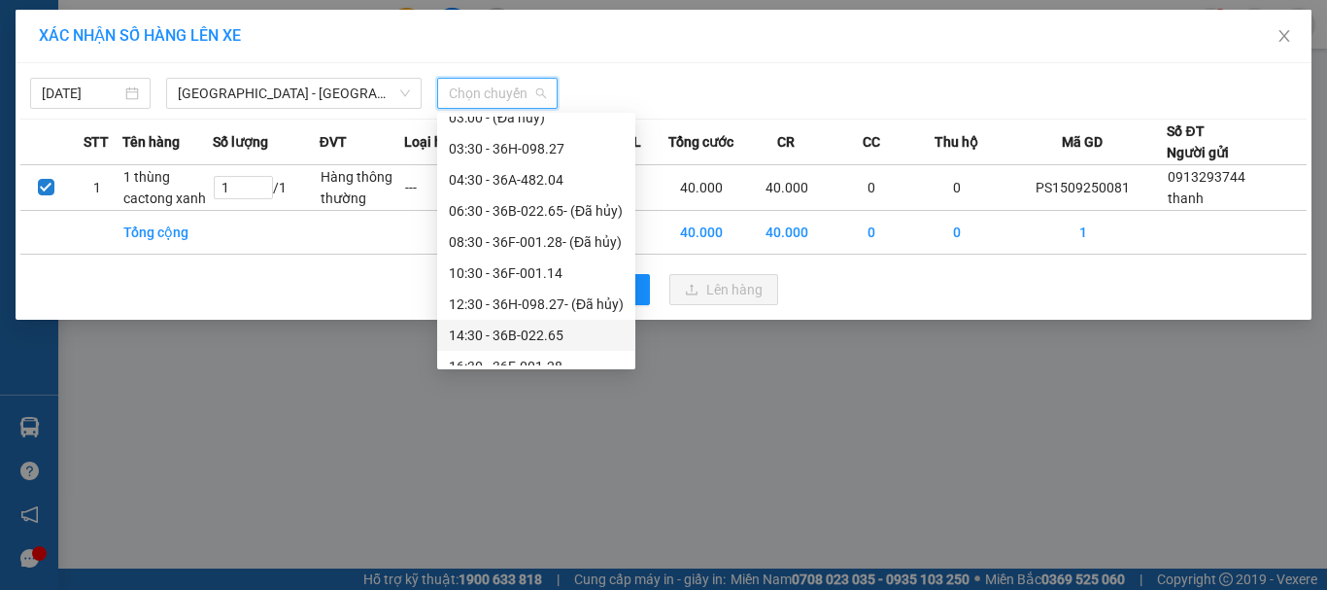
scroll to position [62, 0]
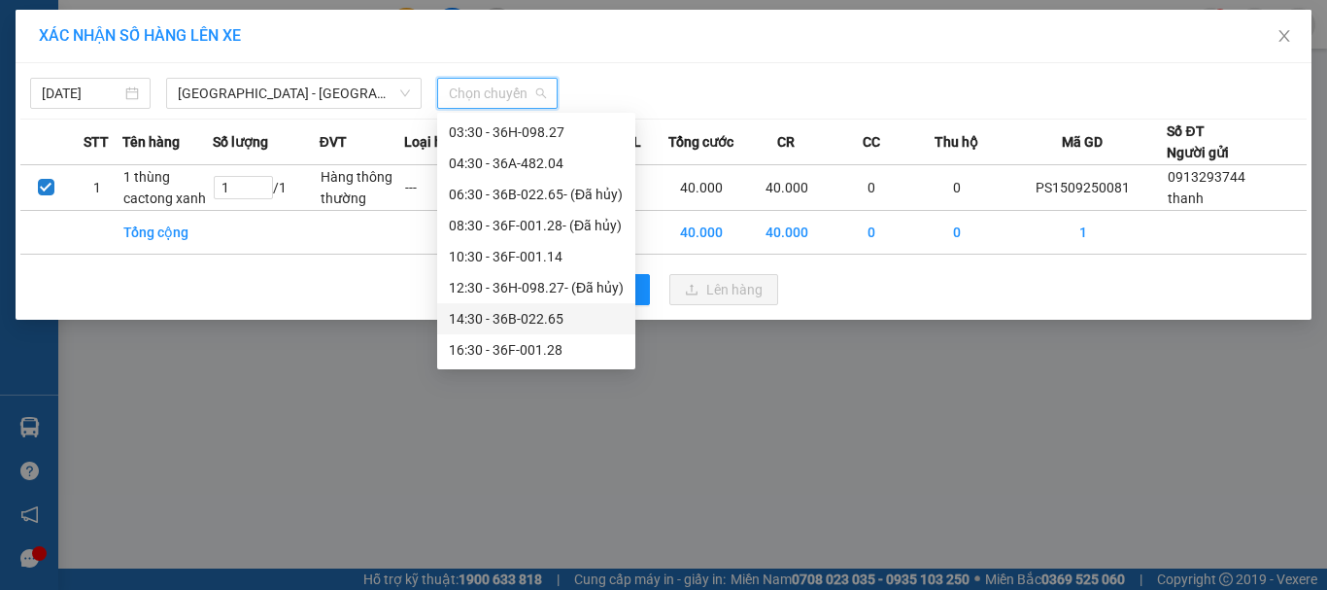
drag, startPoint x: 517, startPoint y: 316, endPoint x: 534, endPoint y: 300, distance: 23.4
click at [518, 316] on div "14:30 - 36B-022.65" at bounding box center [536, 318] width 175 height 21
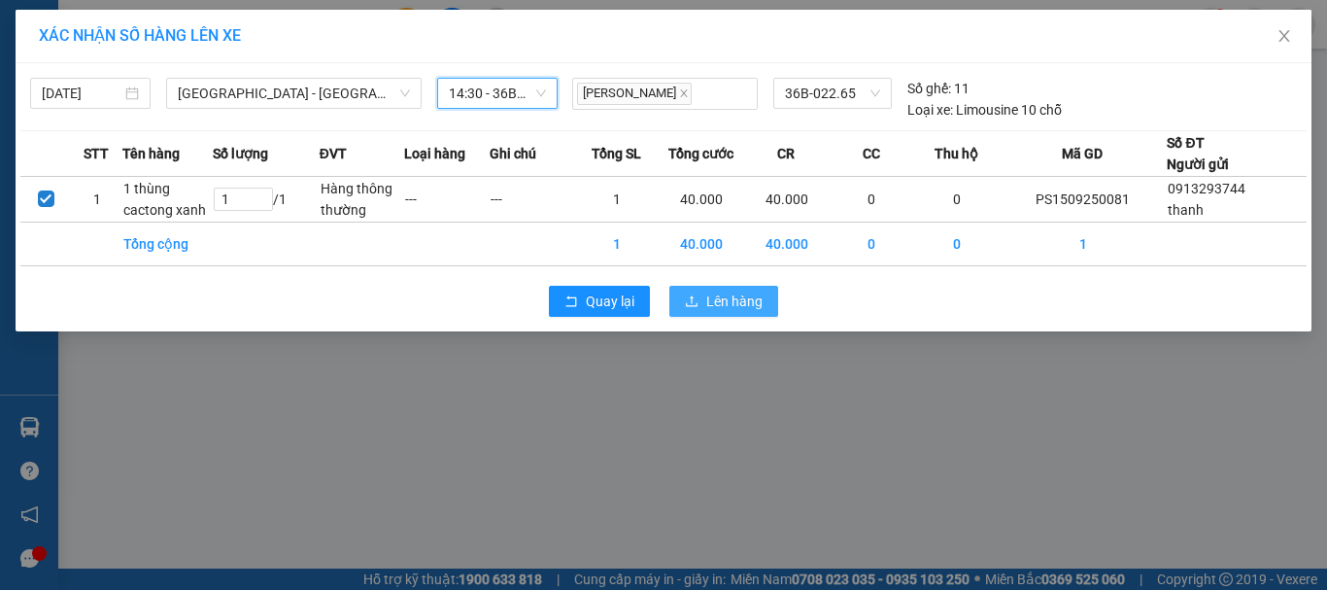
click at [708, 296] on span "Lên hàng" at bounding box center [734, 300] width 56 height 21
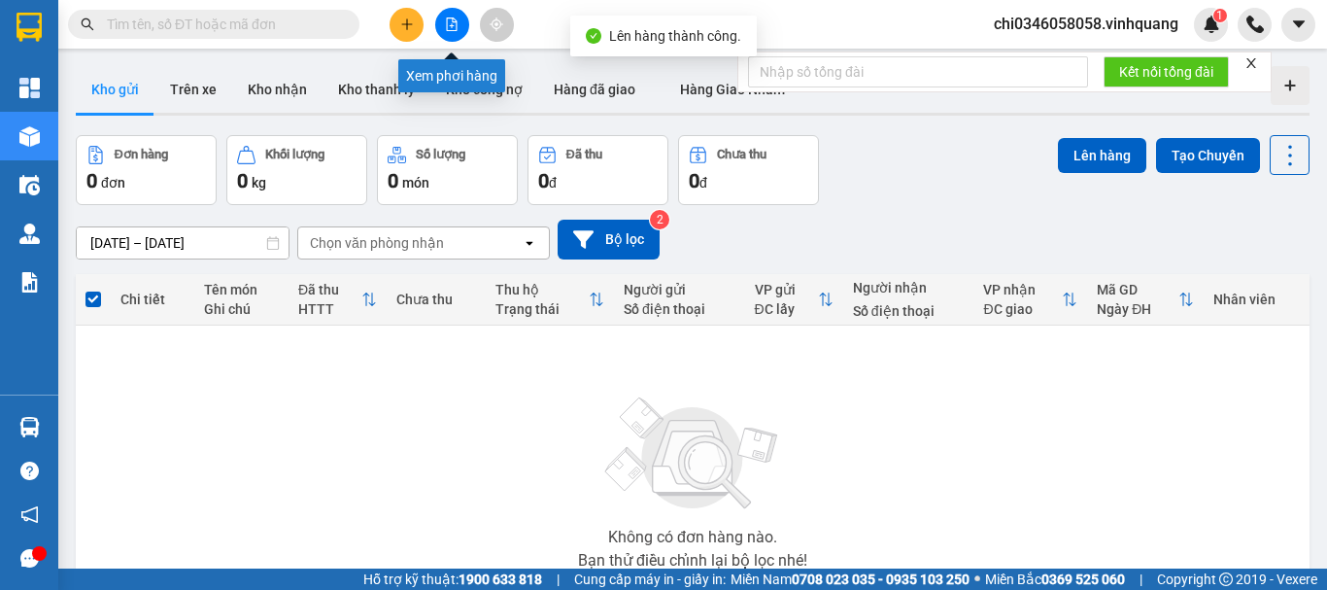
click at [454, 18] on icon "file-add" at bounding box center [452, 24] width 11 height 14
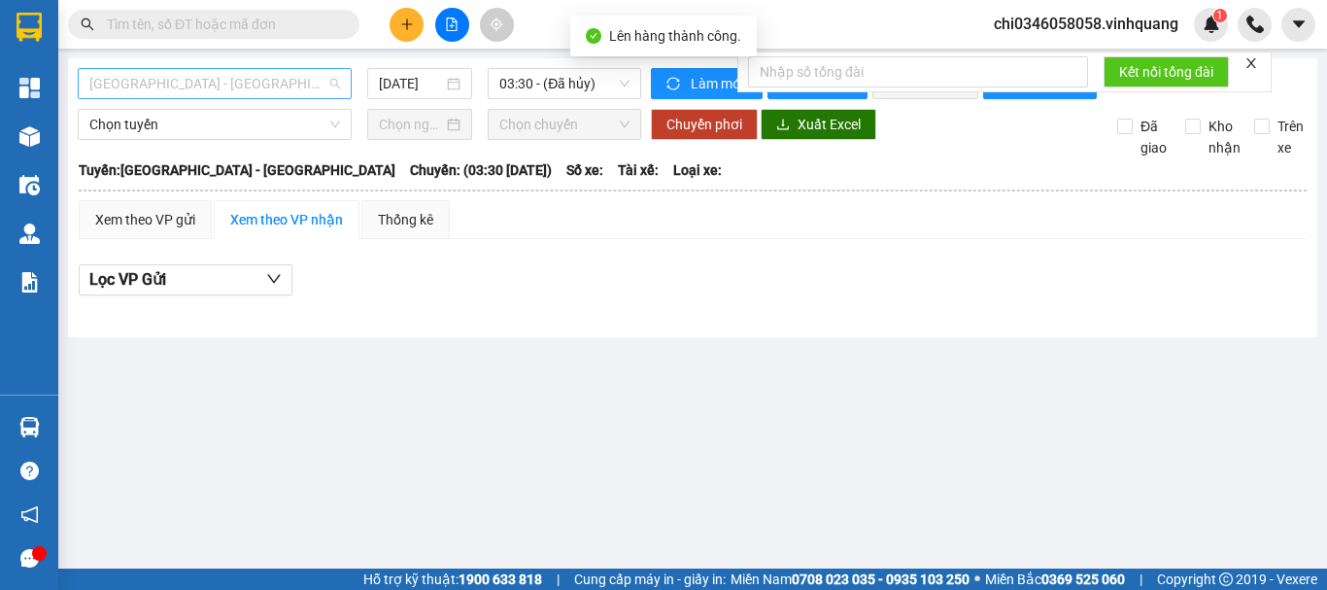
click at [241, 80] on span "[GEOGRAPHIC_DATA] - [GEOGRAPHIC_DATA]" at bounding box center [214, 83] width 251 height 29
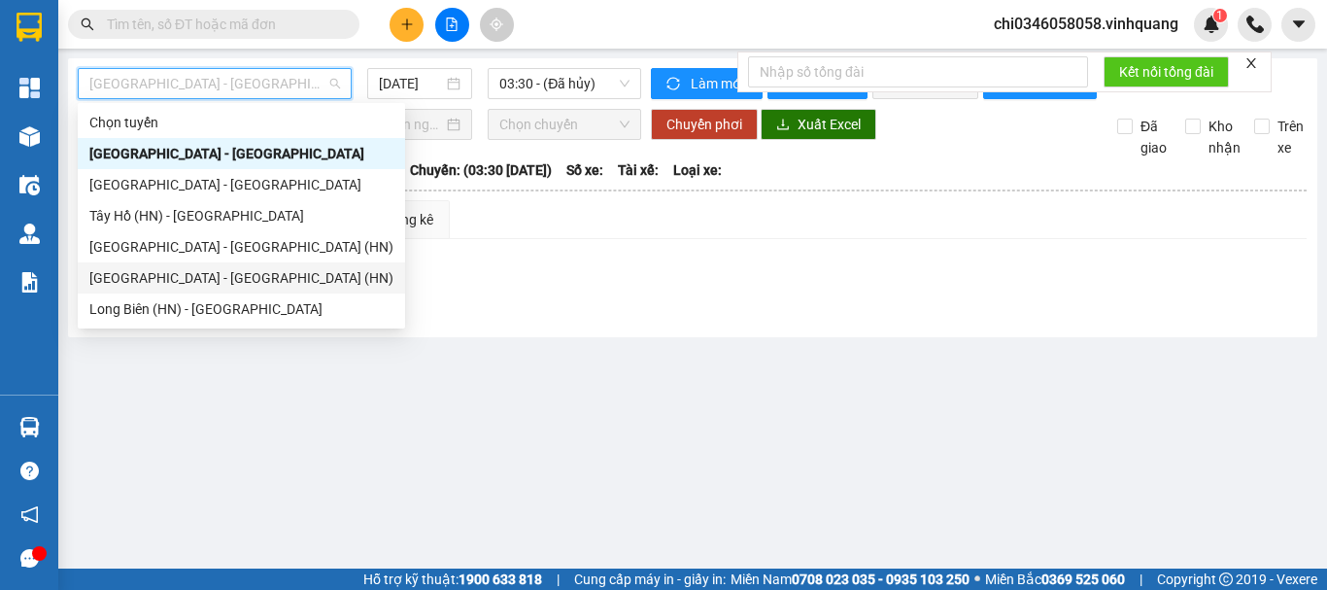
click at [238, 277] on div "[GEOGRAPHIC_DATA] - [GEOGRAPHIC_DATA] (HN)" at bounding box center [241, 277] width 304 height 21
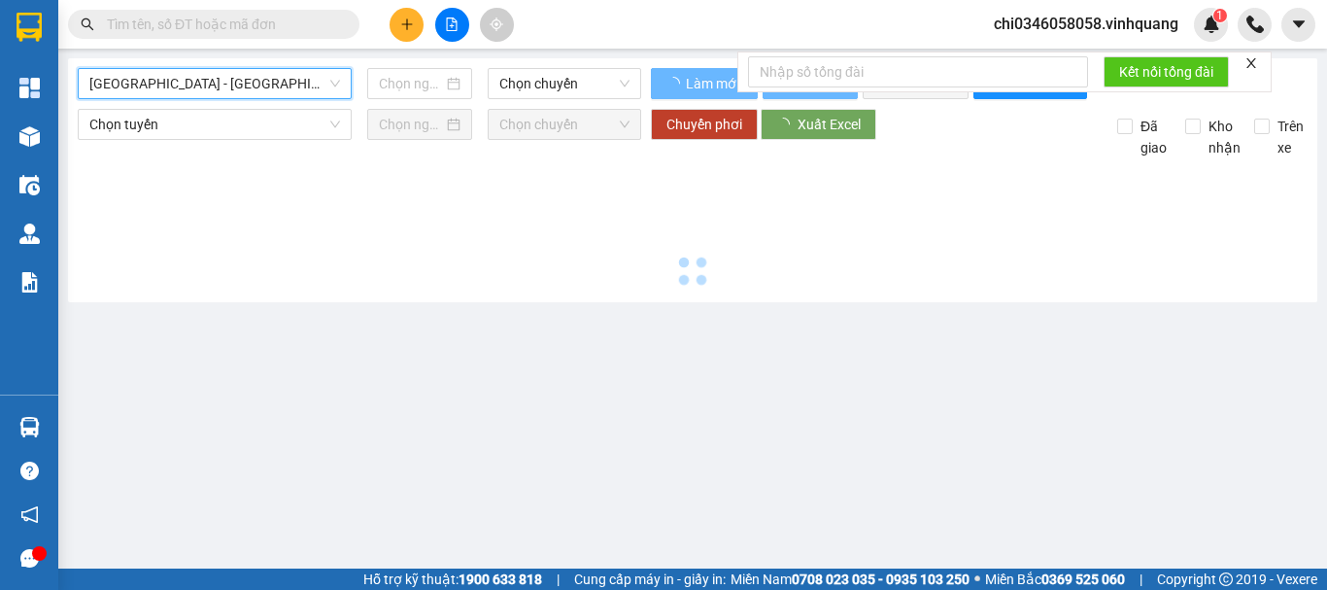
type input "[DATE]"
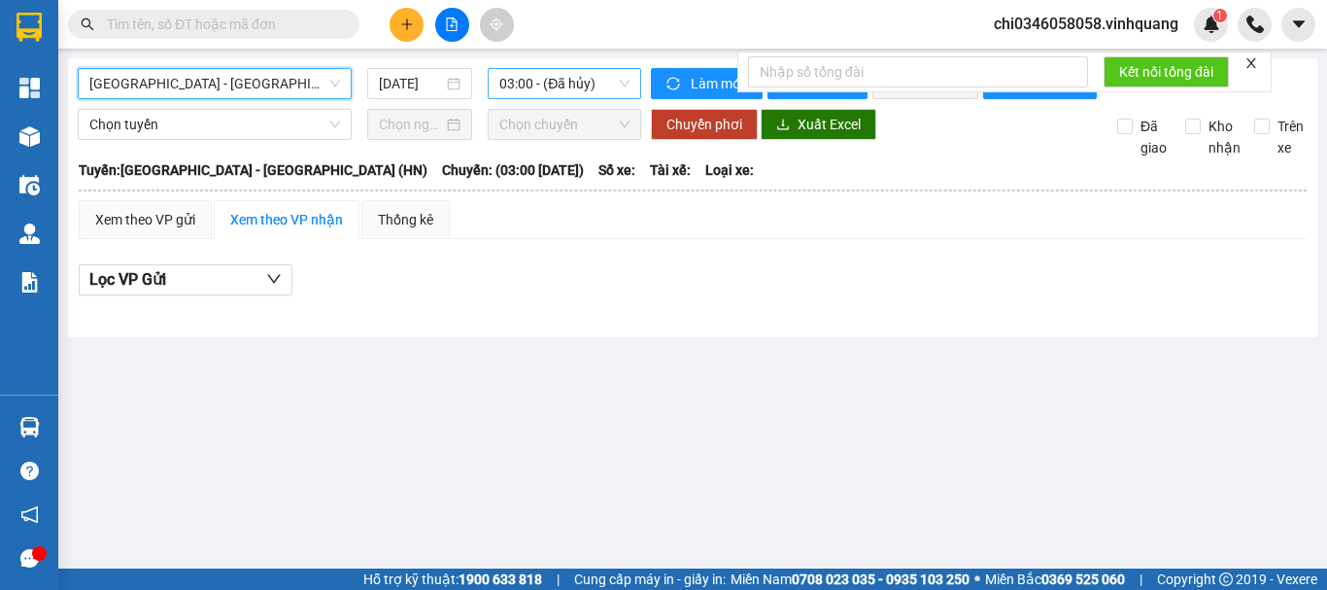
click at [524, 82] on span "03:00 - (Đã hủy)" at bounding box center [564, 83] width 130 height 29
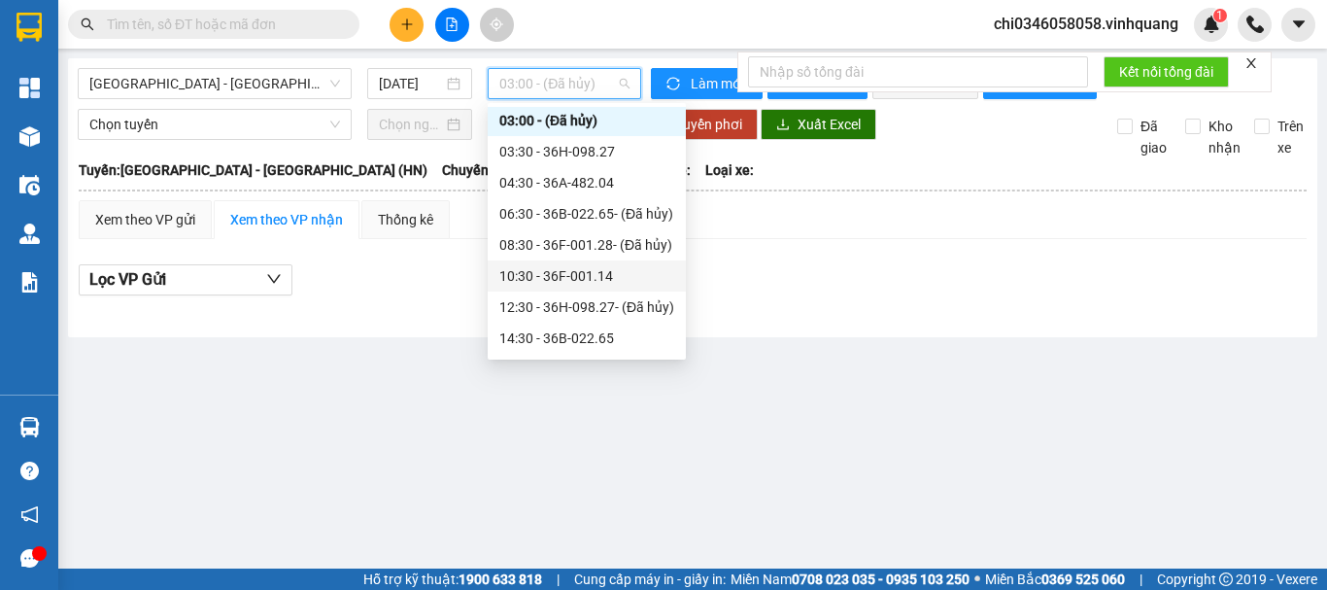
scroll to position [62, 0]
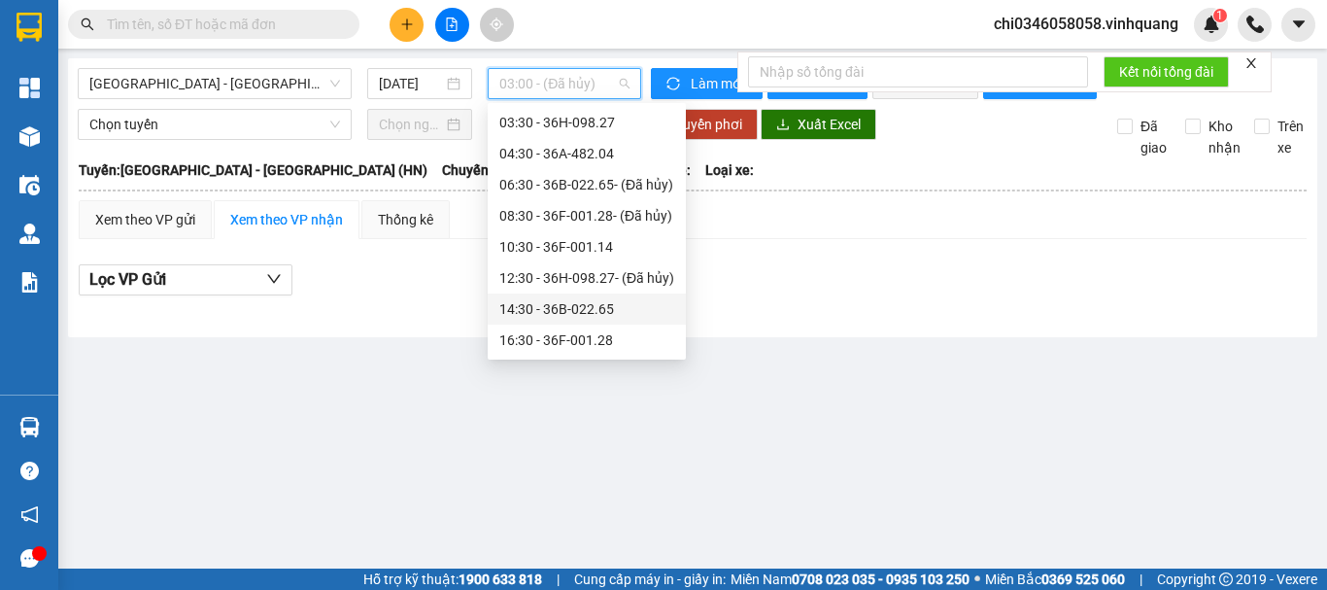
click at [573, 313] on div "14:30 - 36B-022.65" at bounding box center [586, 308] width 175 height 21
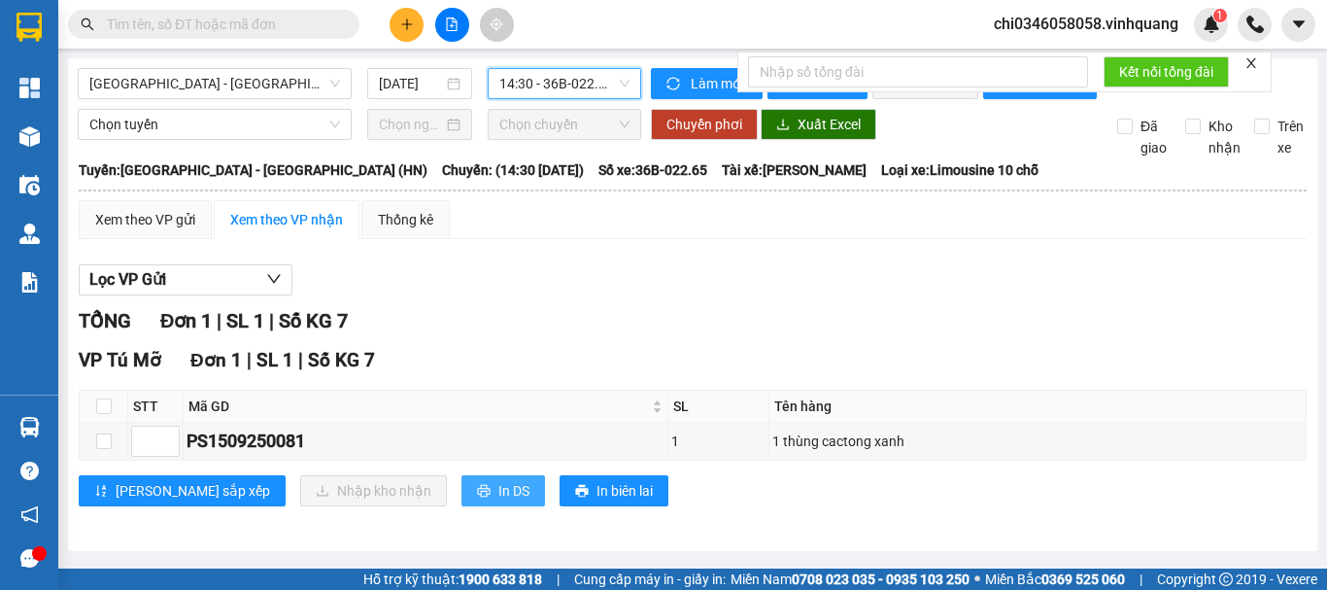
click at [477, 497] on icon "printer" at bounding box center [484, 491] width 14 height 14
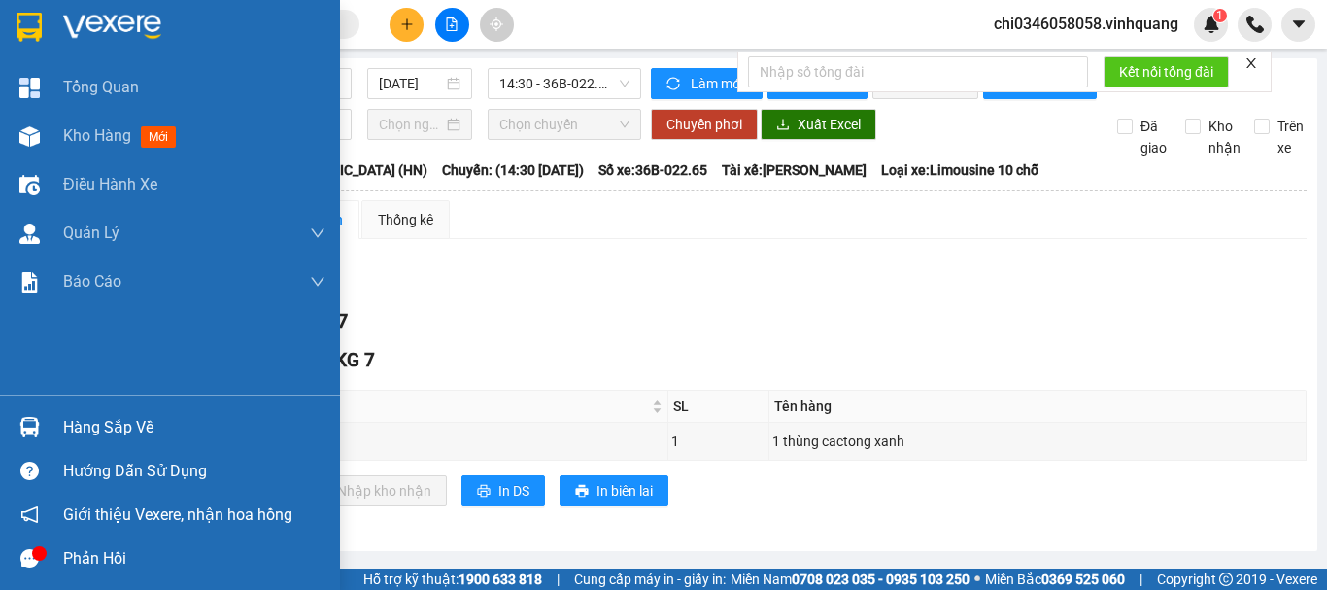
click at [30, 31] on img at bounding box center [29, 27] width 25 height 29
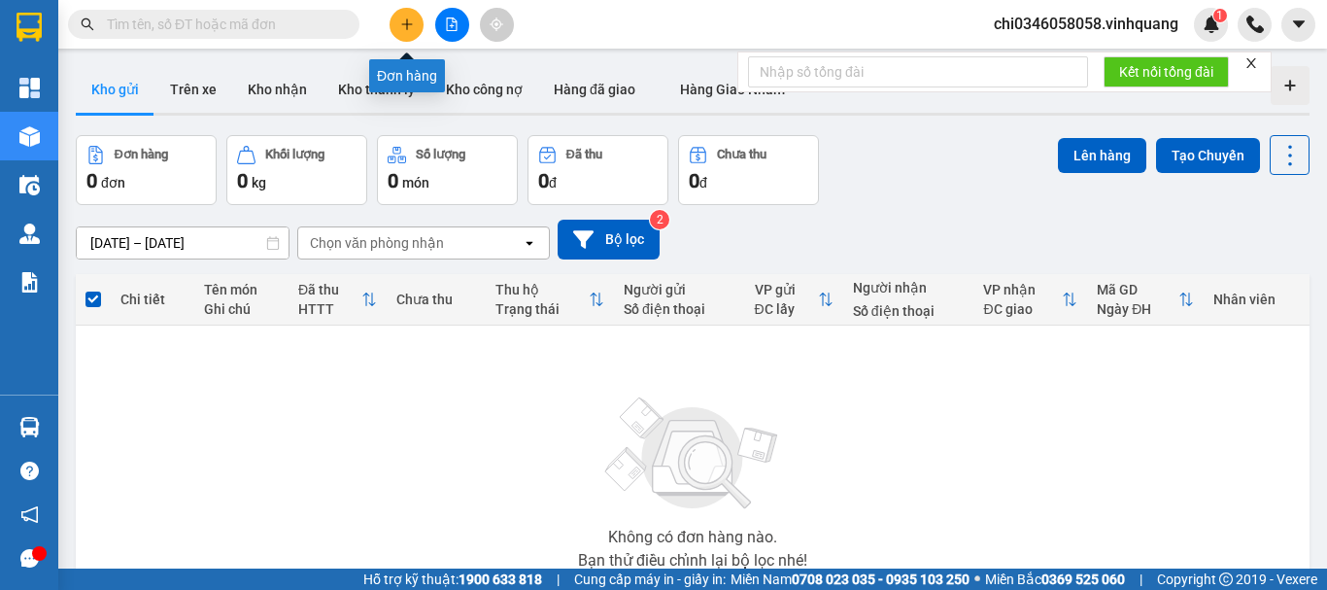
click at [410, 25] on icon "plus" at bounding box center [407, 24] width 14 height 14
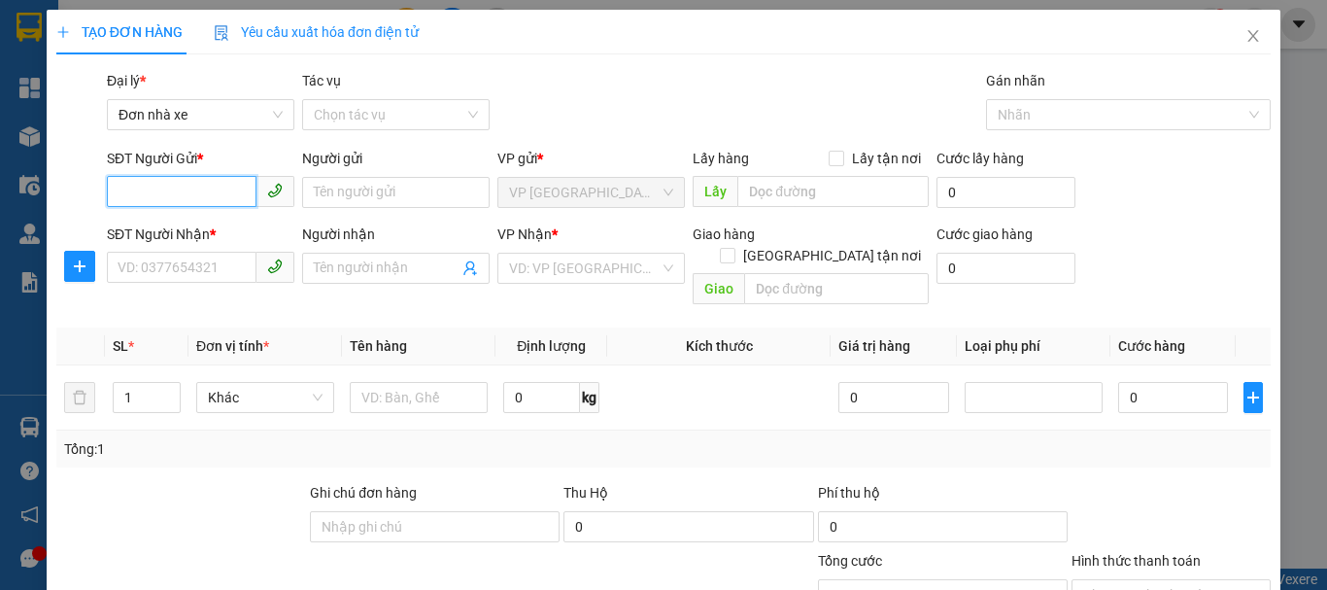
click at [160, 191] on input "SĐT Người Gửi *" at bounding box center [182, 191] width 150 height 31
type input "0"
type input "0385811993"
drag, startPoint x: 178, startPoint y: 232, endPoint x: 203, endPoint y: 229, distance: 25.4
click at [179, 232] on div "0385811993 - Chất" at bounding box center [199, 230] width 162 height 21
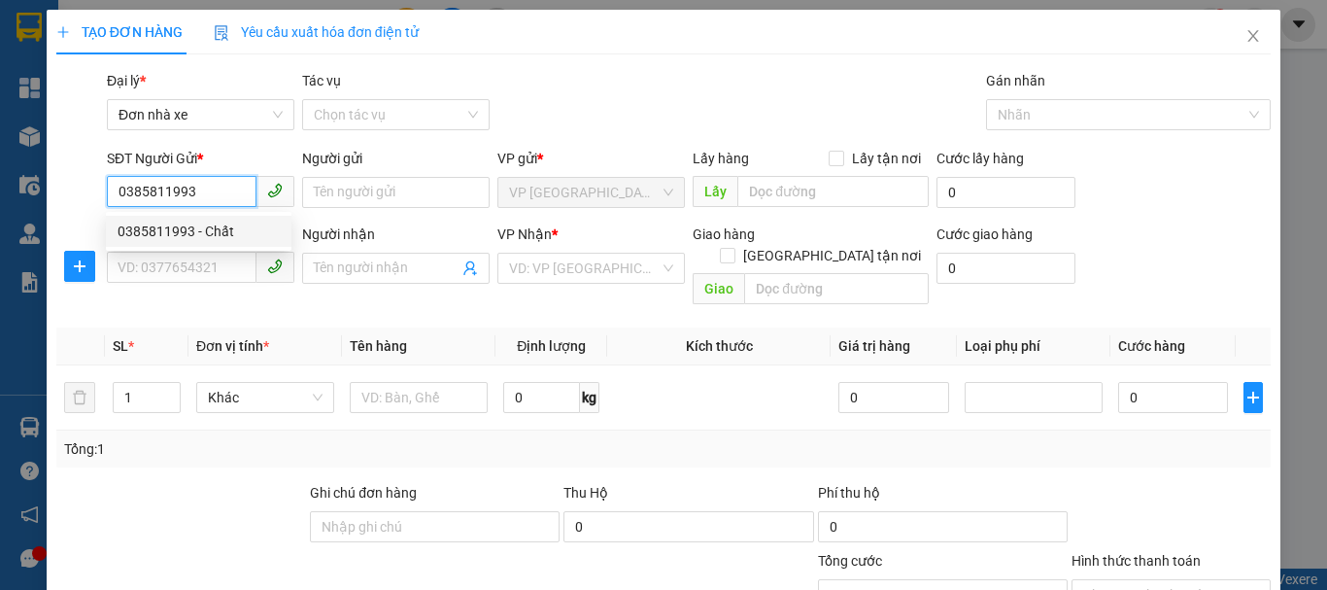
type input "Chất"
type input "0981243662"
type input "Tùng"
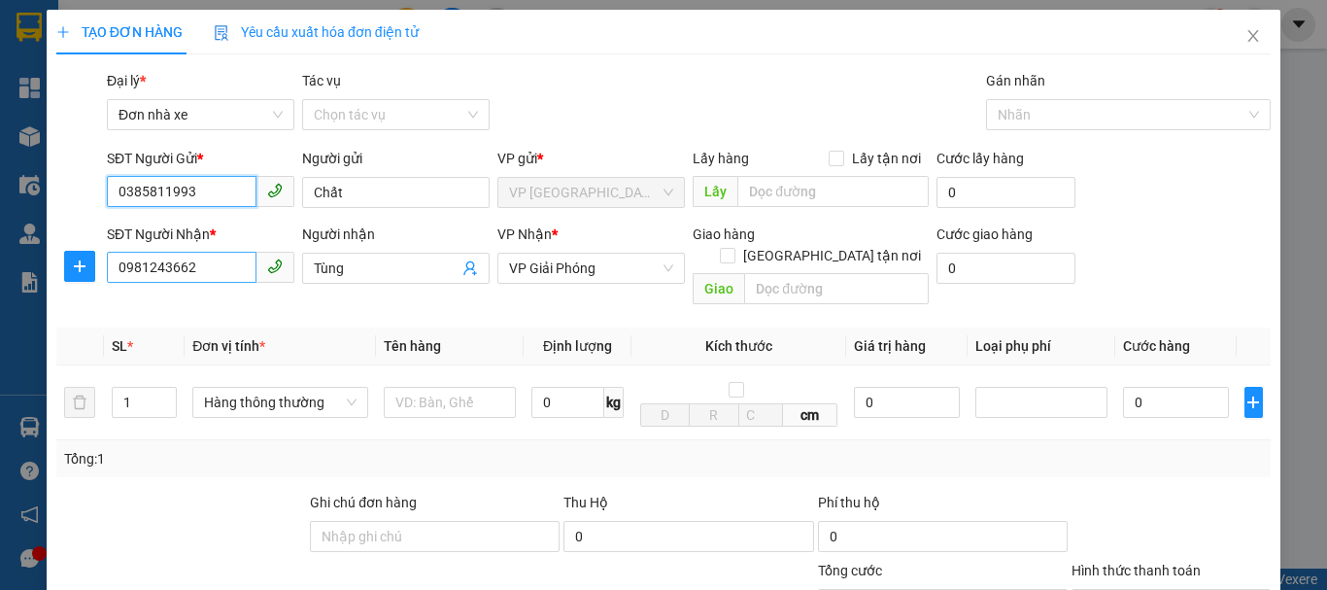
type input "0385811993"
click at [211, 269] on input "0981243662" at bounding box center [182, 267] width 150 height 31
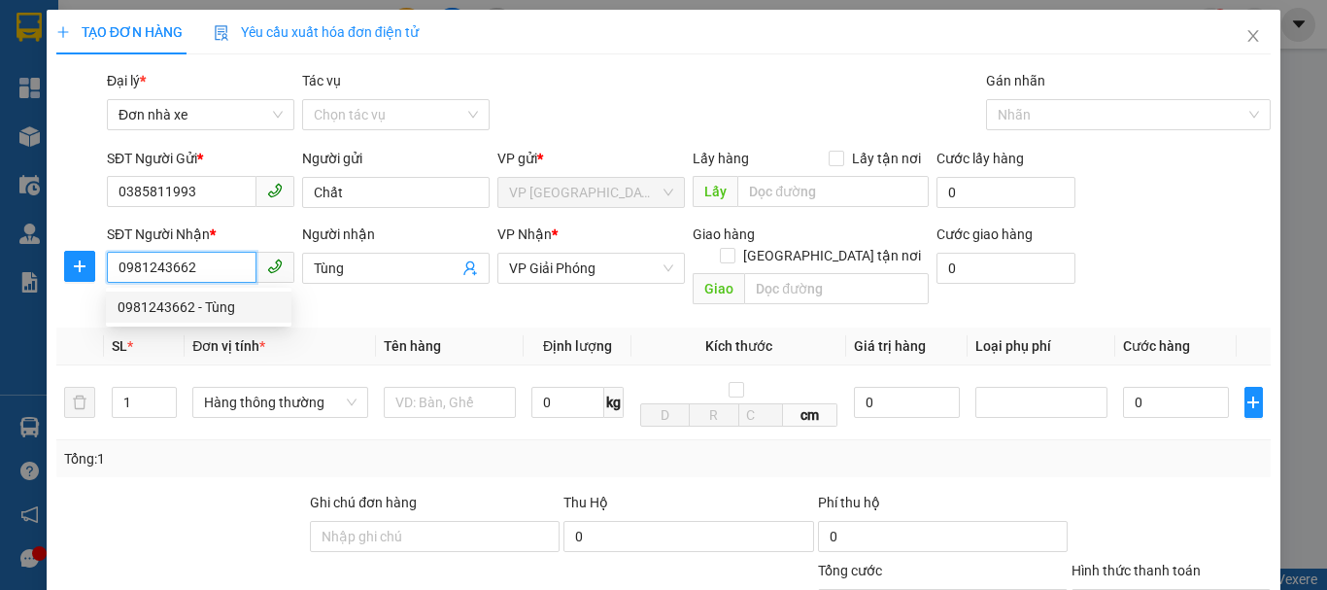
drag, startPoint x: 214, startPoint y: 264, endPoint x: 50, endPoint y: 257, distance: 164.3
click at [50, 257] on div "TẠO ĐƠN HÀNG Yêu cầu xuất hóa đơn điện tử Transit Pickup Surcharge Ids Transit …" at bounding box center [663, 437] width 1233 height 855
click at [169, 300] on div "0348793904 - Sơn" at bounding box center [199, 306] width 162 height 21
type input "0348793904"
type input "Sơn"
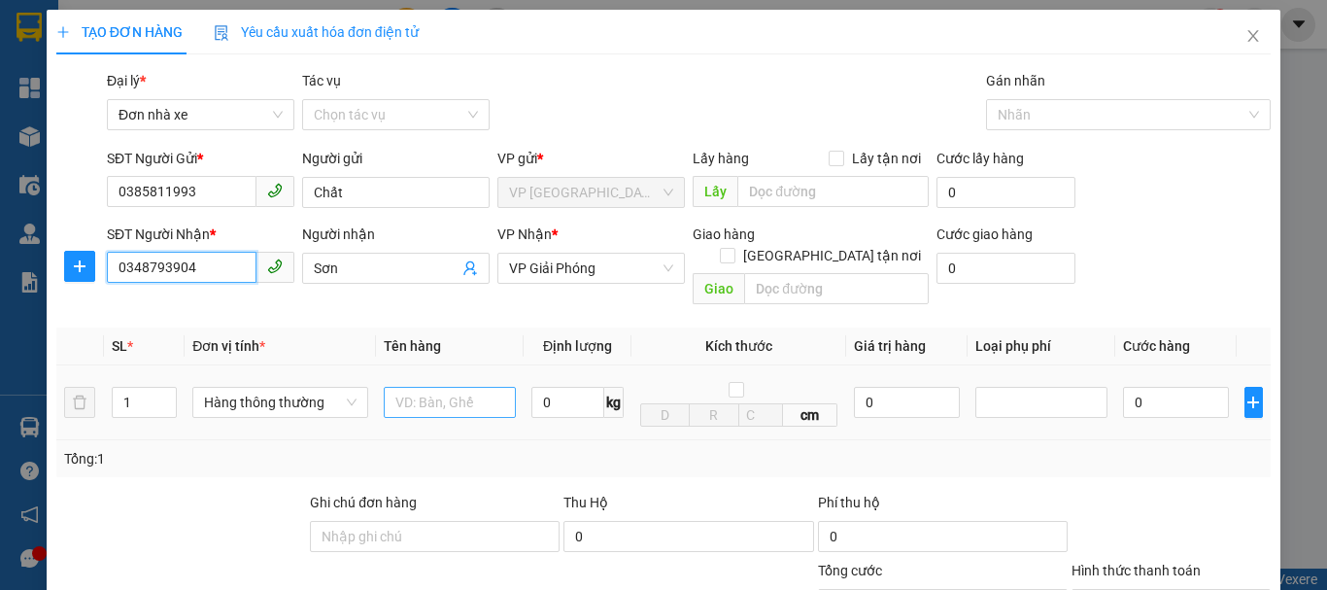
type input "0348793904"
click at [424, 387] on input "text" at bounding box center [450, 402] width 132 height 31
type input "1 túi giấy"
click at [542, 387] on input "0" at bounding box center [567, 402] width 73 height 31
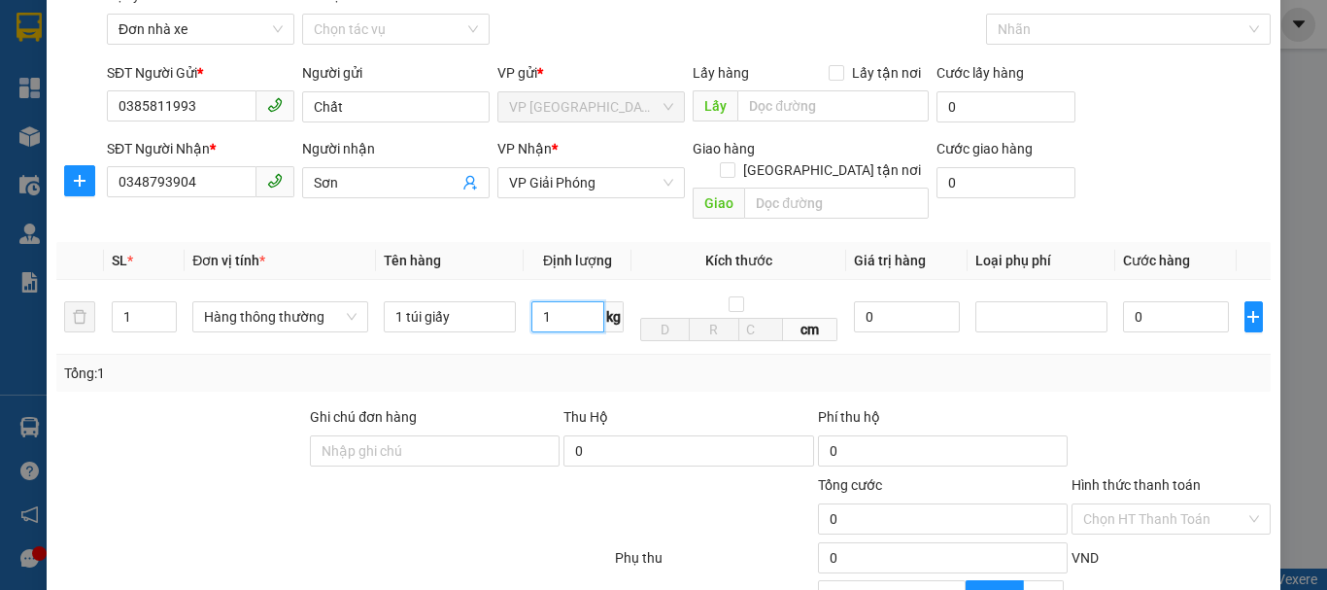
scroll to position [194, 0]
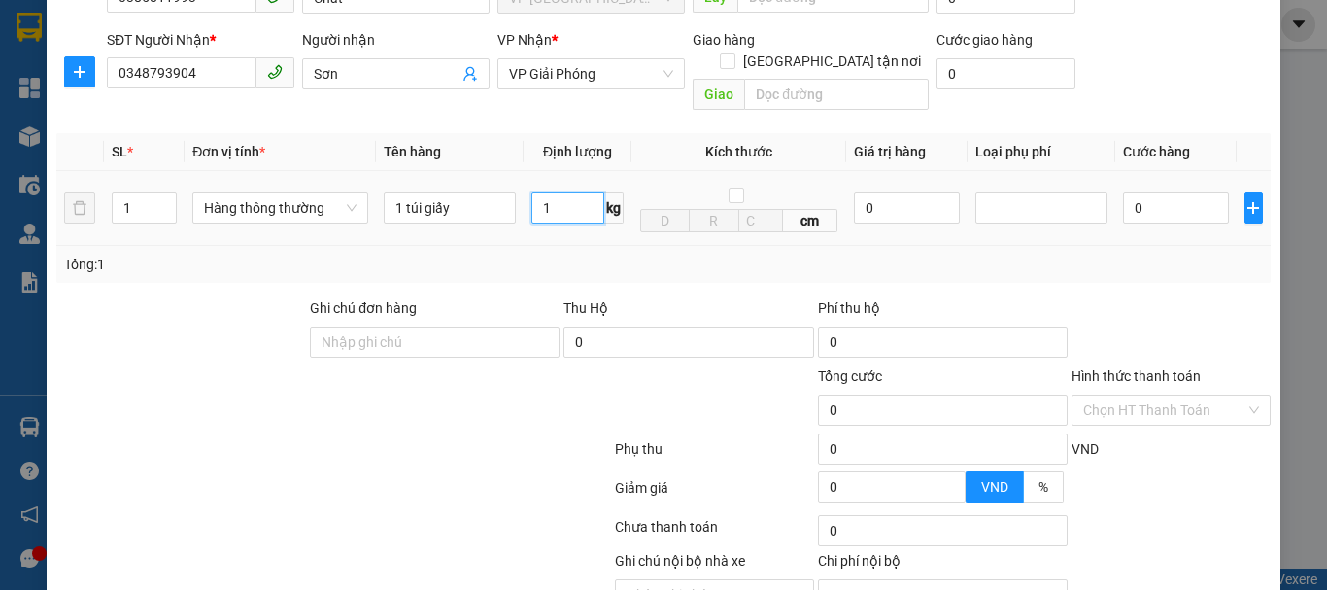
type input "1"
click at [1165, 246] on div "Tổng: 1" at bounding box center [663, 264] width 1214 height 37
click at [1154, 192] on input "0" at bounding box center [1176, 207] width 106 height 31
type input "30.000"
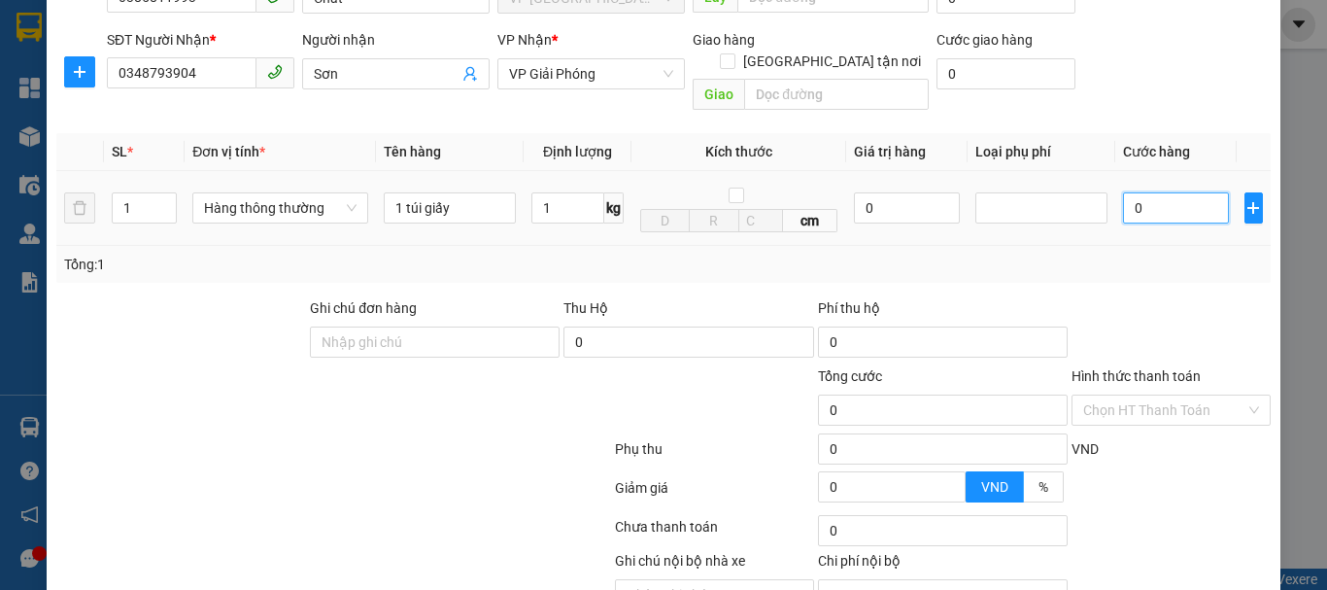
type input "30.000"
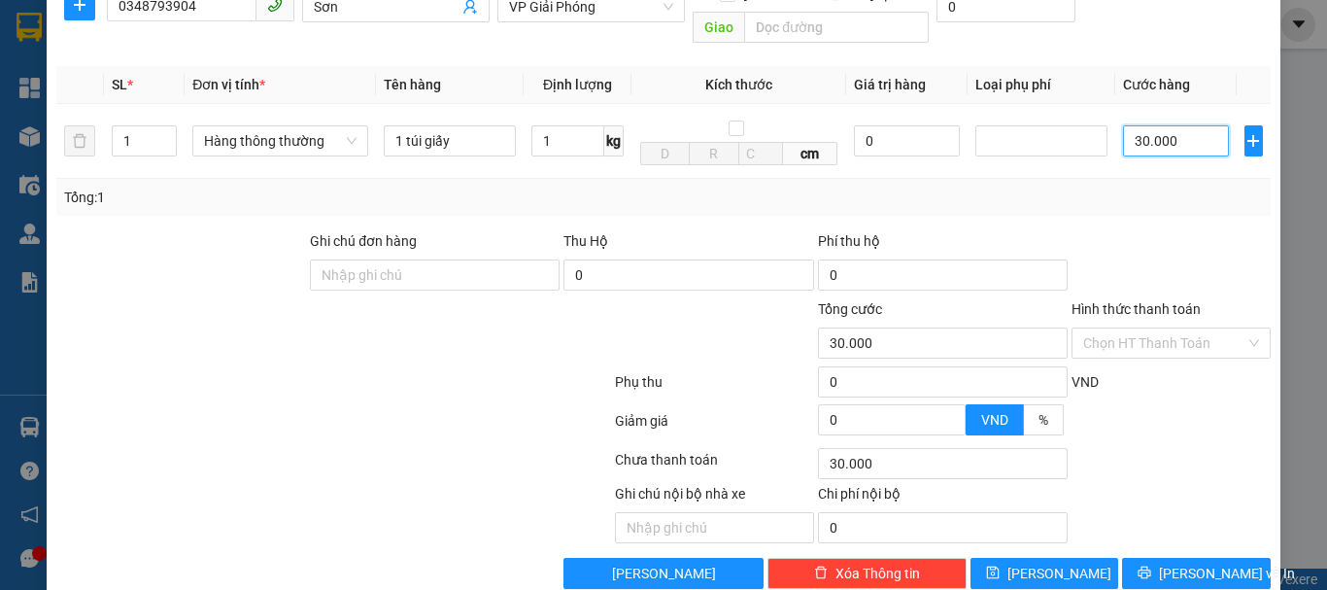
scroll to position [278, 0]
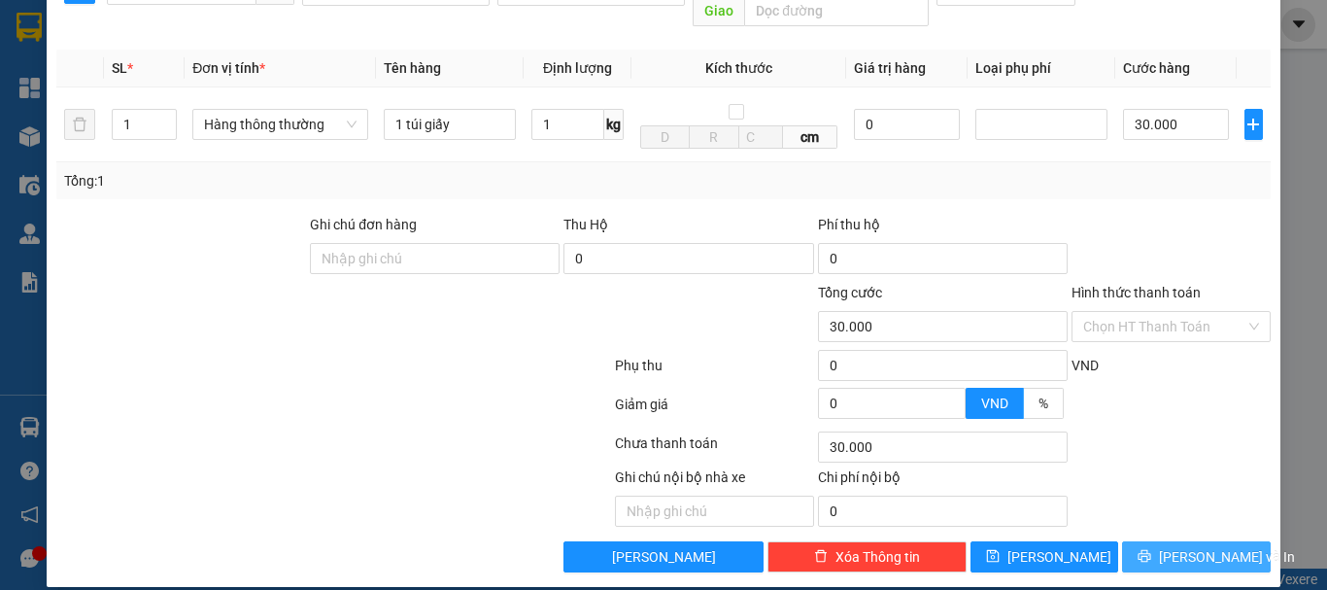
click at [1162, 541] on button "[PERSON_NAME] và In" at bounding box center [1196, 556] width 149 height 31
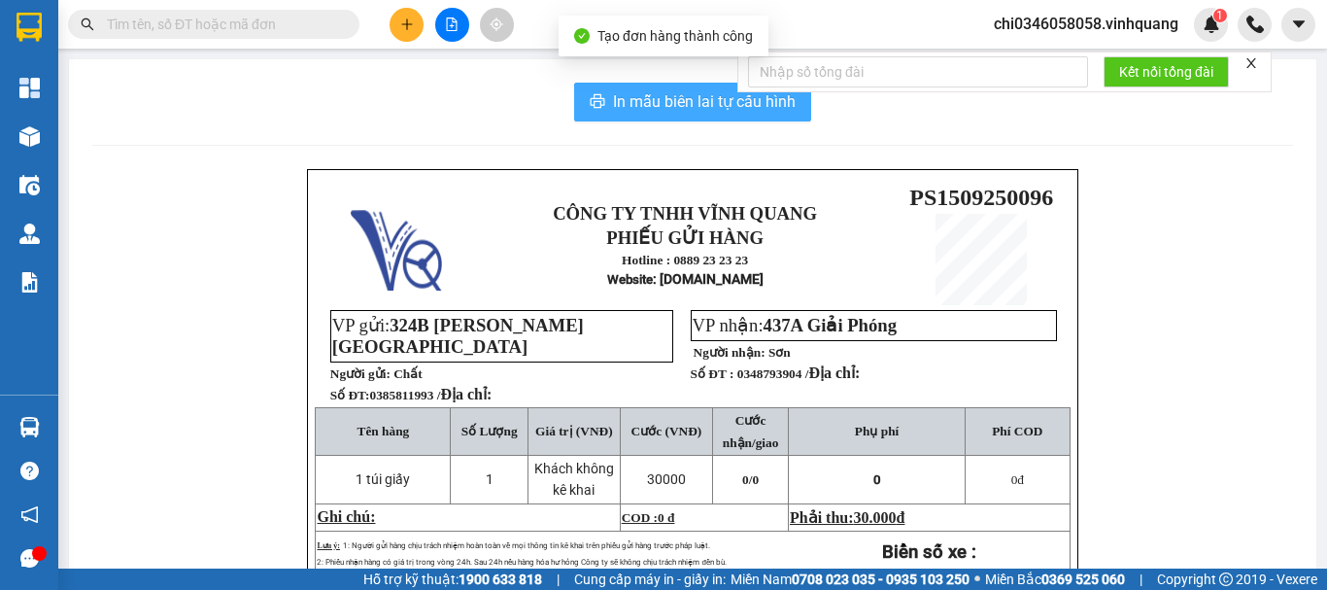
click at [703, 108] on span "In mẫu biên lai tự cấu hình" at bounding box center [704, 101] width 183 height 24
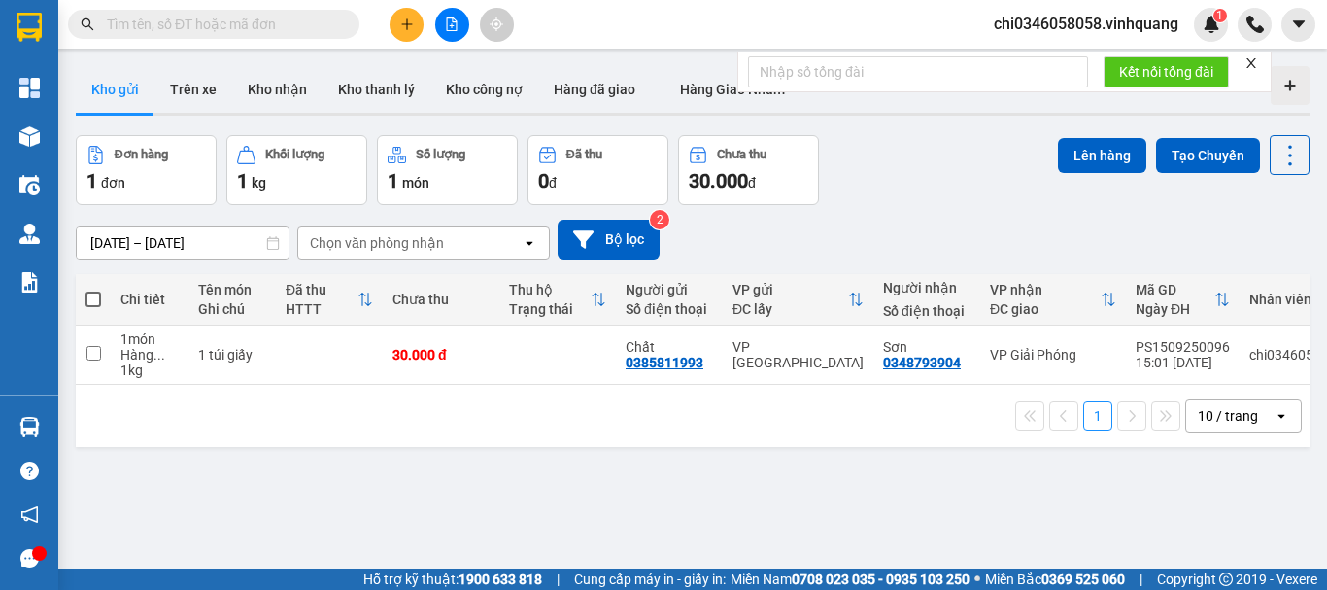
click at [34, 557] on div at bounding box center [39, 553] width 15 height 15
click at [645, 222] on button "Bộ lọc" at bounding box center [608, 239] width 102 height 40
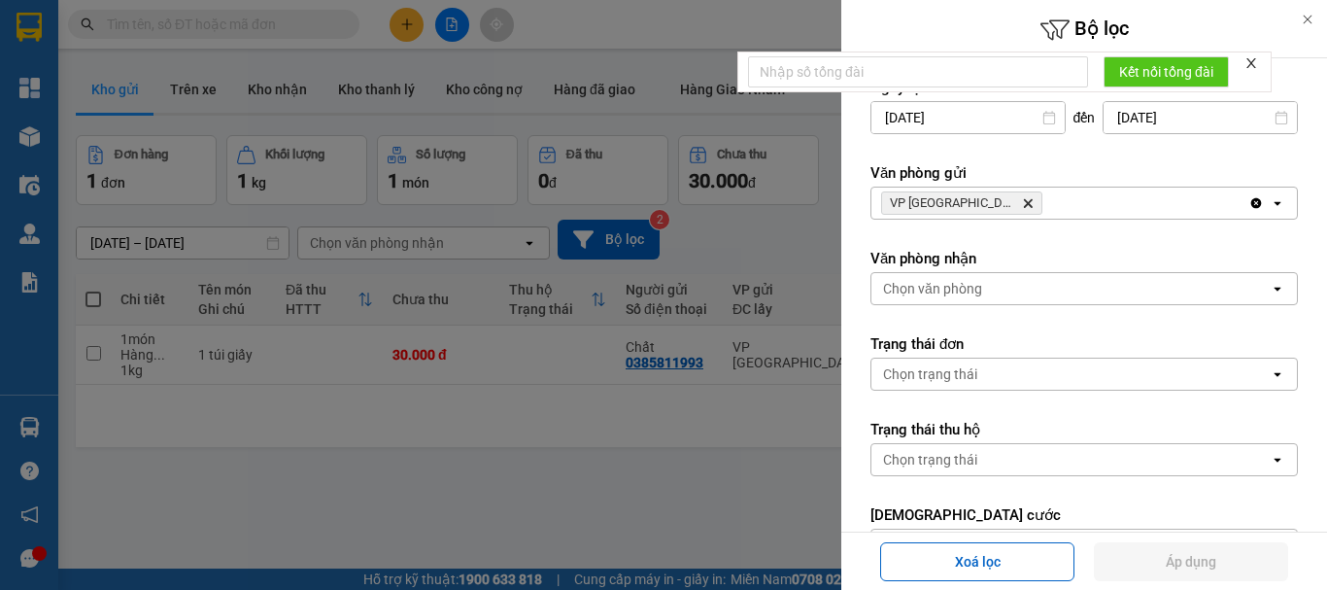
click at [1313, 15] on icon at bounding box center [1307, 20] width 14 height 14
